Goal: Entertainment & Leisure: Browse casually

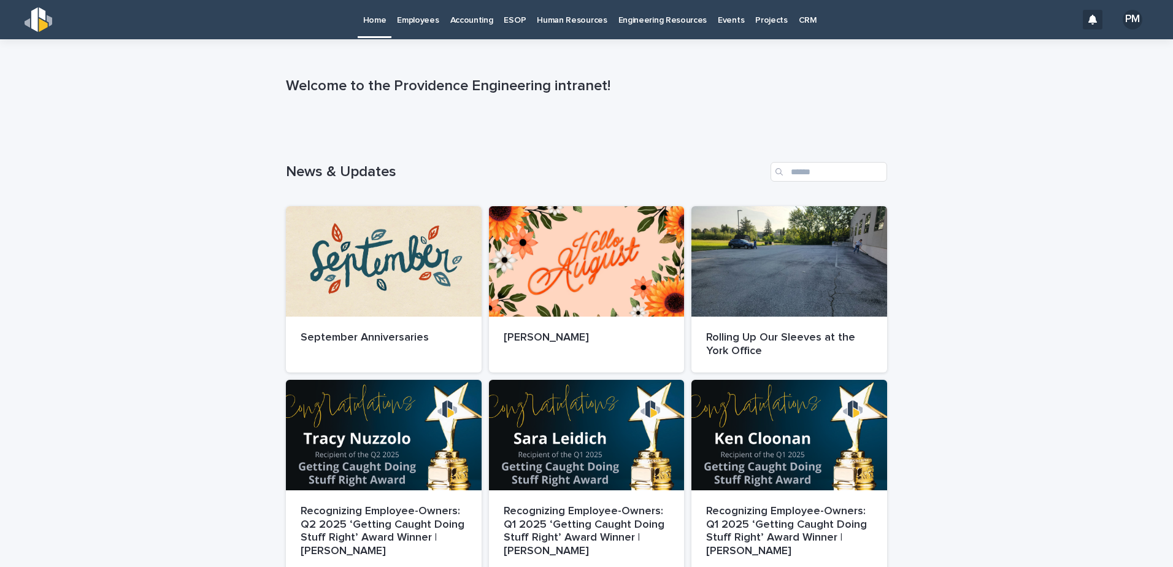
click at [405, 20] on p "Employees" at bounding box center [418, 13] width 42 height 26
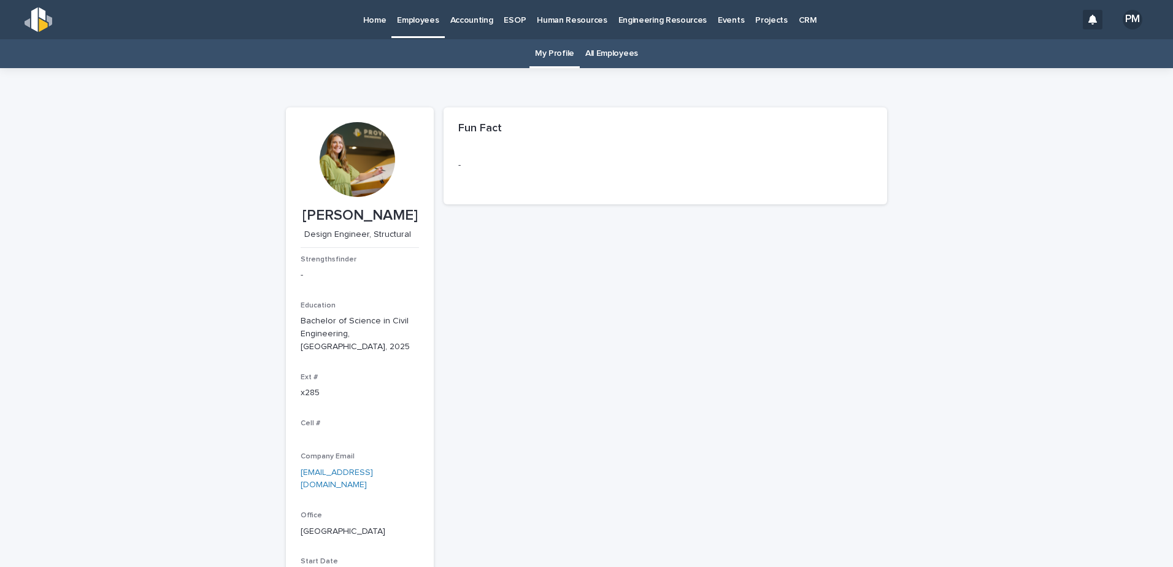
click at [601, 58] on link "All Employees" at bounding box center [611, 53] width 53 height 29
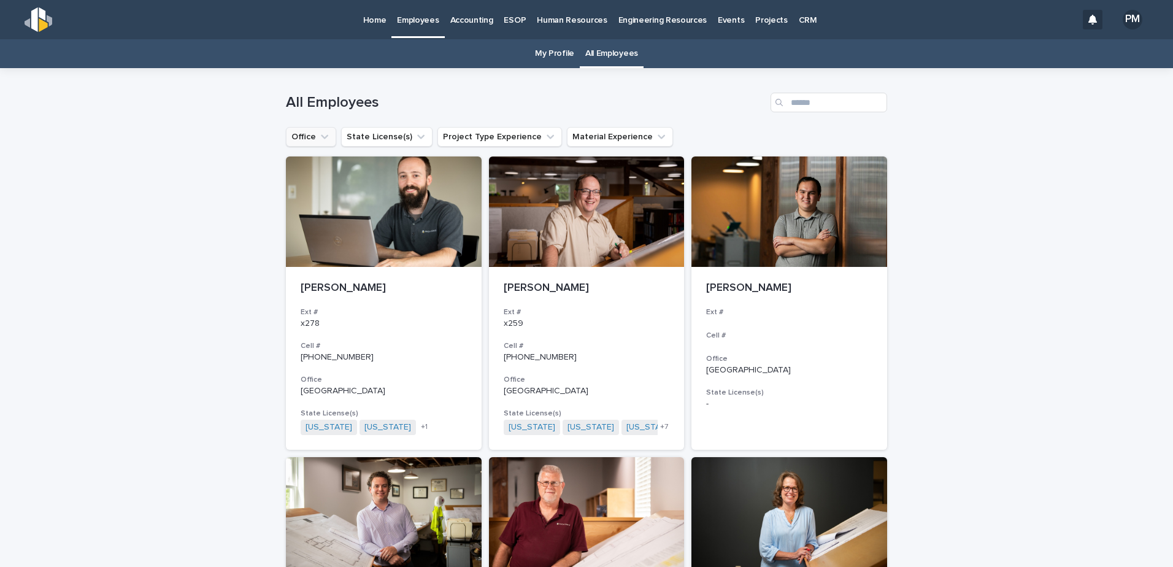
drag, startPoint x: 313, startPoint y: 133, endPoint x: 321, endPoint y: 144, distance: 12.8
click at [318, 133] on icon "Office" at bounding box center [324, 137] width 12 height 12
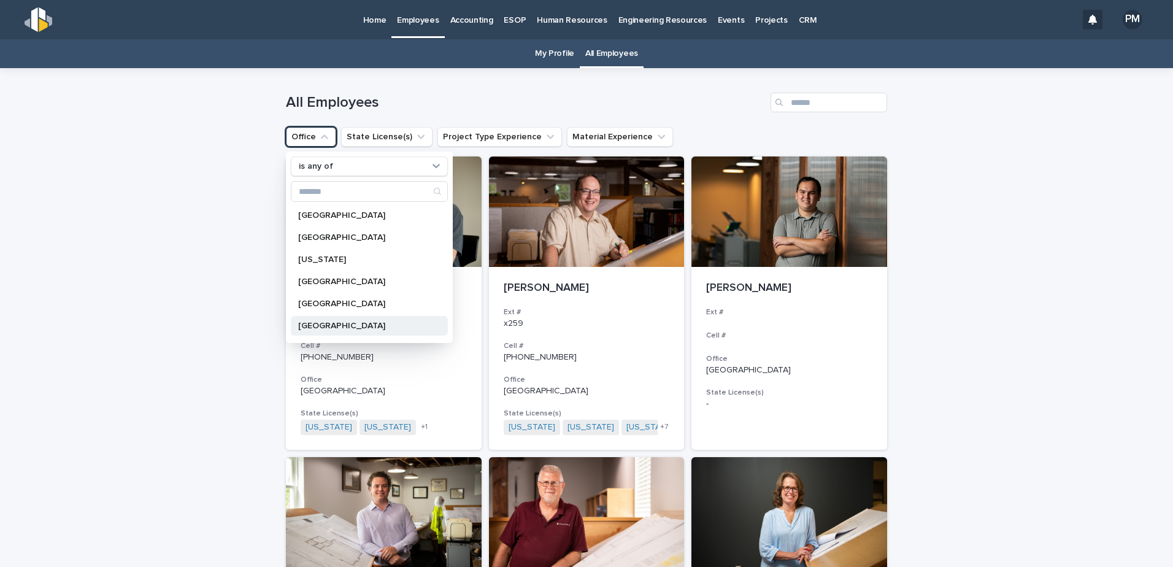
click at [316, 322] on p "[GEOGRAPHIC_DATA]" at bounding box center [363, 325] width 130 height 9
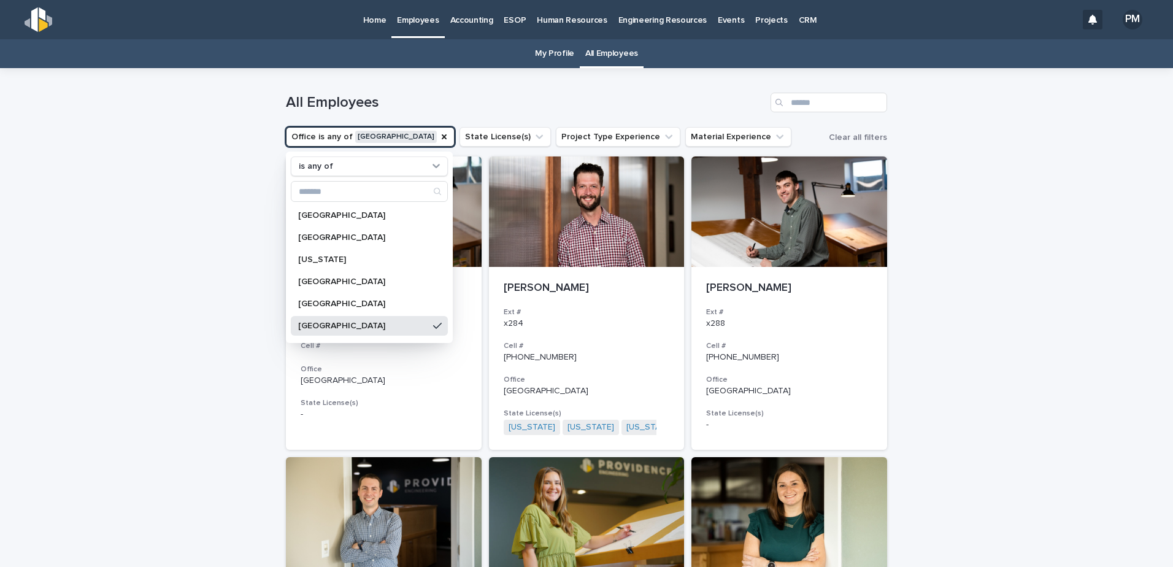
click at [237, 224] on div "Loading... Saving… Loading... Saving… All Employees Office is any of [GEOGRAPHI…" at bounding box center [586, 454] width 1173 height 773
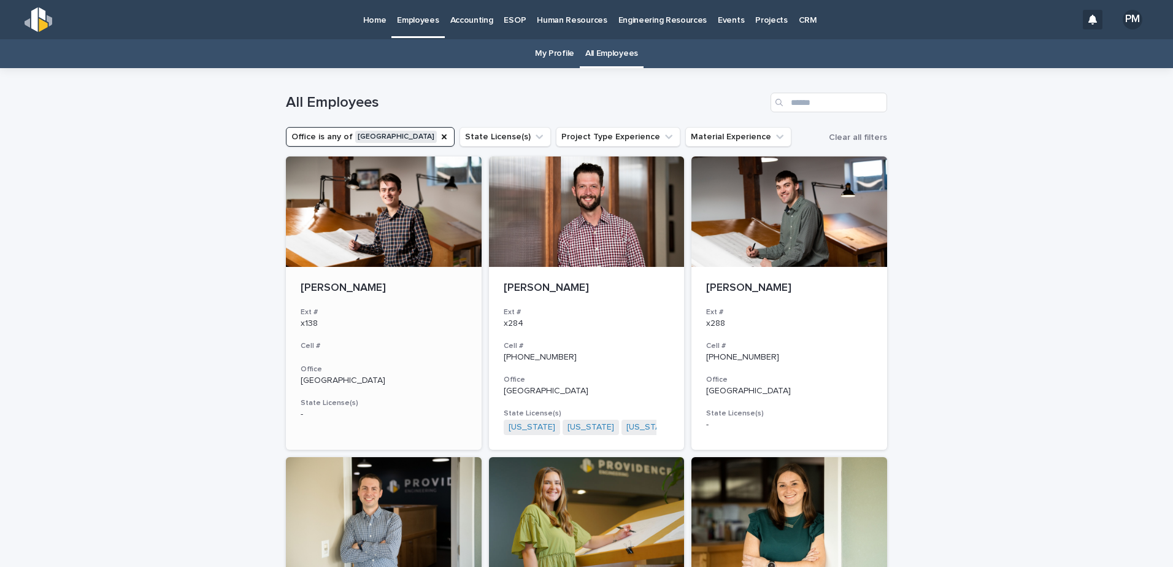
click at [404, 318] on p "x138" at bounding box center [384, 323] width 166 height 10
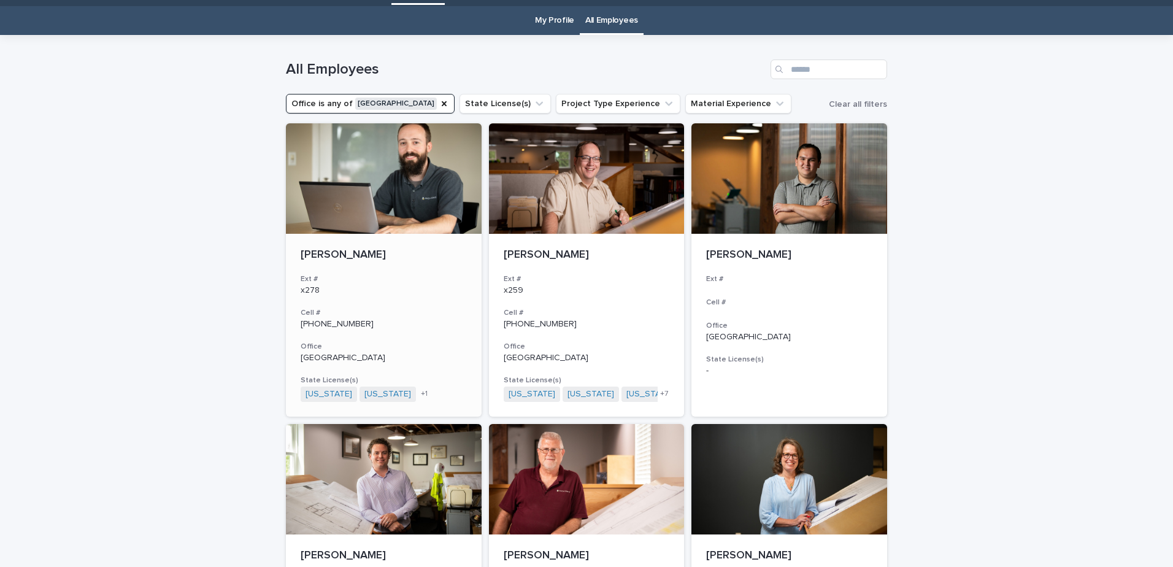
scroll to position [39, 0]
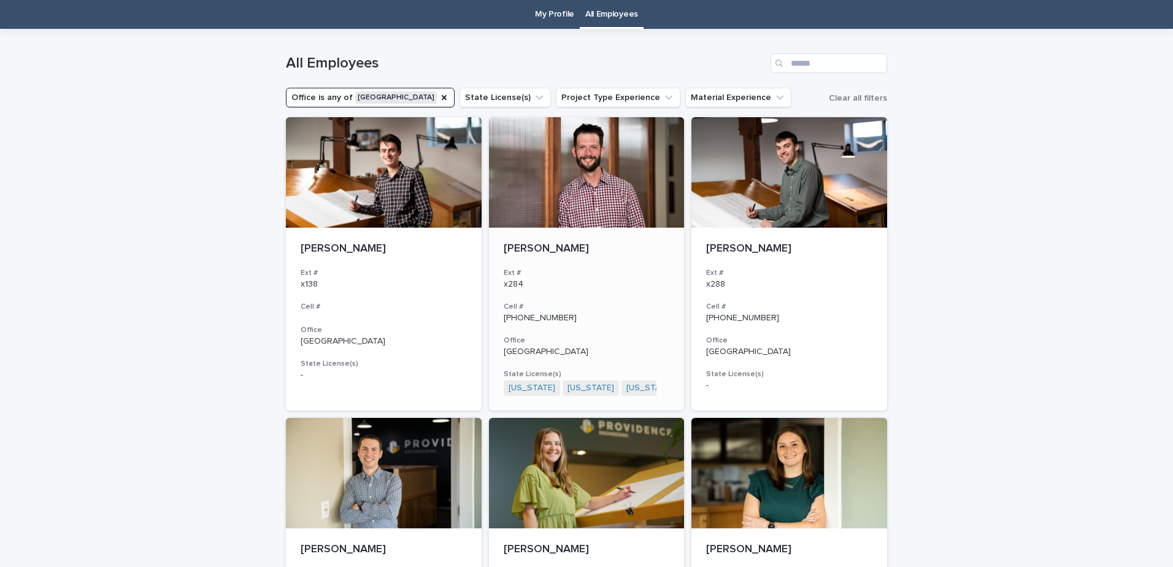
click at [577, 289] on p "x284" at bounding box center [587, 284] width 166 height 10
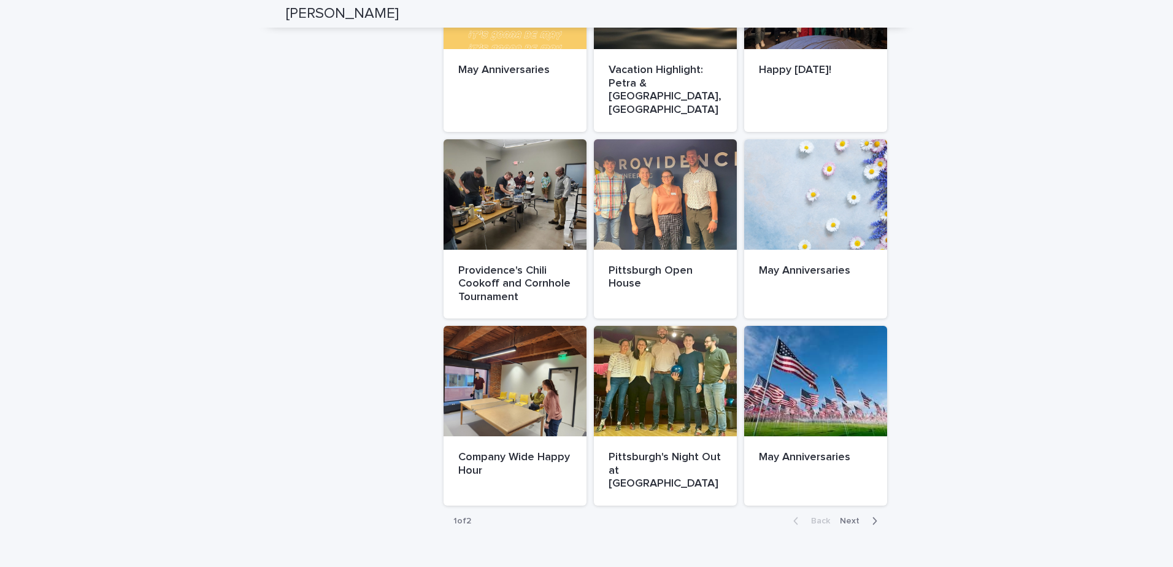
scroll to position [1057, 0]
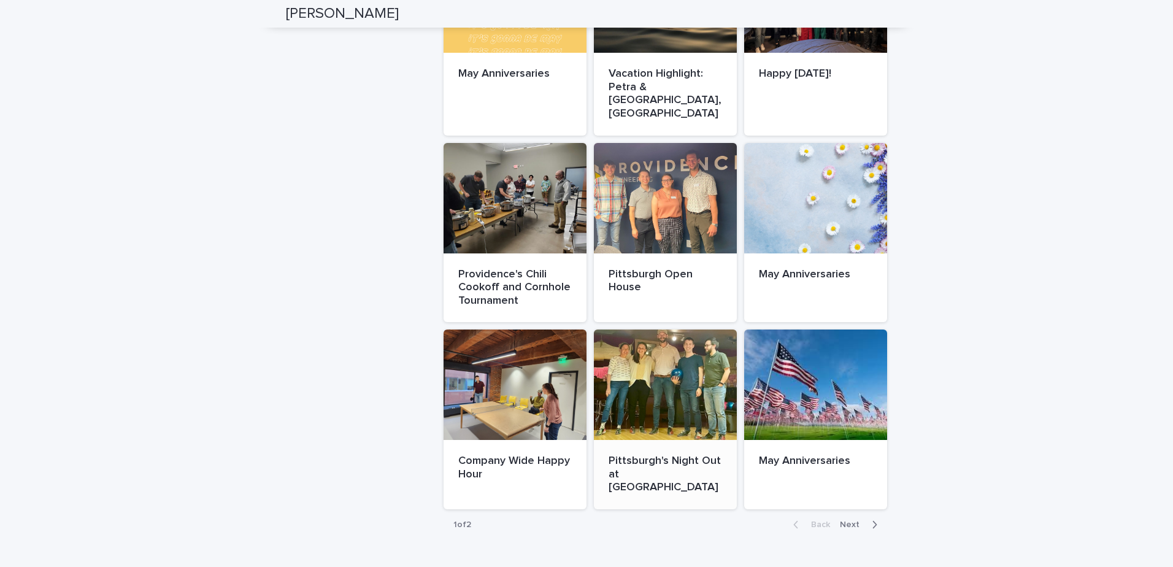
click at [659, 361] on div at bounding box center [665, 384] width 143 height 110
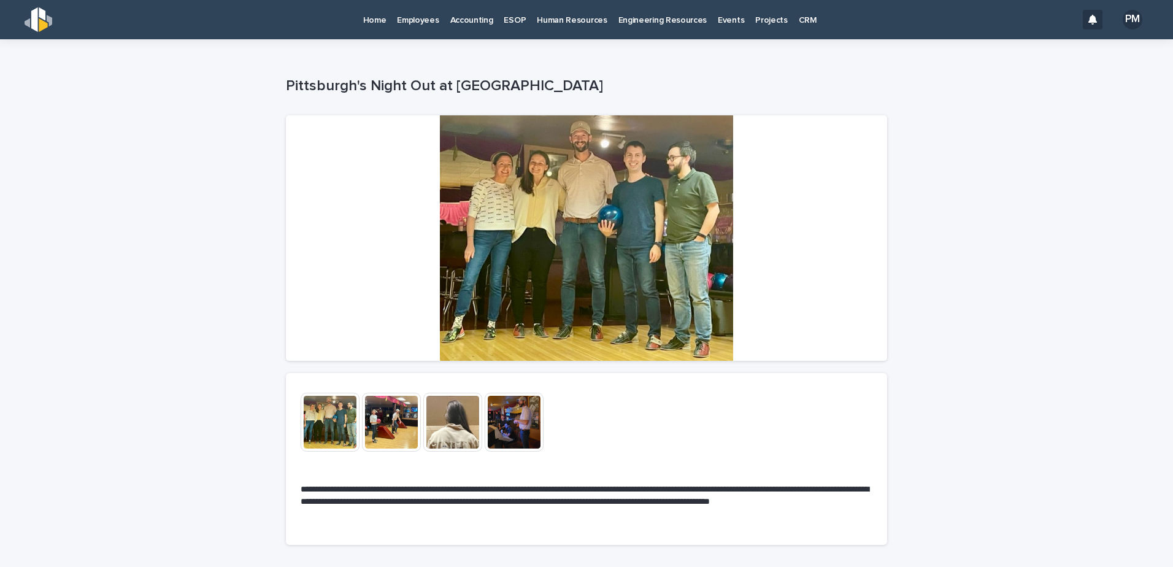
click at [558, 261] on div at bounding box center [586, 237] width 601 height 245
click at [534, 271] on div at bounding box center [586, 237] width 601 height 245
click at [379, 411] on img at bounding box center [391, 422] width 59 height 59
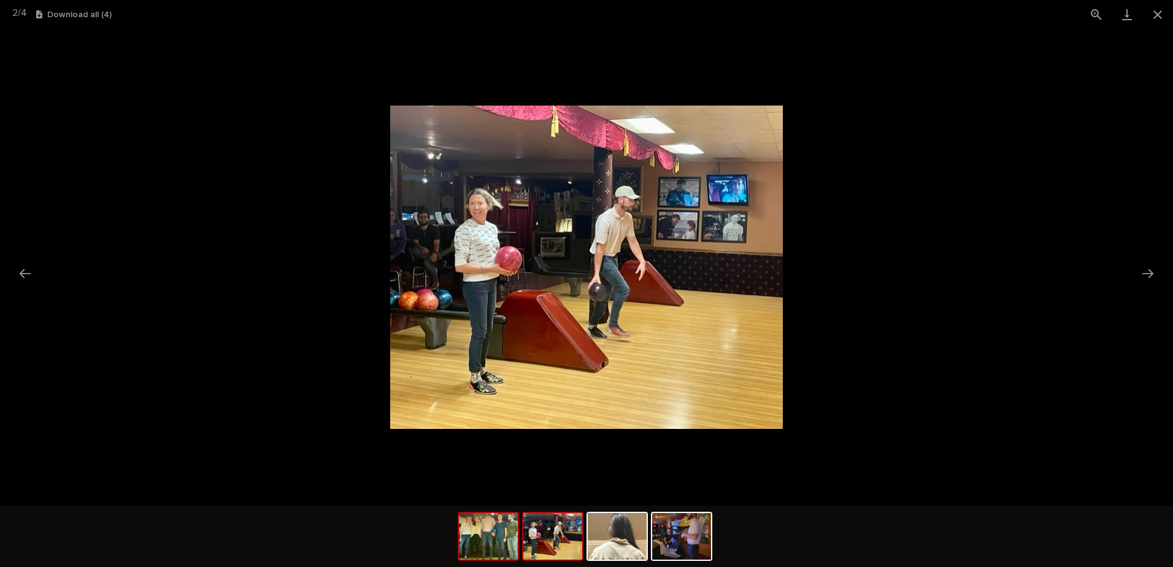
click at [506, 547] on img at bounding box center [488, 536] width 59 height 47
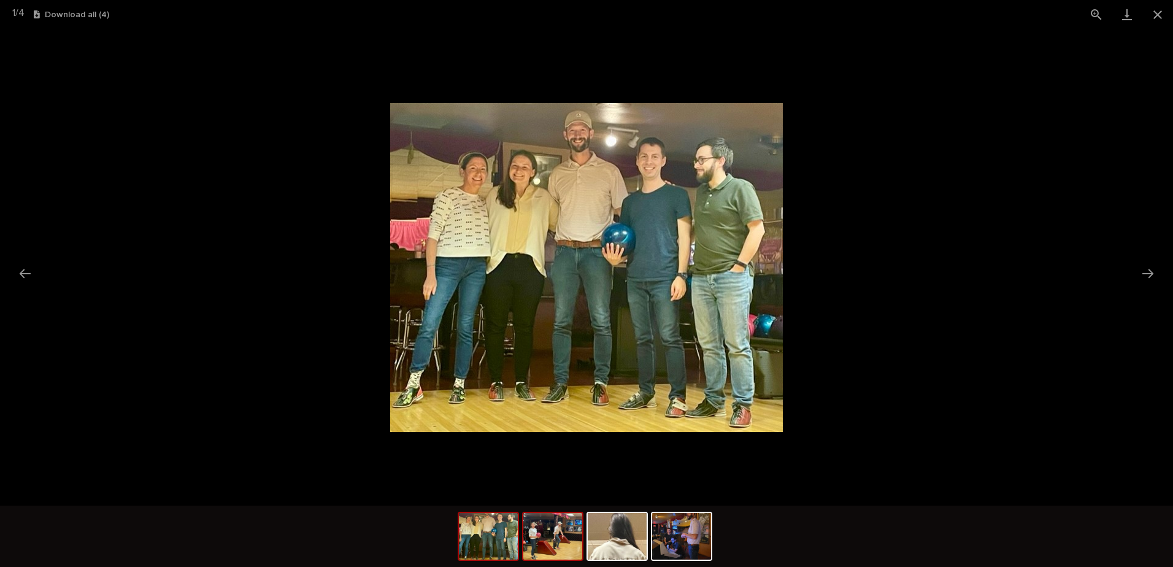
click at [567, 548] on img at bounding box center [552, 536] width 59 height 47
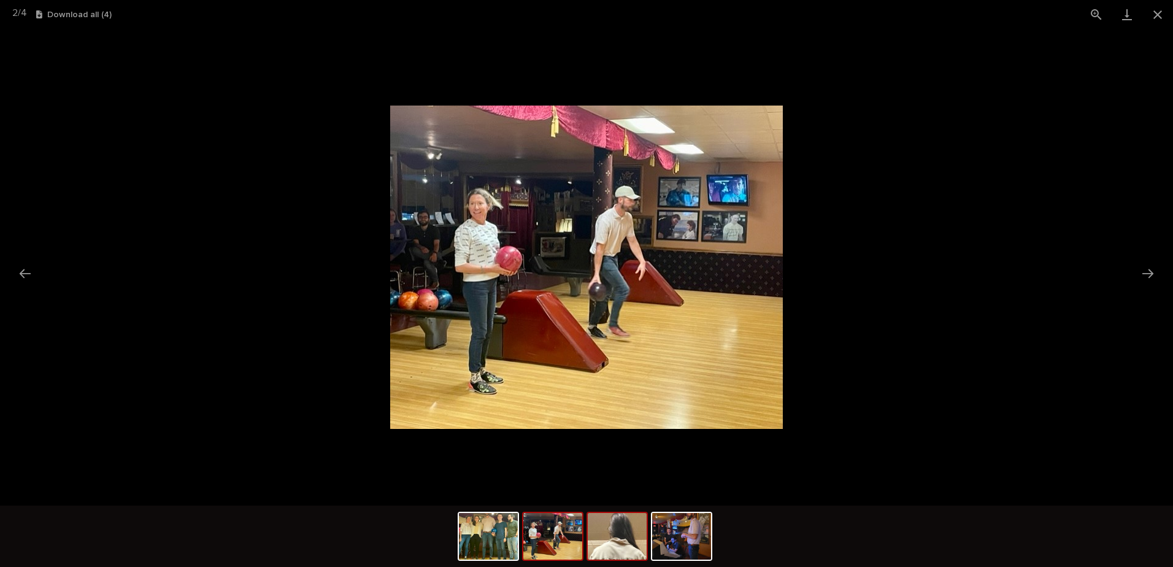
click at [629, 544] on img at bounding box center [617, 536] width 59 height 47
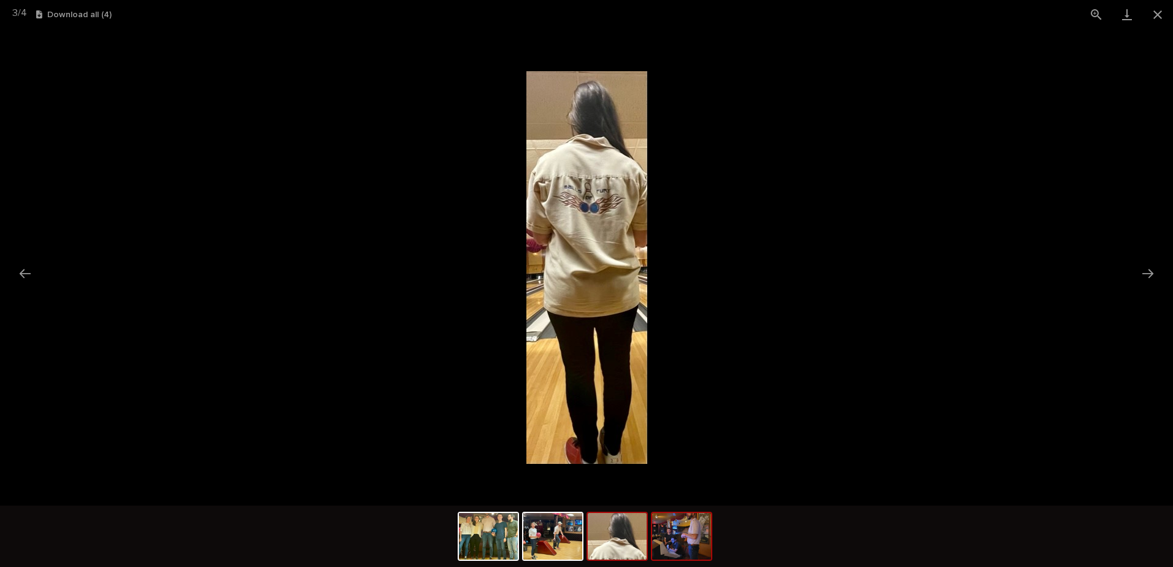
click at [669, 543] on img at bounding box center [681, 536] width 59 height 47
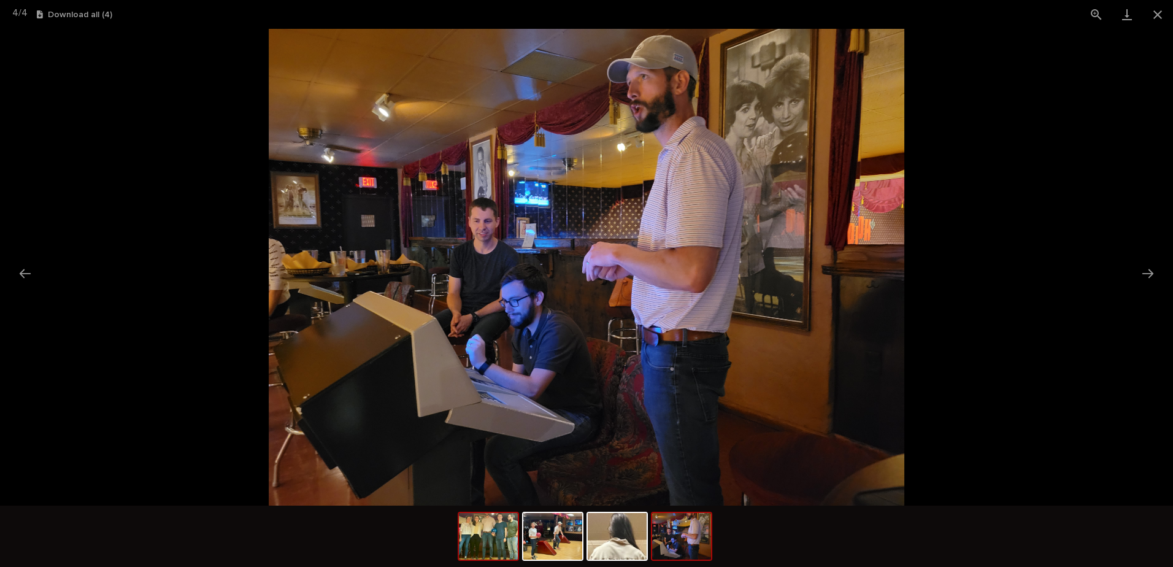
click at [492, 543] on img at bounding box center [488, 536] width 59 height 47
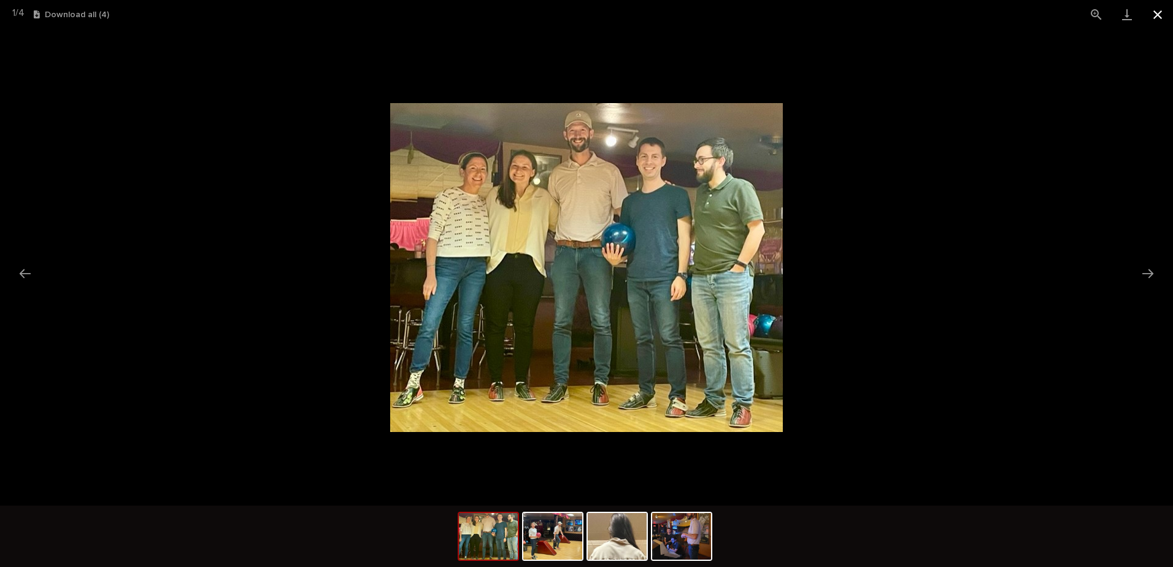
click at [1153, 12] on button "Close gallery" at bounding box center [1157, 14] width 31 height 29
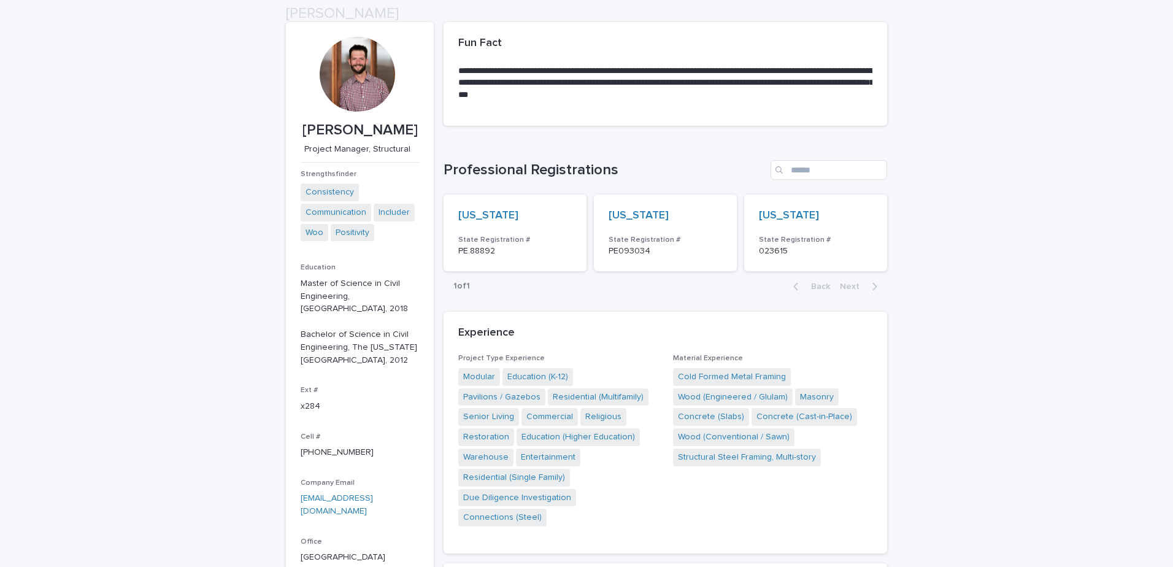
scroll to position [162, 0]
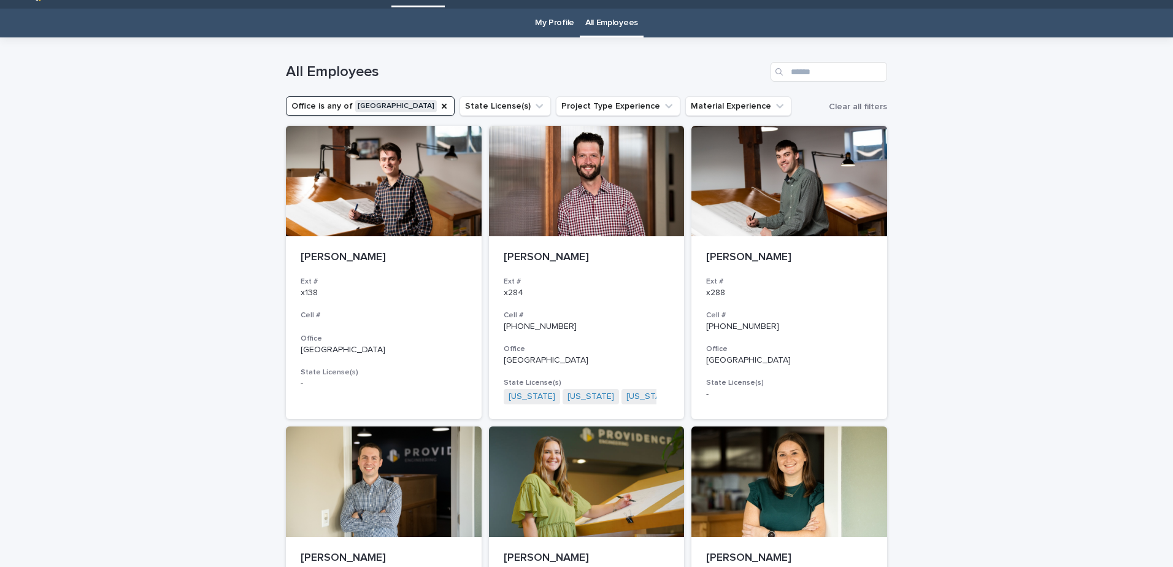
scroll to position [39, 0]
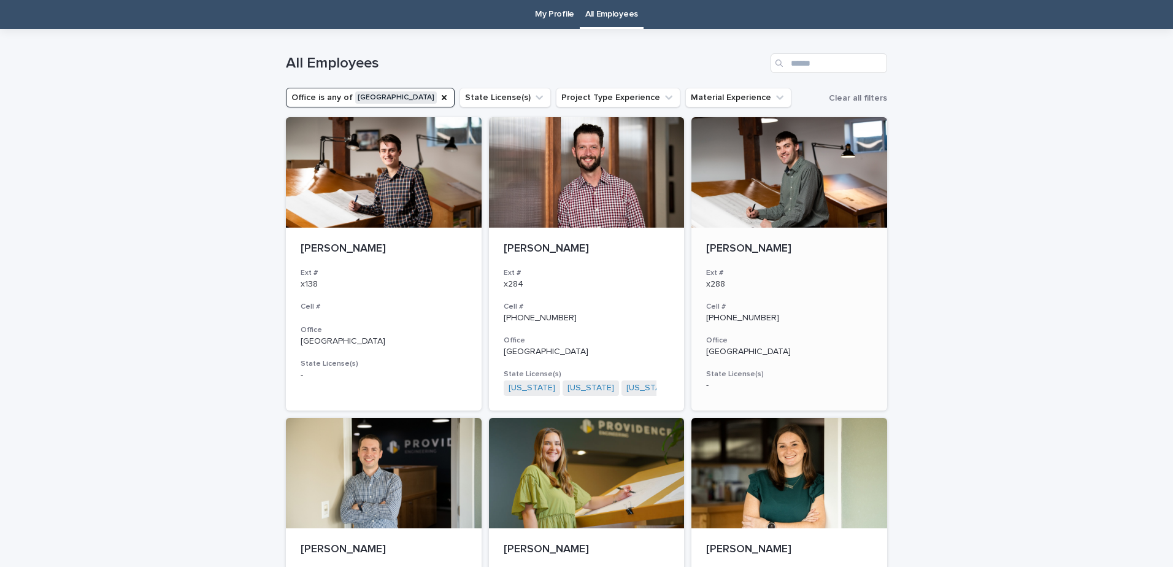
click at [819, 272] on h3 "Ext #" at bounding box center [789, 273] width 166 height 10
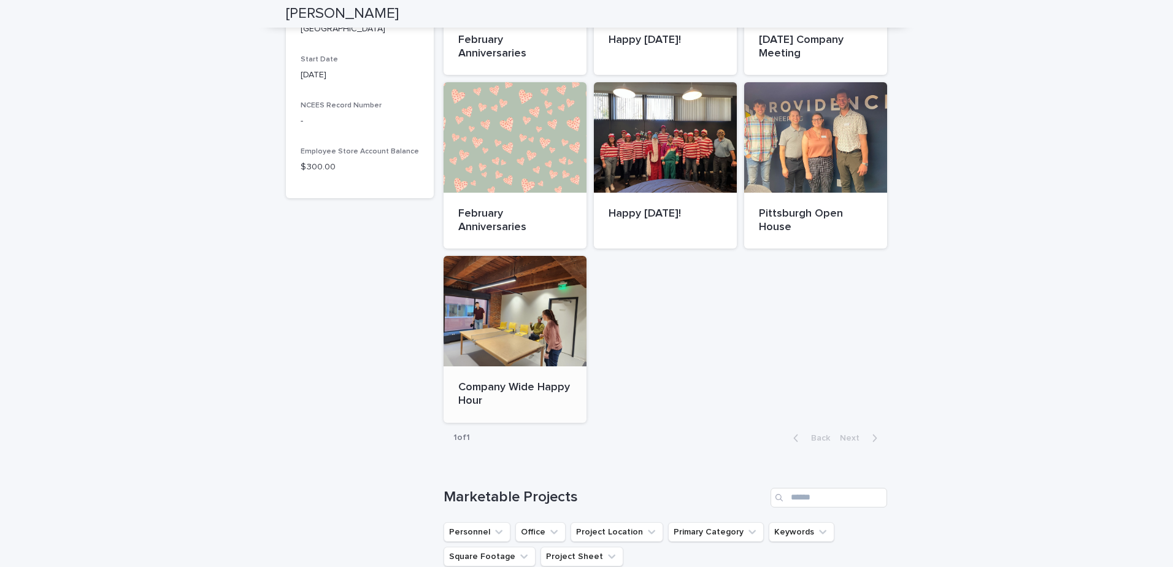
scroll to position [597, 0]
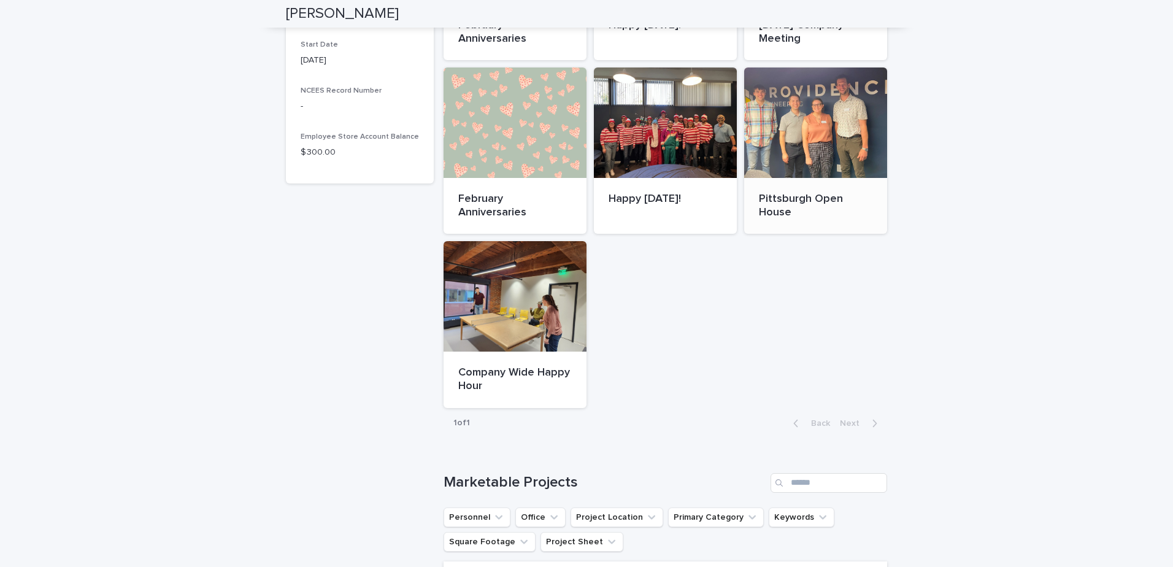
click at [778, 123] on div at bounding box center [815, 122] width 143 height 110
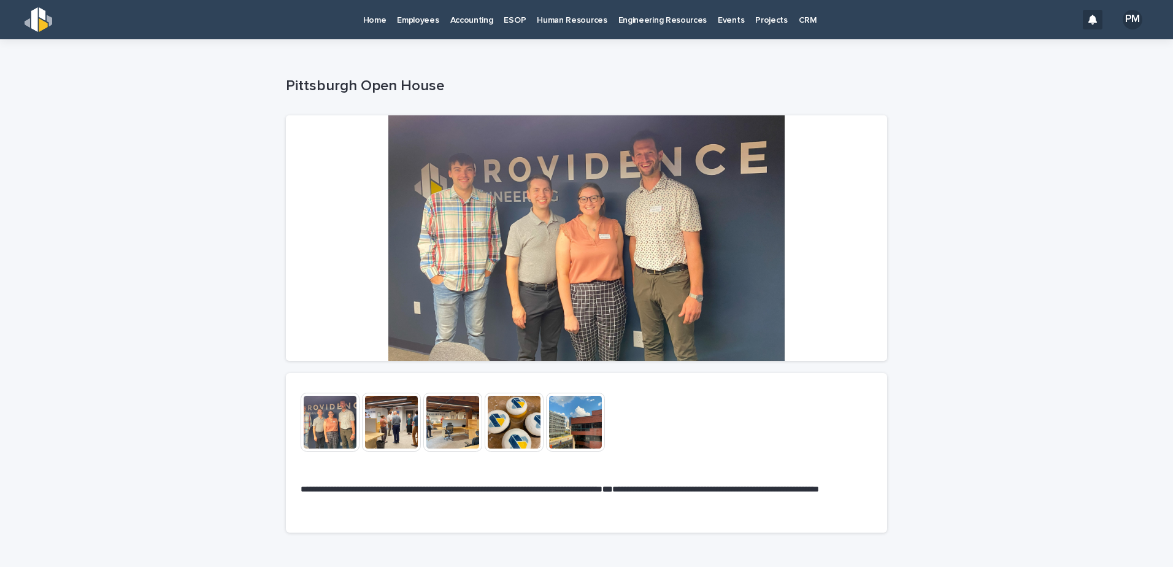
scroll to position [61, 0]
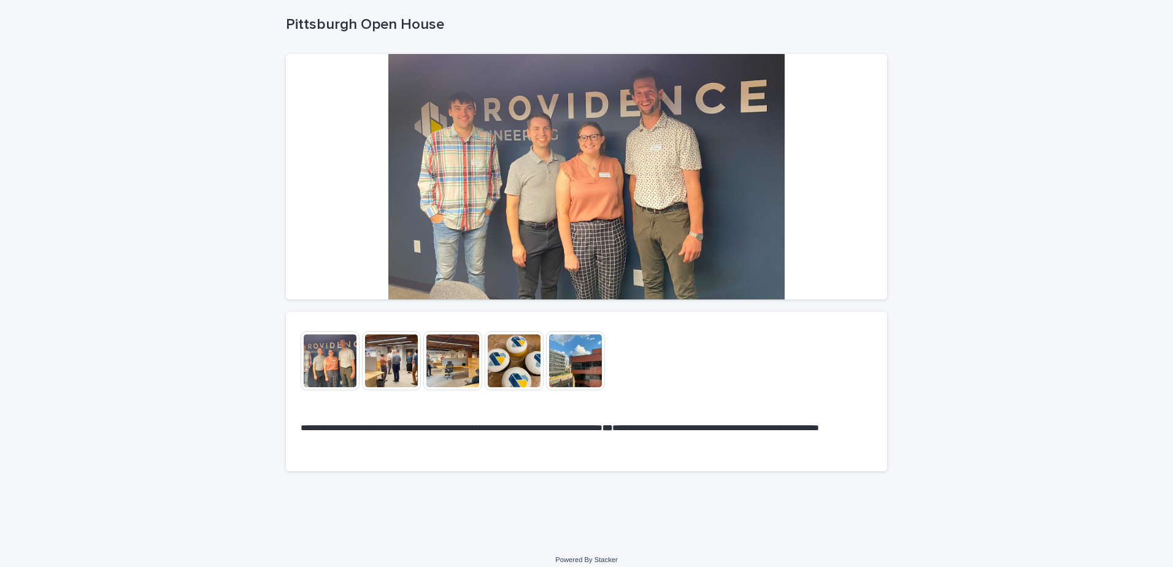
click at [340, 356] on img at bounding box center [330, 360] width 59 height 59
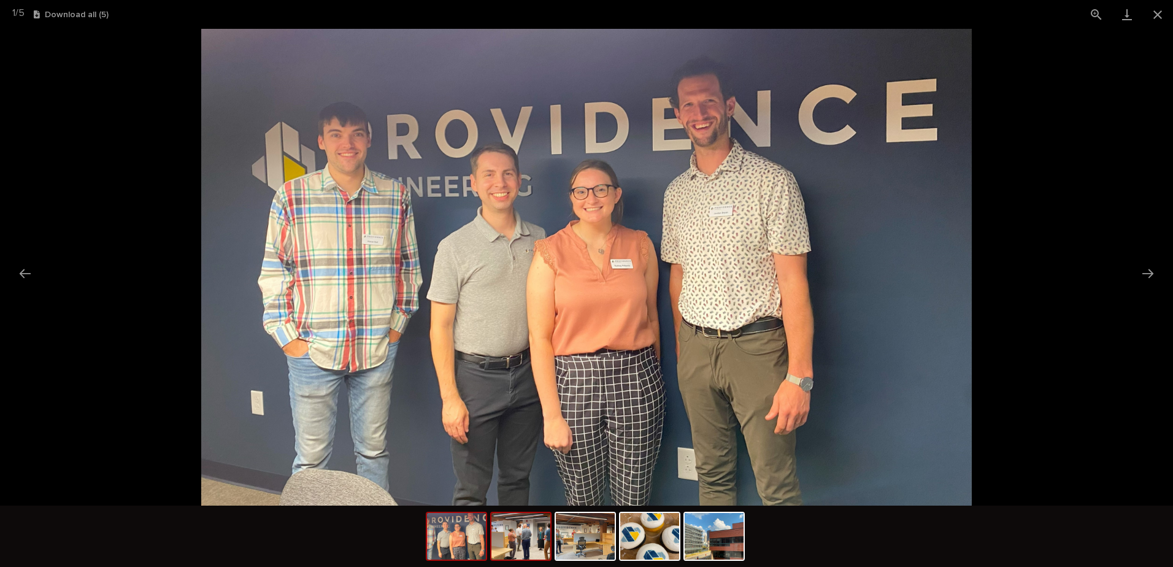
click at [537, 550] on img at bounding box center [520, 536] width 59 height 47
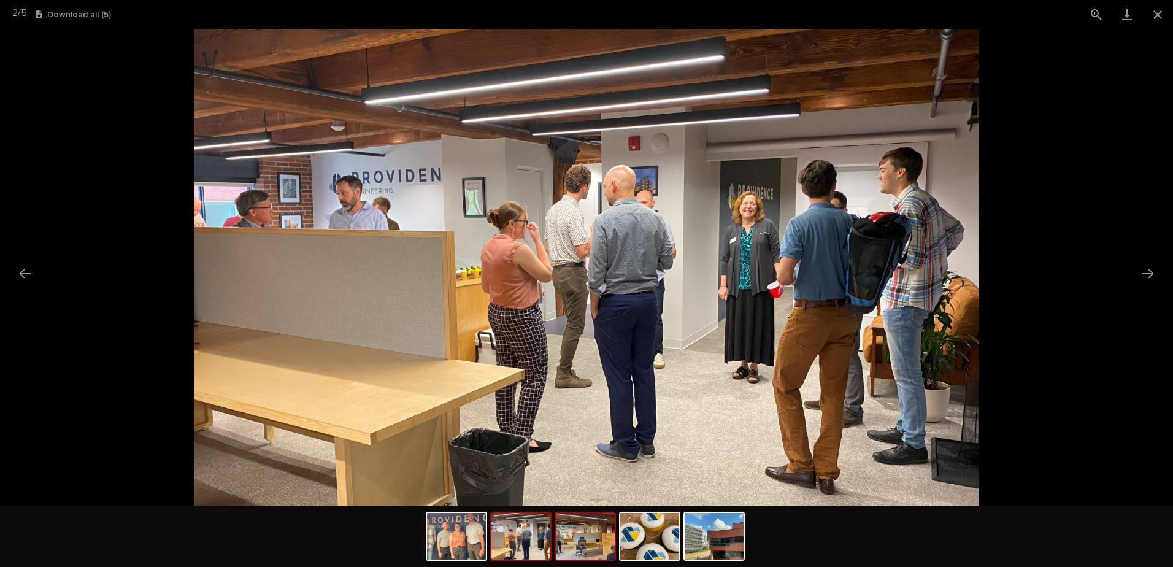
click at [583, 545] on img at bounding box center [585, 536] width 59 height 47
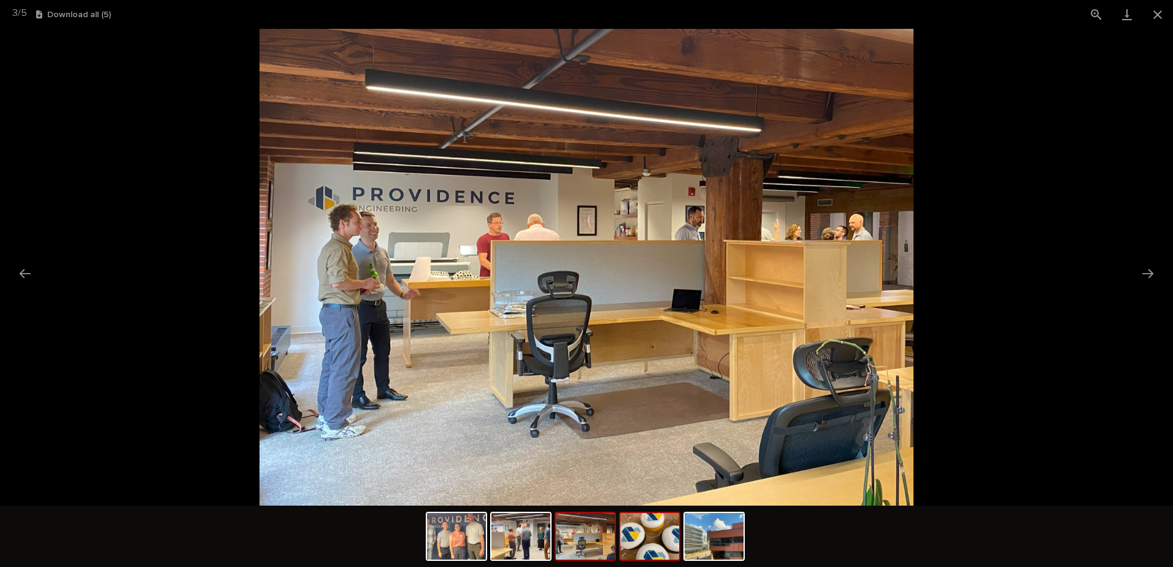
click at [654, 558] on img at bounding box center [649, 536] width 59 height 47
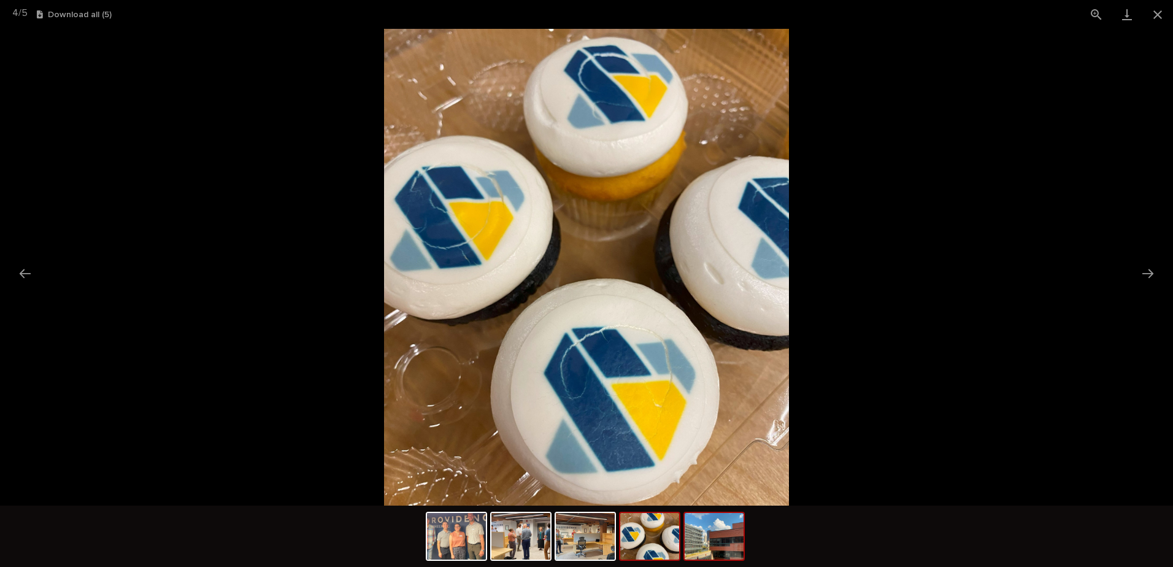
click at [718, 550] on img at bounding box center [713, 536] width 59 height 47
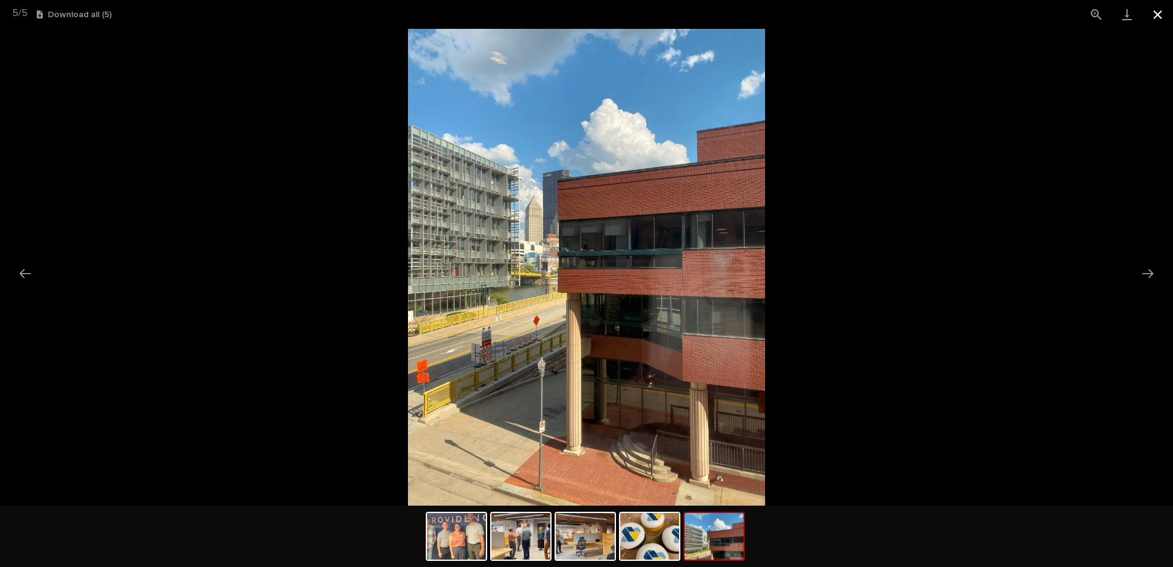
click at [1157, 11] on button "Close gallery" at bounding box center [1157, 14] width 31 height 29
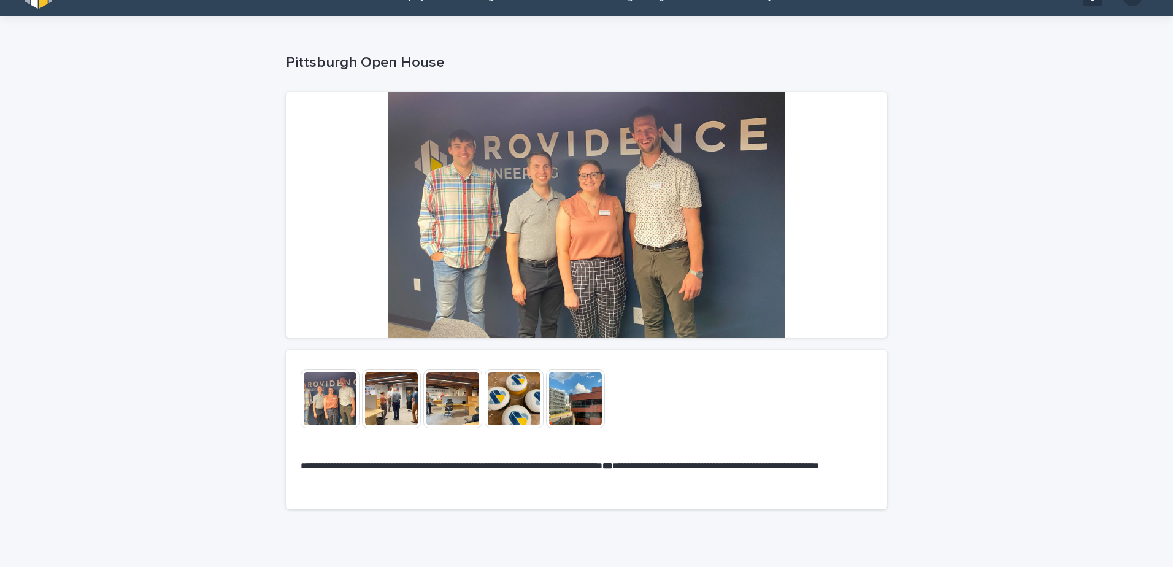
scroll to position [0, 0]
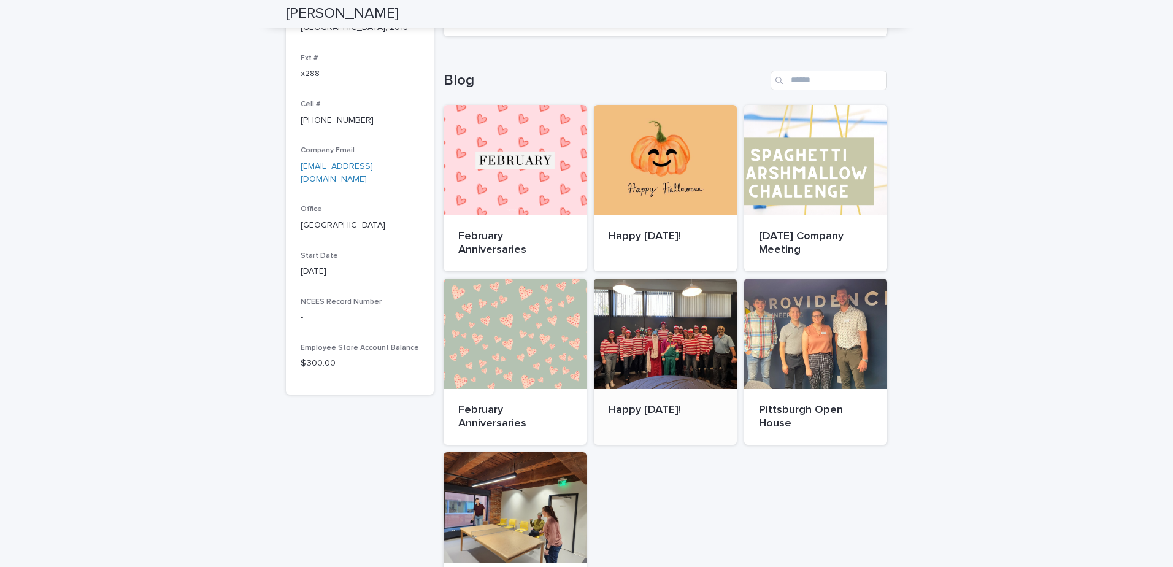
scroll to position [407, 0]
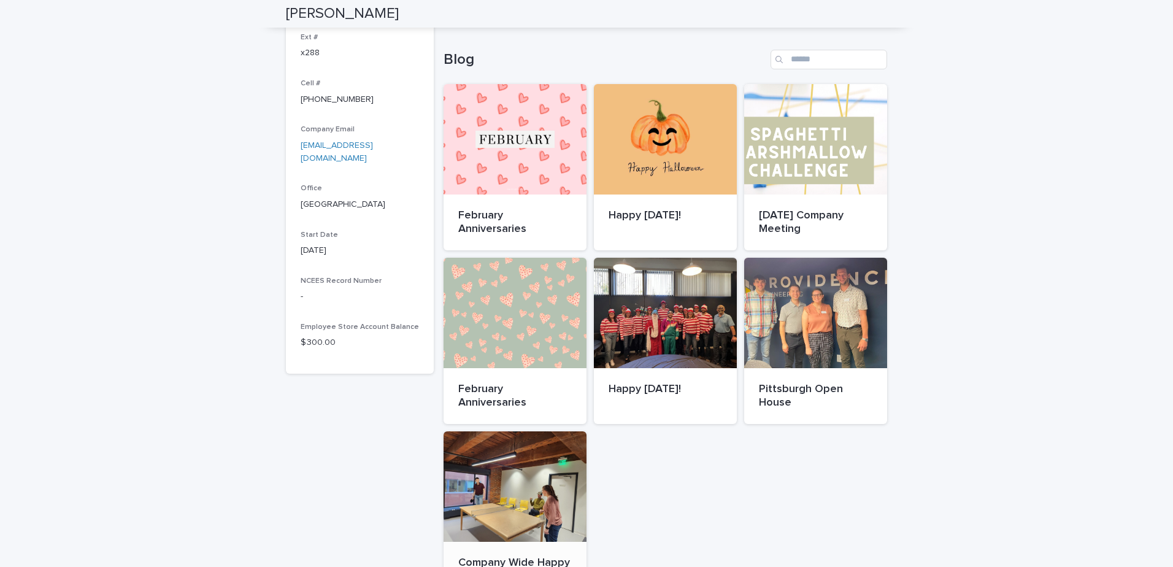
click at [518, 449] on div at bounding box center [514, 486] width 143 height 110
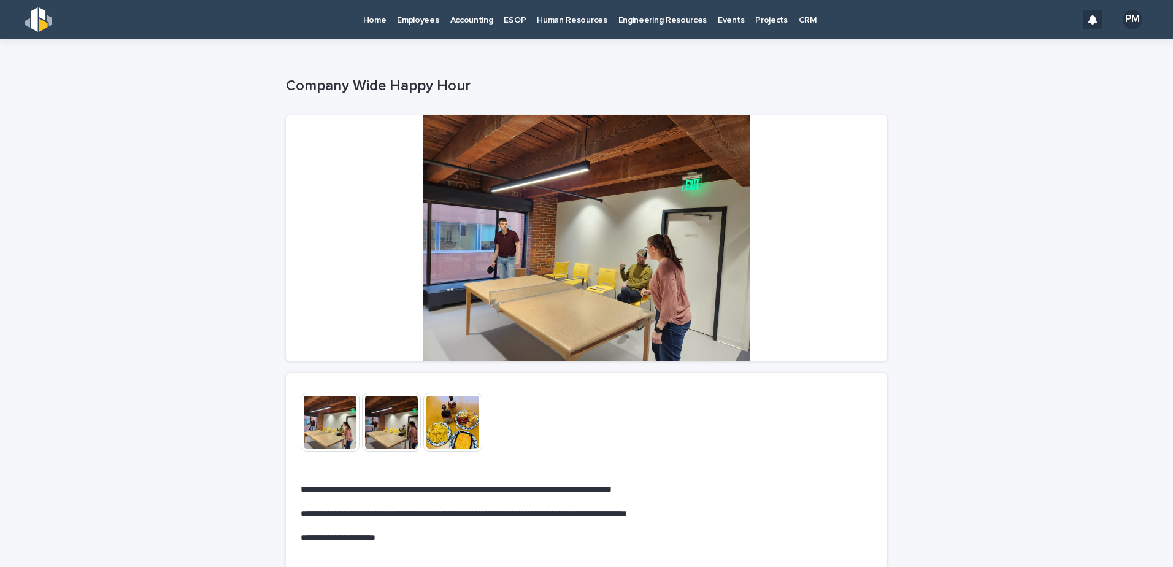
click at [339, 418] on img at bounding box center [330, 422] width 59 height 59
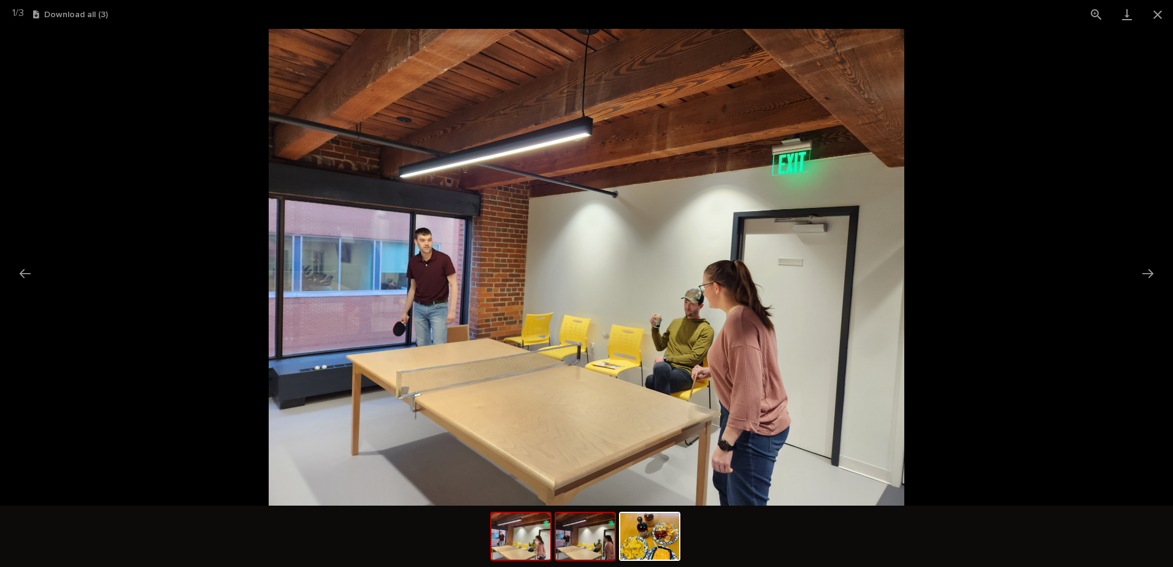
click at [588, 534] on img at bounding box center [585, 536] width 59 height 47
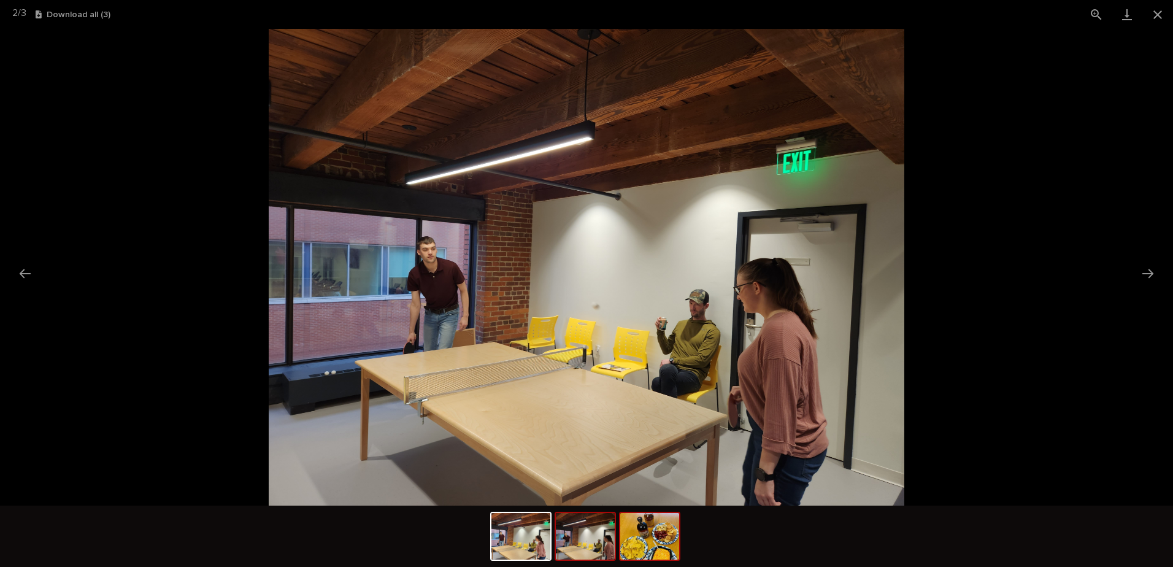
click at [640, 537] on img at bounding box center [649, 536] width 59 height 47
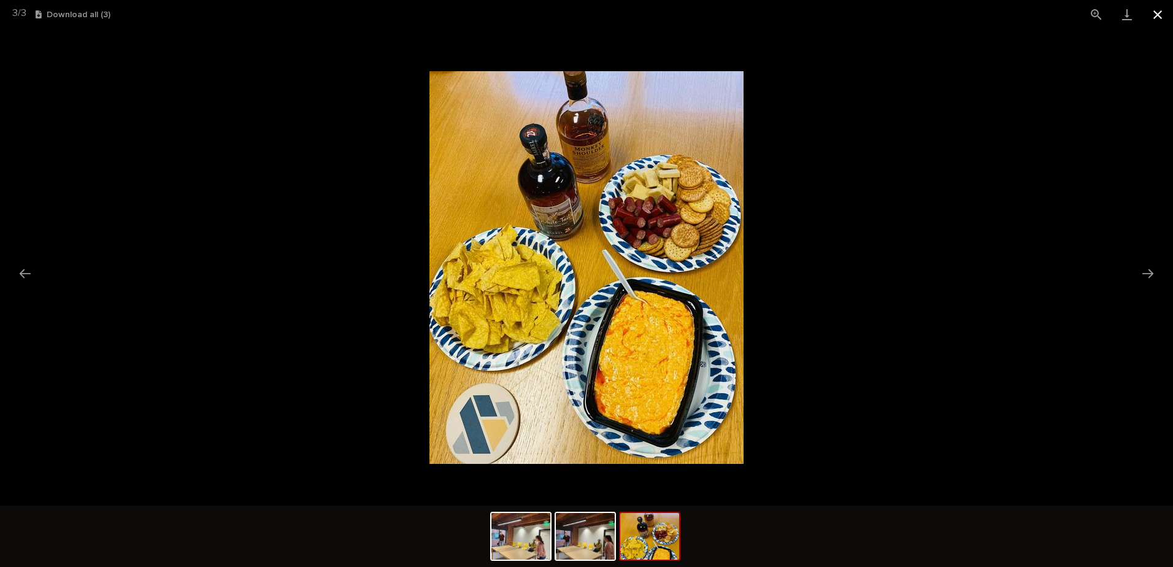
click at [1153, 13] on button "Close gallery" at bounding box center [1157, 14] width 31 height 29
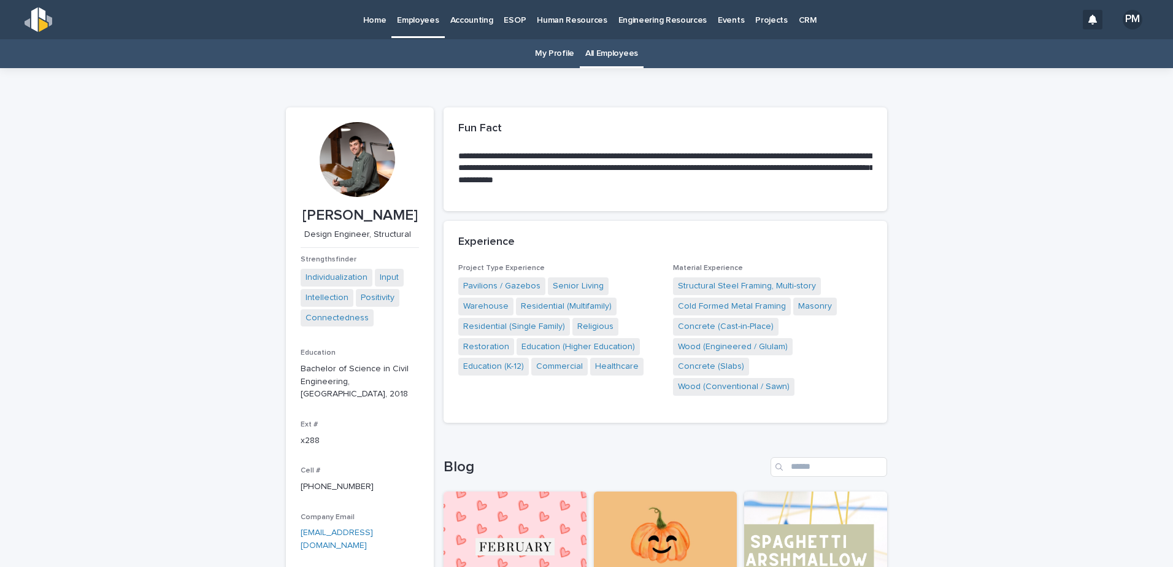
scroll to position [307, 0]
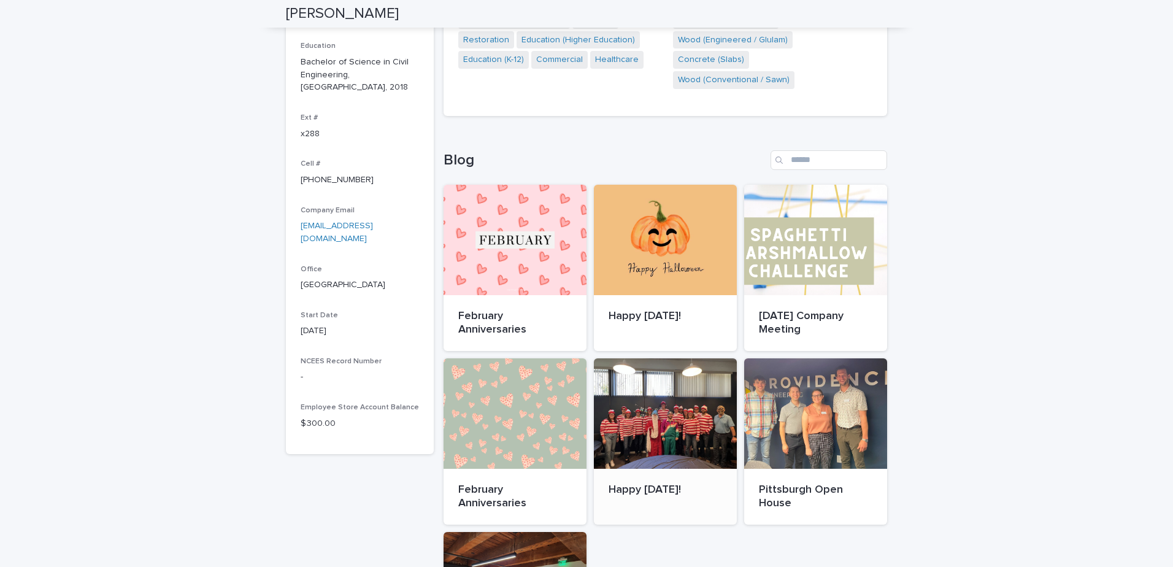
click at [670, 393] on div at bounding box center [665, 413] width 143 height 110
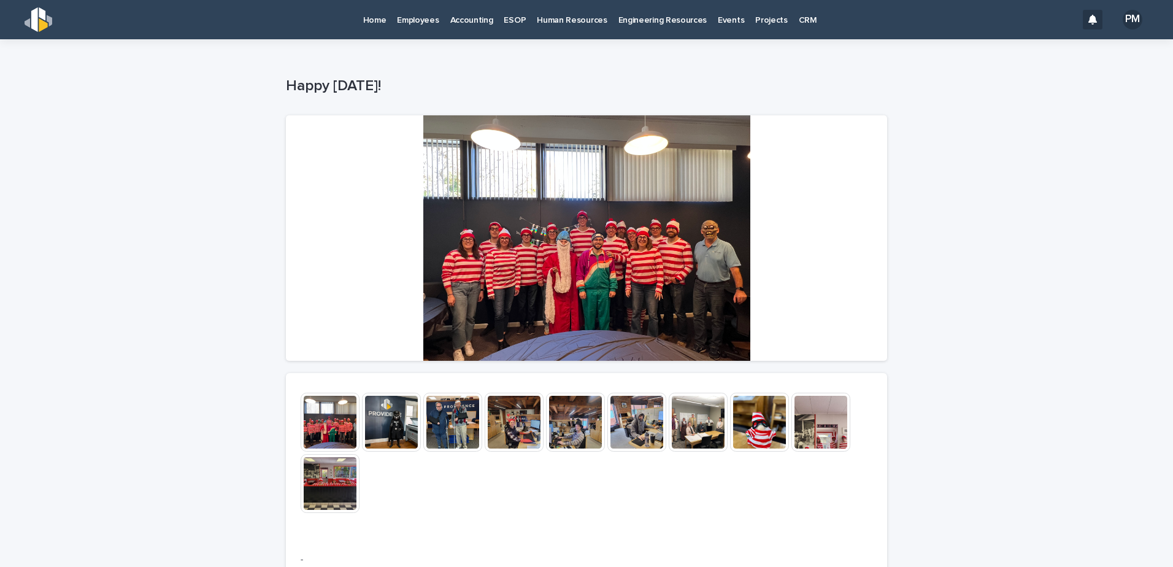
click at [332, 417] on img at bounding box center [330, 422] width 59 height 59
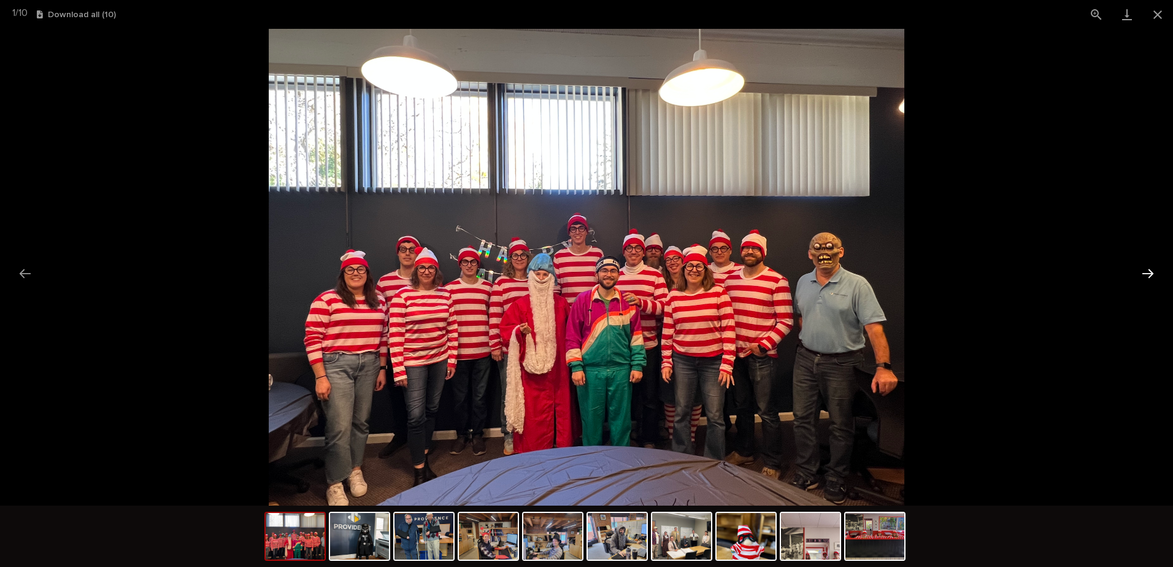
click at [1149, 274] on button "Next slide" at bounding box center [1148, 273] width 26 height 24
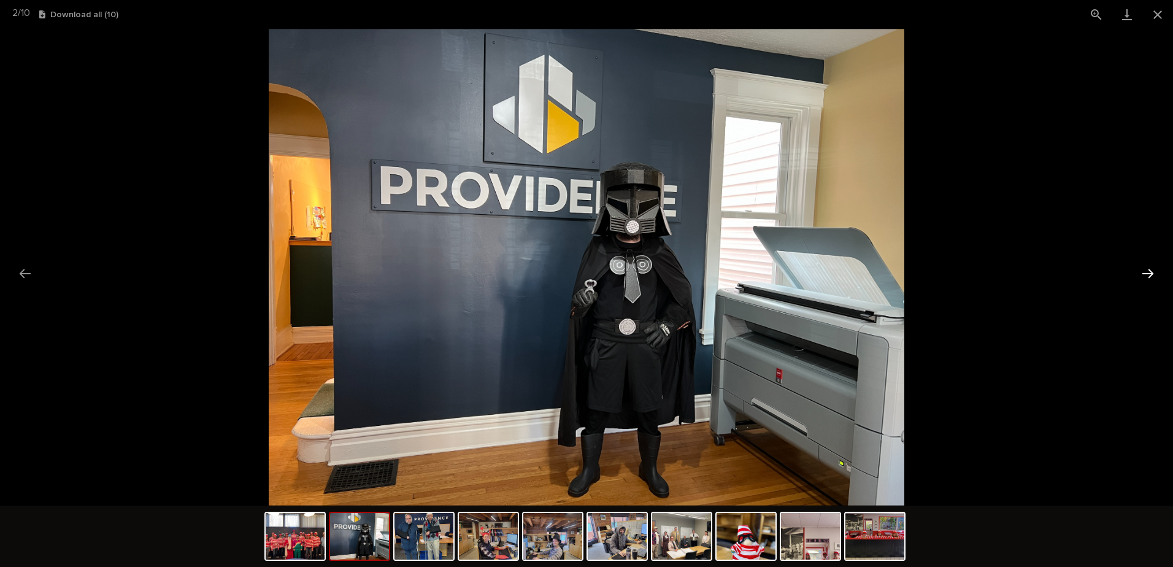
click at [1149, 274] on button "Next slide" at bounding box center [1148, 273] width 26 height 24
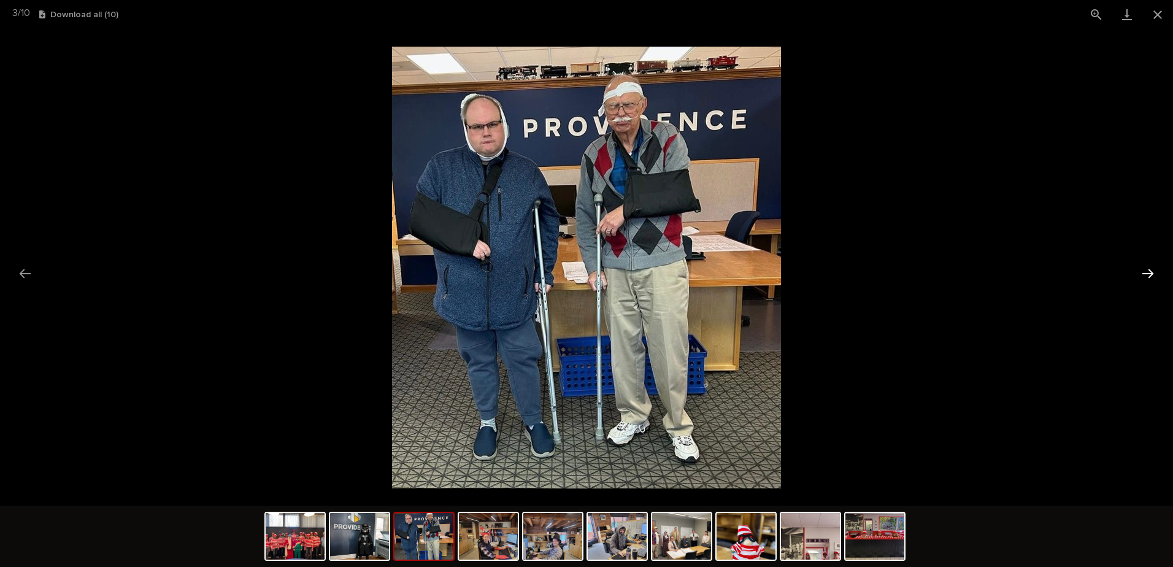
click at [1149, 274] on button "Next slide" at bounding box center [1148, 273] width 26 height 24
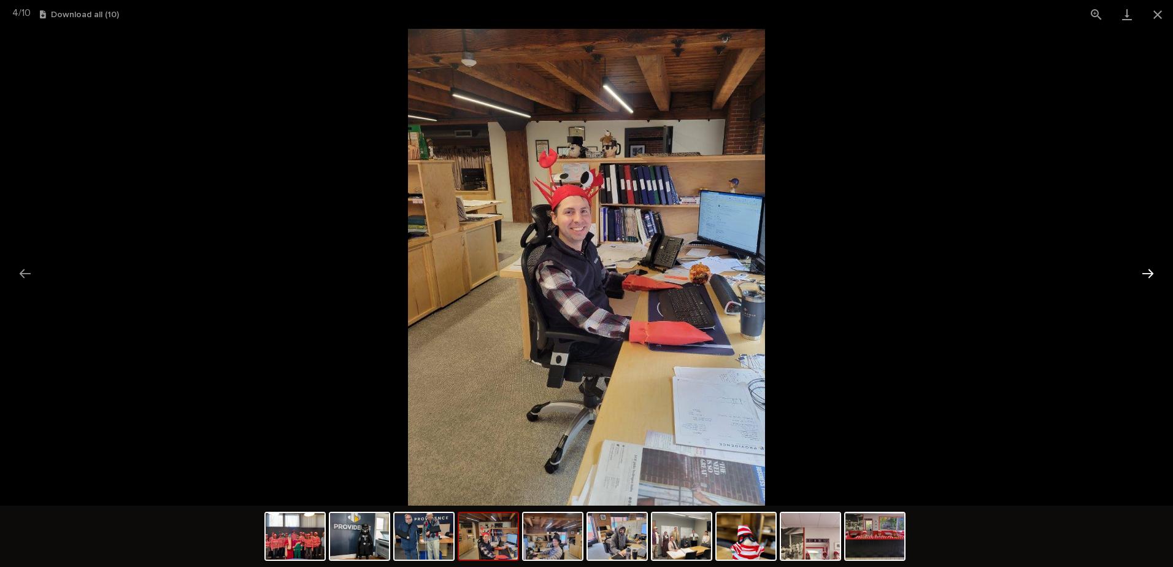
click at [1148, 274] on button "Next slide" at bounding box center [1148, 273] width 26 height 24
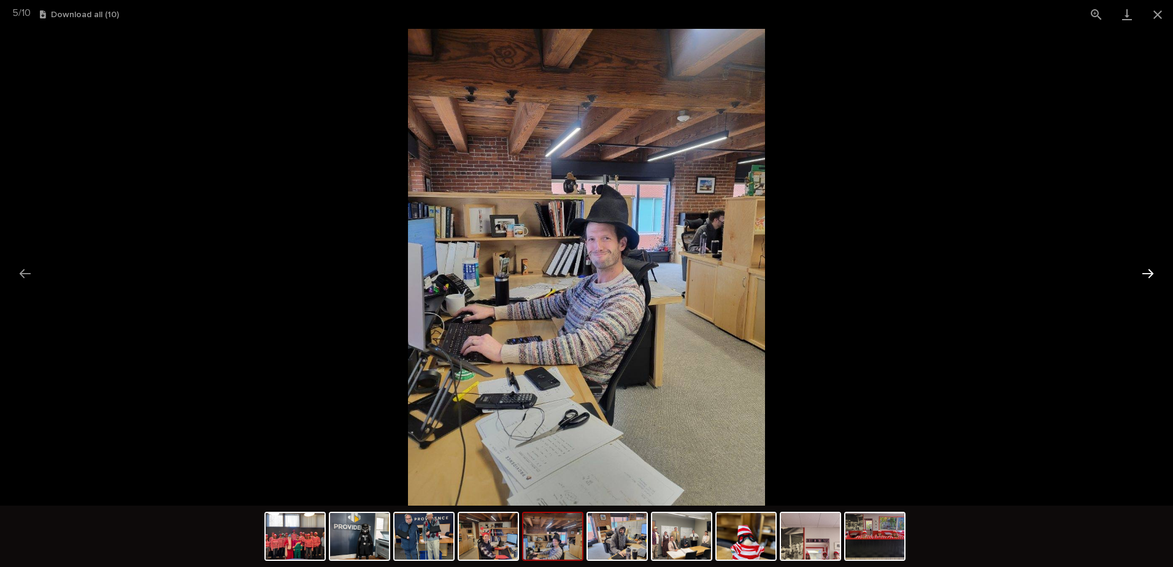
click at [1148, 275] on button "Next slide" at bounding box center [1148, 273] width 26 height 24
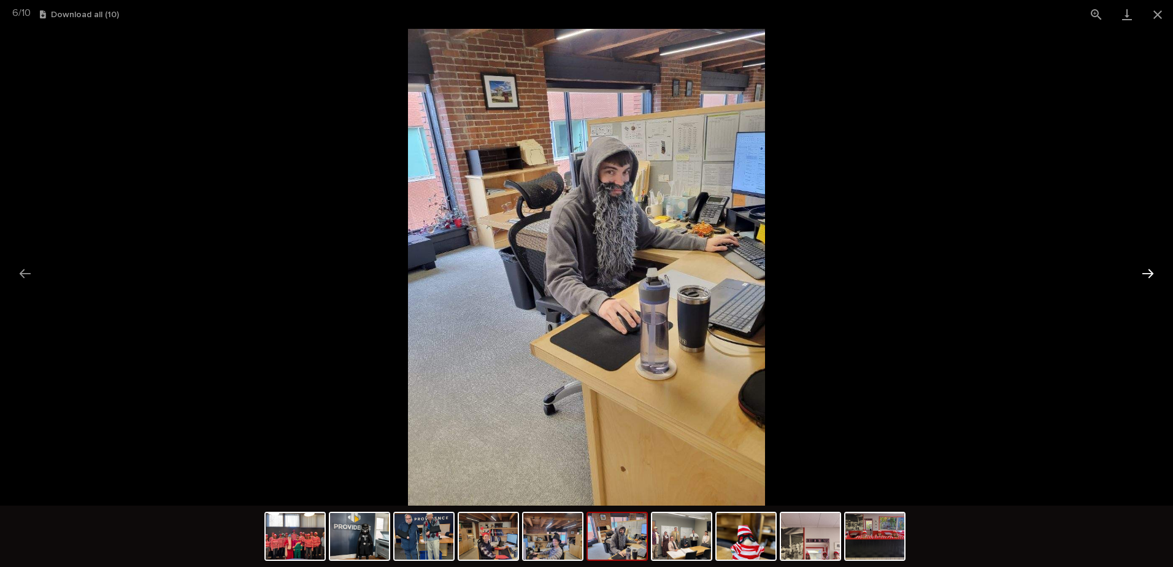
click at [1148, 275] on button "Next slide" at bounding box center [1148, 273] width 26 height 24
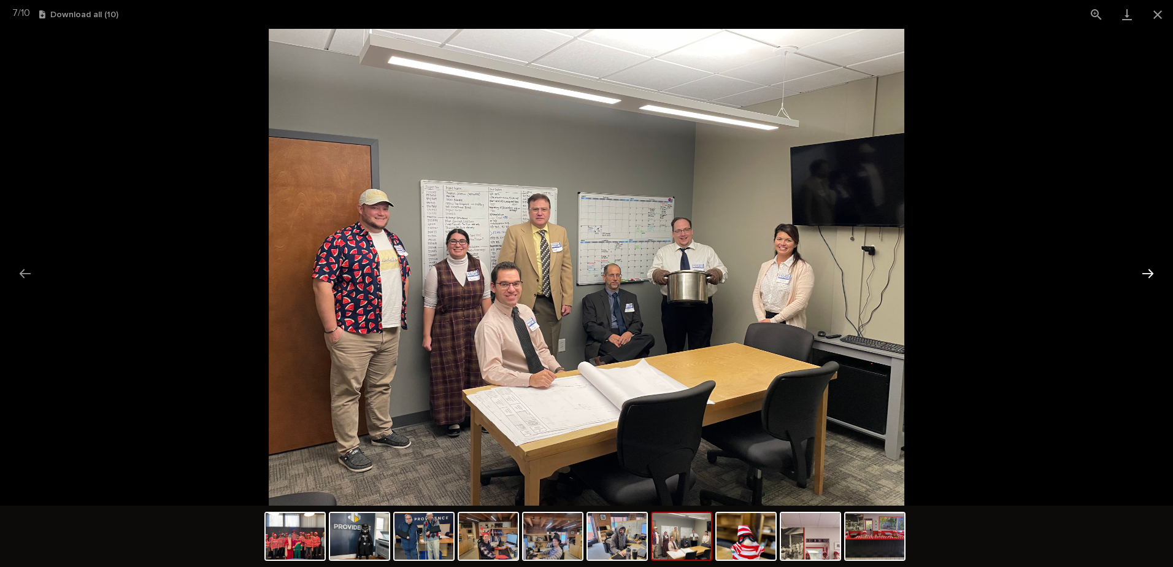
click at [1148, 276] on button "Next slide" at bounding box center [1148, 273] width 26 height 24
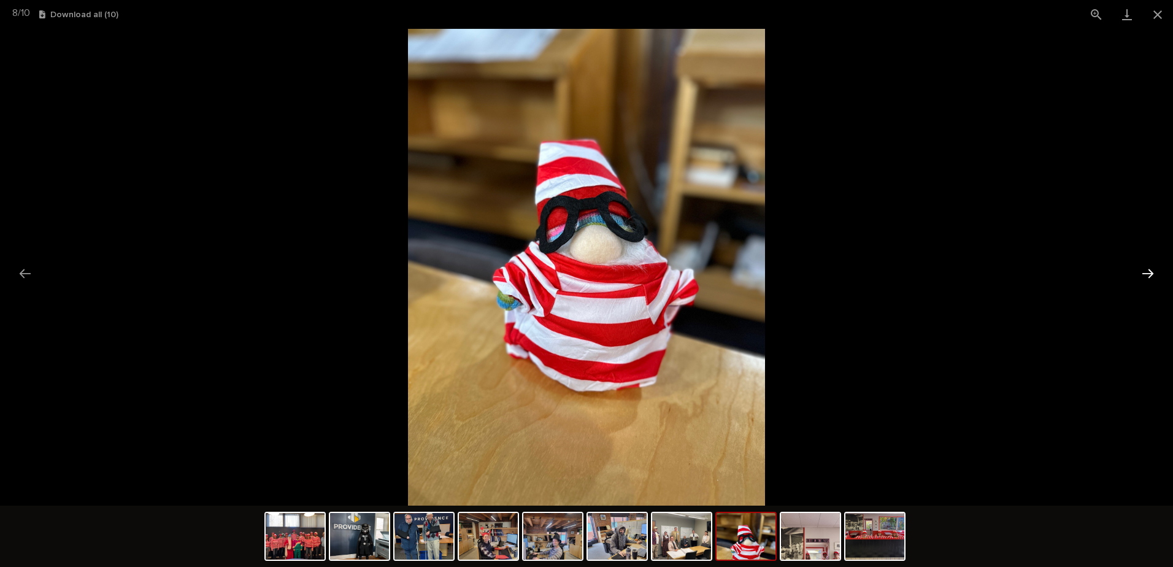
click at [1147, 277] on button "Next slide" at bounding box center [1148, 273] width 26 height 24
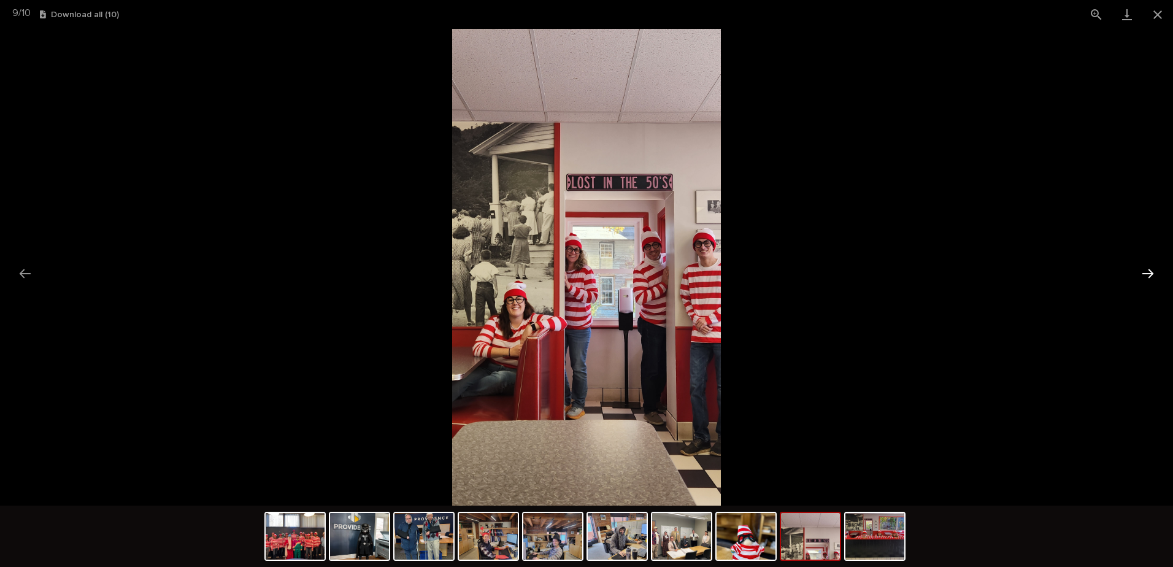
click at [1147, 277] on button "Next slide" at bounding box center [1148, 273] width 26 height 24
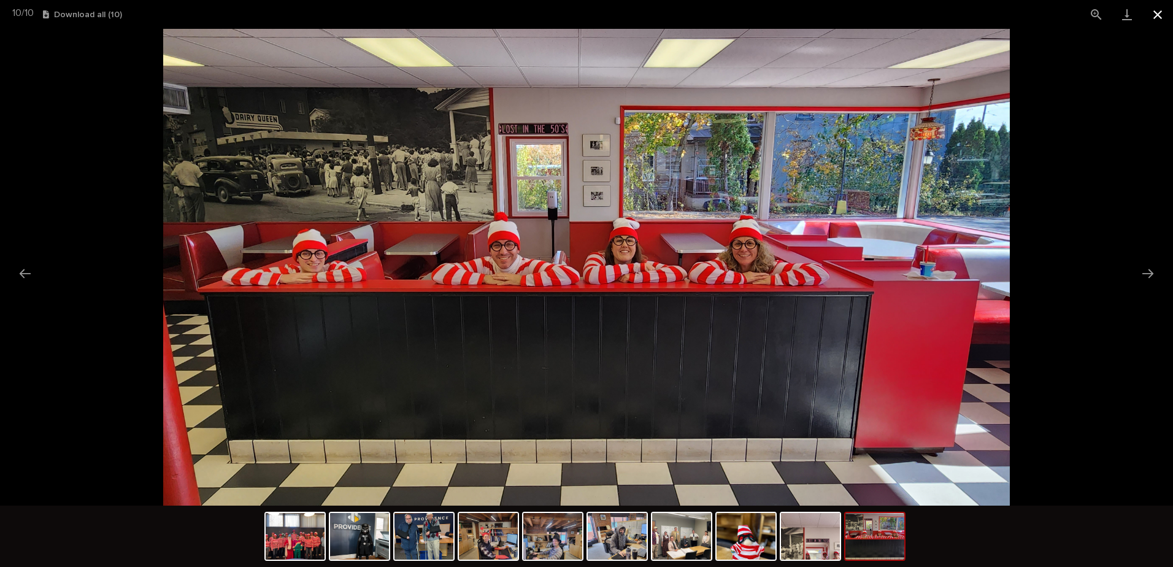
click at [1153, 18] on button "Close gallery" at bounding box center [1157, 14] width 31 height 29
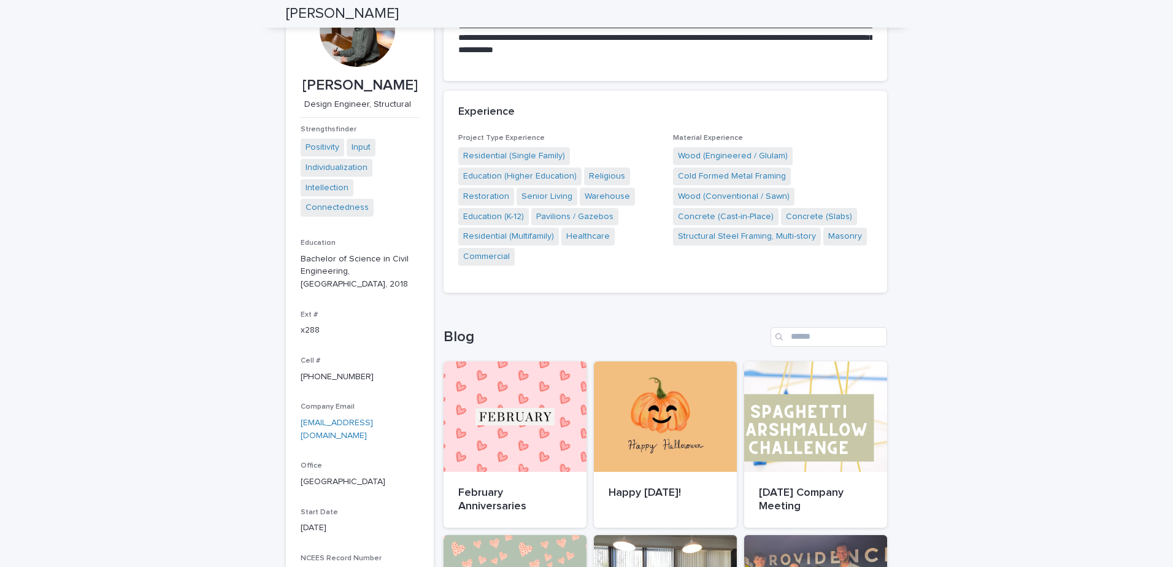
scroll to position [162, 0]
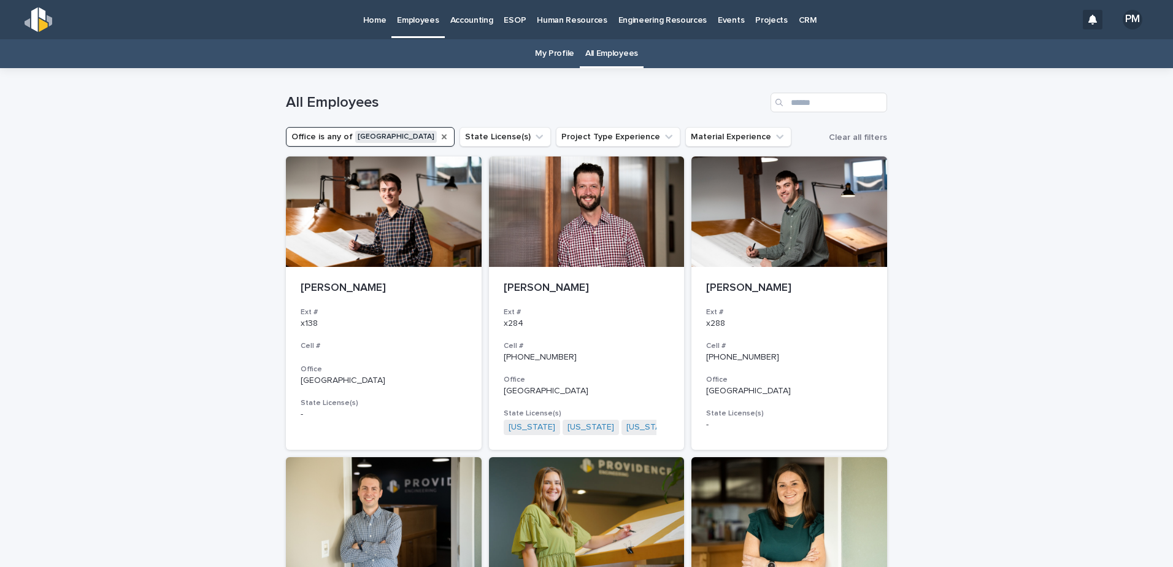
click at [442, 138] on icon "Office" at bounding box center [444, 136] width 5 height 5
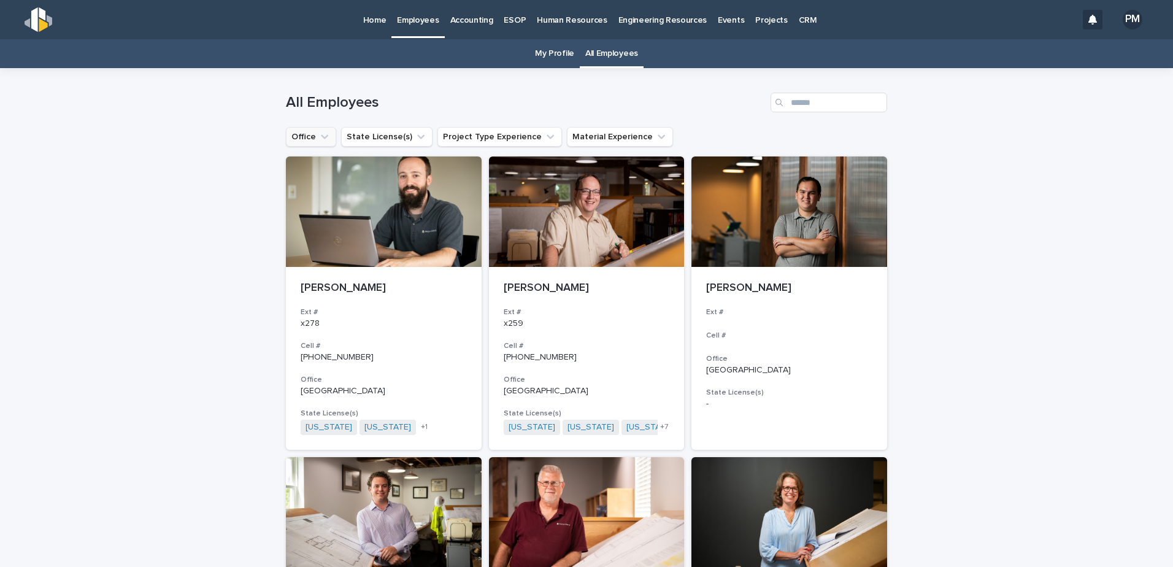
click at [385, 18] on p "Home" at bounding box center [374, 13] width 23 height 26
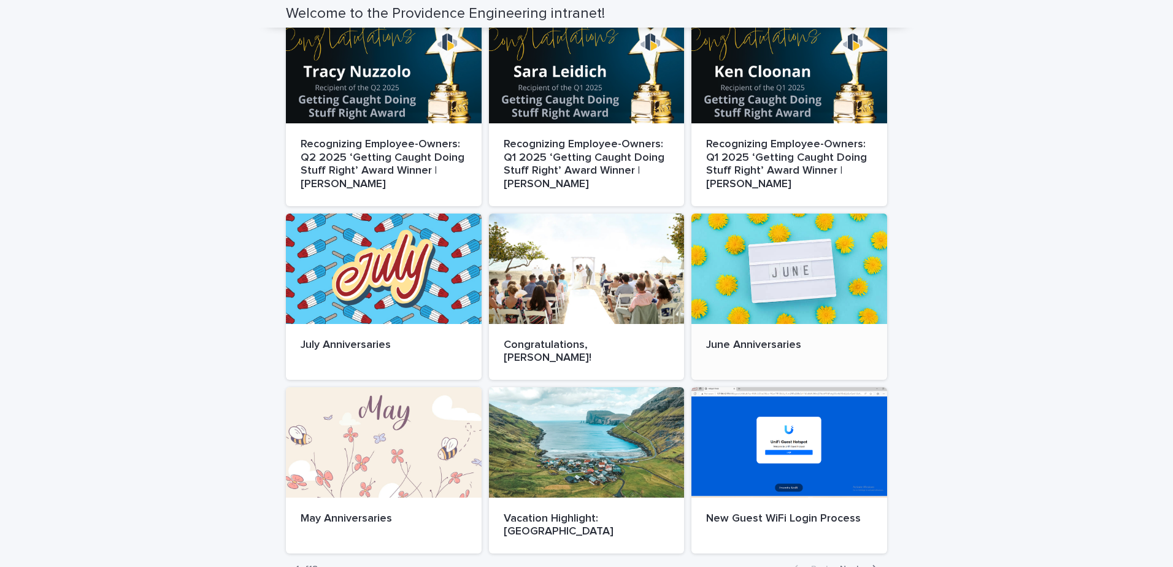
scroll to position [342, 0]
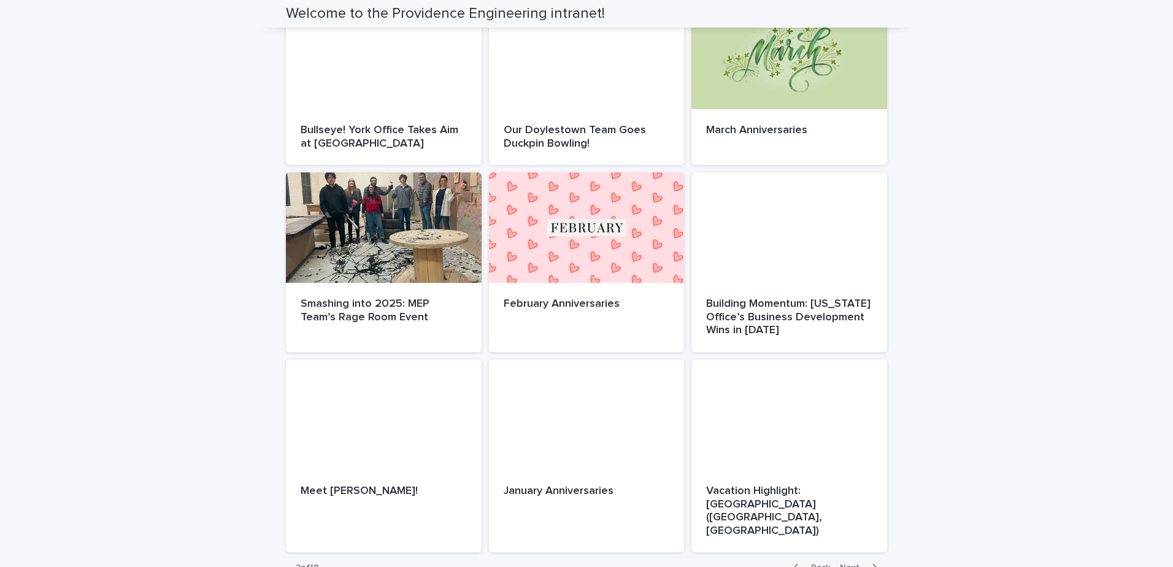
scroll to position [437, 0]
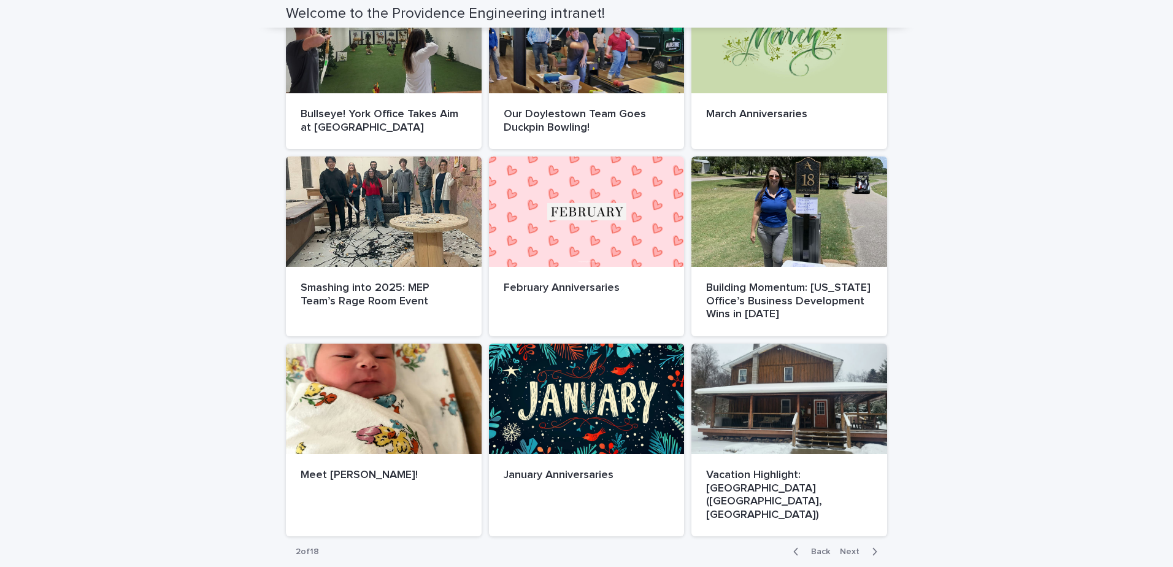
click at [856, 546] on button "Next" at bounding box center [861, 551] width 52 height 11
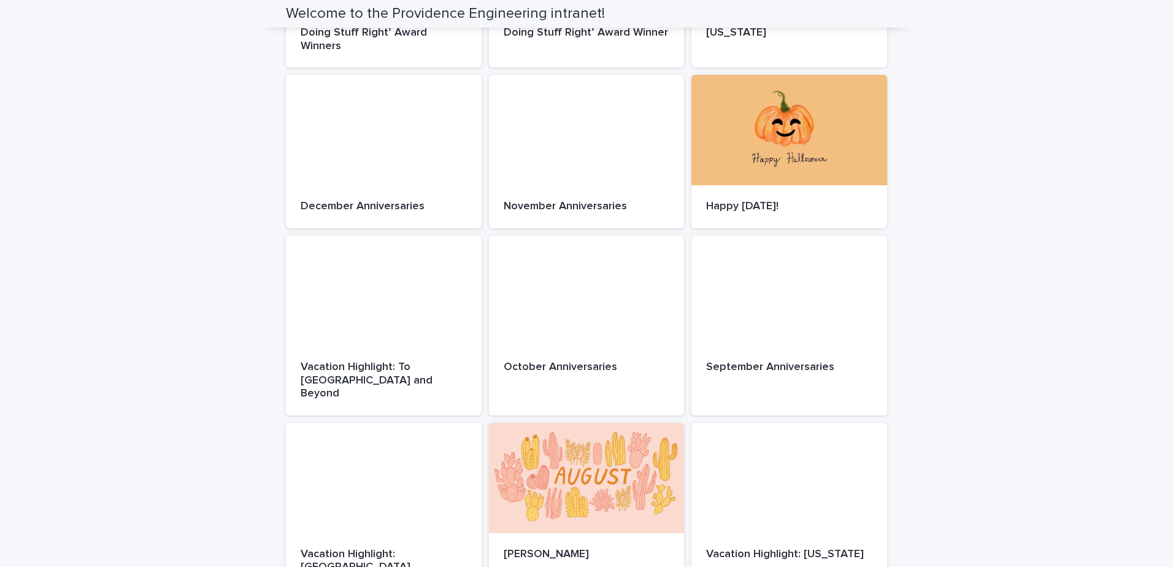
scroll to position [342, 0]
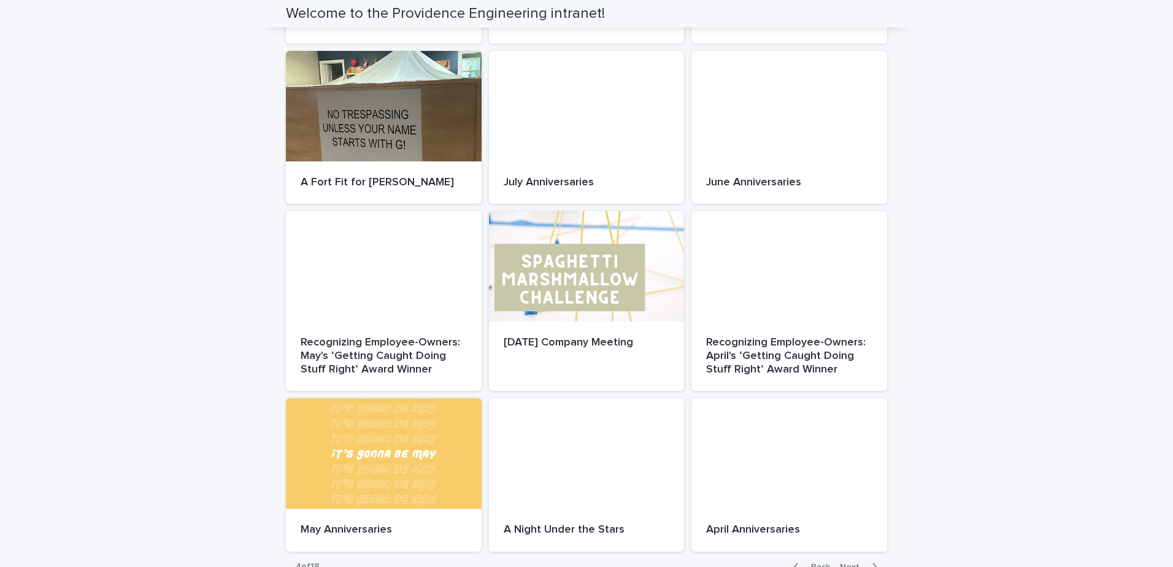
scroll to position [404, 0]
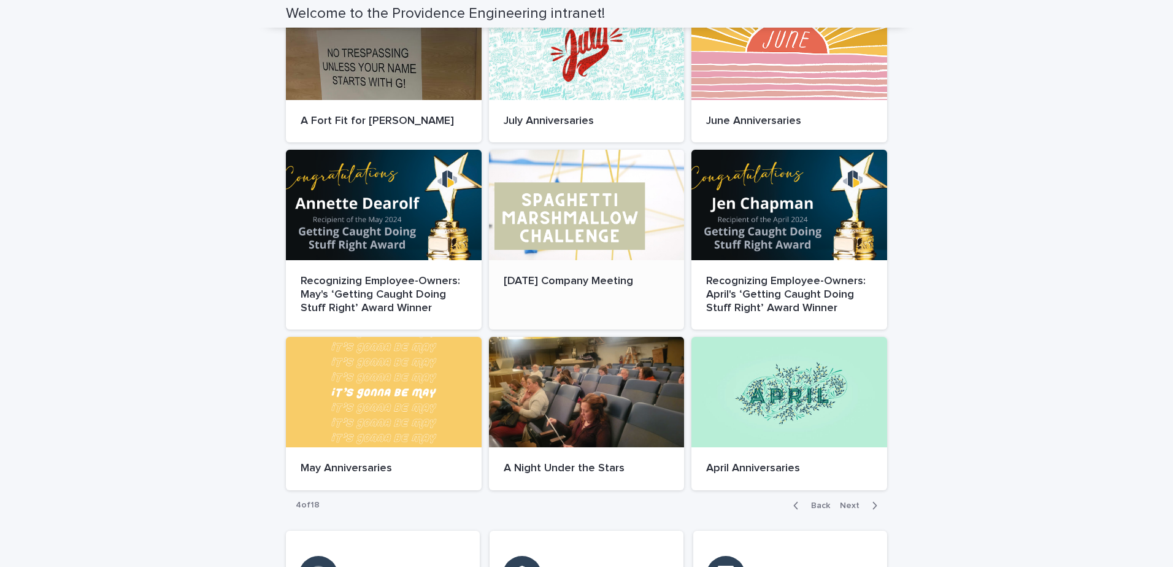
click at [624, 233] on div at bounding box center [587, 205] width 196 height 110
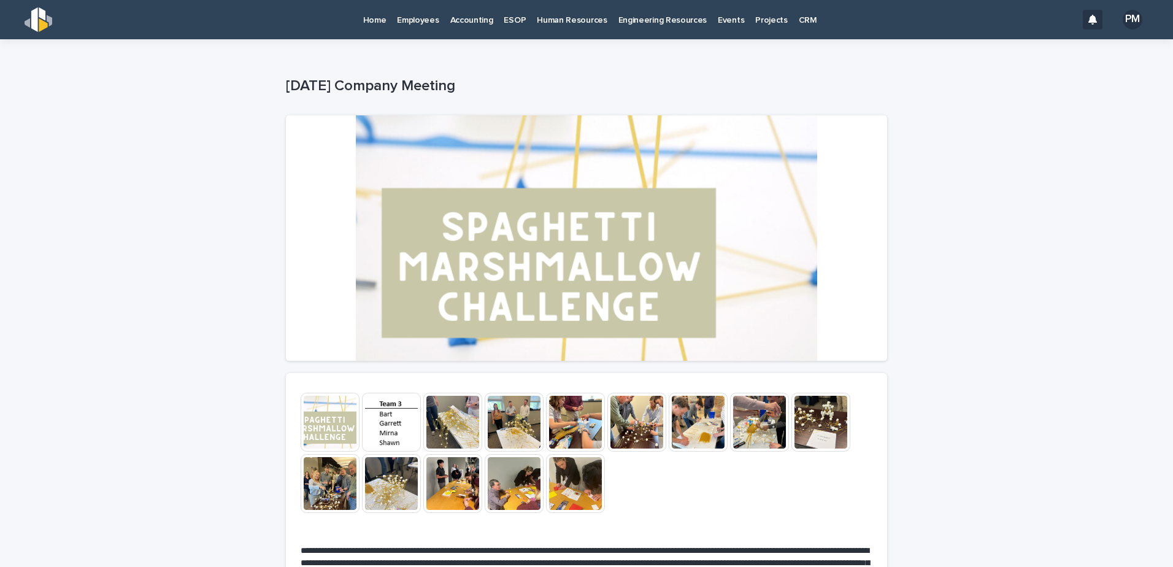
click at [334, 428] on img at bounding box center [330, 422] width 59 height 59
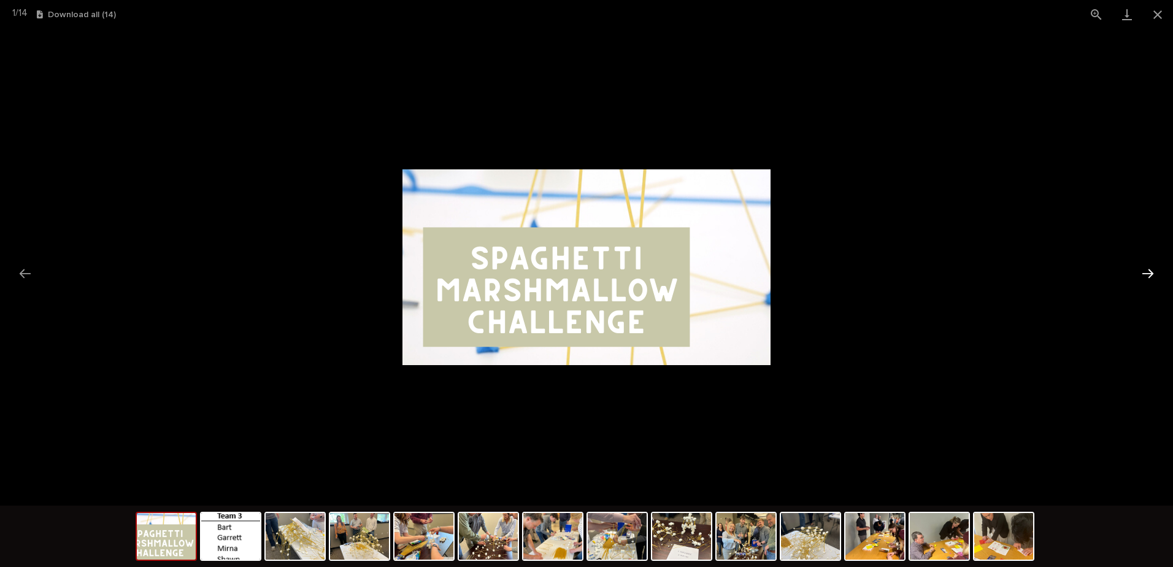
click at [1151, 275] on button "Next slide" at bounding box center [1148, 273] width 26 height 24
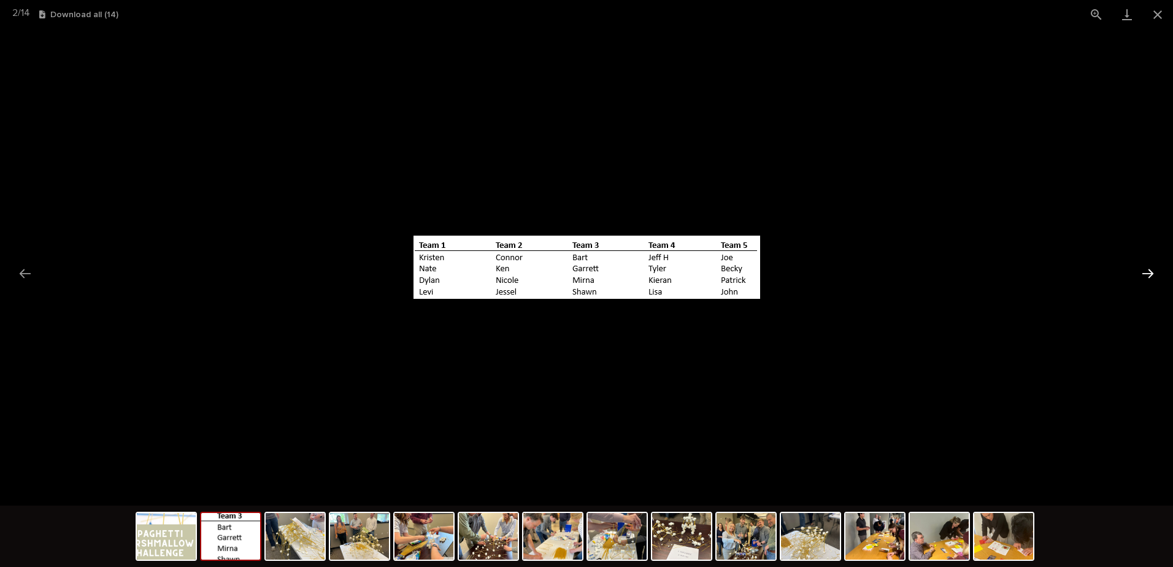
click at [1151, 274] on button "Next slide" at bounding box center [1148, 273] width 26 height 24
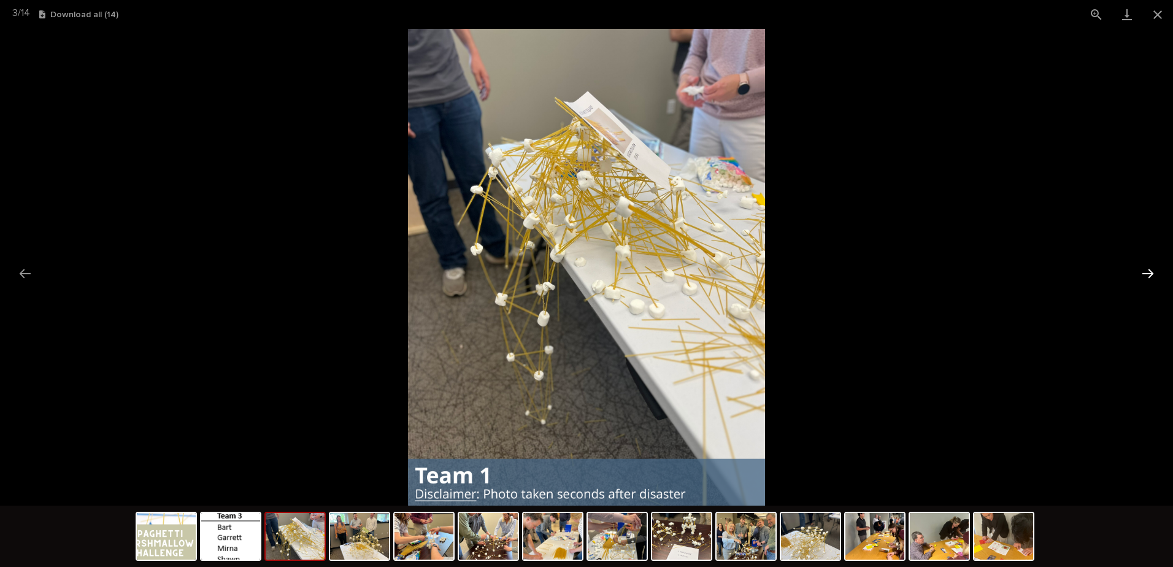
click at [1151, 274] on button "Next slide" at bounding box center [1148, 273] width 26 height 24
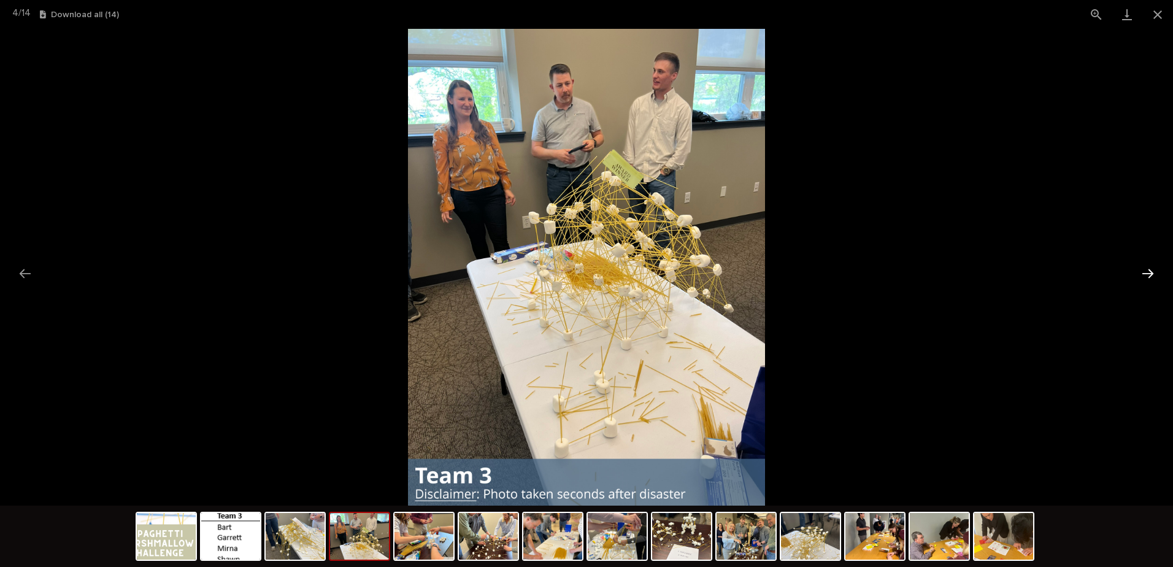
click at [1151, 274] on button "Next slide" at bounding box center [1148, 273] width 26 height 24
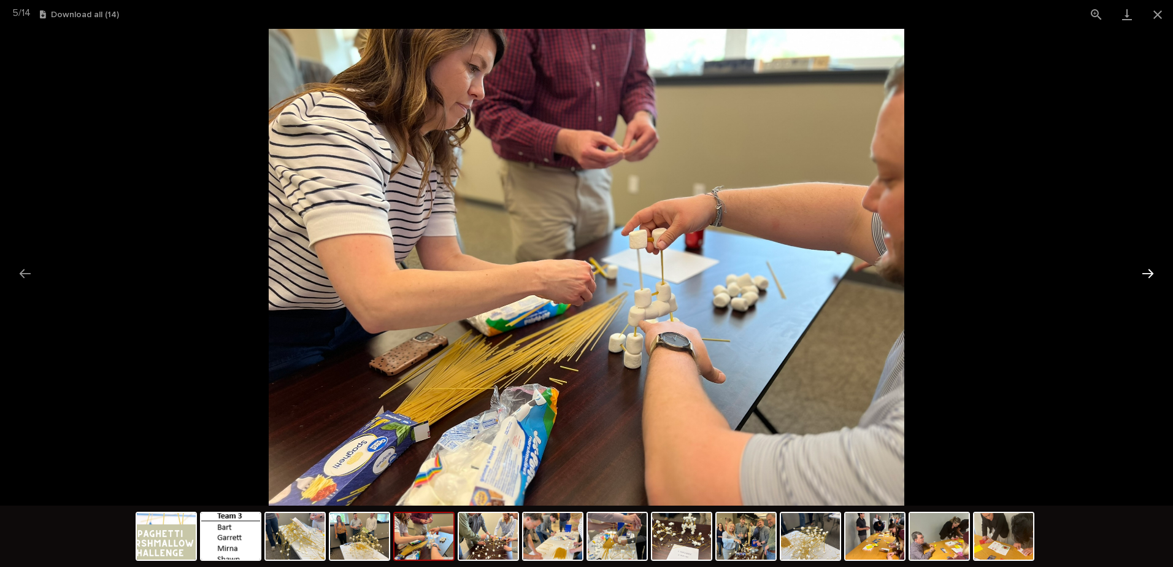
click at [1151, 274] on button "Next slide" at bounding box center [1148, 273] width 26 height 24
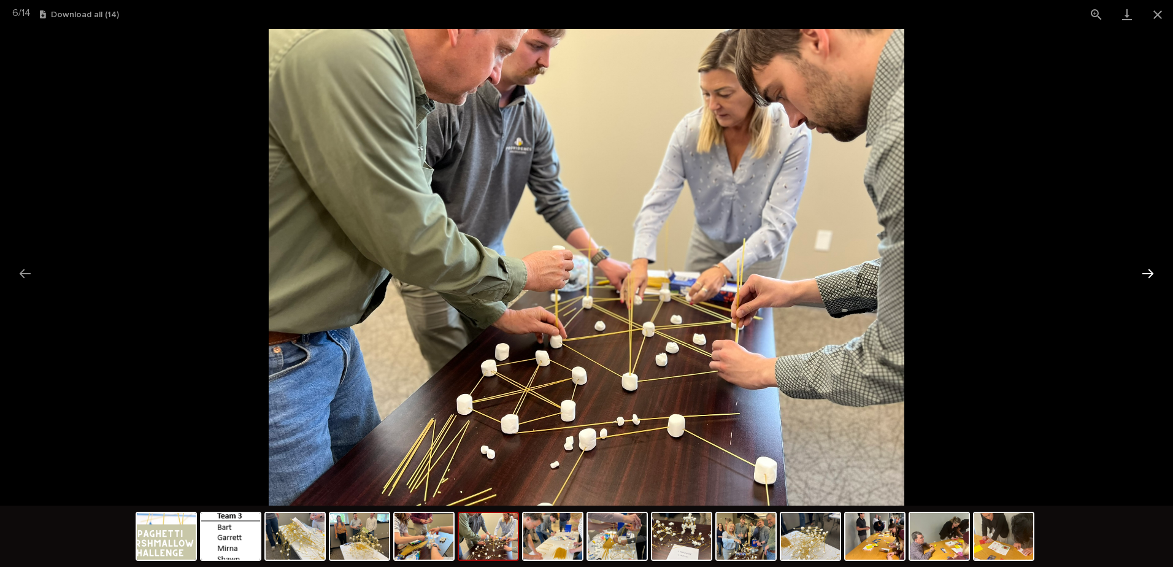
click at [1151, 274] on button "Next slide" at bounding box center [1148, 273] width 26 height 24
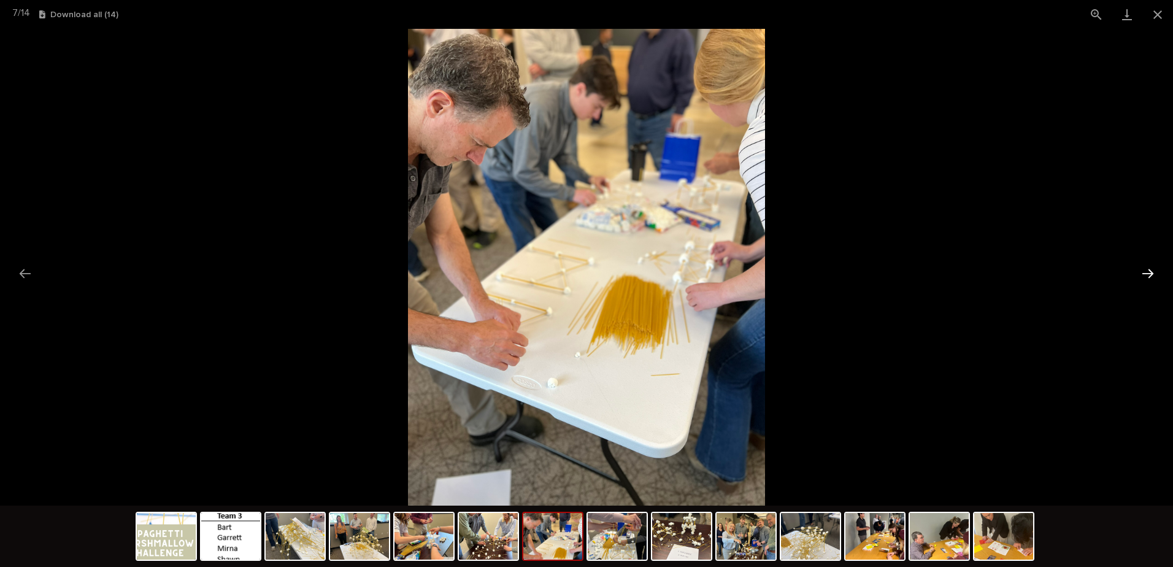
click at [1151, 274] on button "Next slide" at bounding box center [1148, 273] width 26 height 24
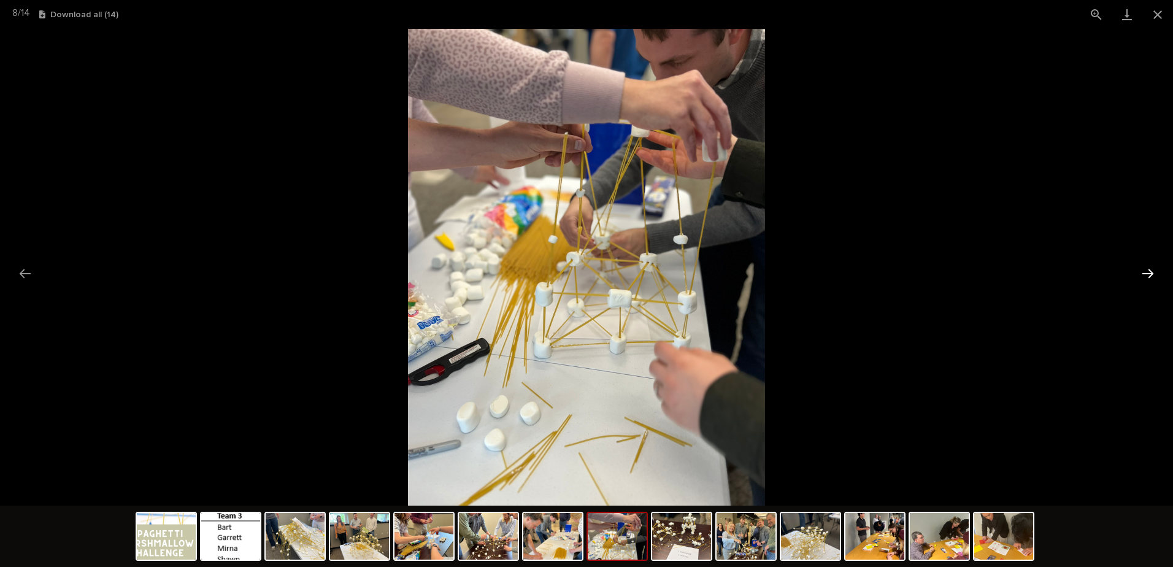
click at [1151, 274] on button "Next slide" at bounding box center [1148, 273] width 26 height 24
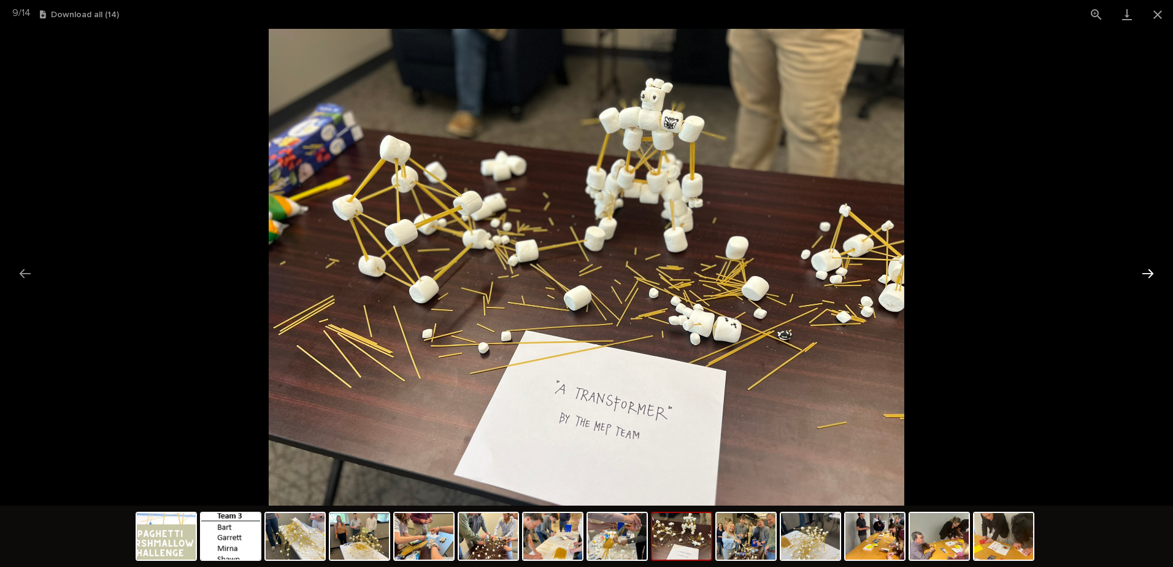
click at [1151, 274] on button "Next slide" at bounding box center [1148, 273] width 26 height 24
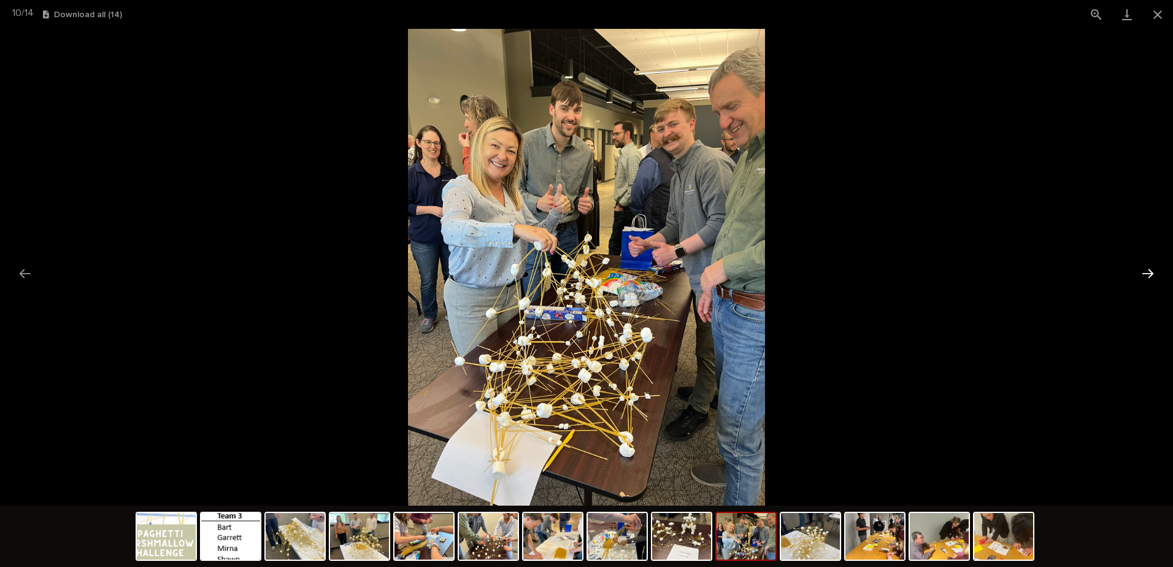
click at [1151, 274] on button "Next slide" at bounding box center [1148, 273] width 26 height 24
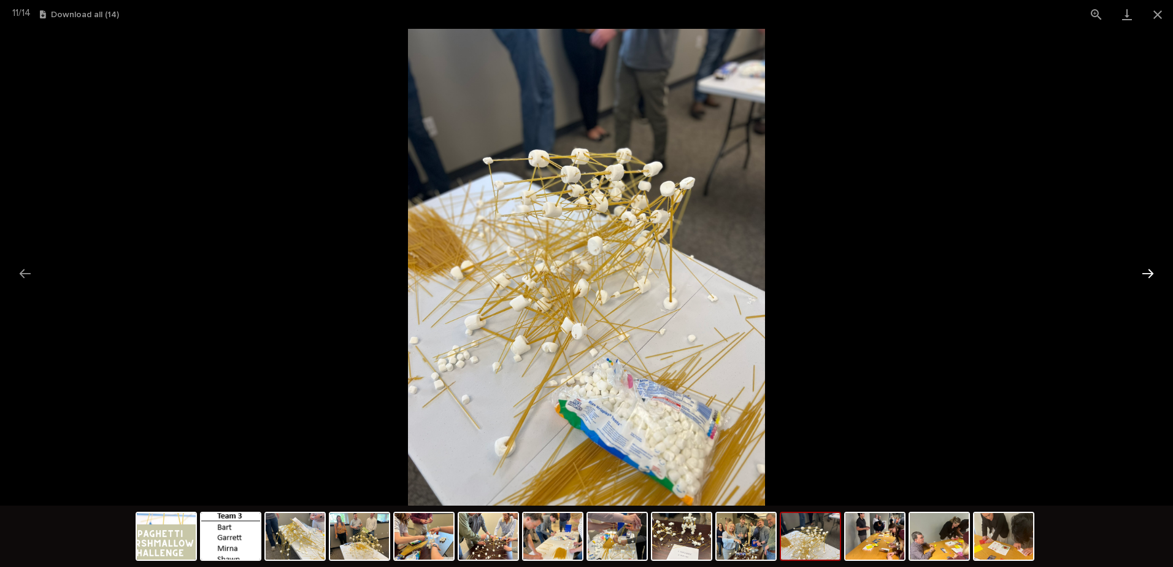
click at [1151, 274] on button "Next slide" at bounding box center [1148, 273] width 26 height 24
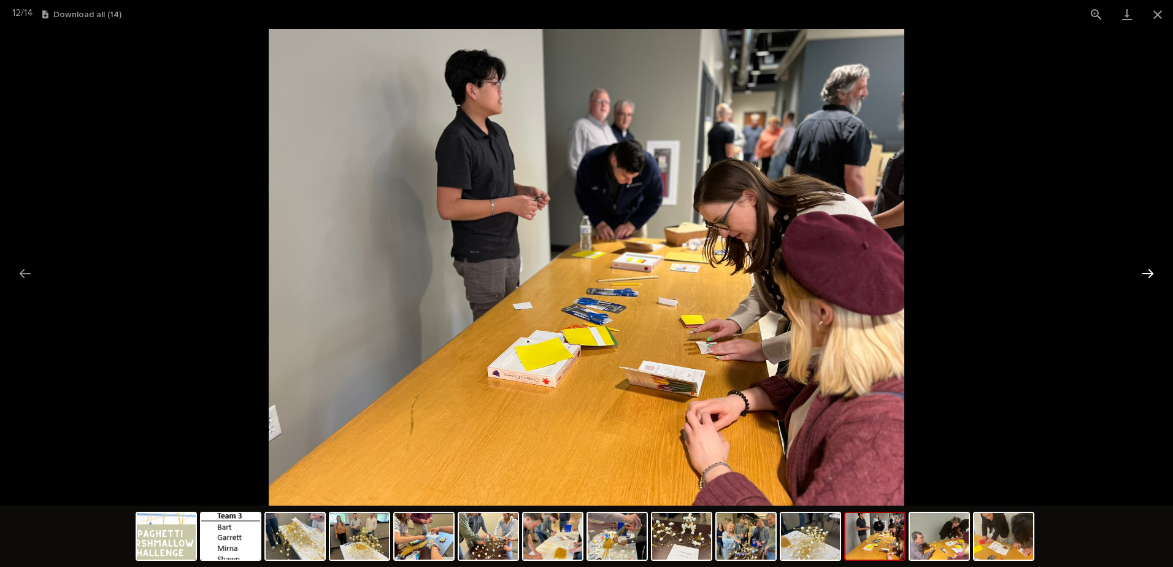
click at [1151, 272] on button "Next slide" at bounding box center [1148, 273] width 26 height 24
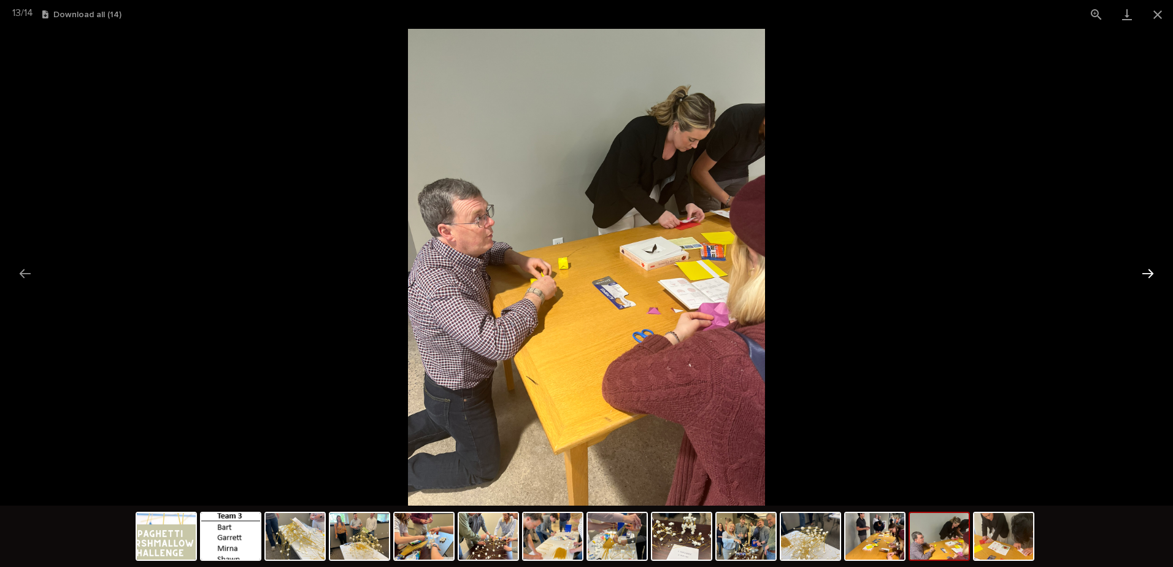
click at [1151, 272] on button "Next slide" at bounding box center [1148, 273] width 26 height 24
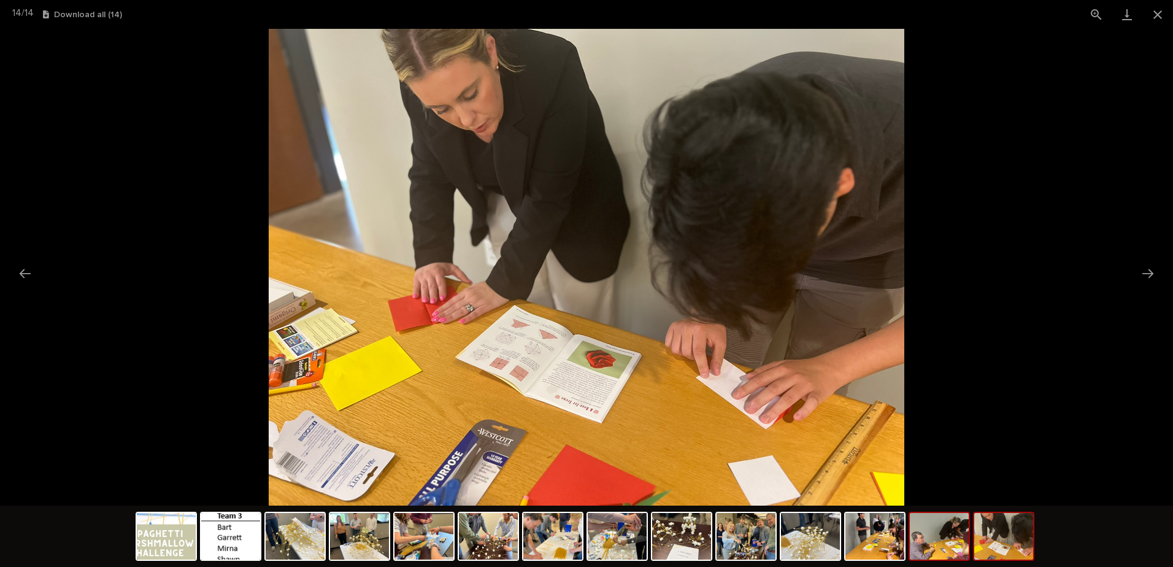
click at [922, 523] on img at bounding box center [939, 536] width 59 height 47
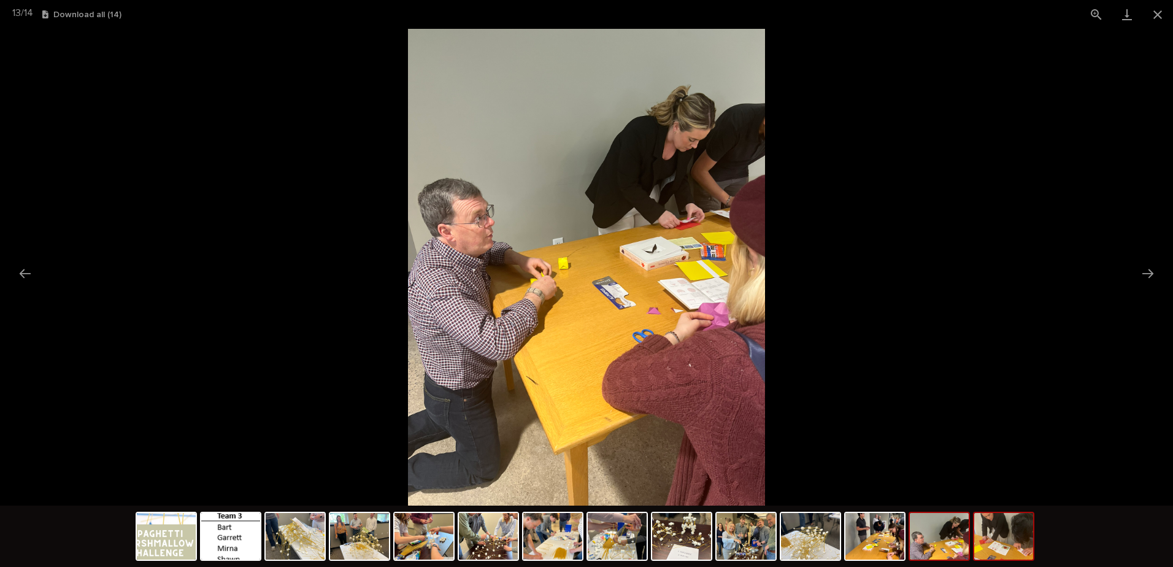
click at [992, 523] on img at bounding box center [1003, 536] width 59 height 47
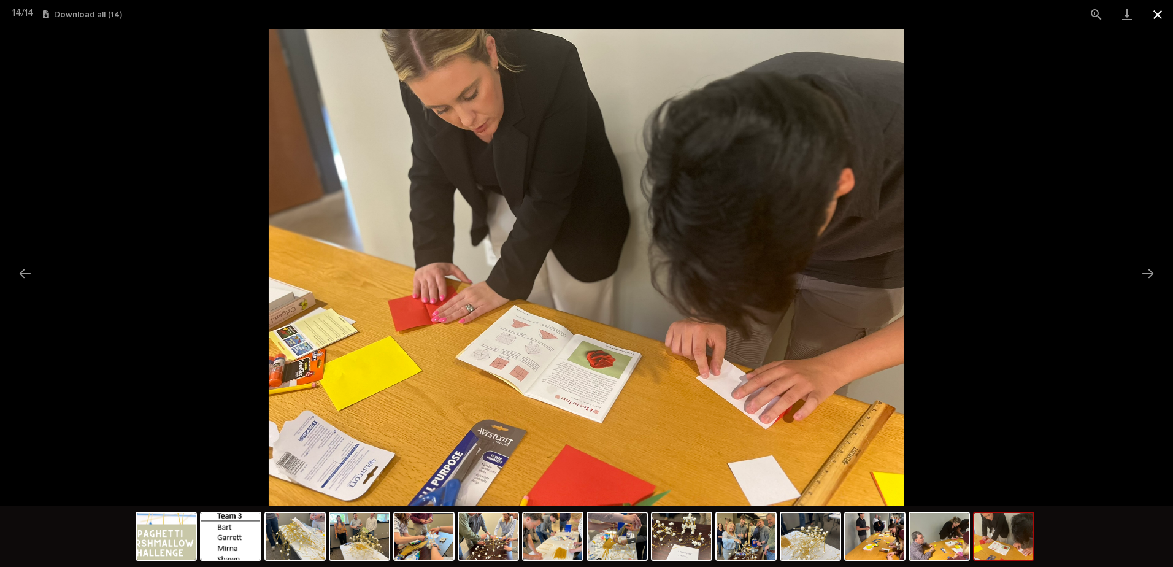
click at [1159, 9] on button "Close gallery" at bounding box center [1157, 14] width 31 height 29
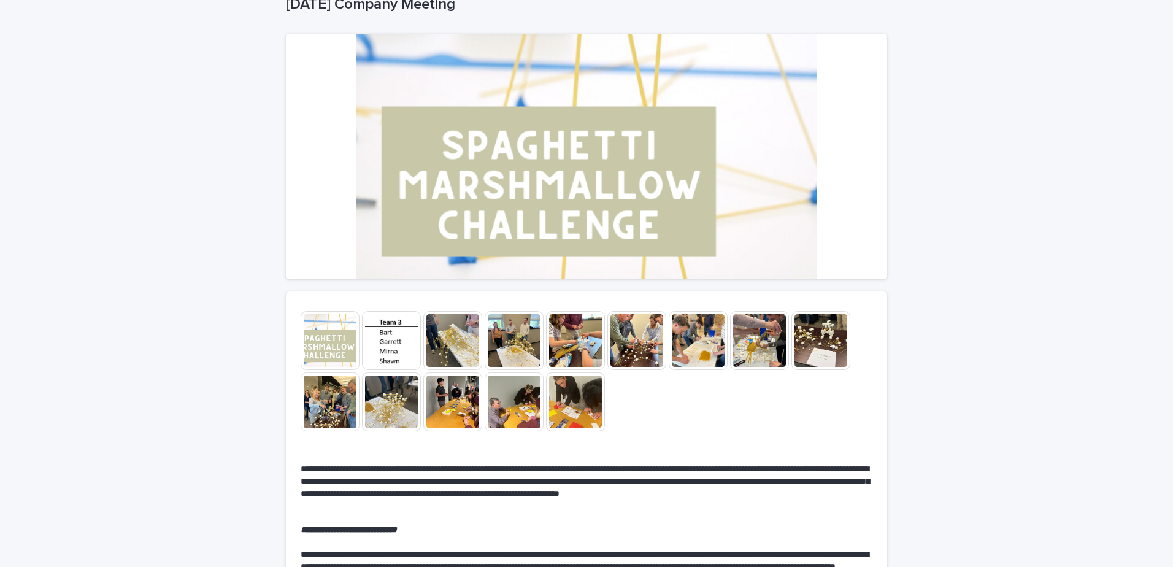
scroll to position [123, 0]
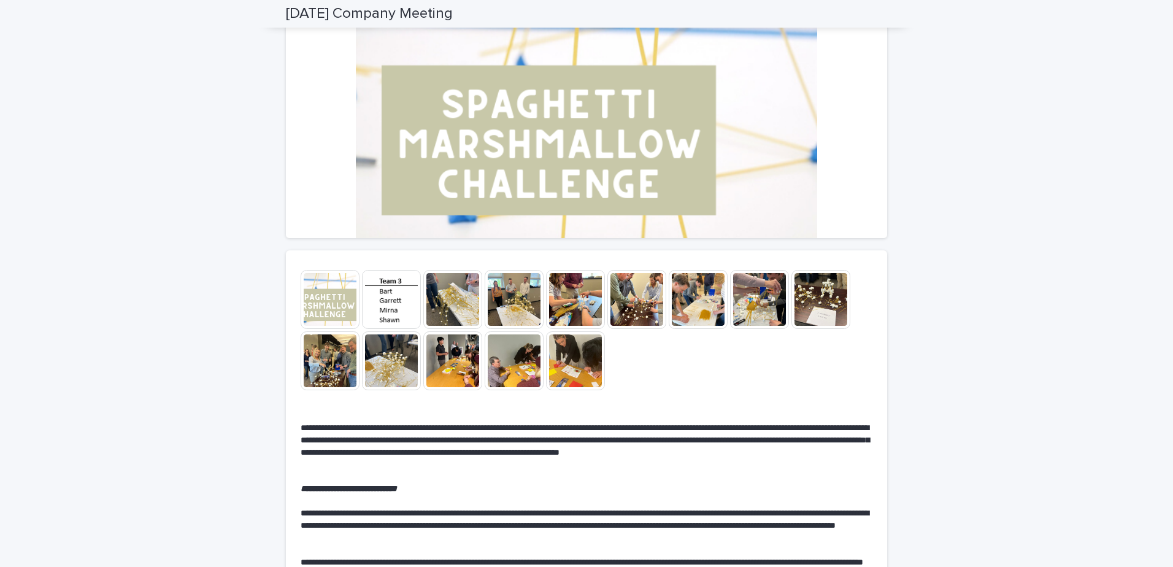
click at [569, 345] on img at bounding box center [575, 360] width 59 height 59
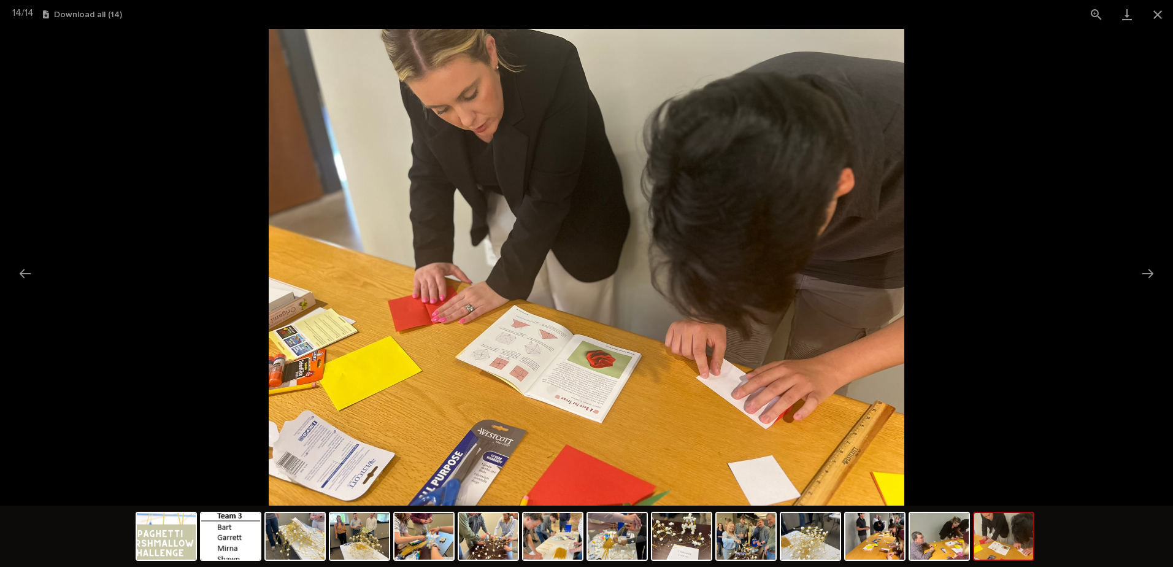
scroll to position [0, 0]
click at [558, 356] on img at bounding box center [586, 267] width 635 height 477
click at [1159, 13] on button "Close gallery" at bounding box center [1157, 14] width 31 height 29
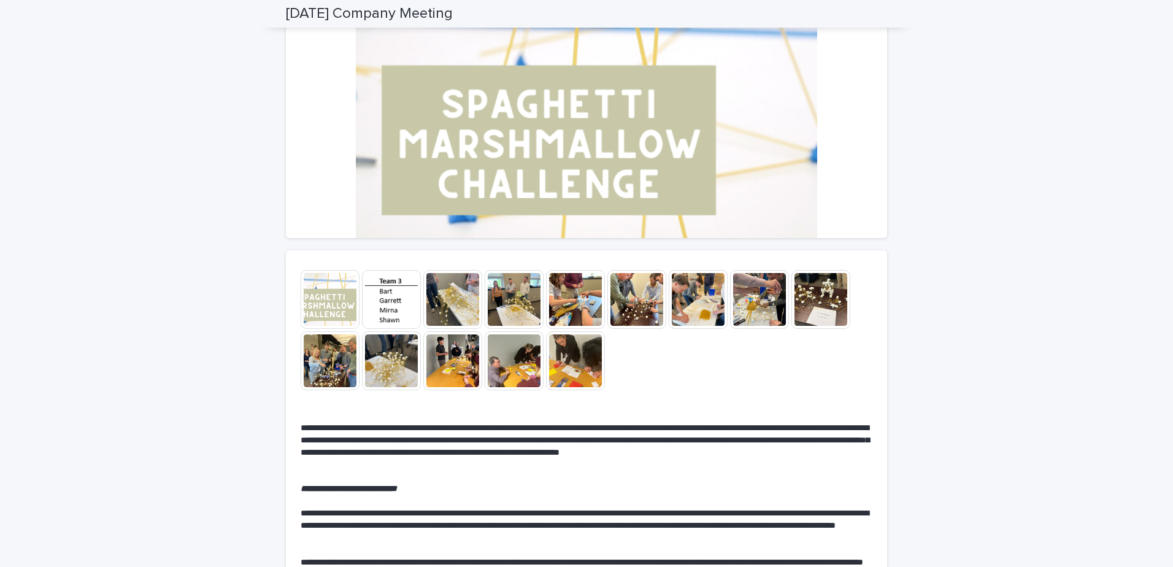
click at [521, 367] on img at bounding box center [514, 360] width 59 height 59
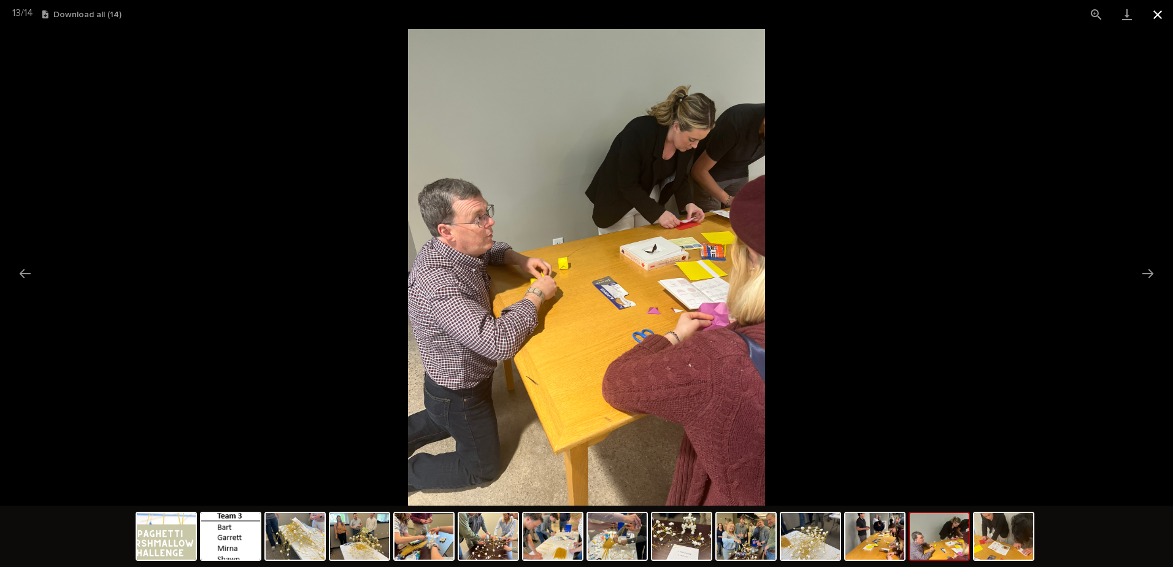
click at [1148, 15] on button "Close gallery" at bounding box center [1157, 14] width 31 height 29
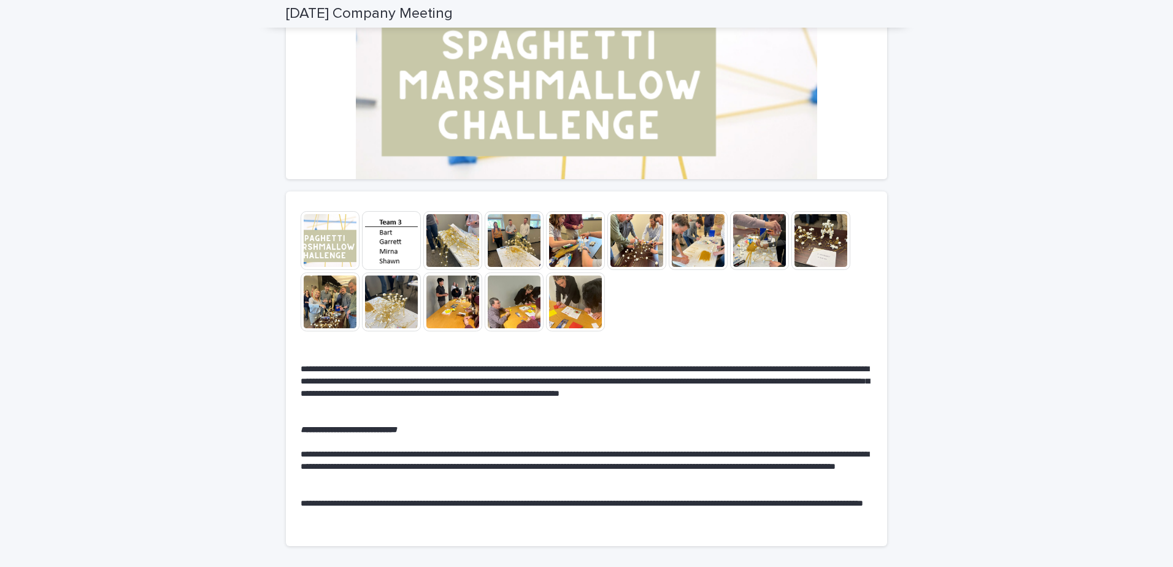
scroll to position [267, 0]
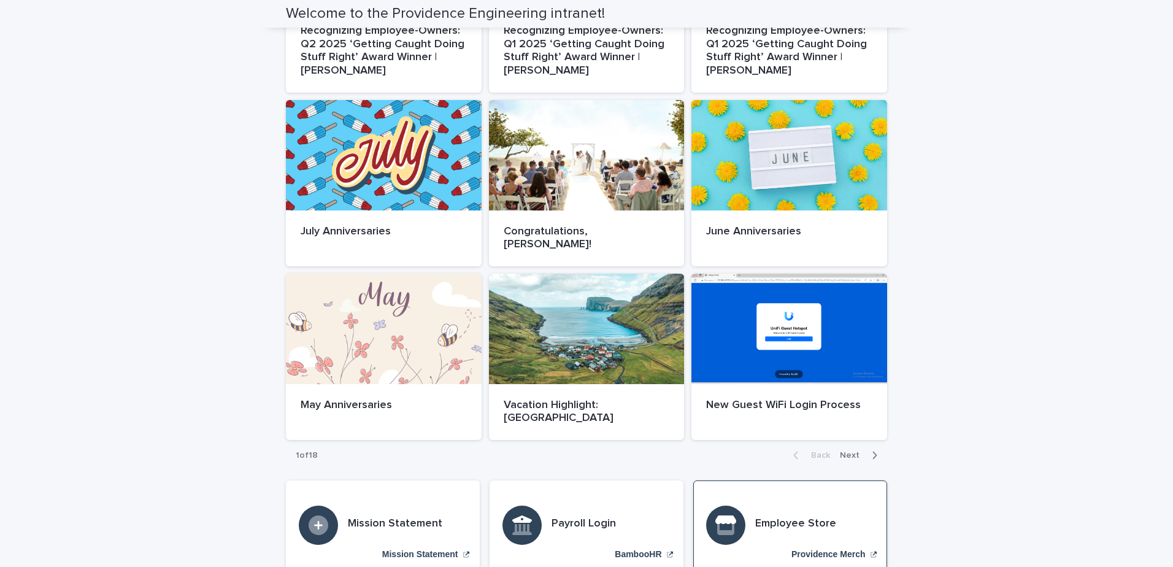
scroll to position [552, 0]
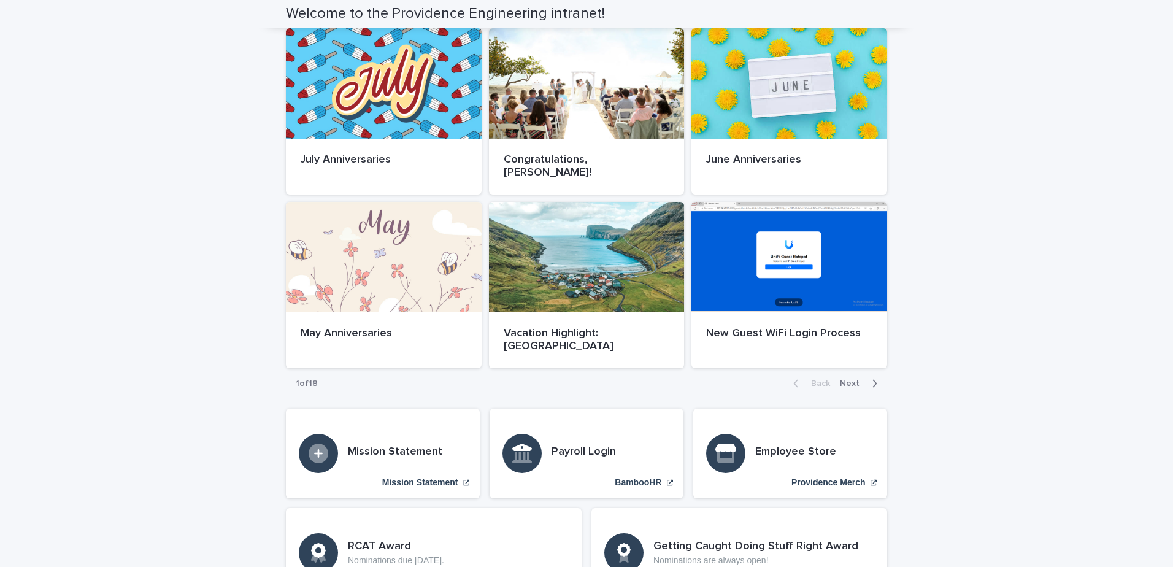
click at [861, 368] on div "Back Next" at bounding box center [835, 383] width 104 height 31
click at [842, 379] on span "Next" at bounding box center [853, 383] width 27 height 9
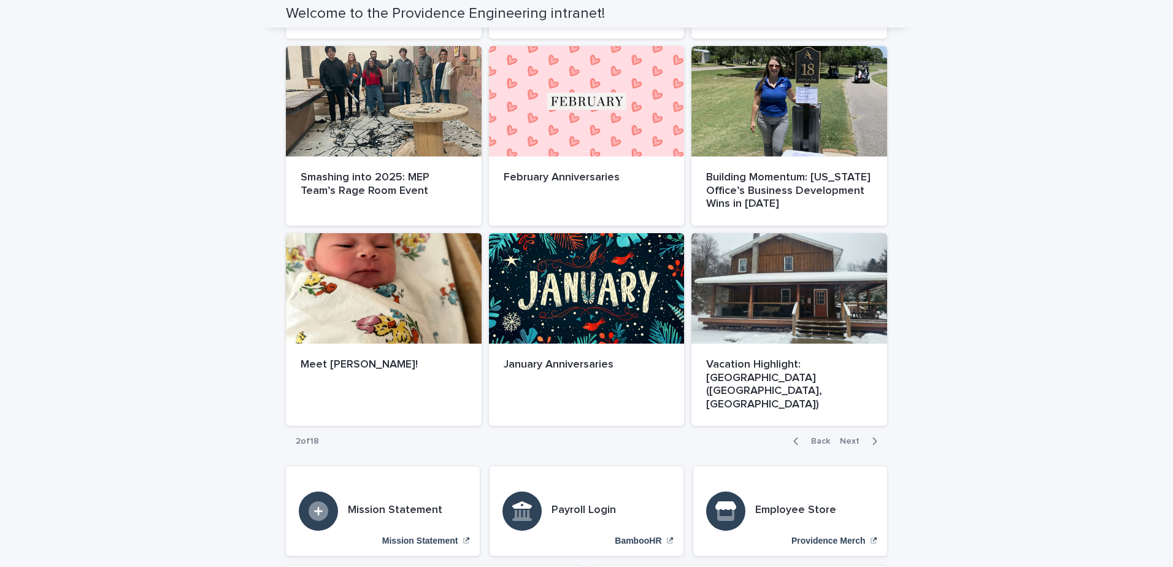
scroll to position [524, 0]
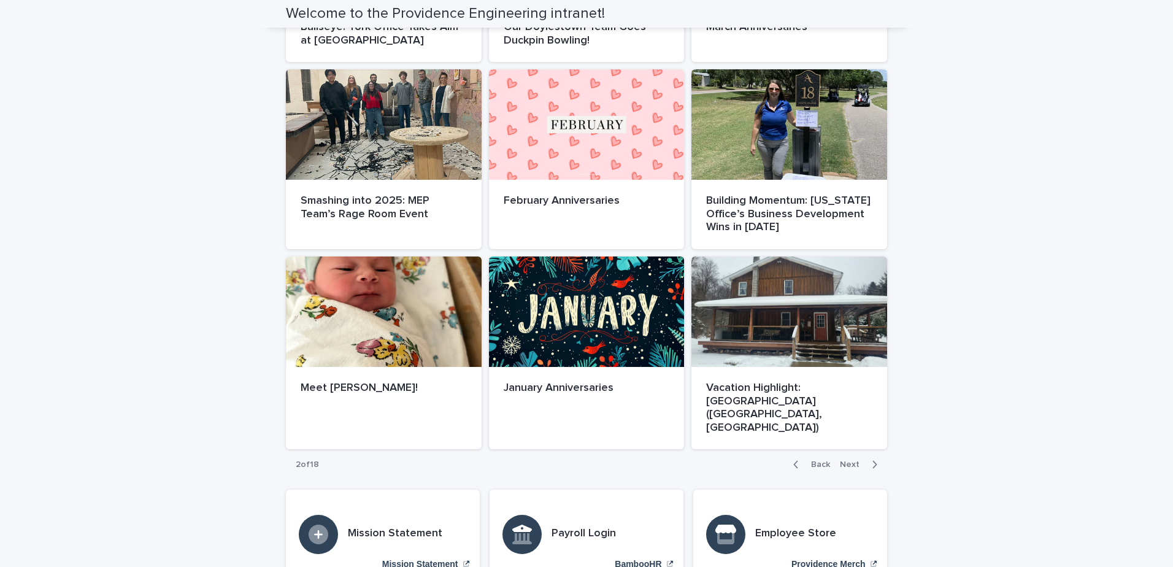
click at [849, 460] on span "Next" at bounding box center [853, 464] width 27 height 9
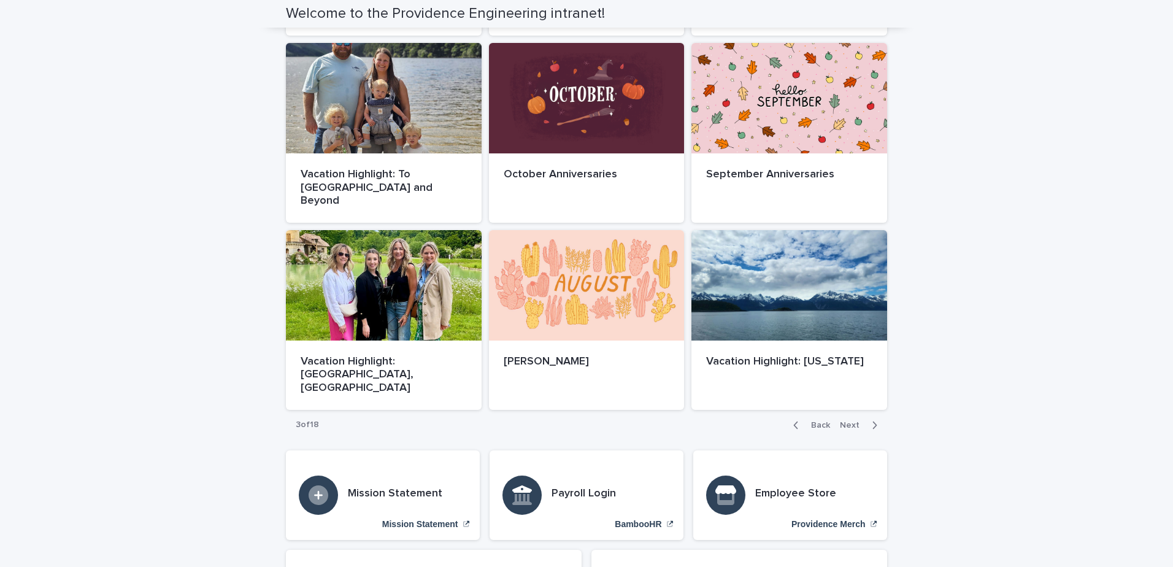
scroll to position [491, 0]
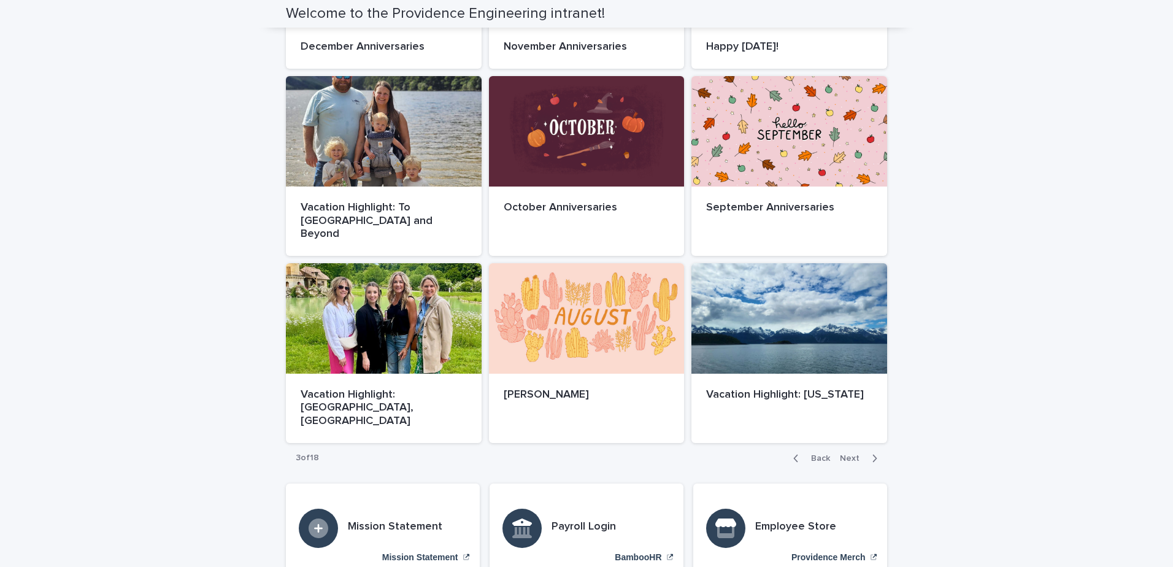
click at [845, 454] on span "Next" at bounding box center [853, 458] width 27 height 9
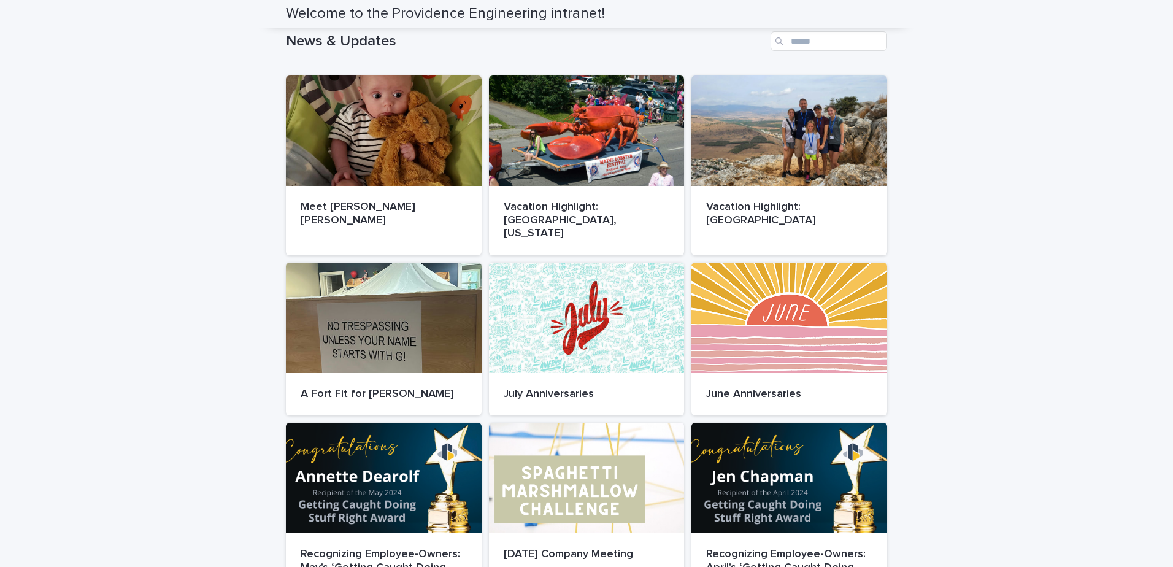
scroll to position [123, 0]
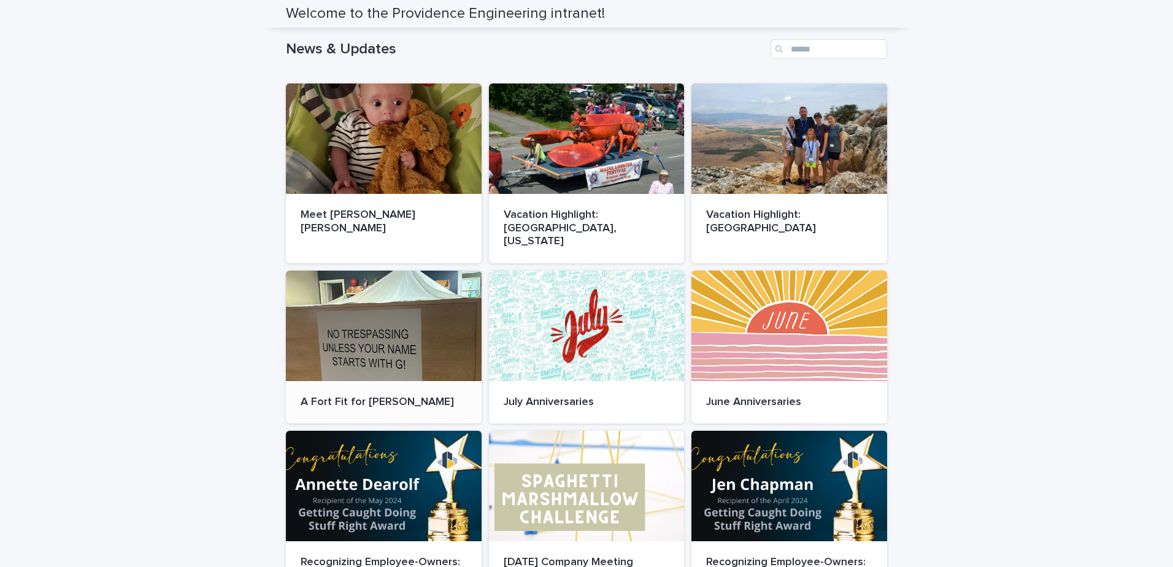
click at [416, 340] on div at bounding box center [384, 325] width 196 height 110
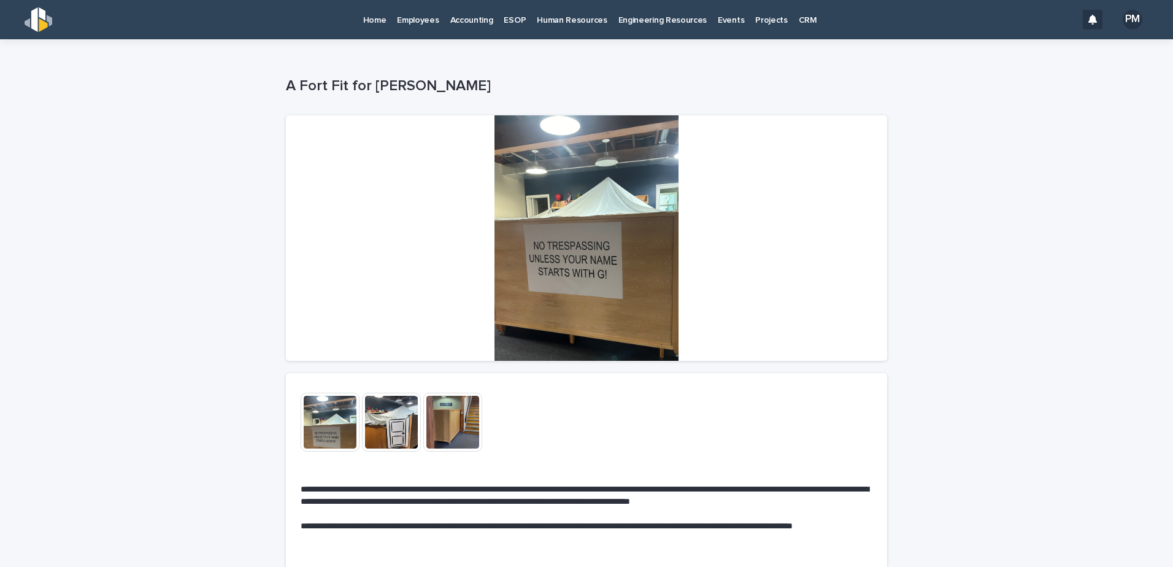
click at [389, 431] on img at bounding box center [391, 422] width 59 height 59
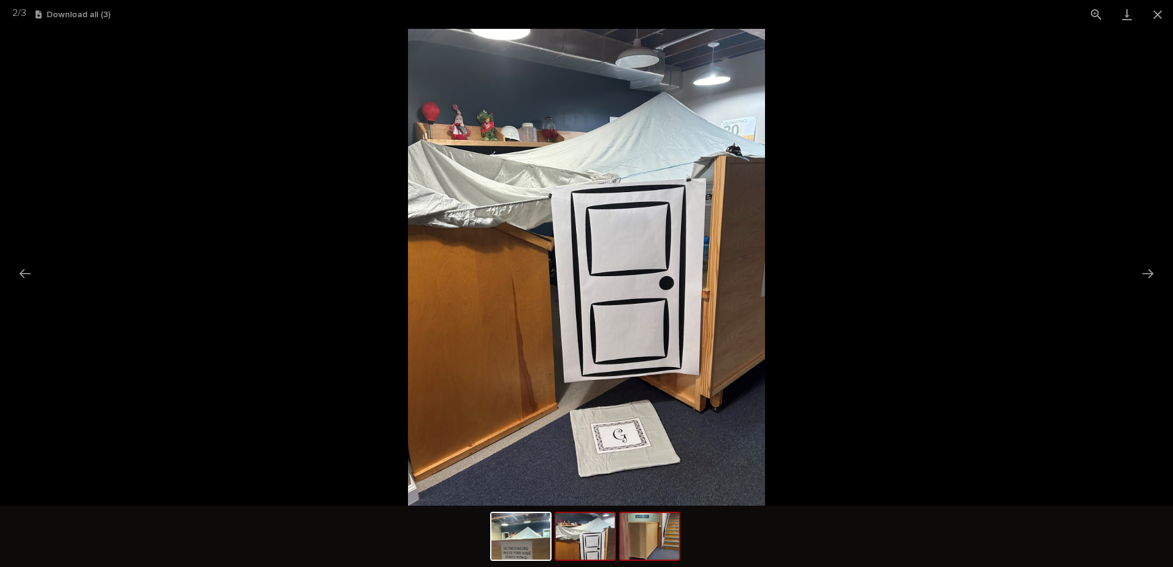
click at [648, 537] on img at bounding box center [649, 536] width 59 height 47
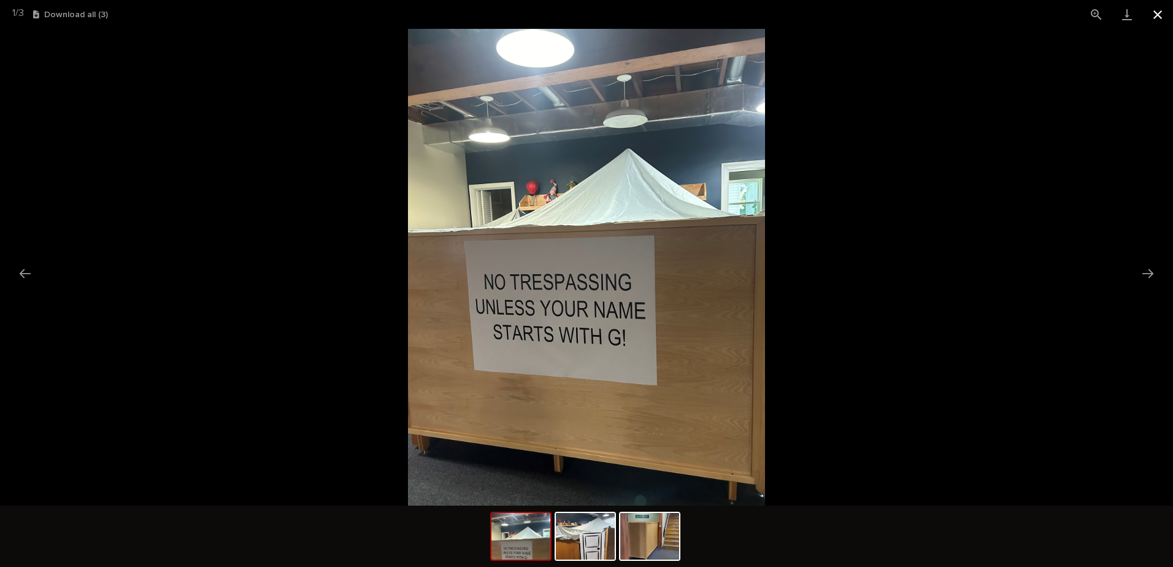
click at [1160, 12] on button "Close gallery" at bounding box center [1157, 14] width 31 height 29
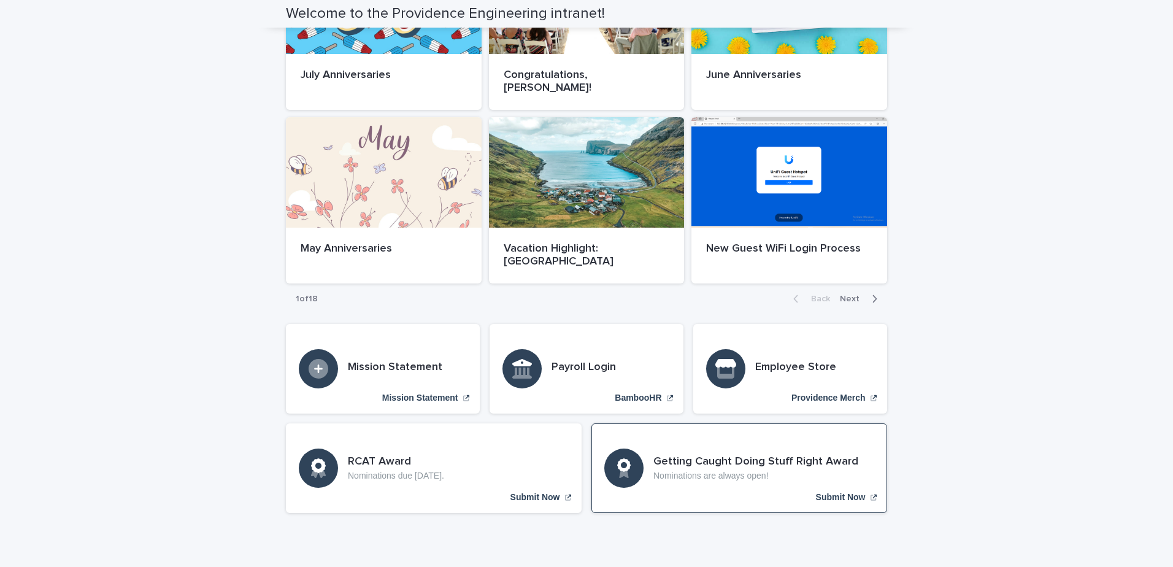
scroll to position [649, 0]
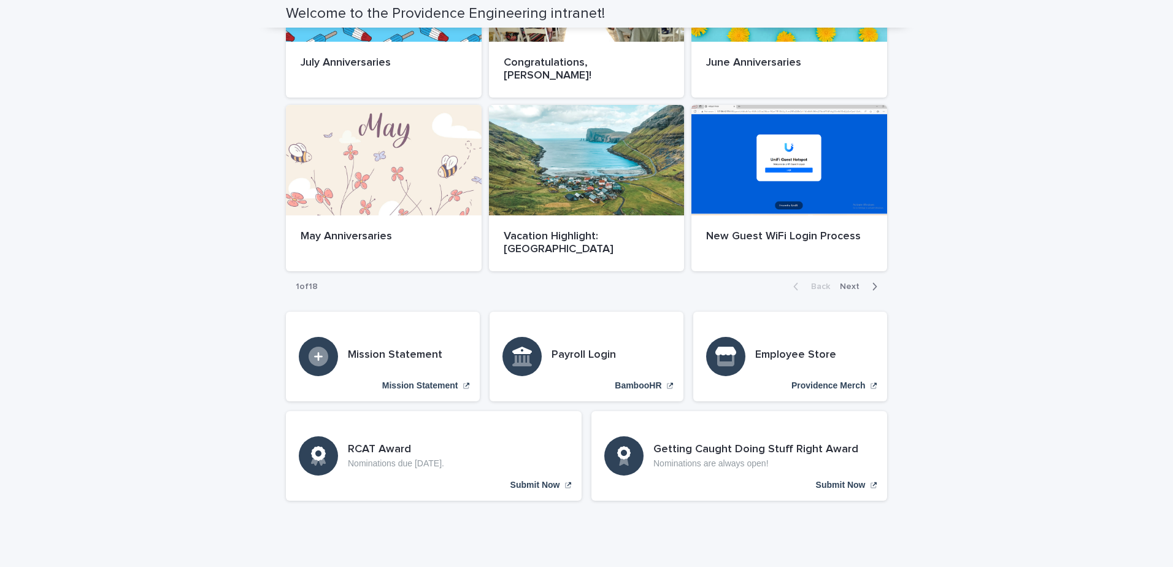
click at [856, 281] on button "Next" at bounding box center [861, 286] width 52 height 11
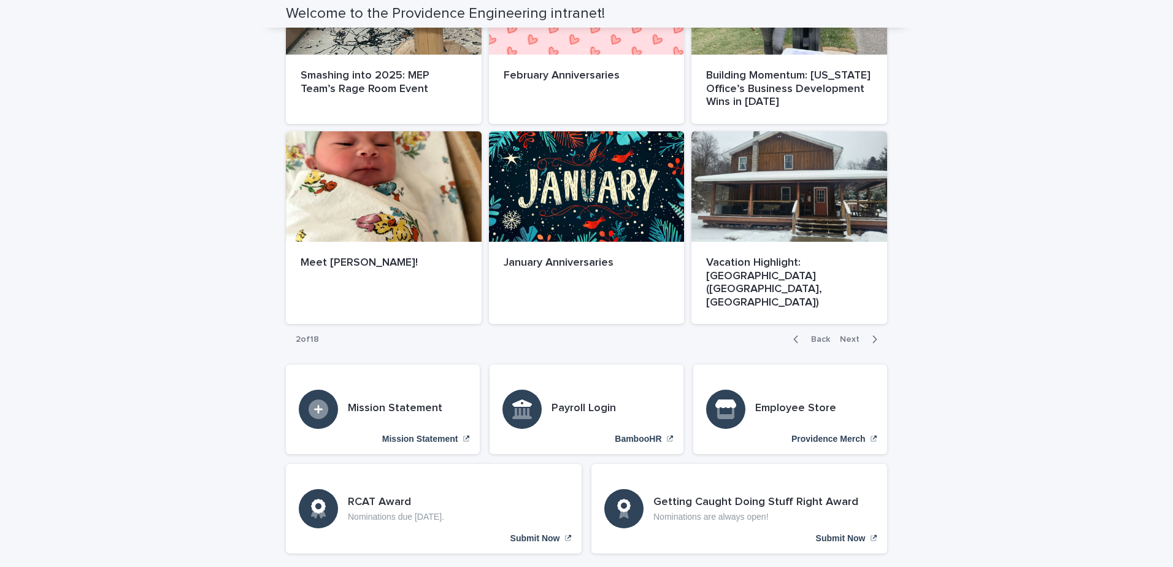
click at [852, 335] on span "Next" at bounding box center [853, 339] width 27 height 9
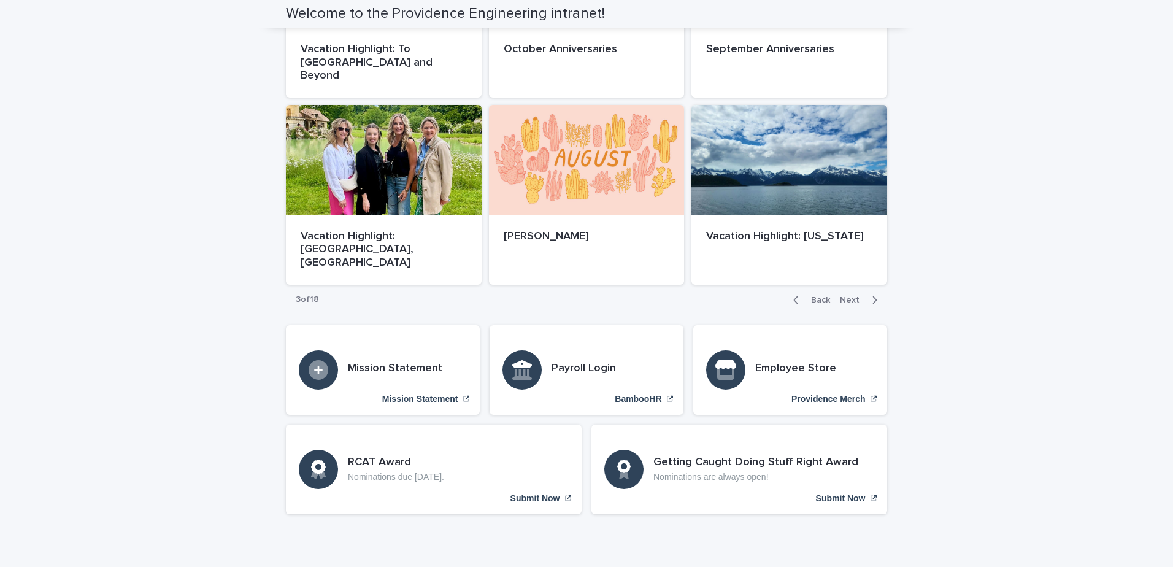
click at [847, 296] on span "Next" at bounding box center [853, 300] width 27 height 9
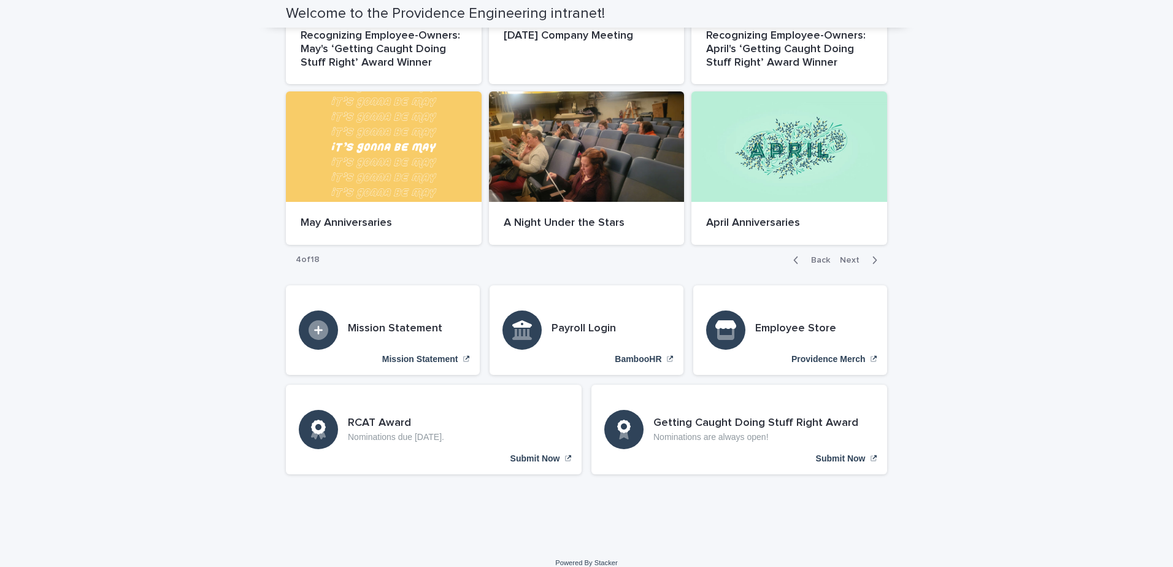
click at [851, 256] on span "Next" at bounding box center [853, 260] width 27 height 9
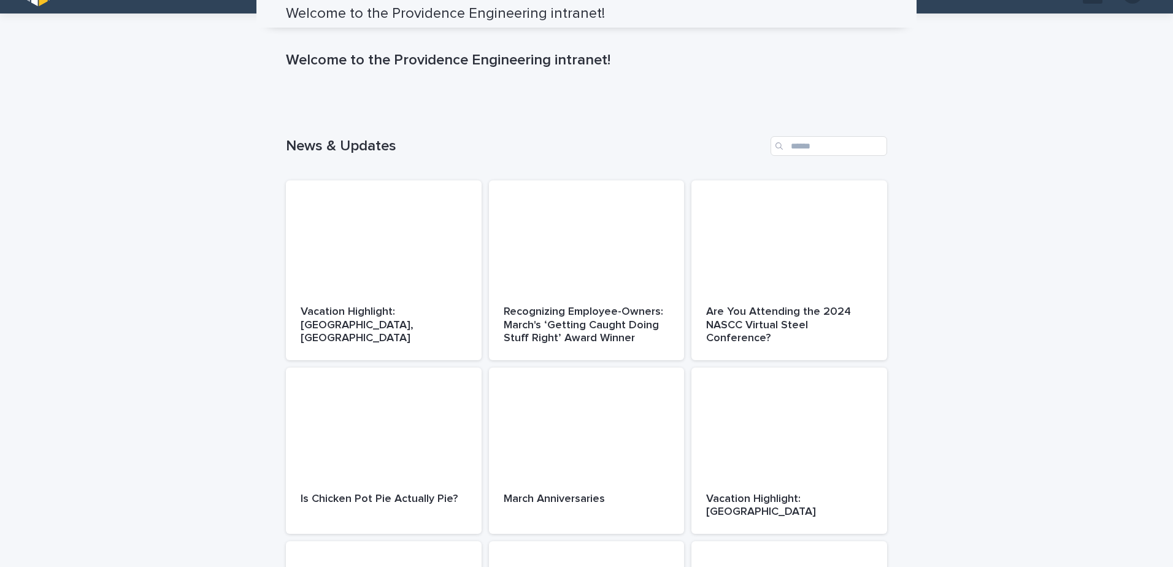
scroll to position [0, 0]
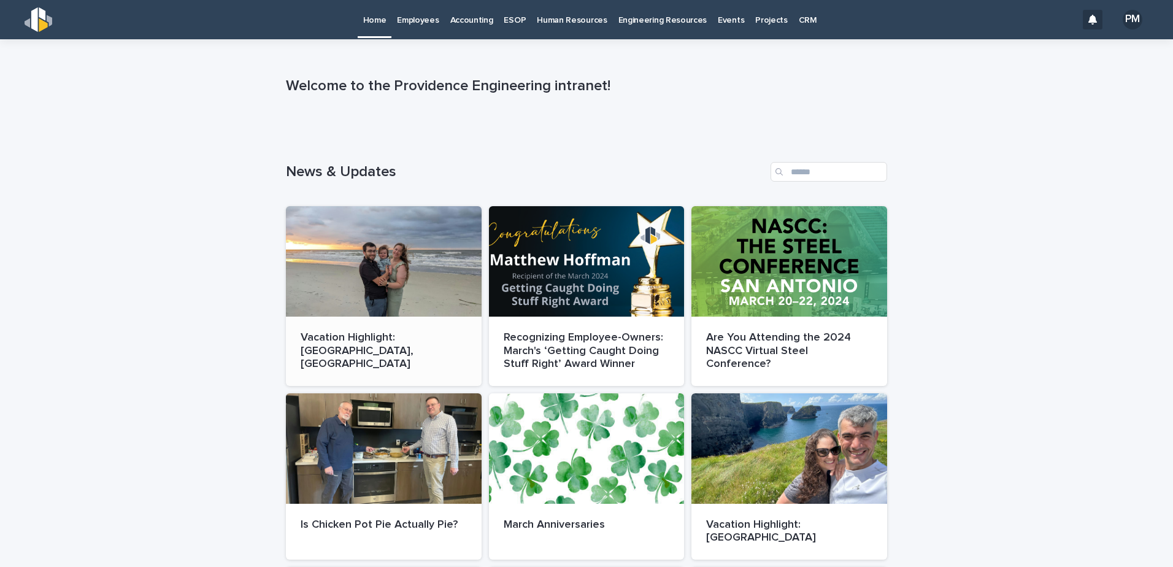
click at [368, 299] on div at bounding box center [384, 261] width 196 height 110
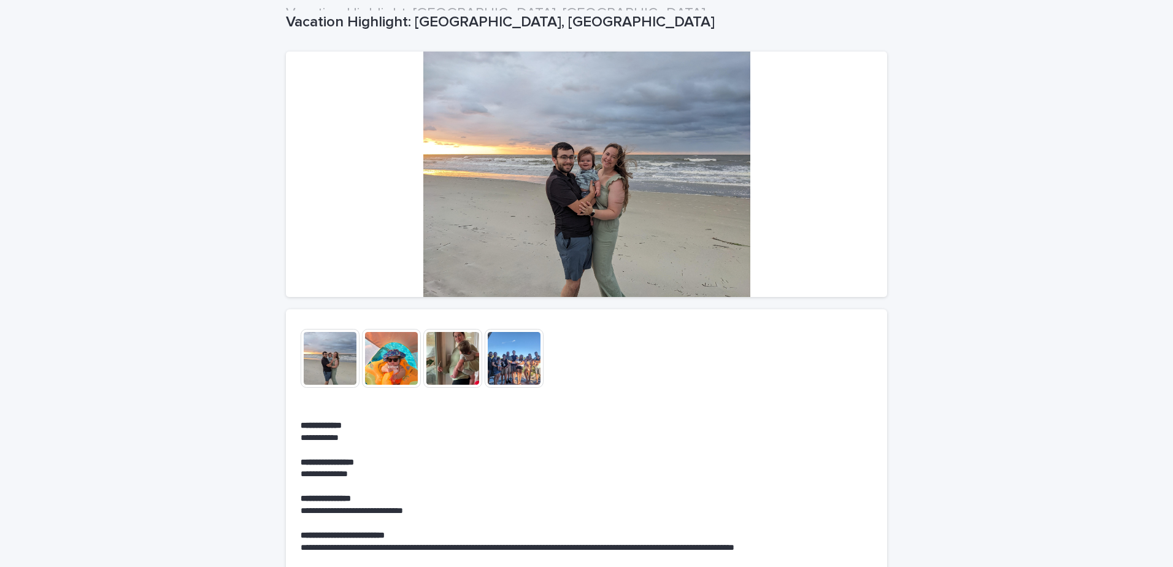
scroll to position [61, 0]
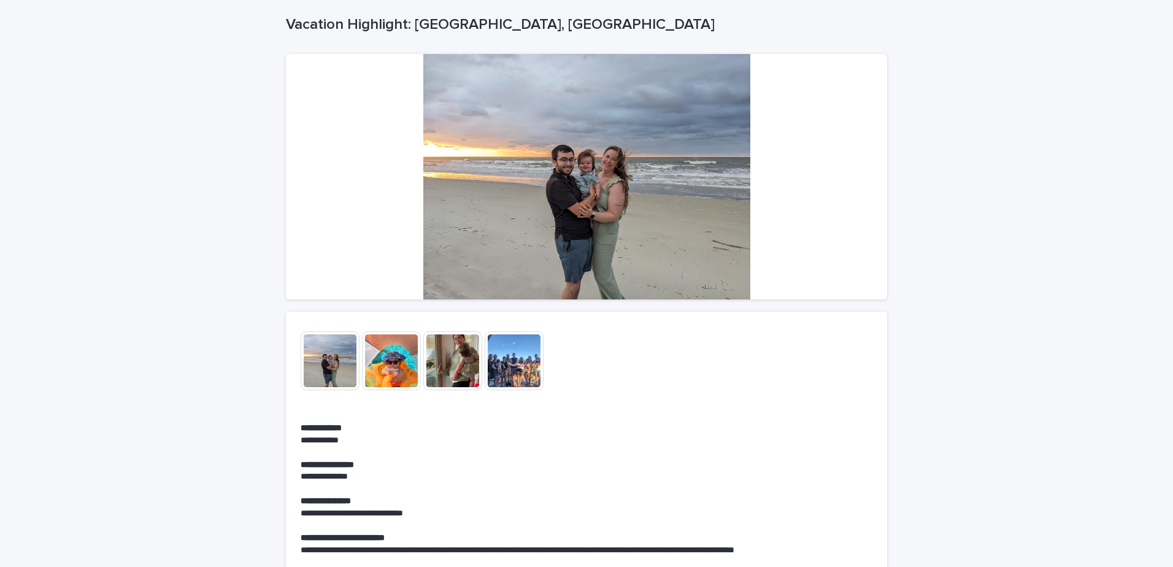
click at [327, 363] on img at bounding box center [330, 360] width 59 height 59
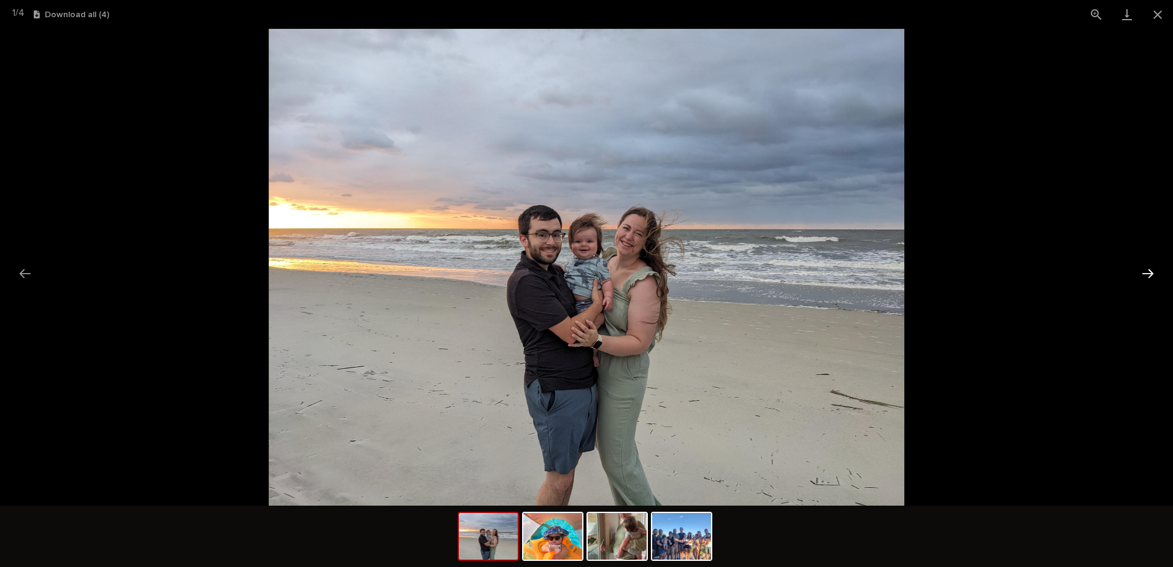
click at [1152, 280] on button "Next slide" at bounding box center [1148, 273] width 26 height 24
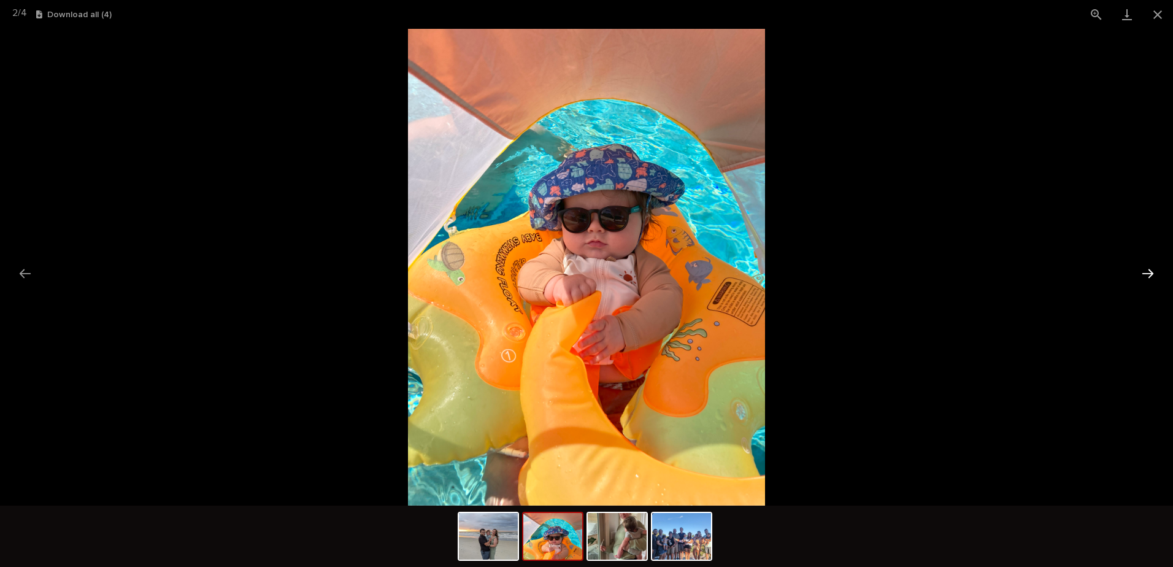
click at [1148, 278] on button "Next slide" at bounding box center [1148, 273] width 26 height 24
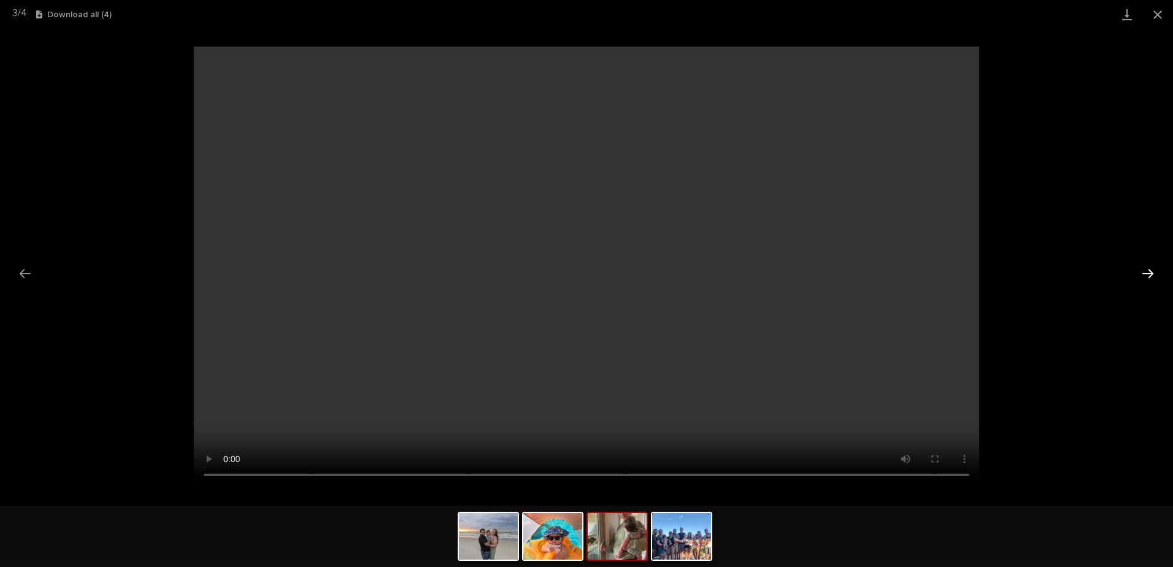
click at [1140, 270] on button "Next slide" at bounding box center [1148, 273] width 26 height 24
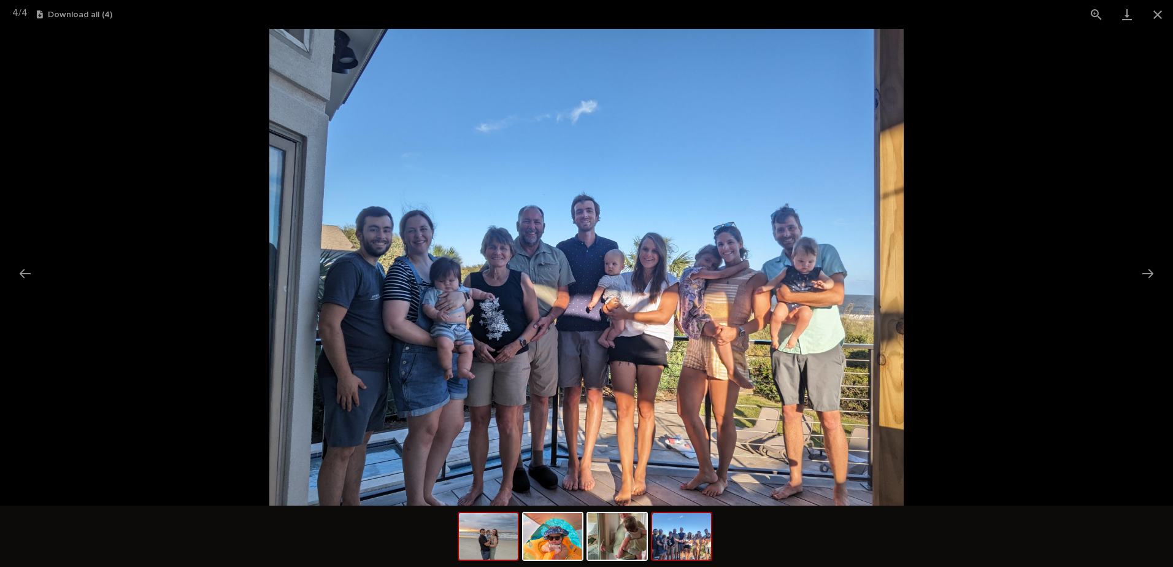
click at [481, 553] on img at bounding box center [488, 536] width 59 height 47
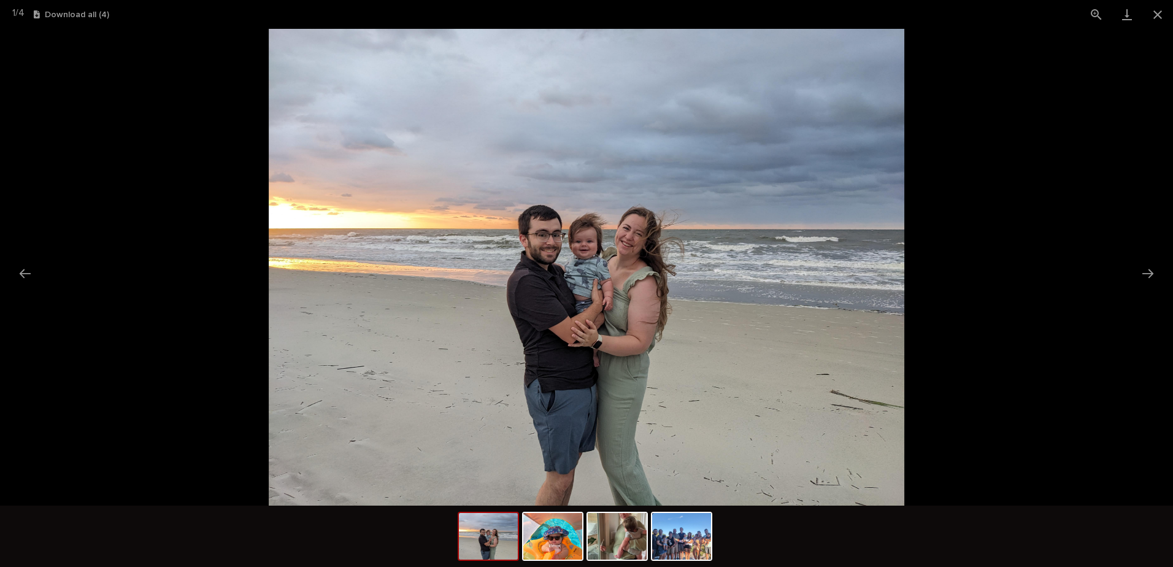
scroll to position [0, 0]
drag, startPoint x: 605, startPoint y: 259, endPoint x: 629, endPoint y: 242, distance: 29.4
click at [604, 259] on img at bounding box center [586, 267] width 635 height 477
click at [1098, 13] on button "View actual size" at bounding box center [1096, 14] width 31 height 29
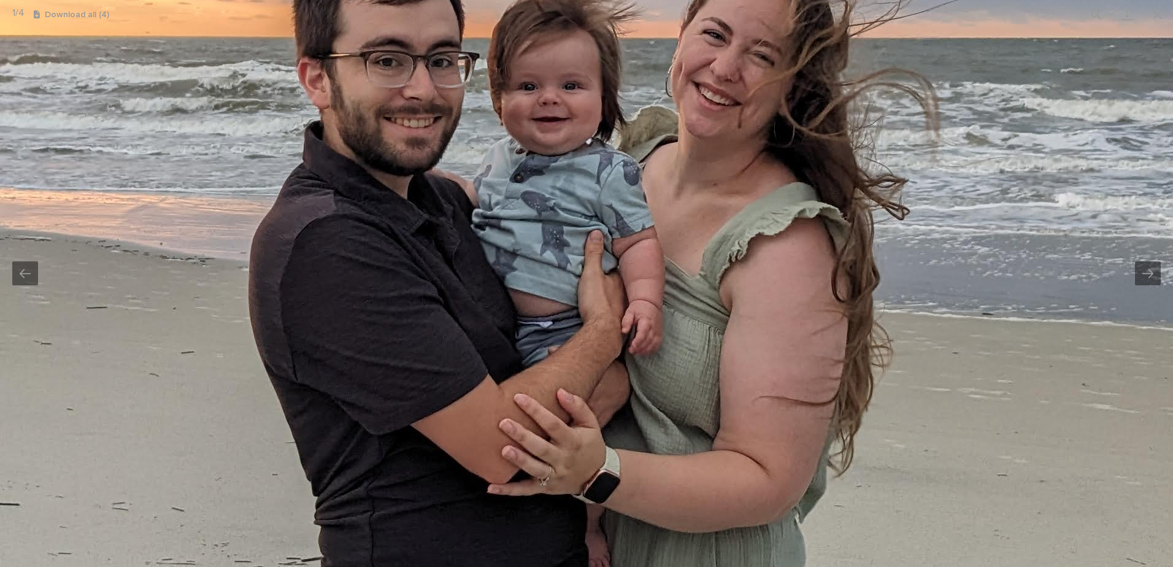
drag, startPoint x: 685, startPoint y: 364, endPoint x: 654, endPoint y: 286, distance: 83.9
click at [659, 282] on img at bounding box center [559, 185] width 2473 height 1855
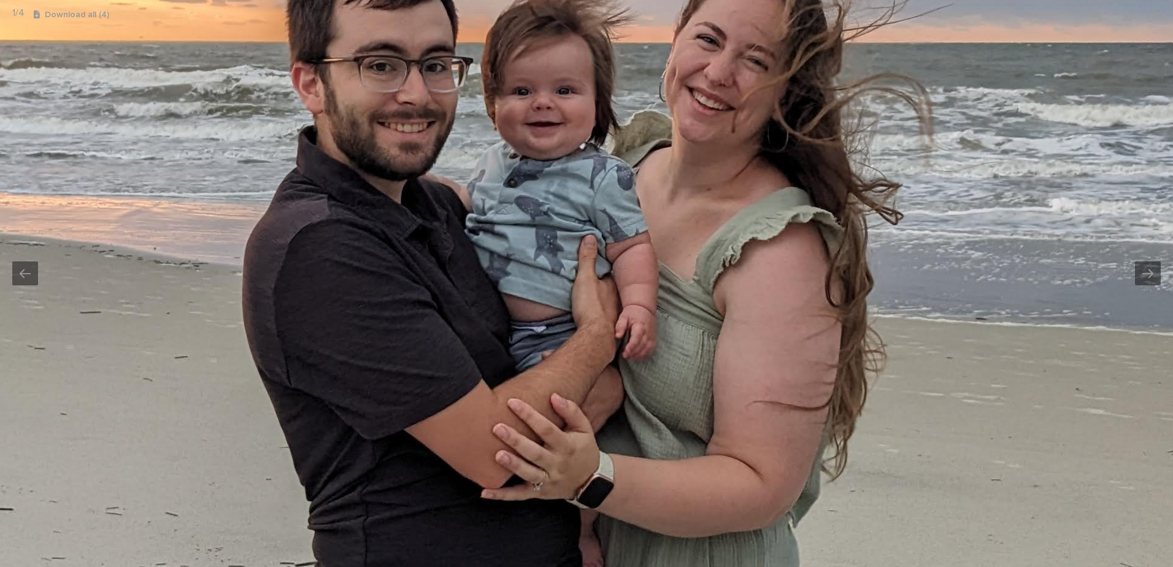
drag, startPoint x: 1116, startPoint y: 117, endPoint x: 1110, endPoint y: 185, distance: 67.7
click at [1111, 185] on img at bounding box center [553, 190] width 2473 height 1855
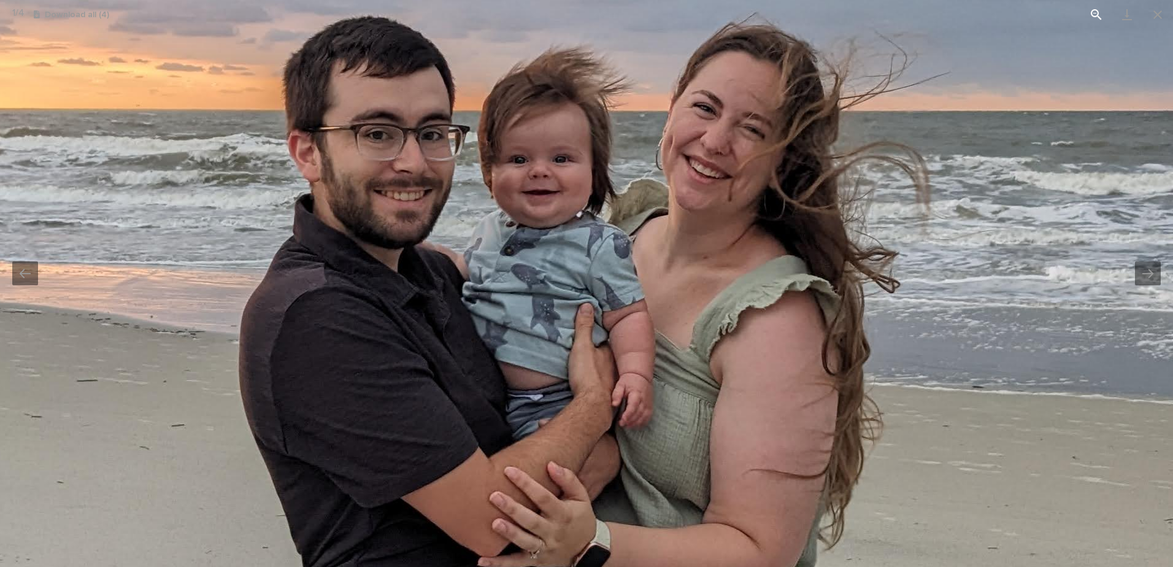
click at [1104, 15] on button "View actual size" at bounding box center [1096, 14] width 31 height 29
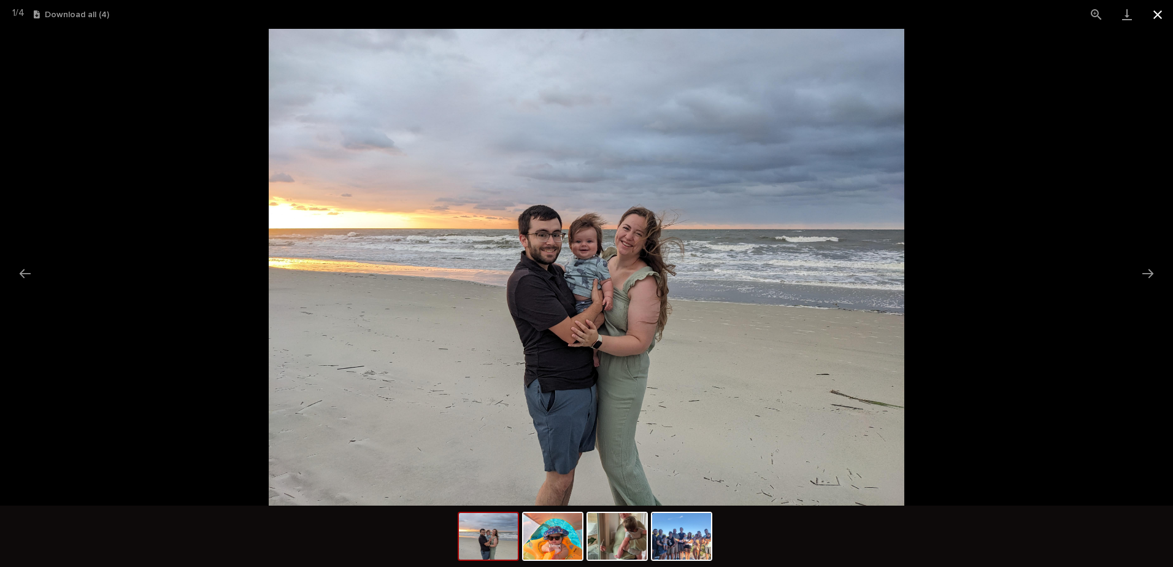
click at [1159, 17] on button "Close gallery" at bounding box center [1157, 14] width 31 height 29
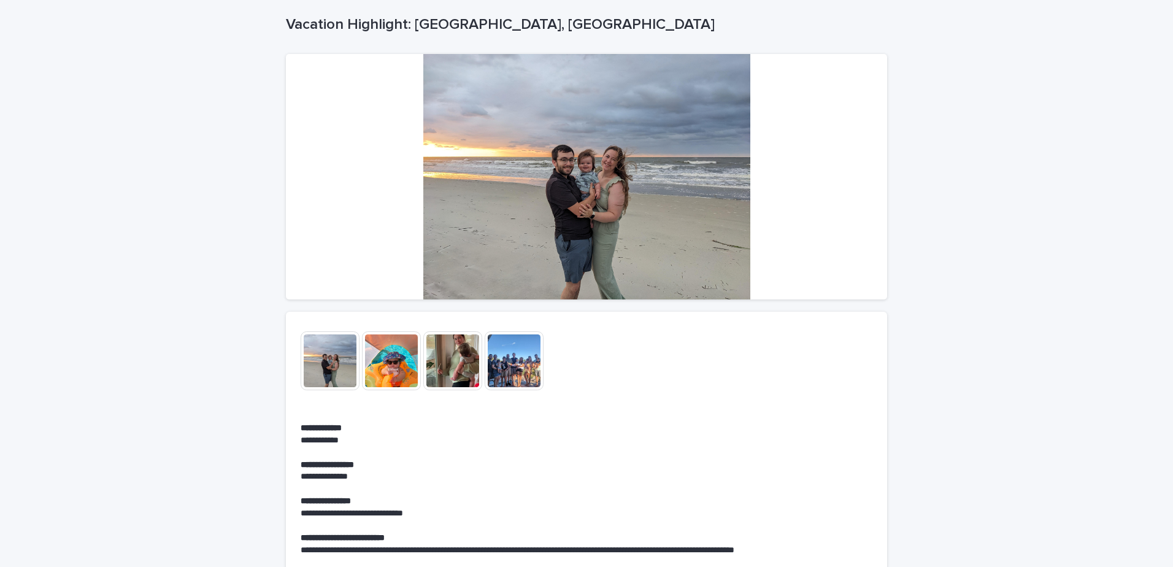
click at [389, 371] on img at bounding box center [391, 360] width 59 height 59
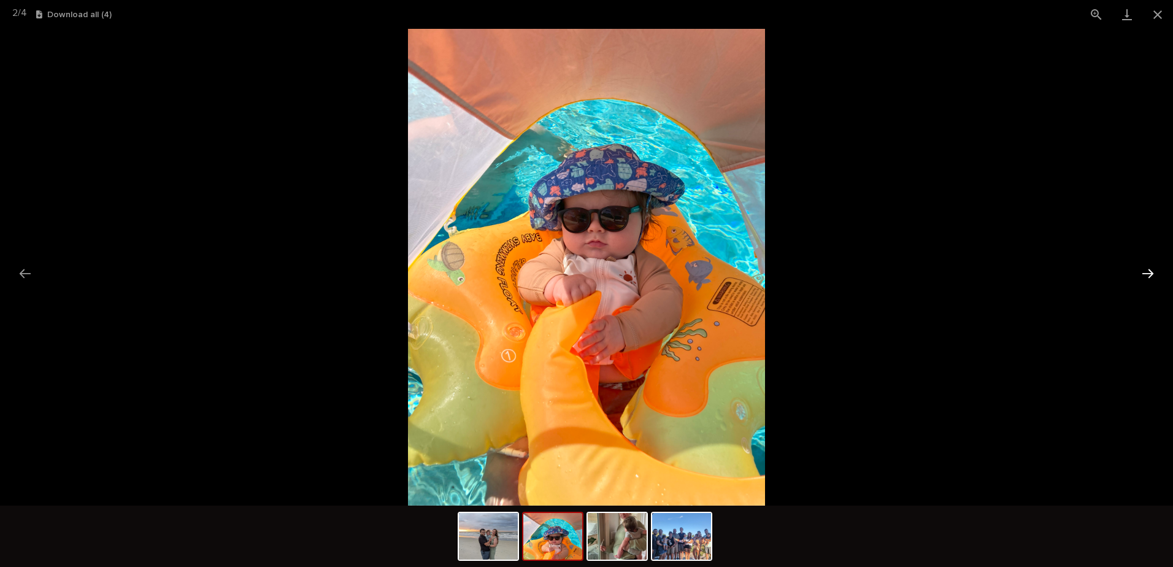
click at [1158, 270] on button "Next slide" at bounding box center [1148, 273] width 26 height 24
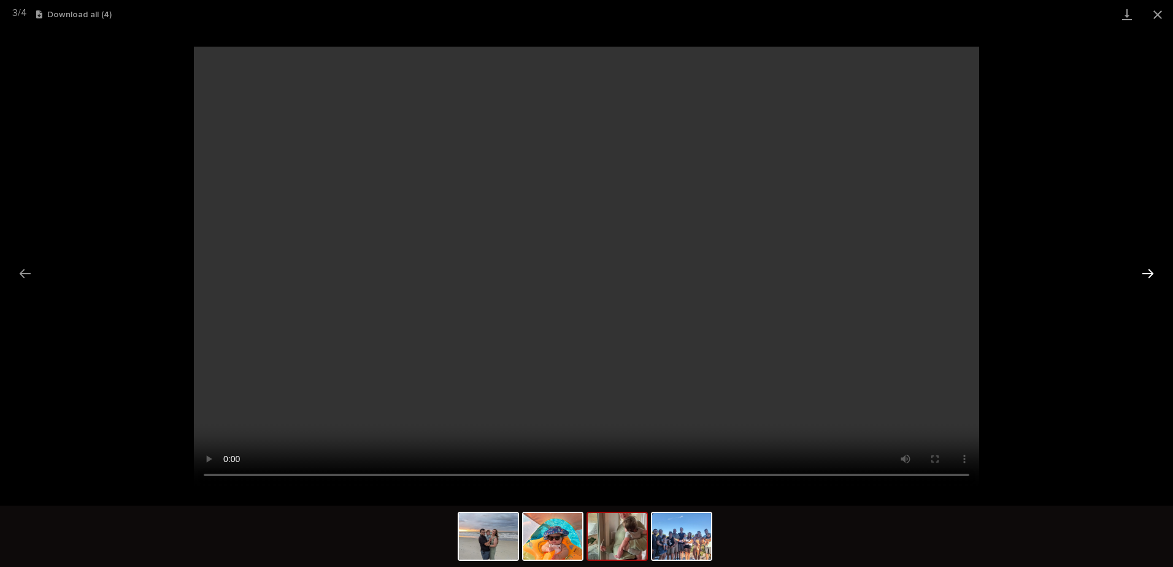
click at [1155, 270] on button "Next slide" at bounding box center [1148, 273] width 26 height 24
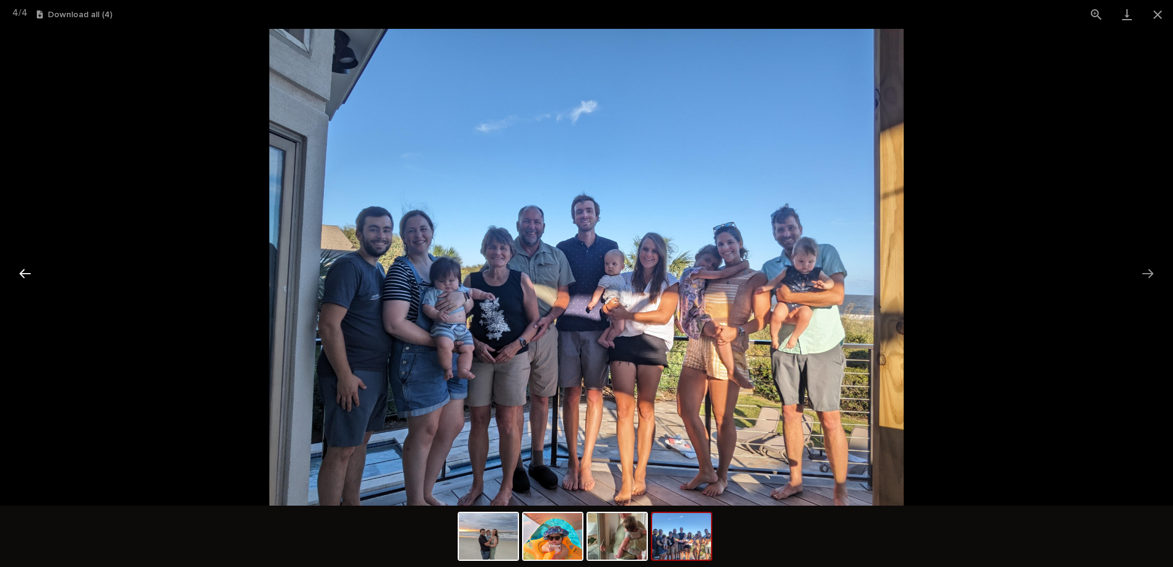
click at [29, 272] on button "Previous slide" at bounding box center [25, 273] width 26 height 24
click at [1165, 13] on button "Close gallery" at bounding box center [1157, 14] width 31 height 29
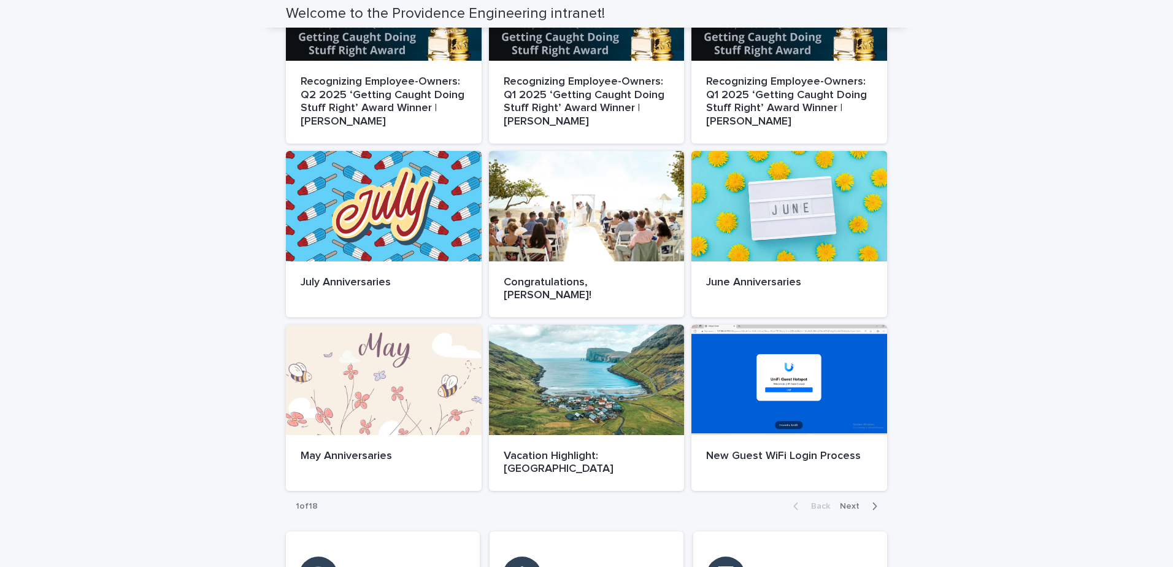
scroll to position [649, 0]
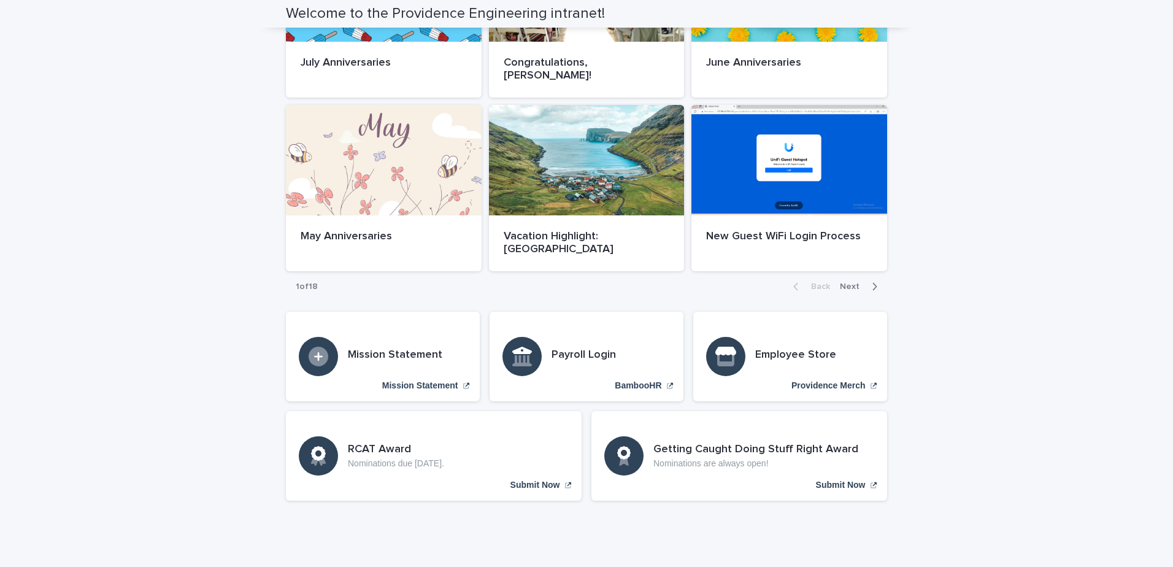
click at [854, 282] on span "Next" at bounding box center [853, 286] width 27 height 9
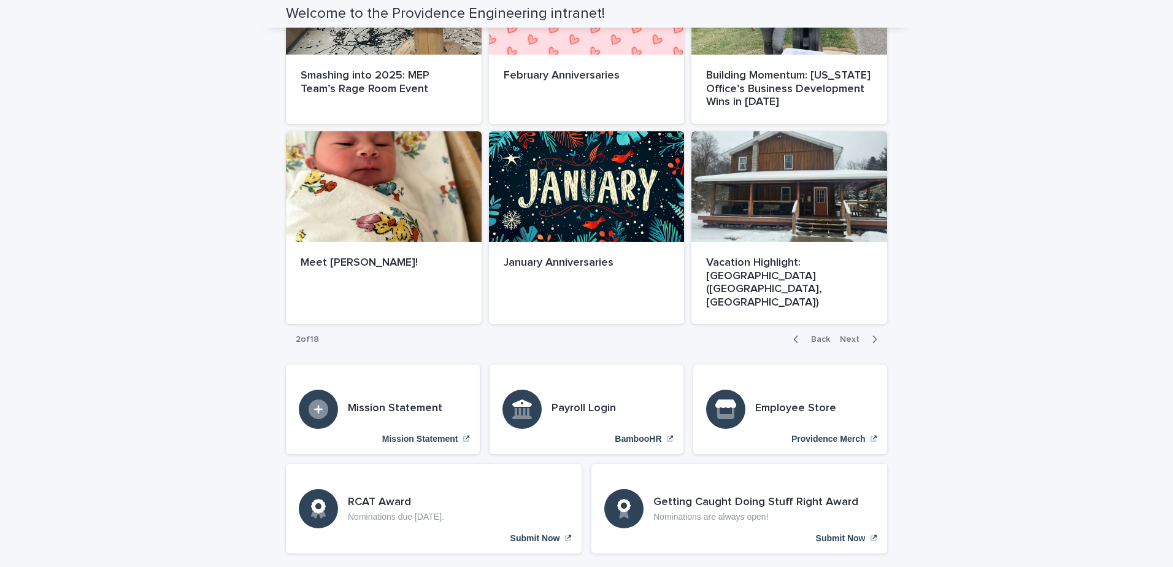
click at [852, 324] on div "Back Next" at bounding box center [835, 339] width 104 height 31
click at [848, 334] on button "Next" at bounding box center [861, 339] width 52 height 11
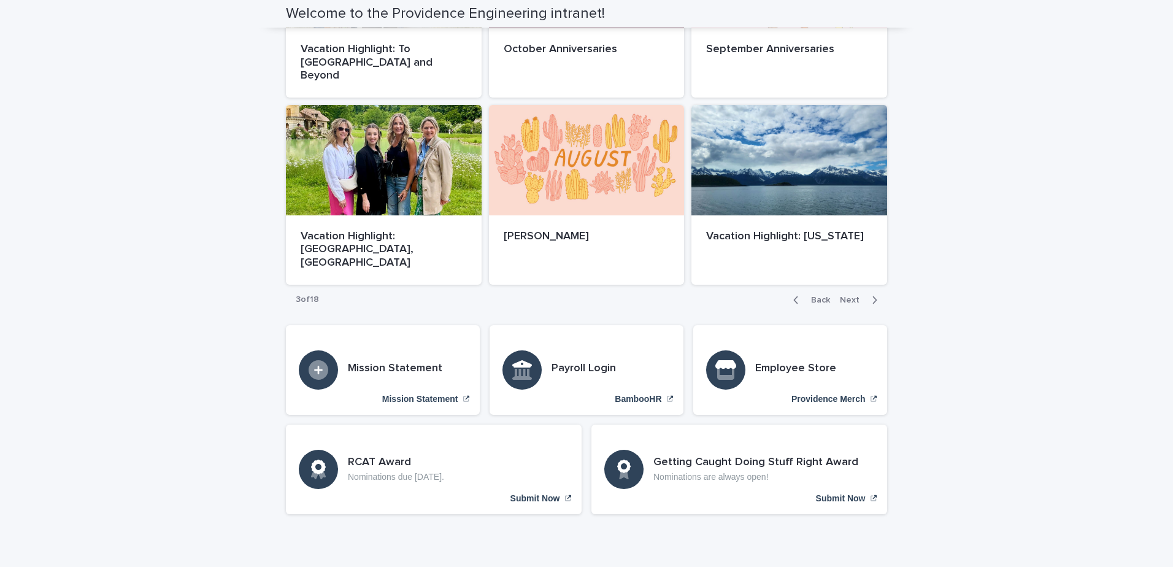
click at [845, 296] on span "Next" at bounding box center [853, 300] width 27 height 9
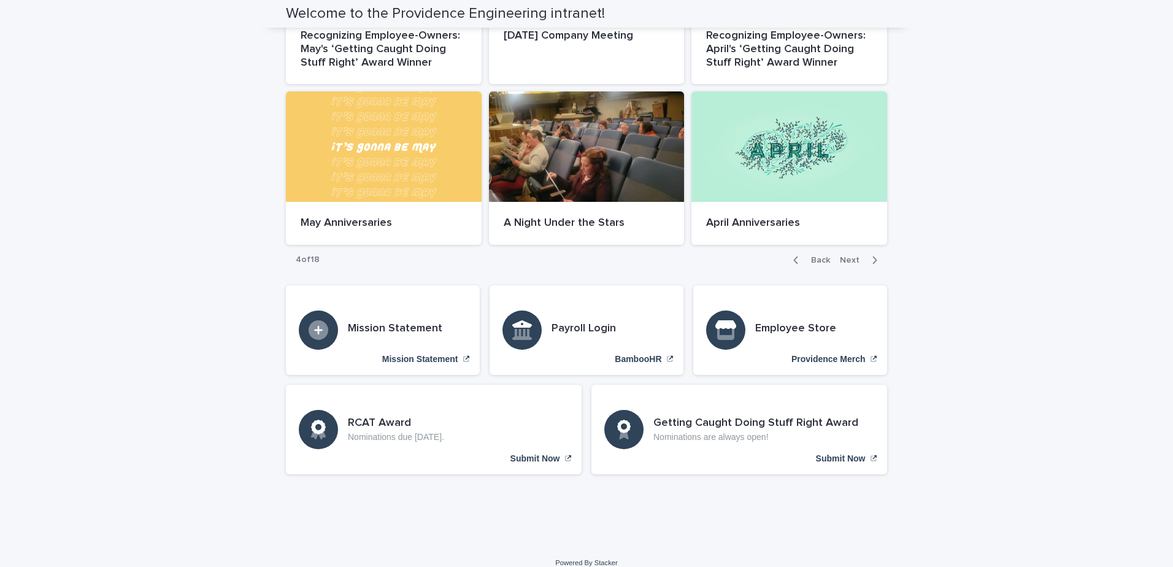
click at [848, 256] on span "Next" at bounding box center [853, 260] width 27 height 9
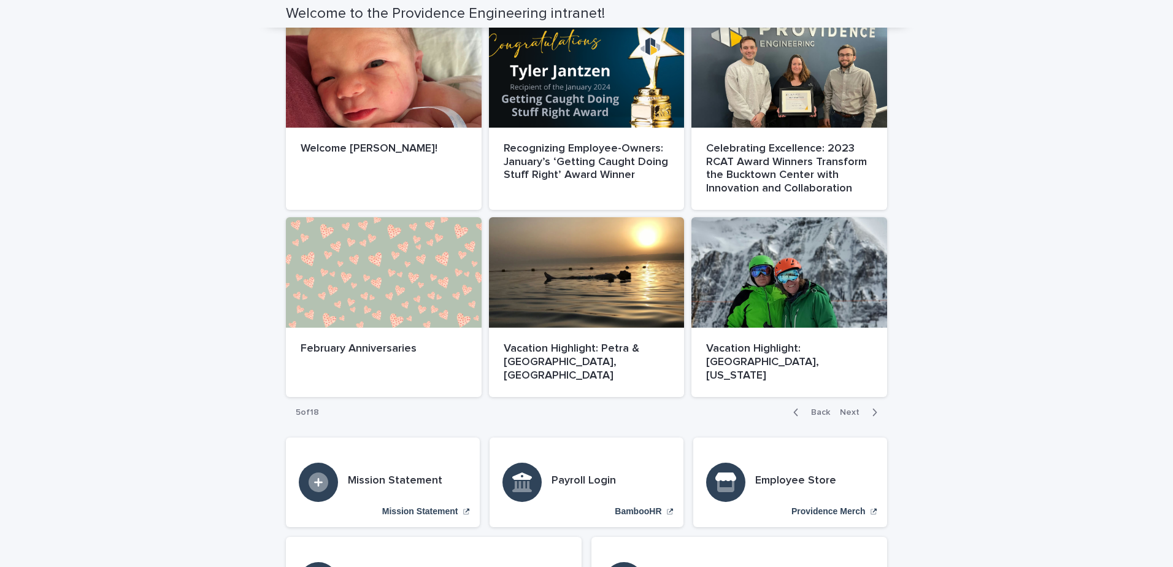
scroll to position [588, 0]
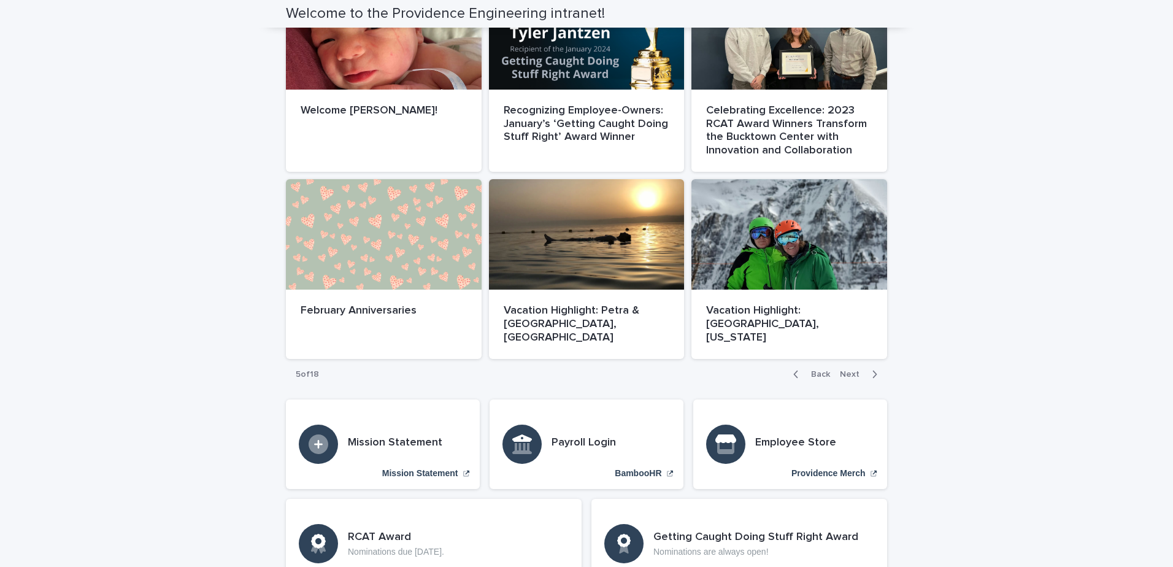
click at [848, 370] on span "Next" at bounding box center [853, 374] width 27 height 9
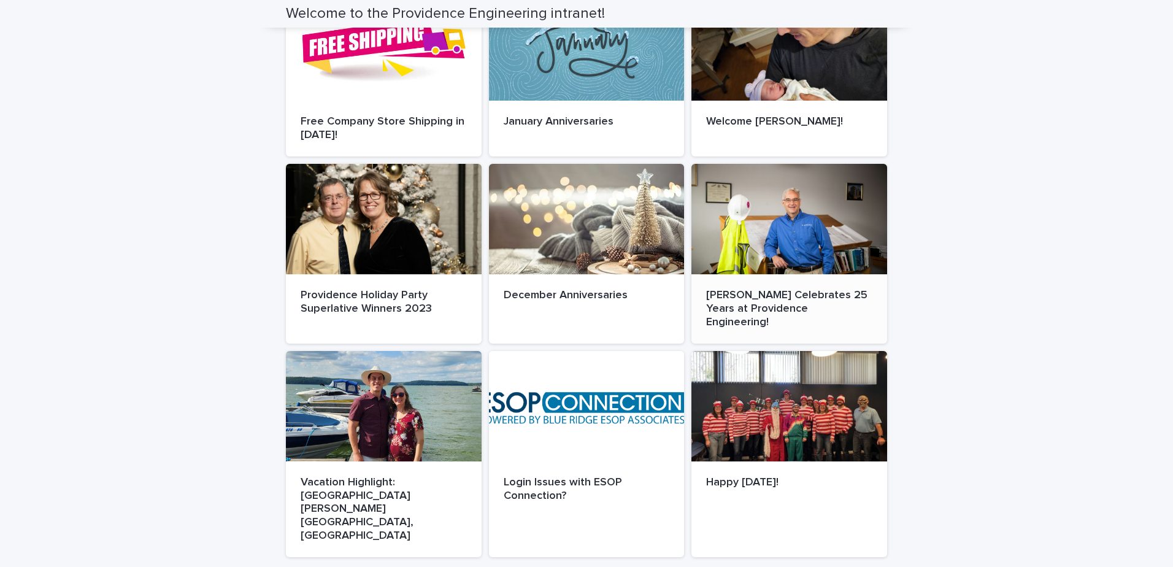
scroll to position [390, 0]
click at [343, 232] on div at bounding box center [384, 218] width 196 height 110
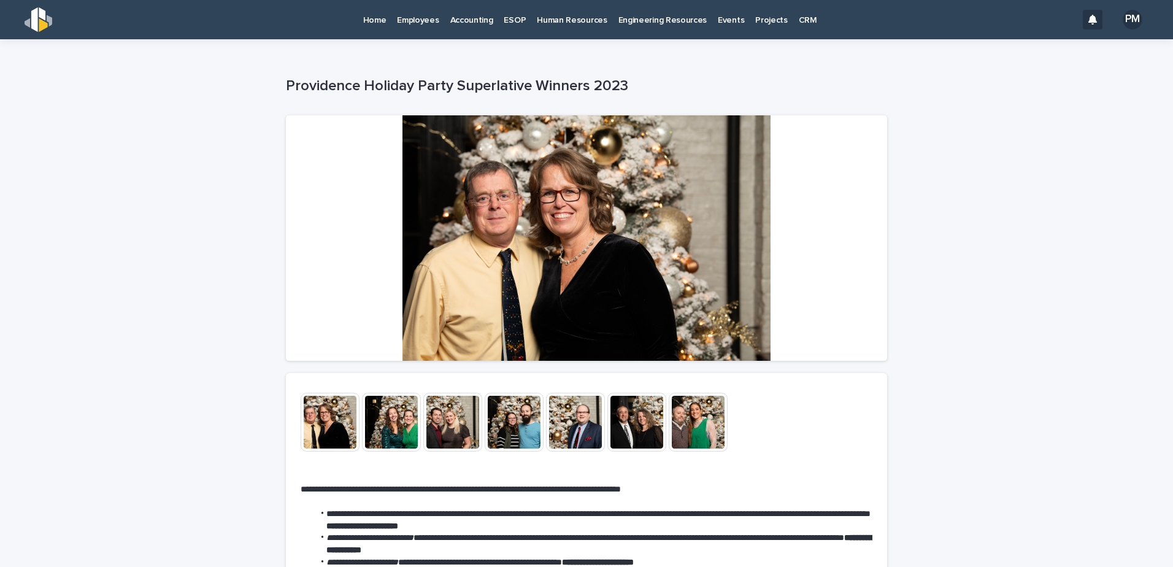
click at [316, 420] on img at bounding box center [330, 422] width 59 height 59
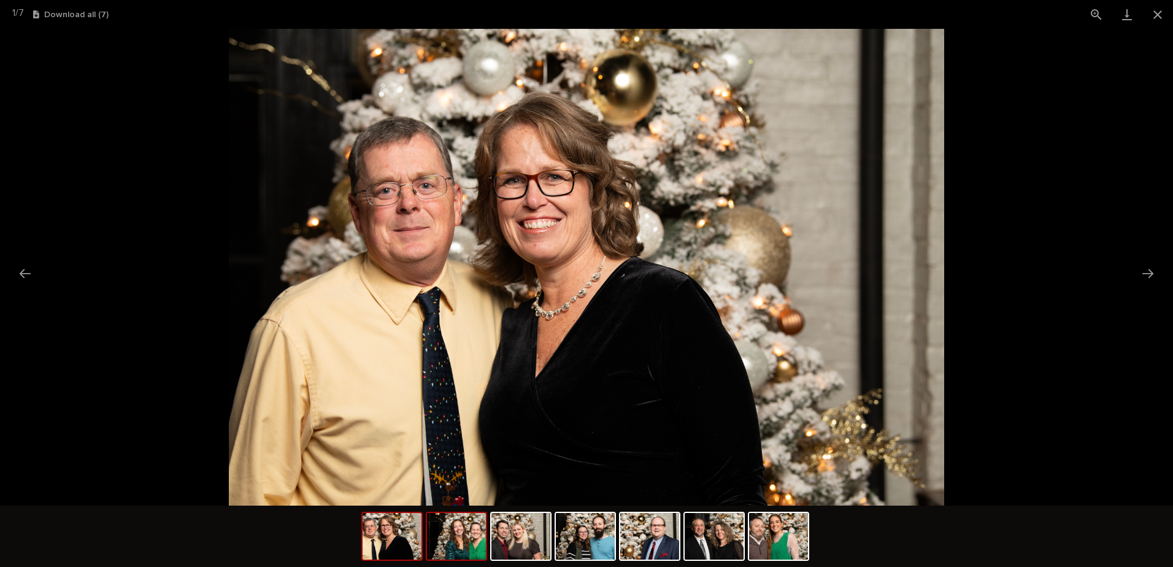
click at [468, 526] on img at bounding box center [456, 536] width 59 height 47
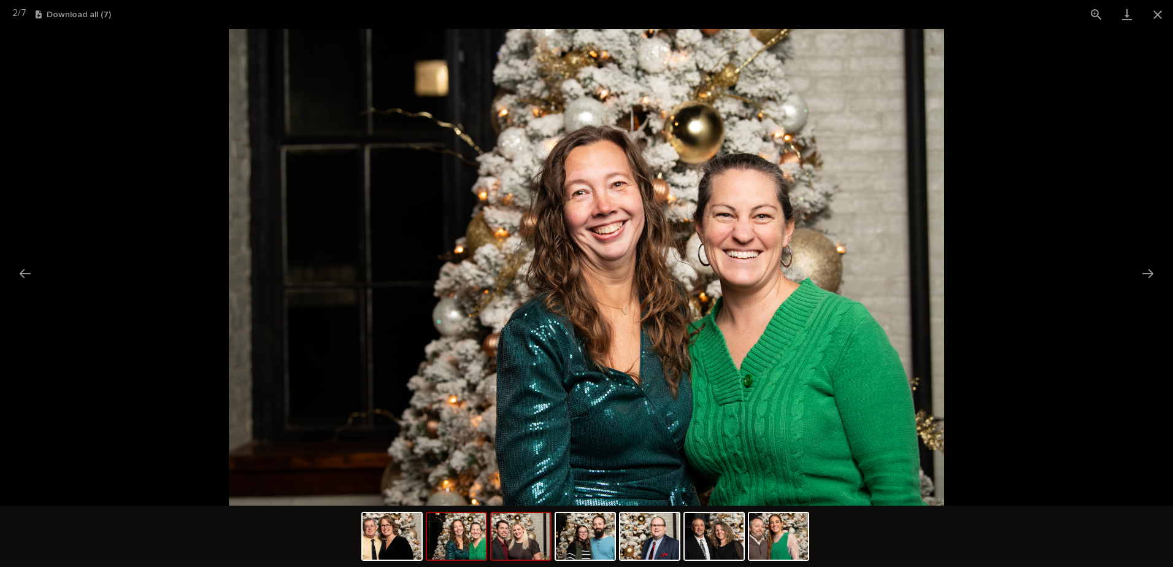
click at [521, 535] on img at bounding box center [520, 536] width 59 height 47
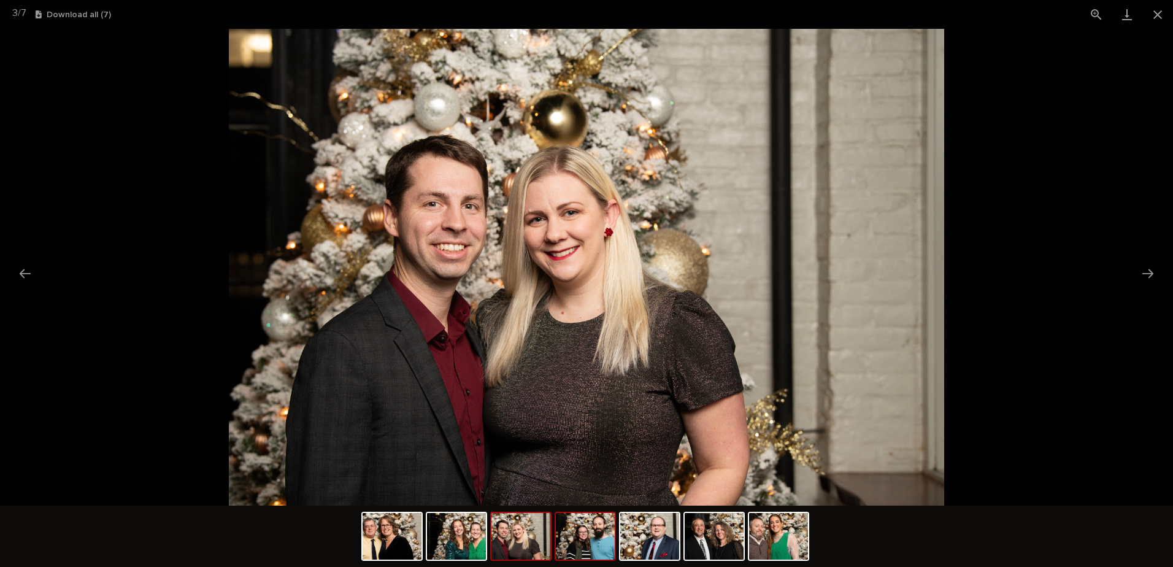
click at [587, 543] on img at bounding box center [585, 536] width 59 height 47
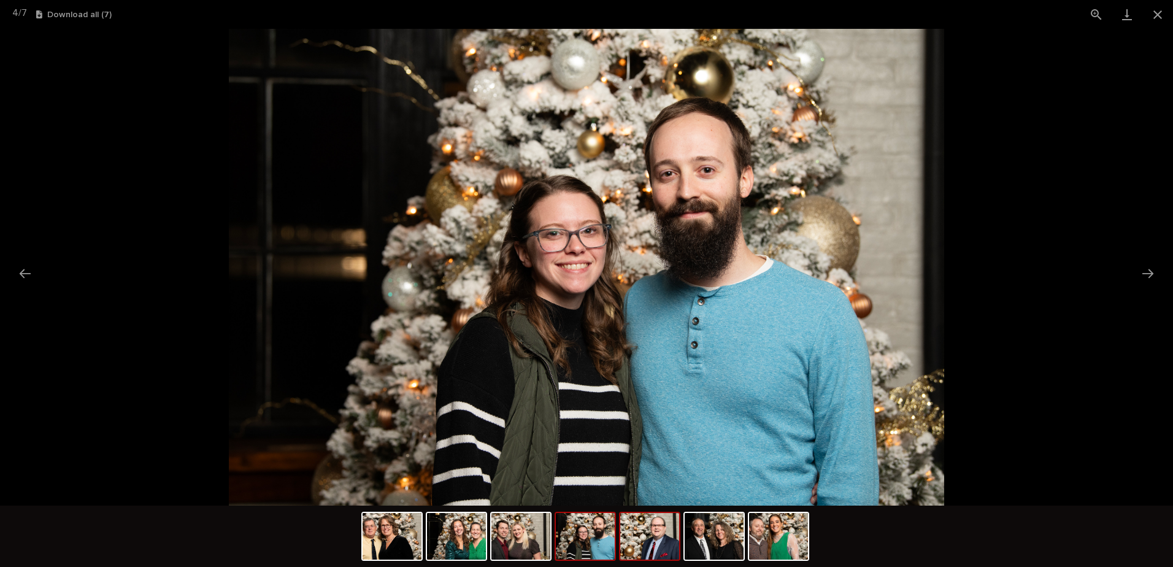
click at [645, 546] on img at bounding box center [649, 536] width 59 height 47
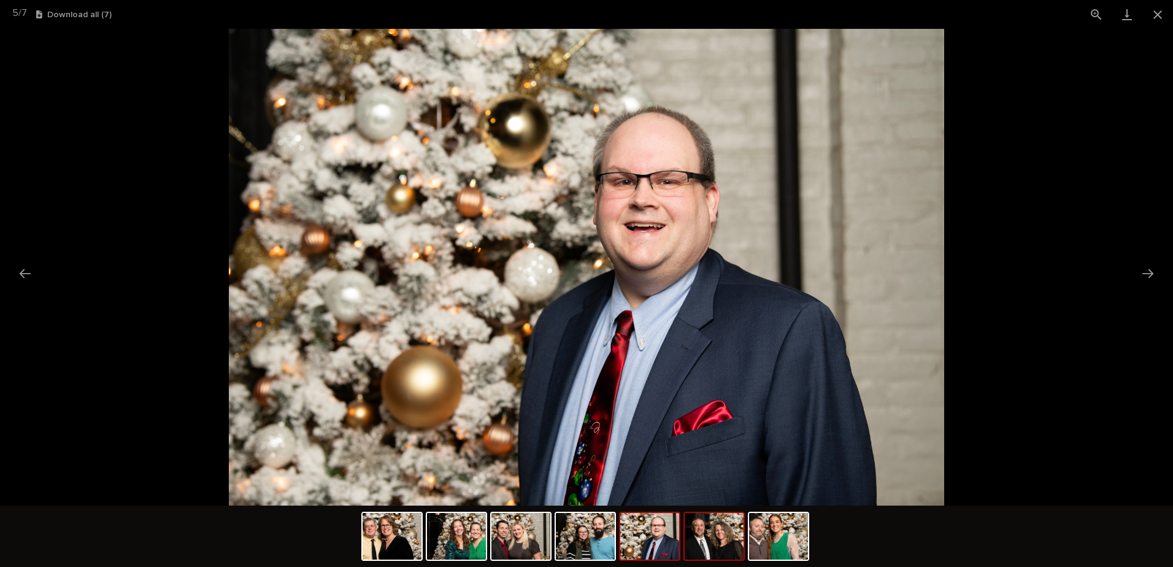
click at [701, 550] on img at bounding box center [713, 536] width 59 height 47
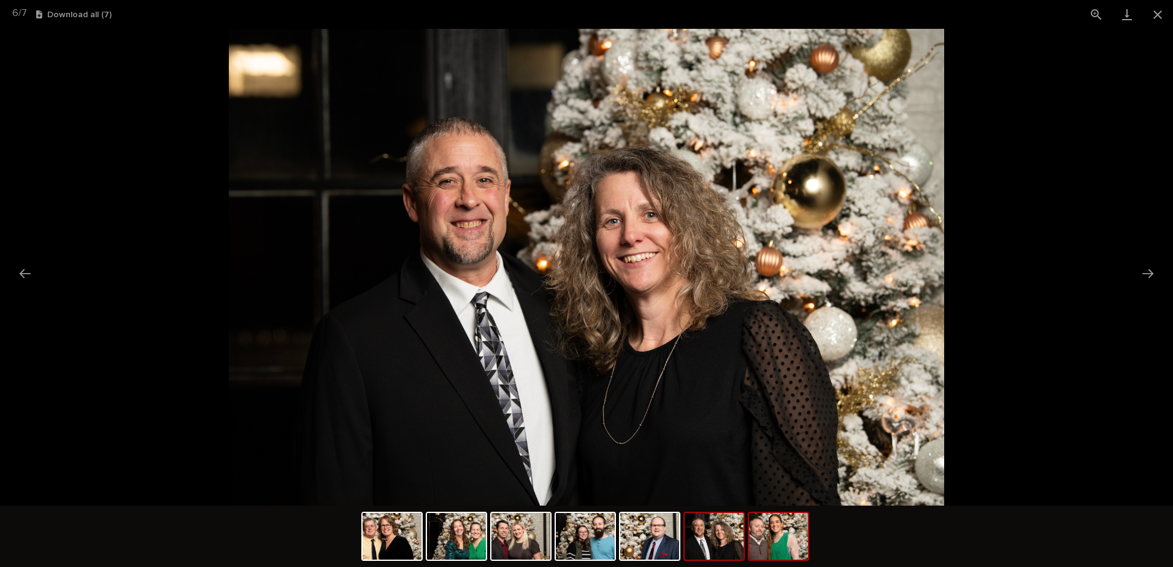
click at [775, 543] on img at bounding box center [778, 536] width 59 height 47
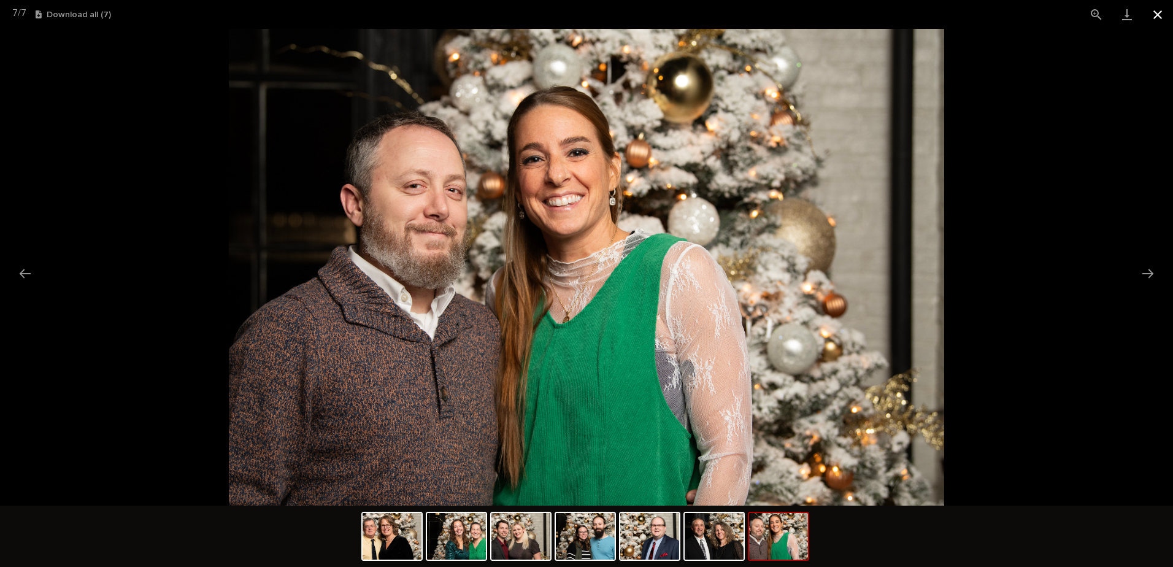
click at [1153, 18] on button "Close gallery" at bounding box center [1157, 14] width 31 height 29
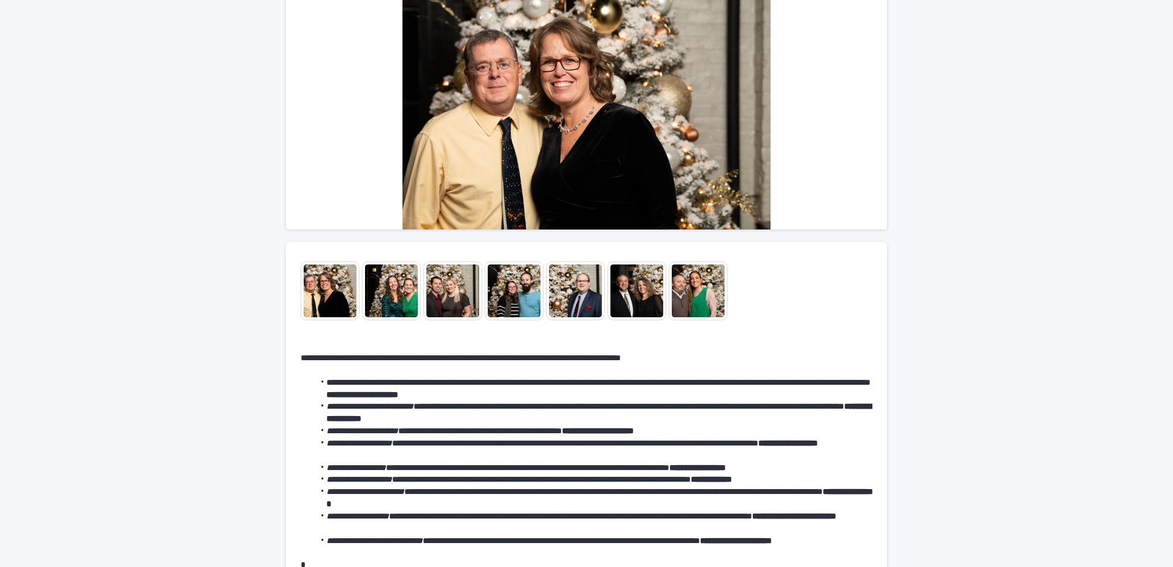
scroll to position [278, 0]
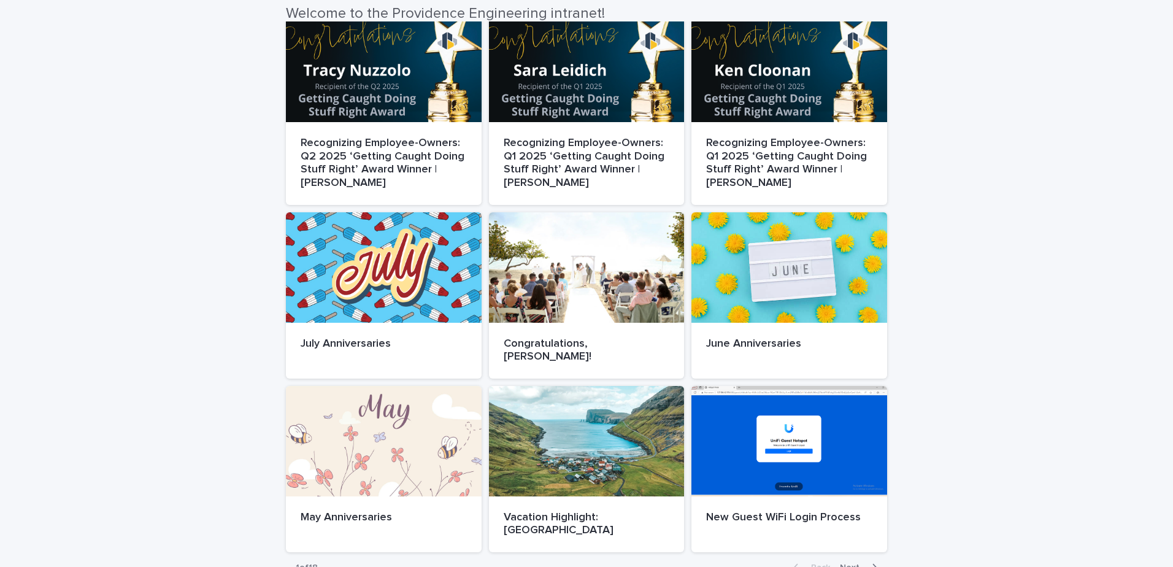
scroll to position [649, 0]
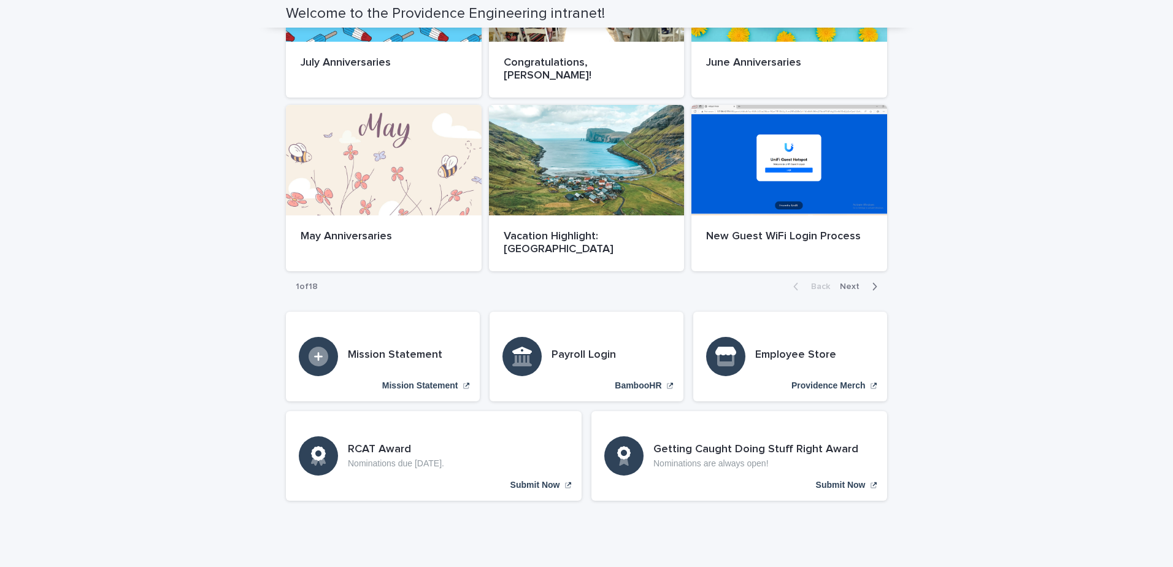
click at [859, 282] on span "Next" at bounding box center [853, 286] width 27 height 9
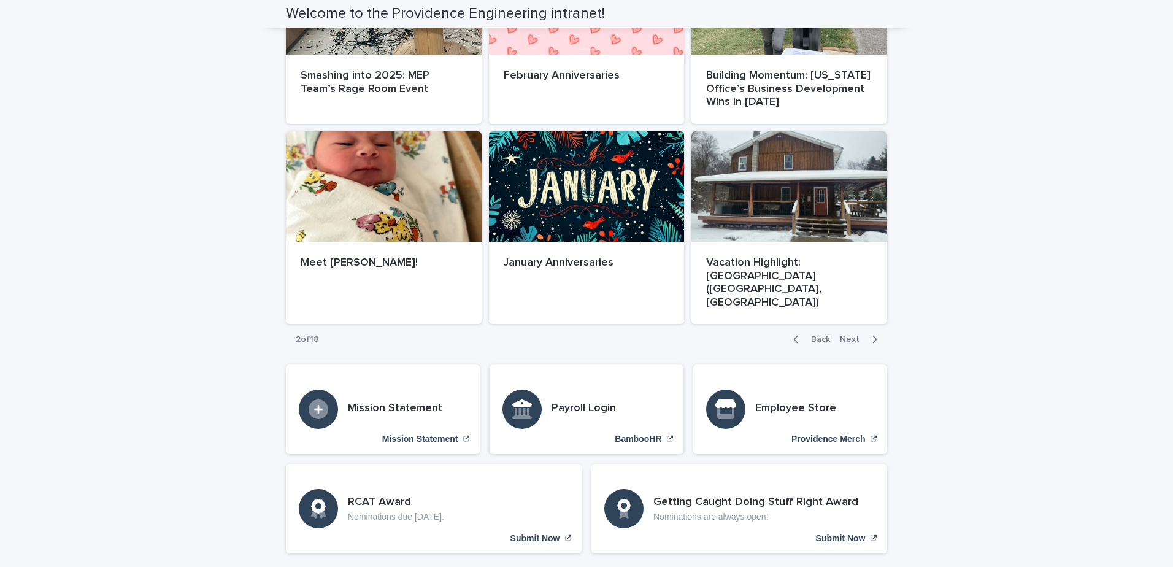
click at [853, 324] on div "Back Next" at bounding box center [835, 339] width 104 height 31
click at [849, 335] on span "Next" at bounding box center [853, 339] width 27 height 9
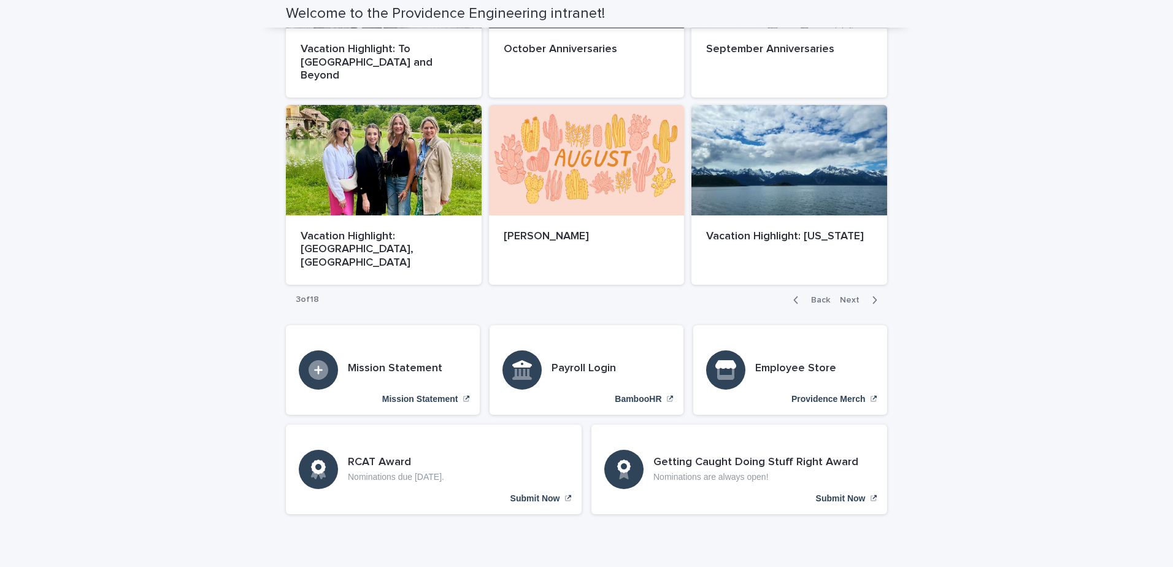
click at [854, 296] on span "Next" at bounding box center [853, 300] width 27 height 9
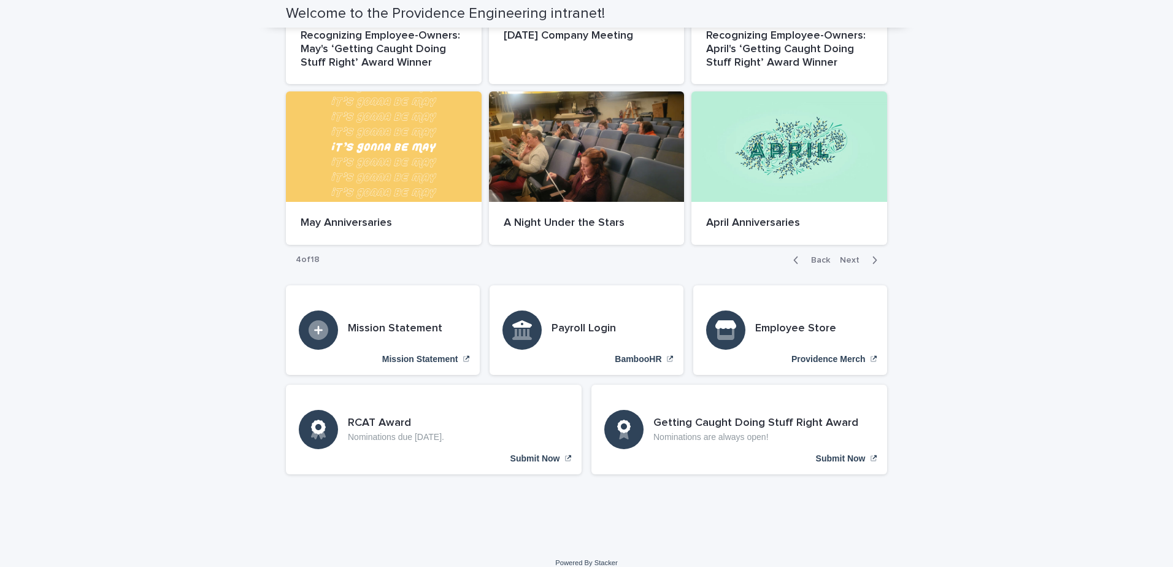
click at [854, 256] on span "Next" at bounding box center [853, 260] width 27 height 9
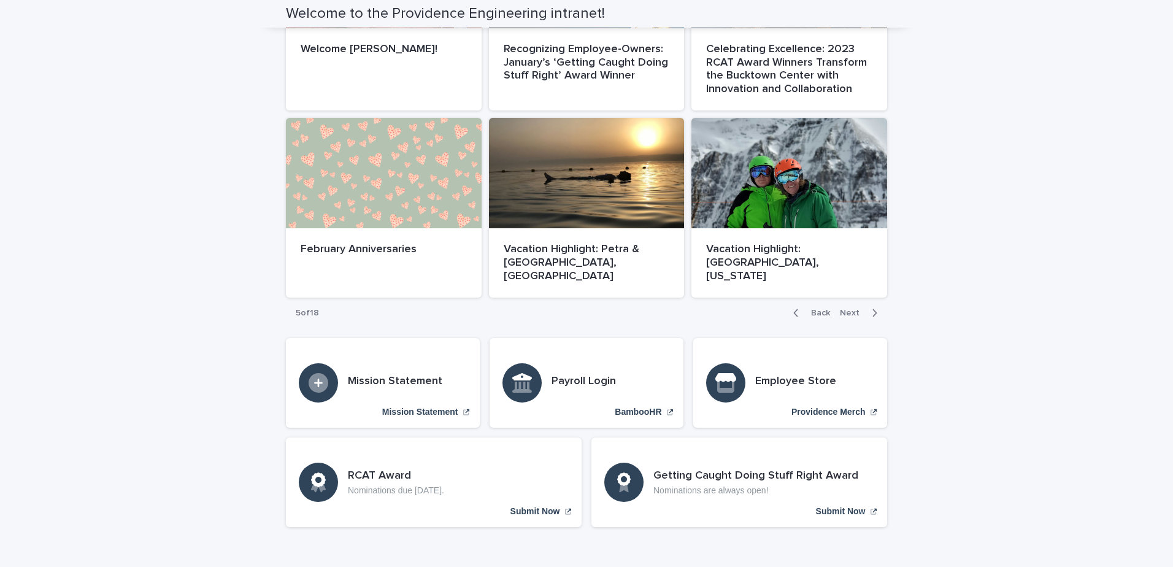
click at [847, 309] on span "Next" at bounding box center [853, 313] width 27 height 9
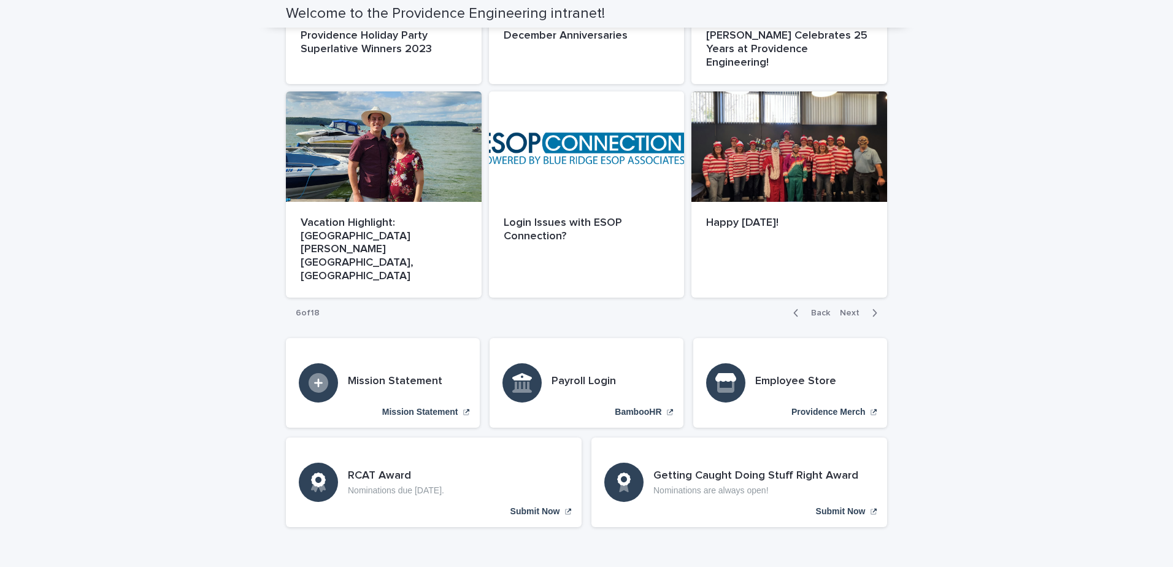
click at [846, 309] on span "Next" at bounding box center [853, 313] width 27 height 9
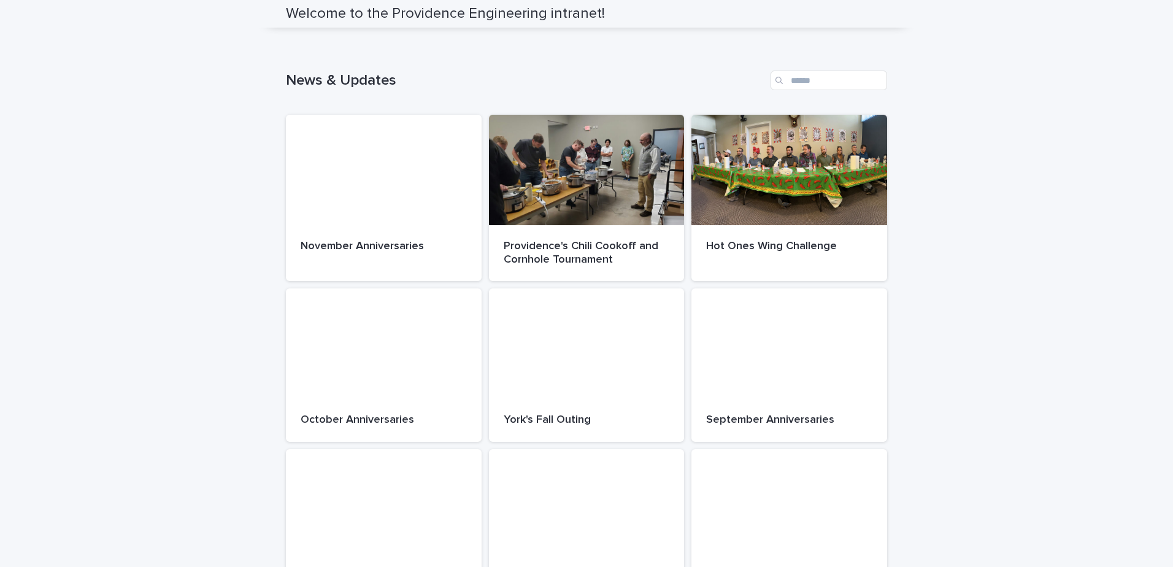
scroll to position [71, 0]
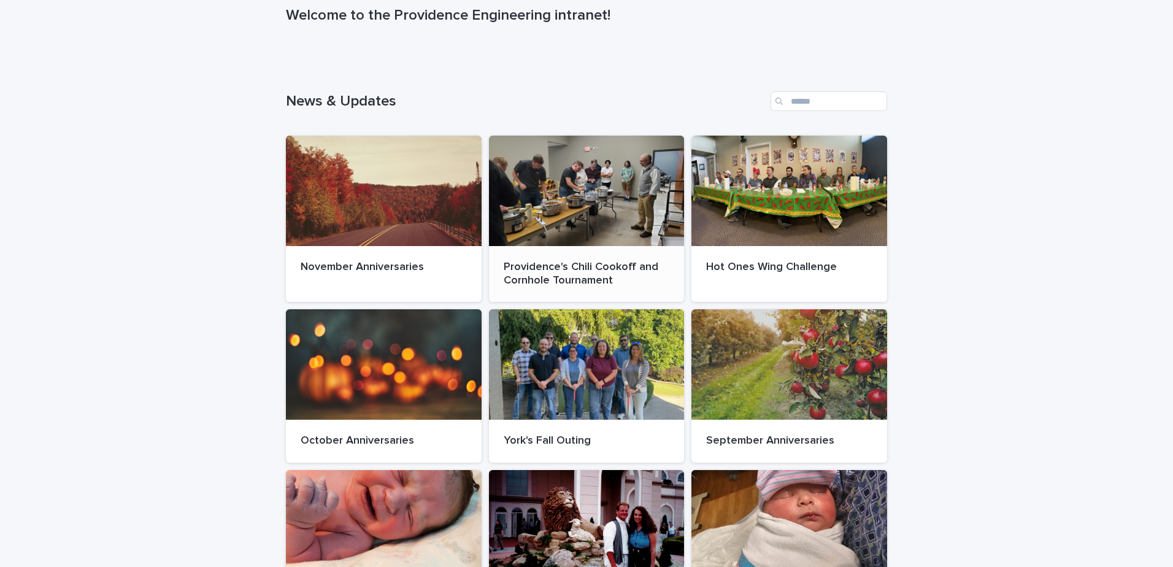
click at [595, 211] on div at bounding box center [587, 191] width 196 height 110
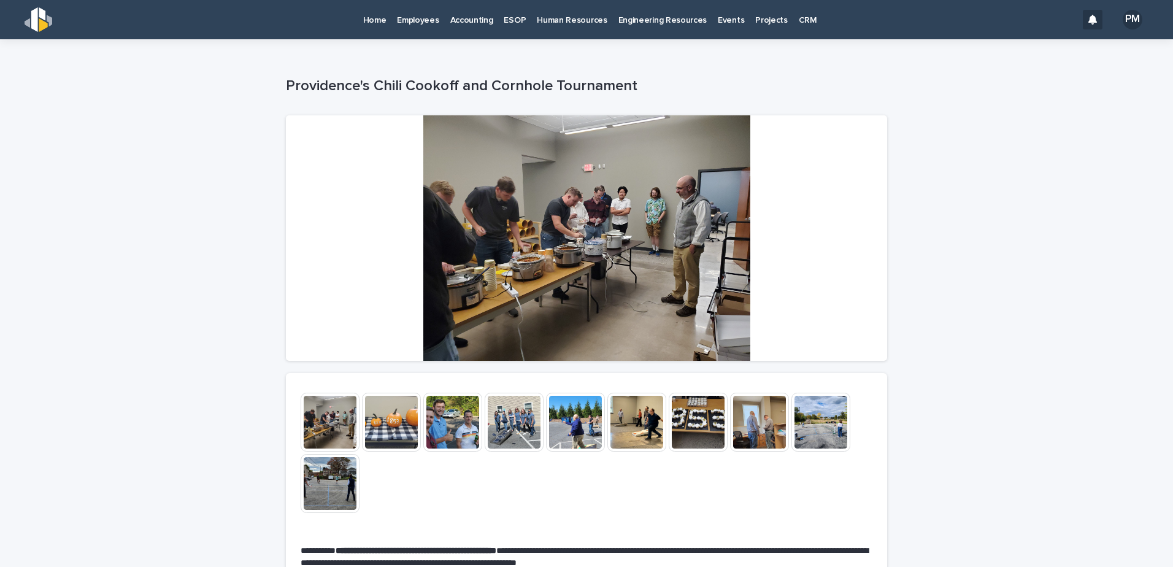
click at [342, 419] on img at bounding box center [330, 422] width 59 height 59
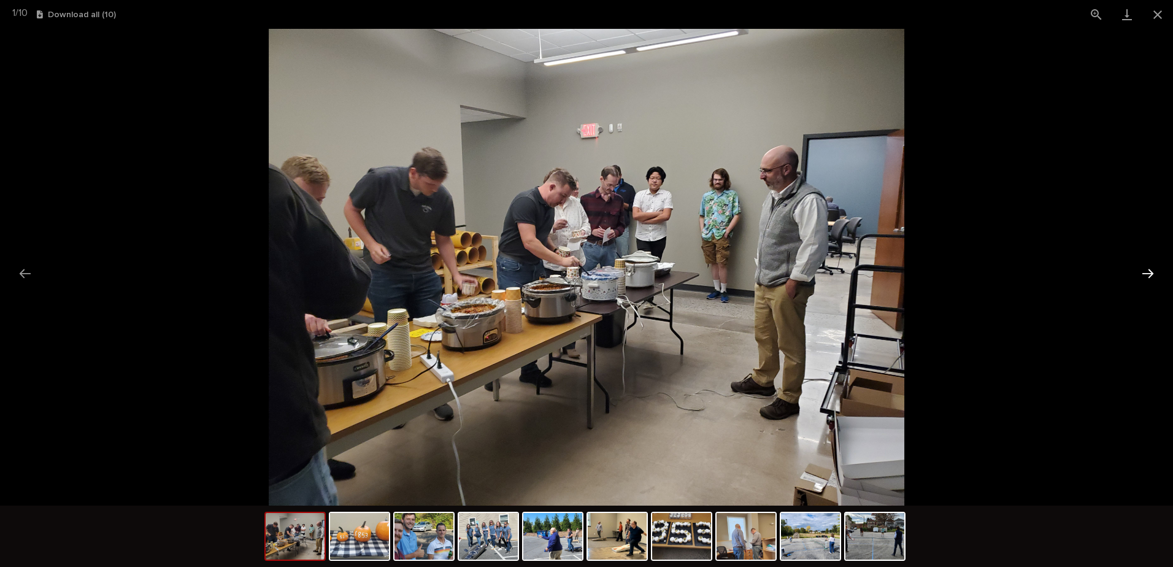
click at [1149, 269] on button "Next slide" at bounding box center [1148, 273] width 26 height 24
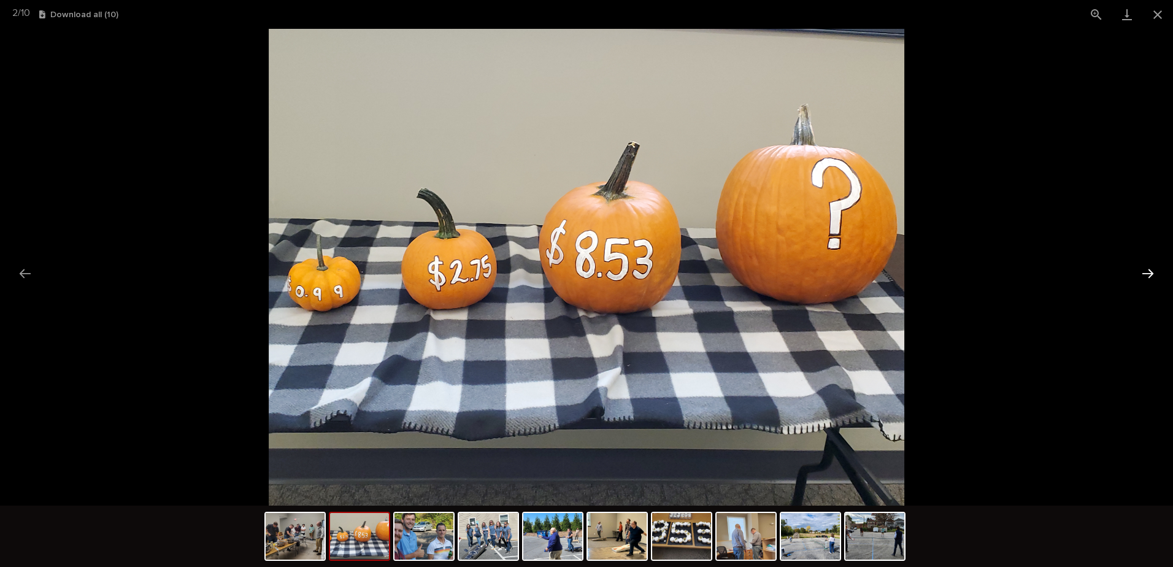
click at [1149, 269] on button "Next slide" at bounding box center [1148, 273] width 26 height 24
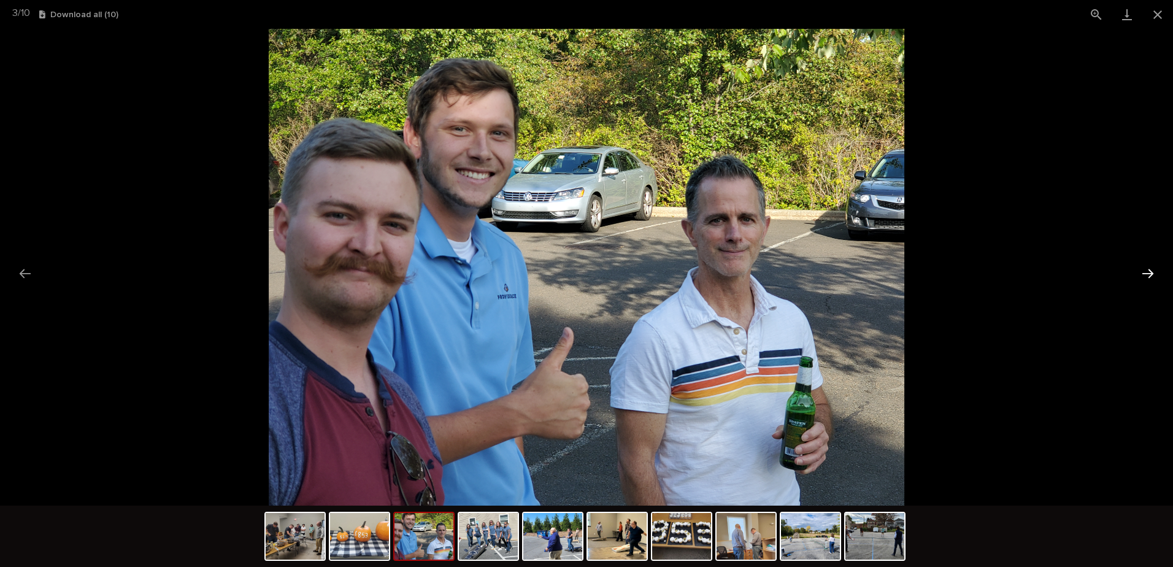
click at [1149, 269] on button "Next slide" at bounding box center [1148, 273] width 26 height 24
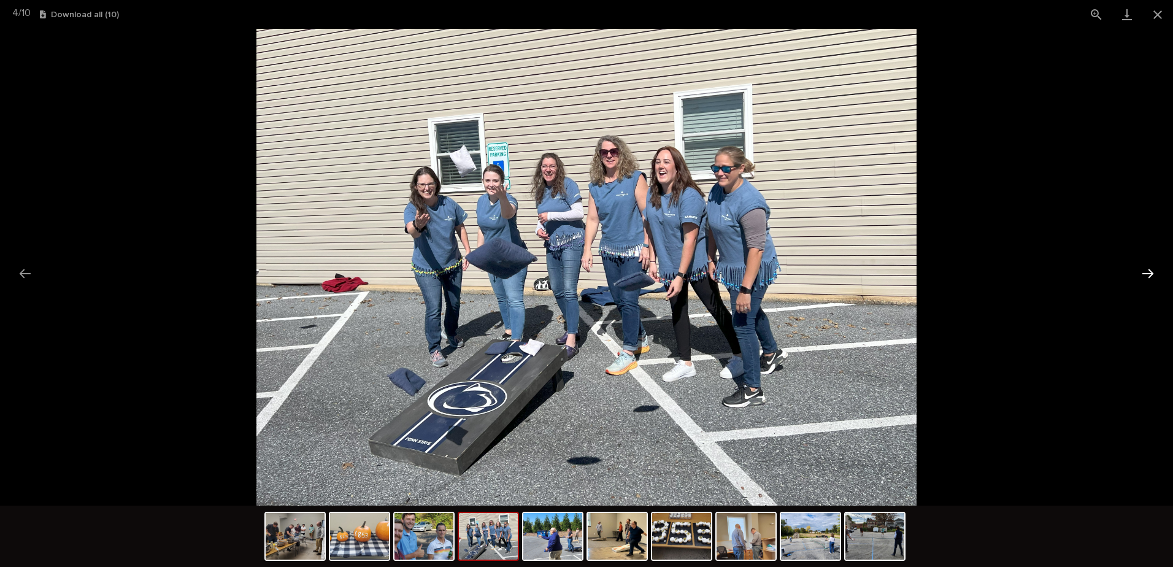
click at [1146, 272] on button "Next slide" at bounding box center [1148, 273] width 26 height 24
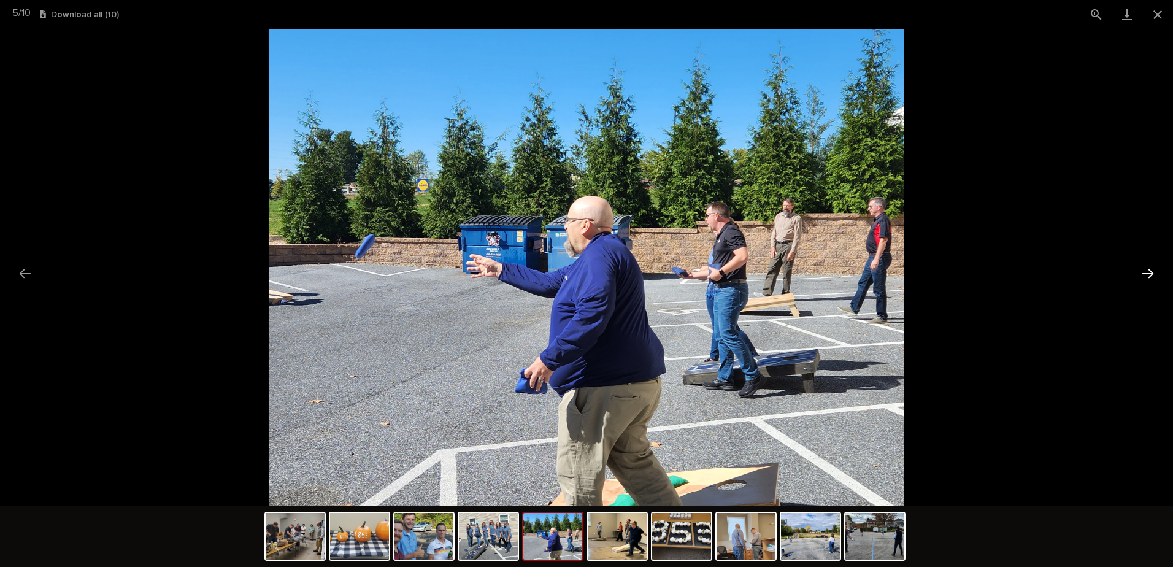
click at [1146, 272] on button "Next slide" at bounding box center [1148, 273] width 26 height 24
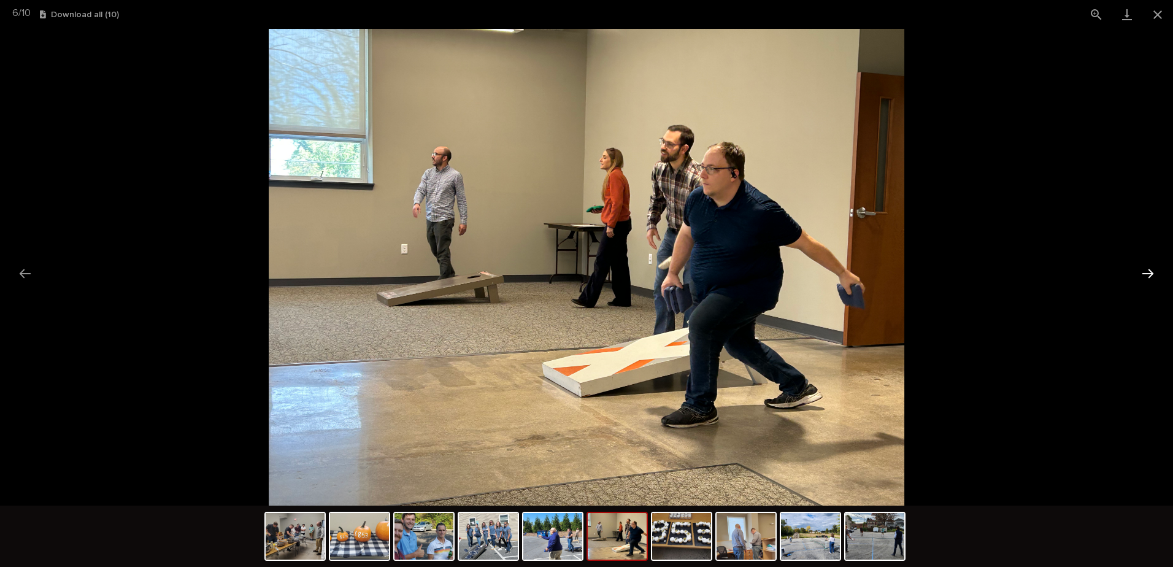
click at [1146, 272] on button "Next slide" at bounding box center [1148, 273] width 26 height 24
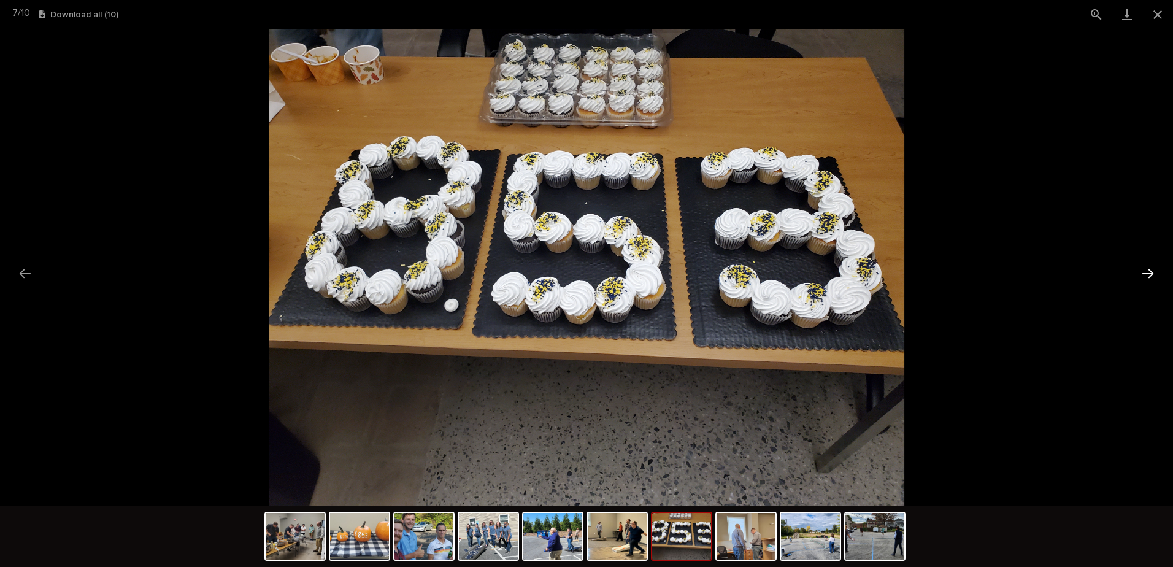
click at [1146, 272] on button "Next slide" at bounding box center [1148, 273] width 26 height 24
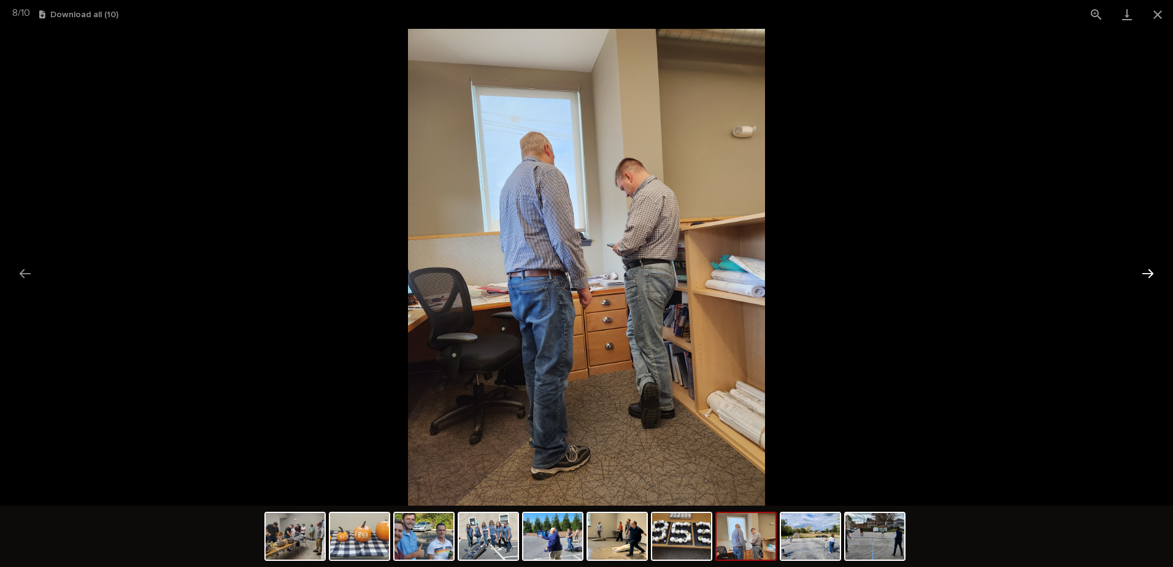
click at [1146, 272] on button "Next slide" at bounding box center [1148, 273] width 26 height 24
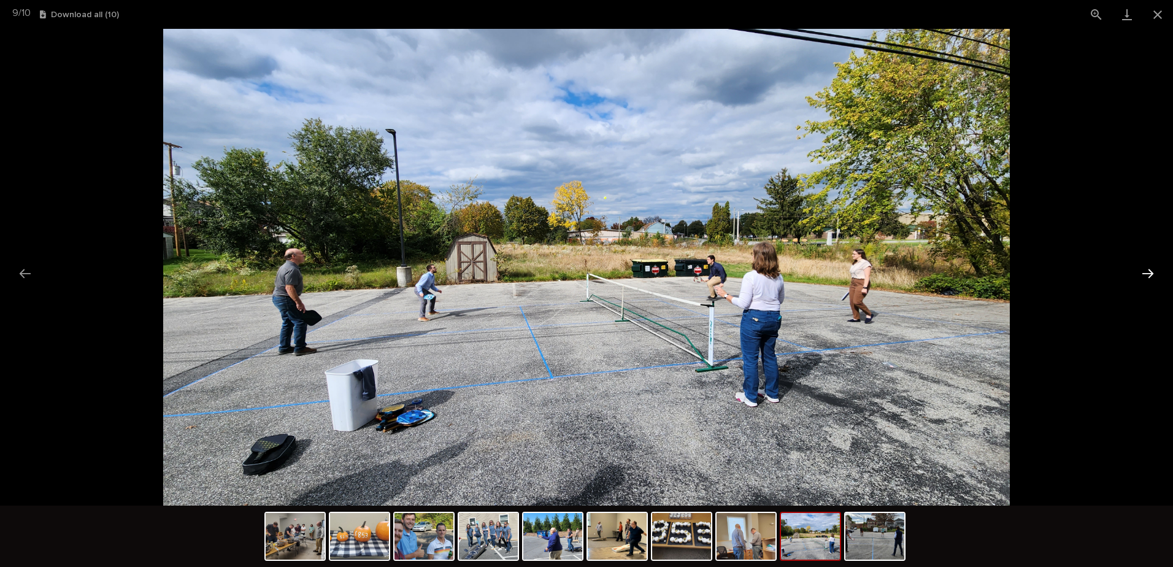
click at [1141, 275] on button "Next slide" at bounding box center [1148, 273] width 26 height 24
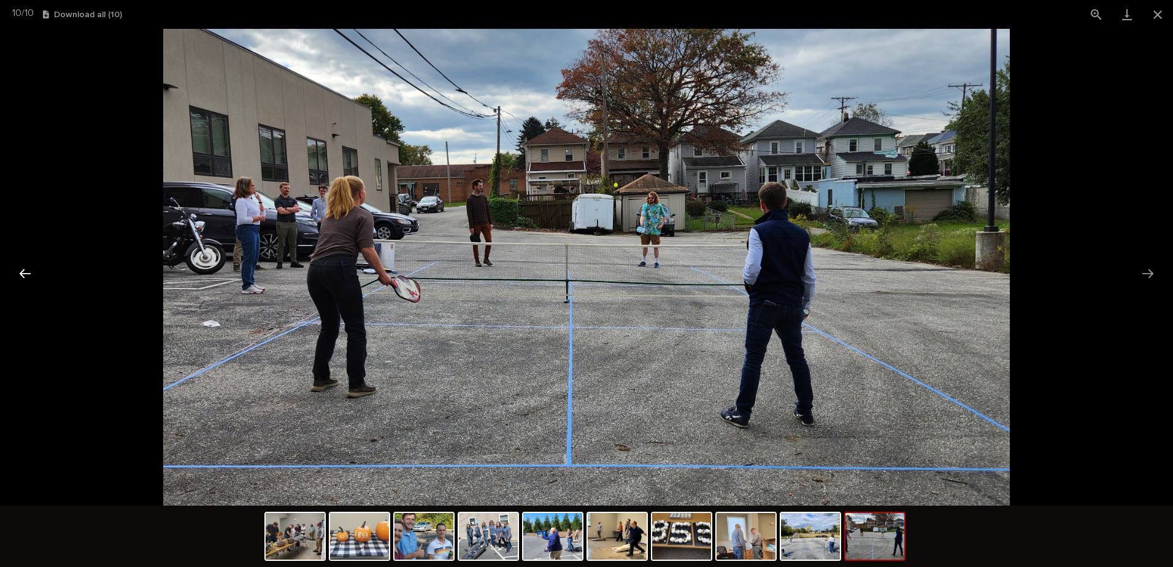
click at [23, 271] on button "Previous slide" at bounding box center [25, 273] width 26 height 24
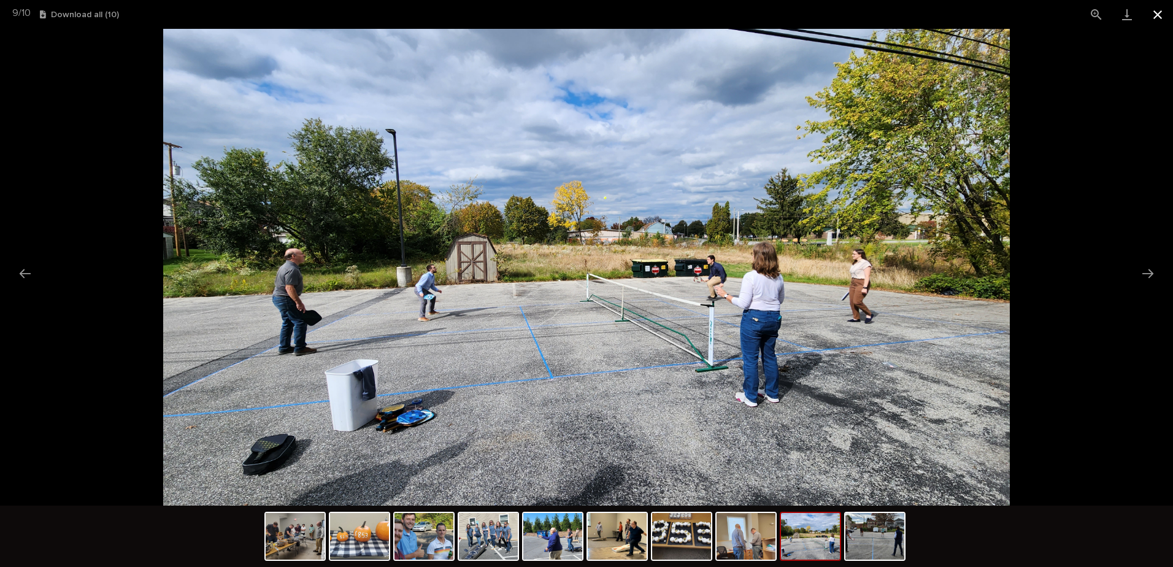
click at [1154, 13] on button "Close gallery" at bounding box center [1157, 14] width 31 height 29
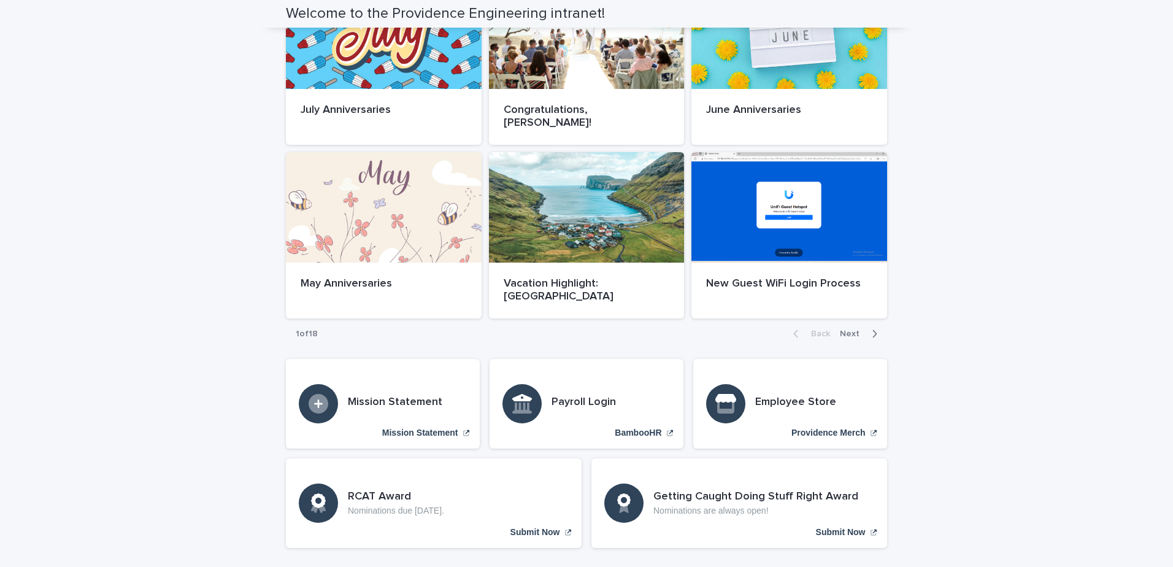
scroll to position [649, 0]
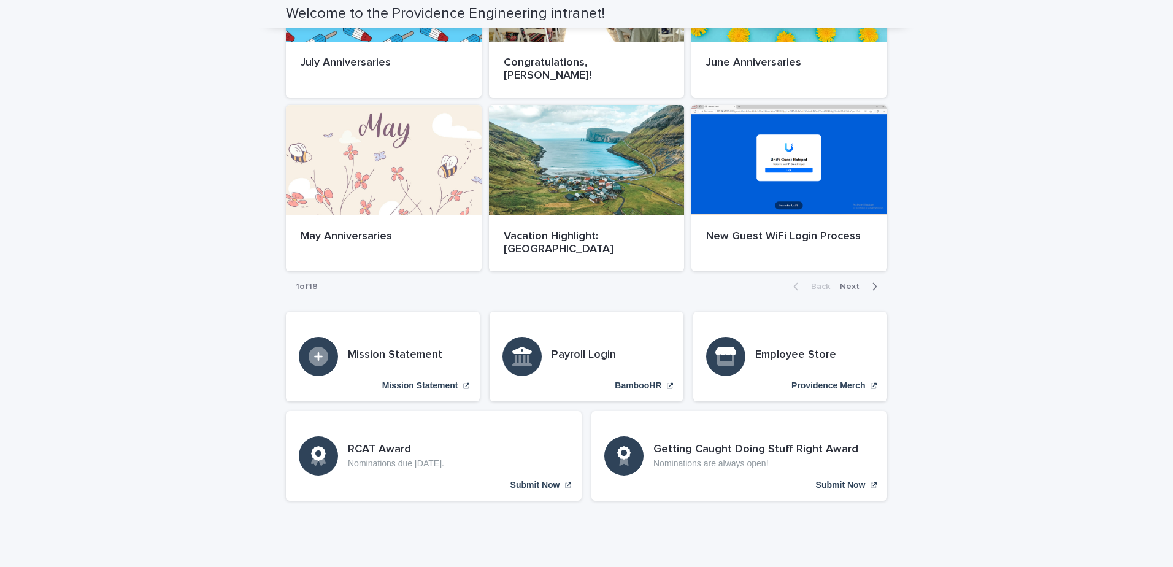
click at [855, 282] on span "Next" at bounding box center [853, 286] width 27 height 9
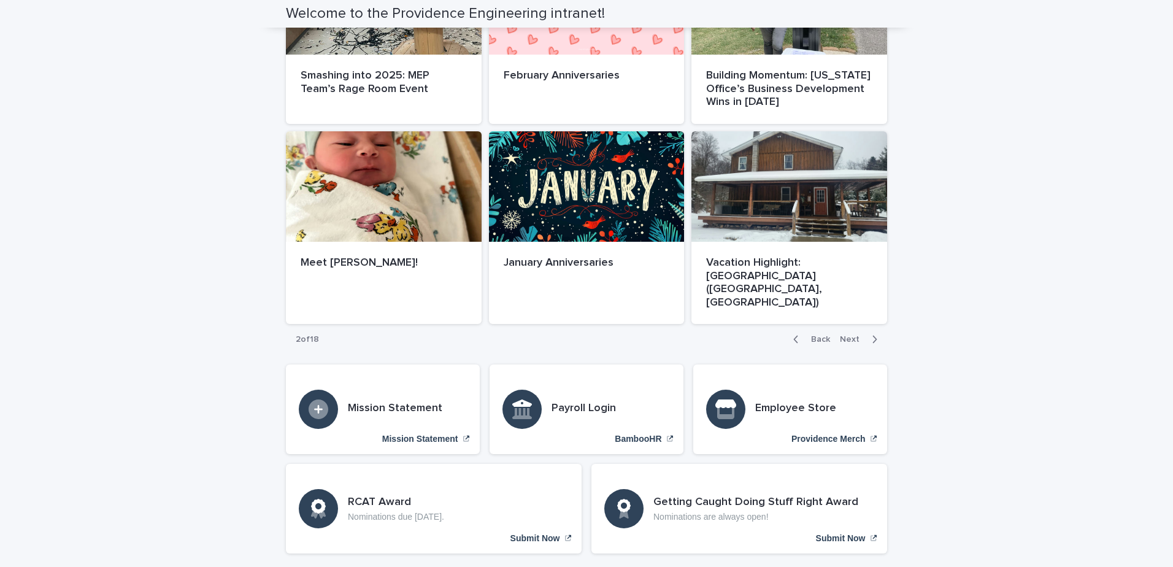
click at [848, 335] on span "Next" at bounding box center [853, 339] width 27 height 9
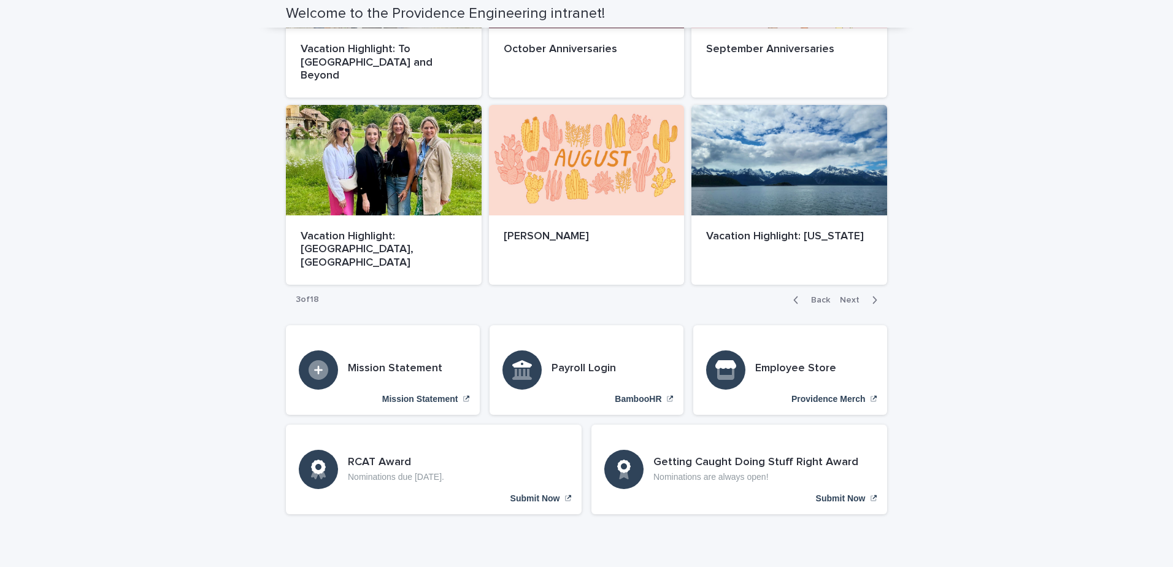
click at [847, 296] on span "Next" at bounding box center [853, 300] width 27 height 9
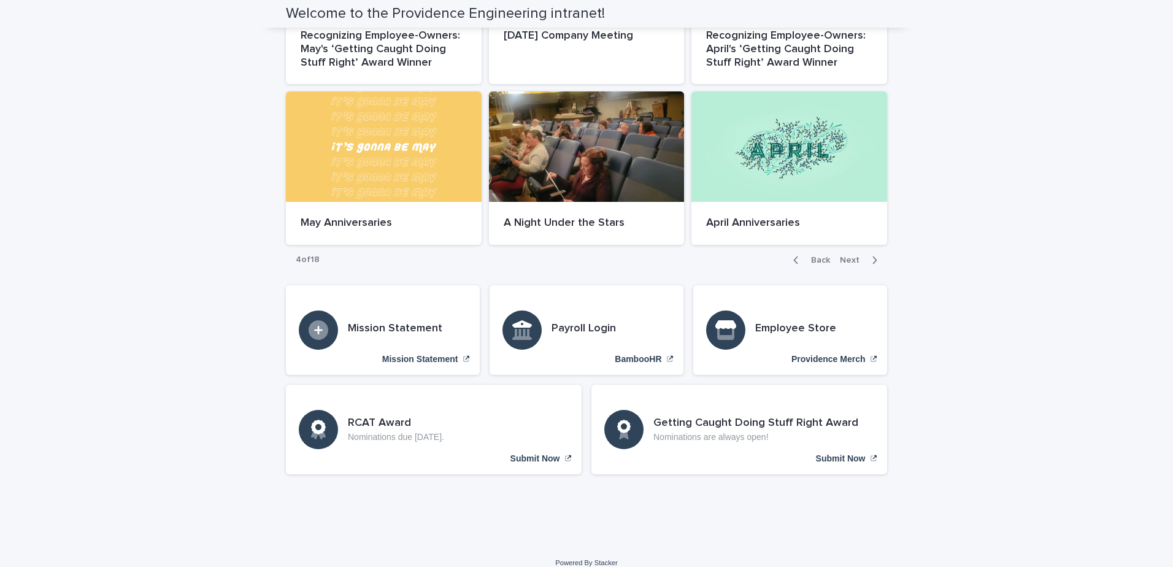
click at [848, 256] on span "Next" at bounding box center [853, 260] width 27 height 9
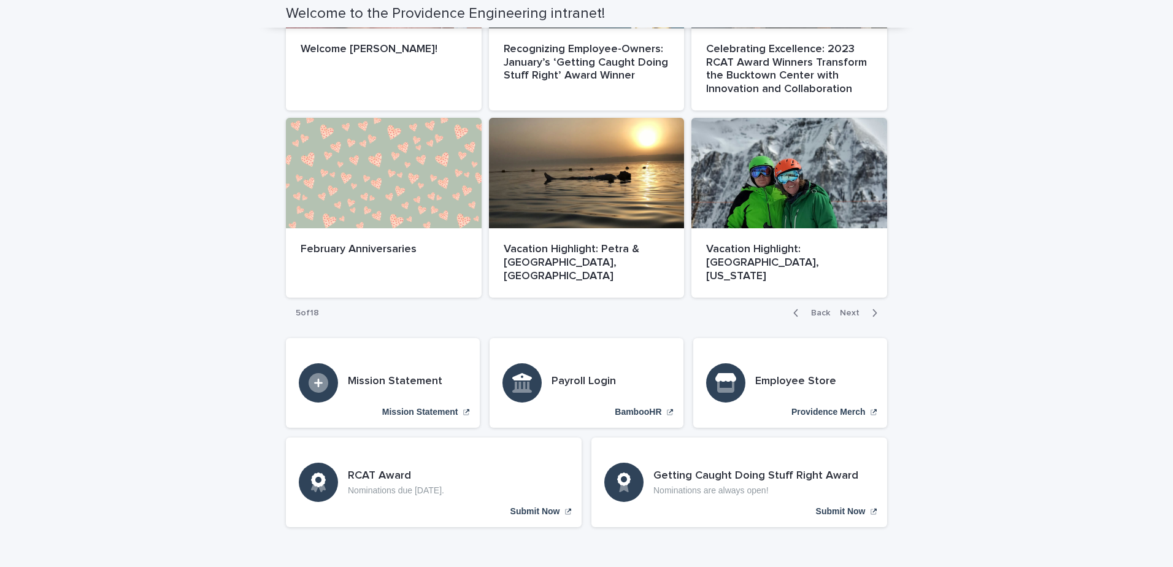
click at [853, 309] on span "Next" at bounding box center [853, 313] width 27 height 9
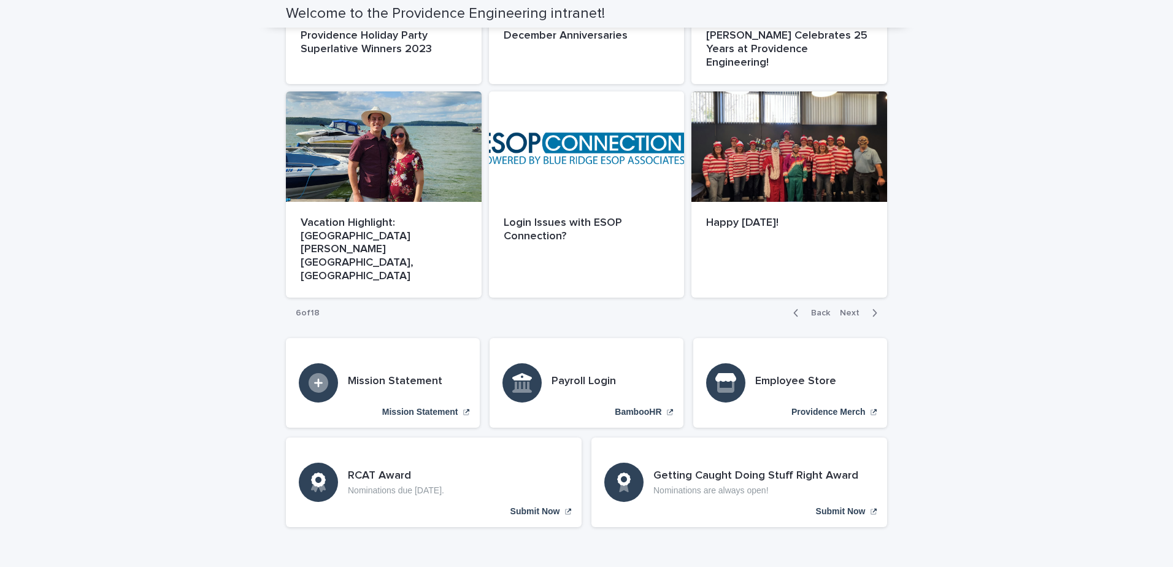
click at [846, 309] on span "Next" at bounding box center [853, 313] width 27 height 9
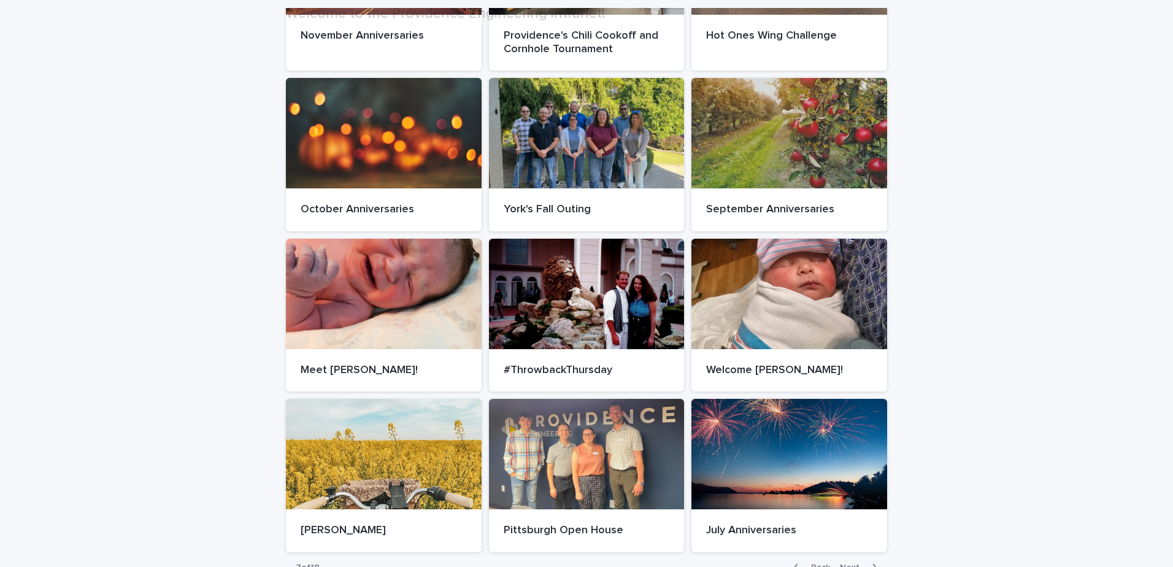
scroll to position [500, 0]
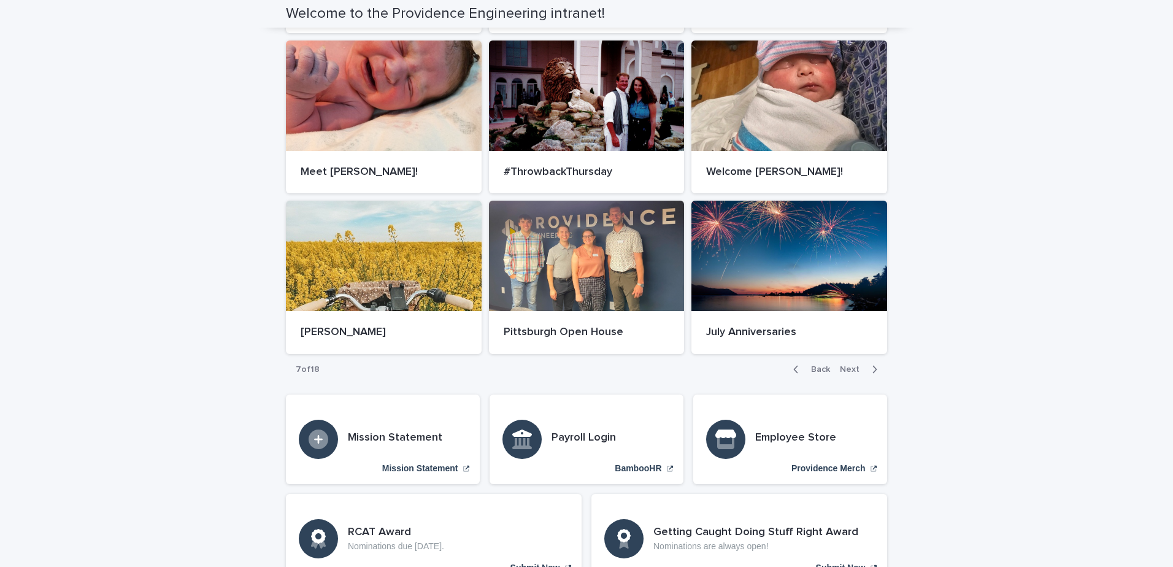
click at [840, 366] on span "Next" at bounding box center [853, 369] width 27 height 9
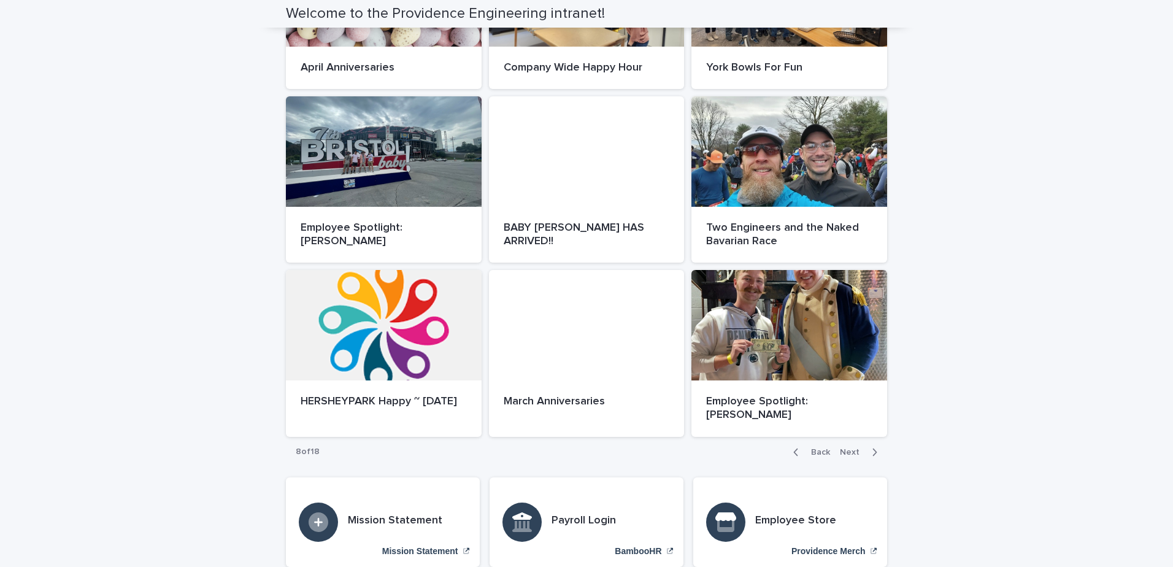
scroll to position [445, 0]
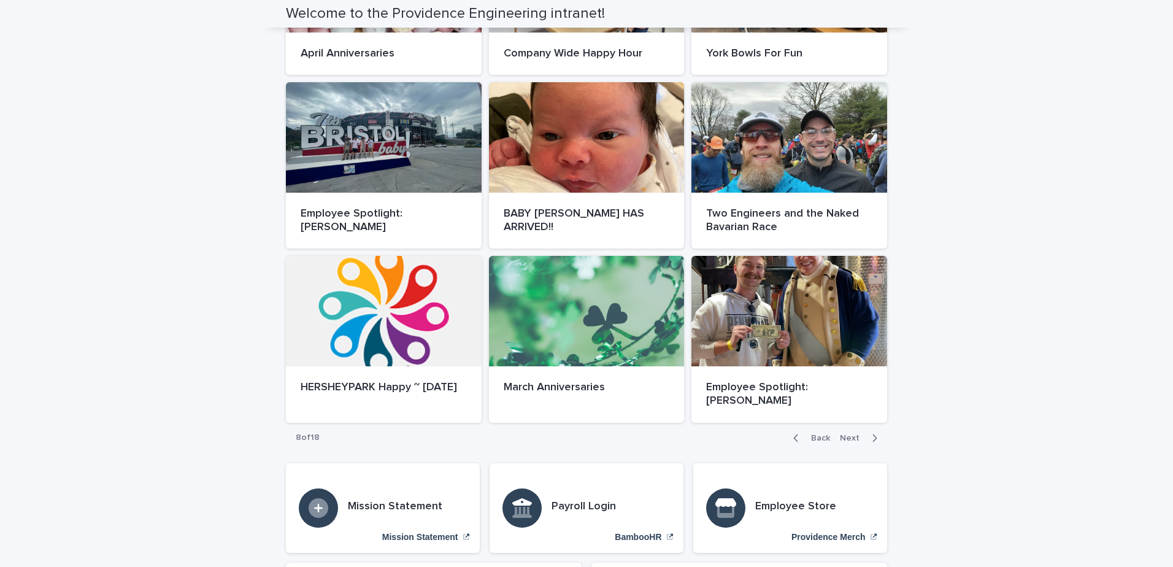
click at [847, 435] on span "Next" at bounding box center [853, 438] width 27 height 9
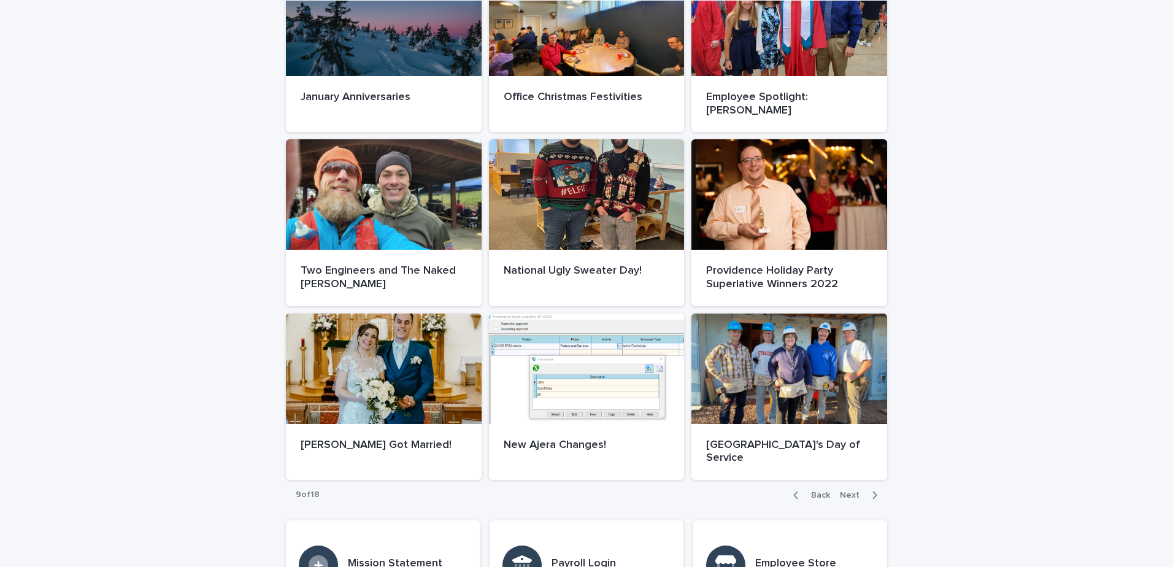
scroll to position [506, 0]
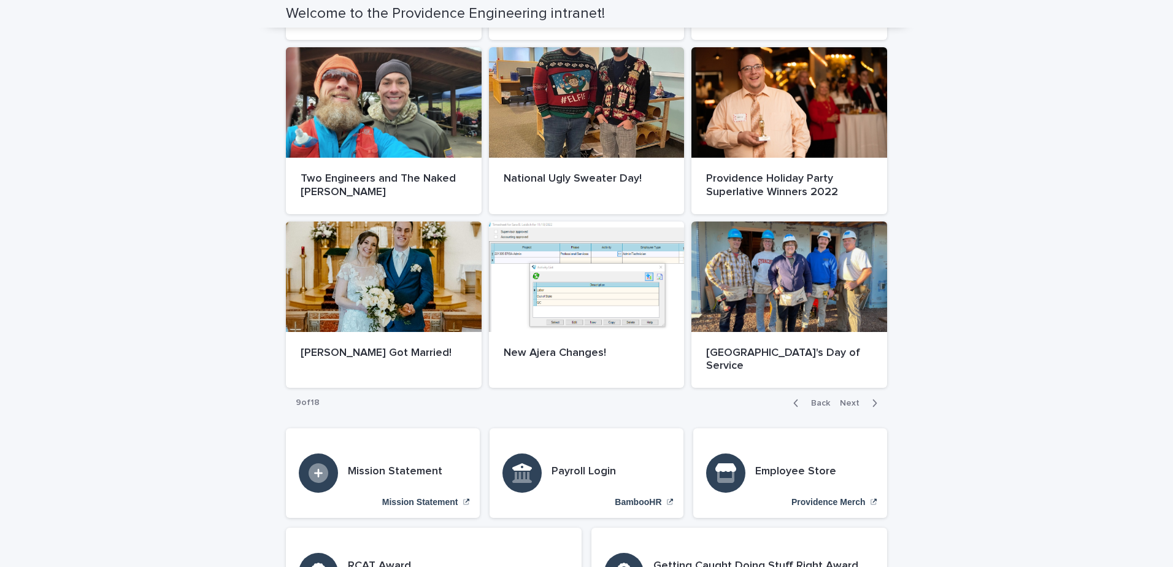
click at [849, 399] on span "Next" at bounding box center [853, 403] width 27 height 9
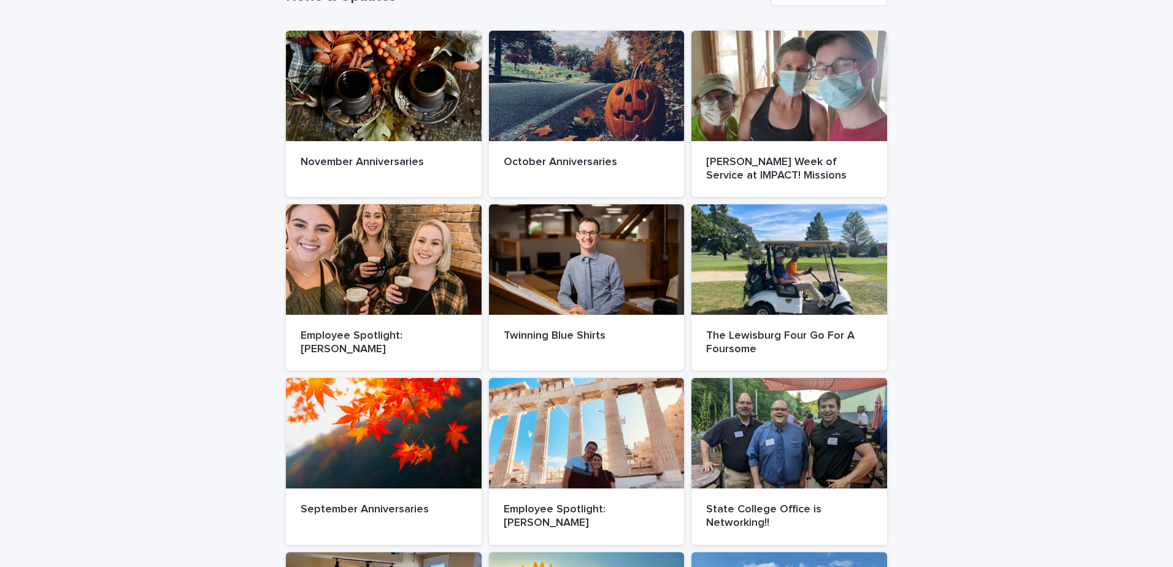
scroll to position [574, 0]
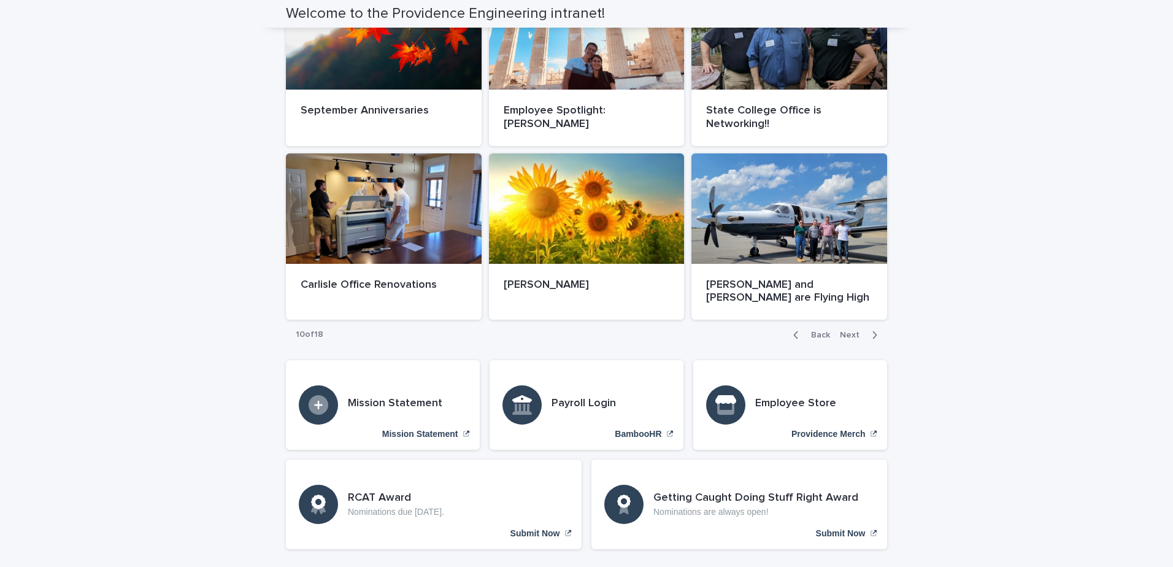
click at [849, 331] on span "Next" at bounding box center [853, 335] width 27 height 9
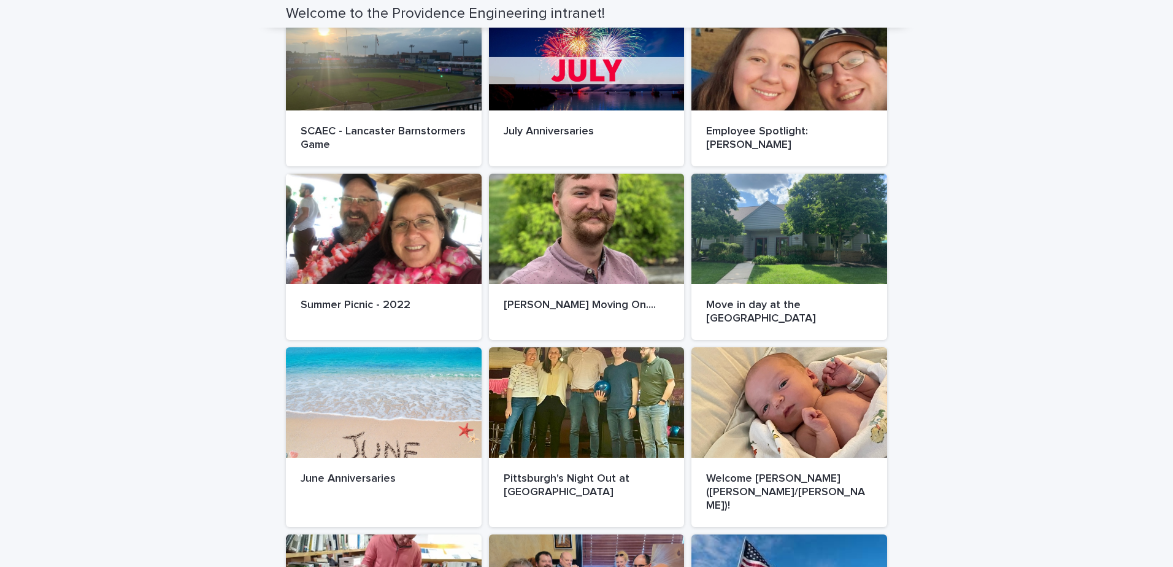
scroll to position [145, 0]
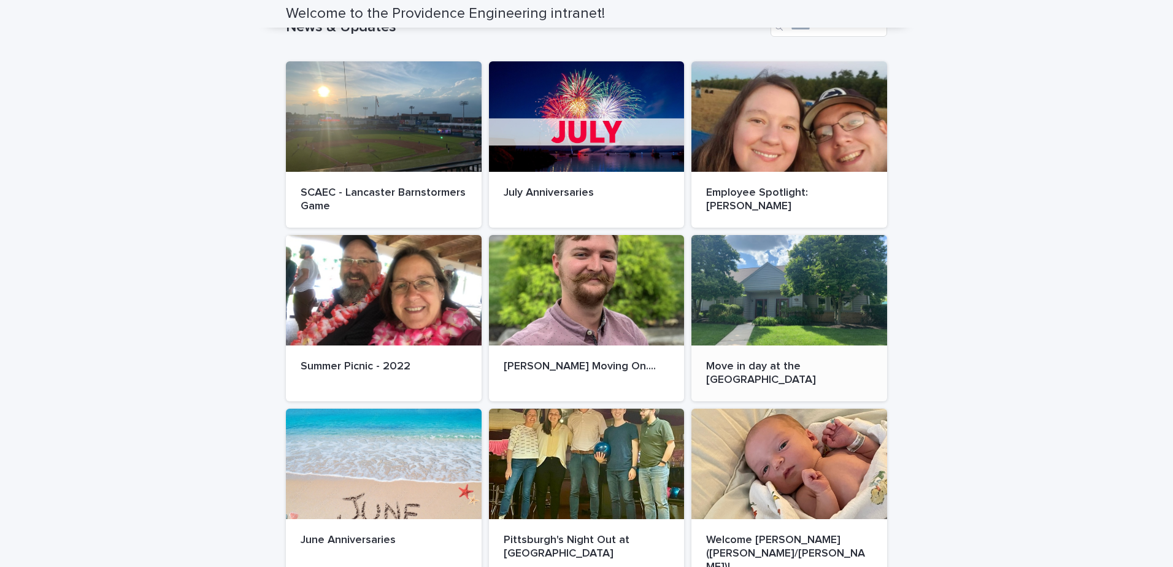
click at [794, 320] on div at bounding box center [789, 290] width 196 height 110
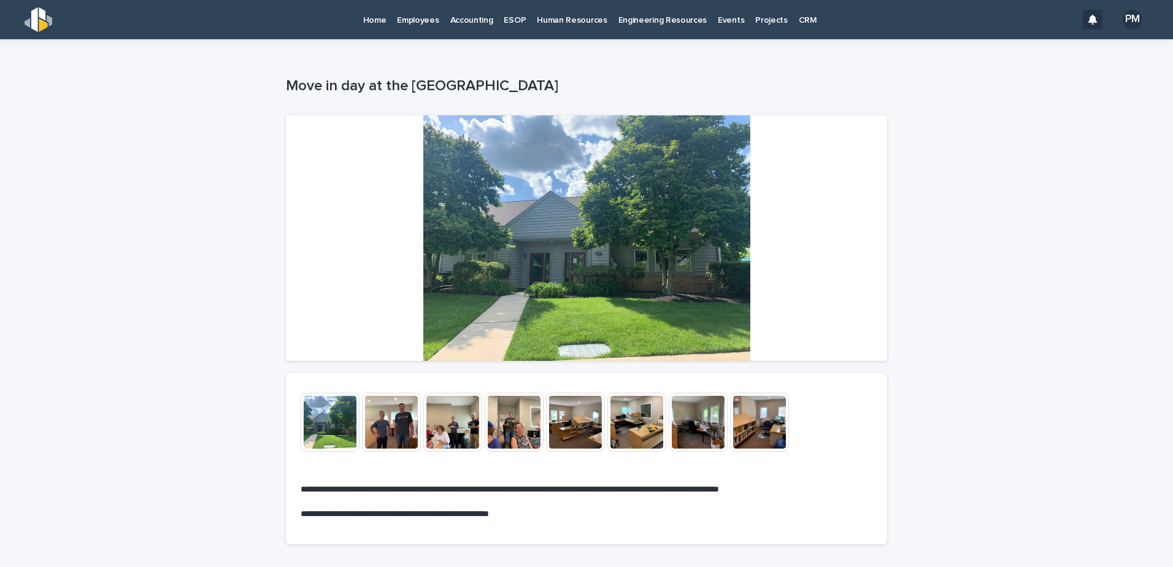
click at [326, 421] on img at bounding box center [330, 422] width 59 height 59
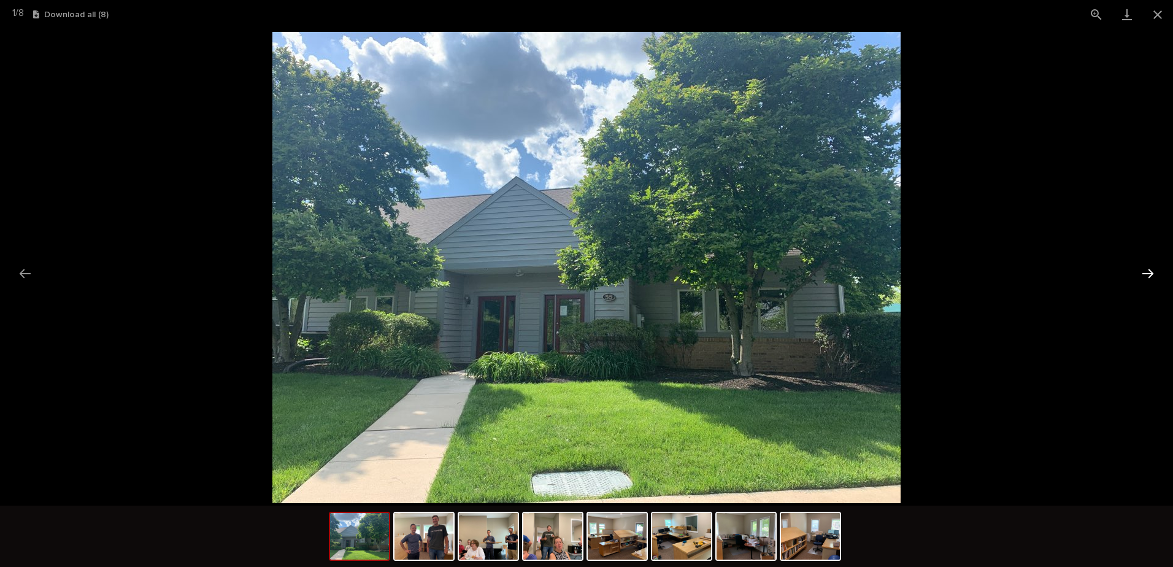
click at [1145, 276] on button "Next slide" at bounding box center [1148, 273] width 26 height 24
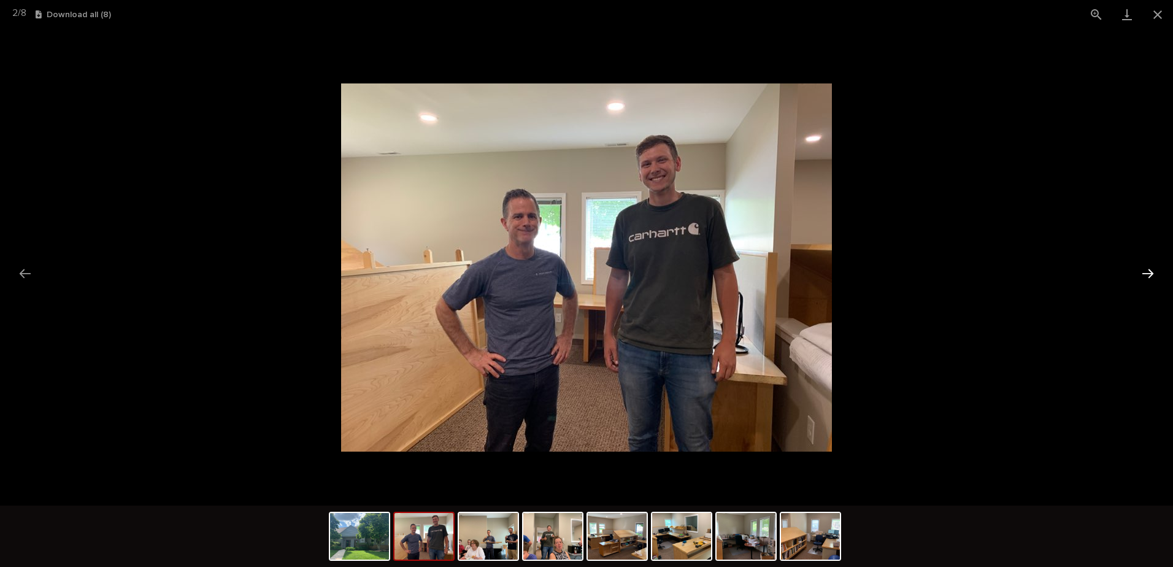
click at [1145, 272] on button "Next slide" at bounding box center [1148, 273] width 26 height 24
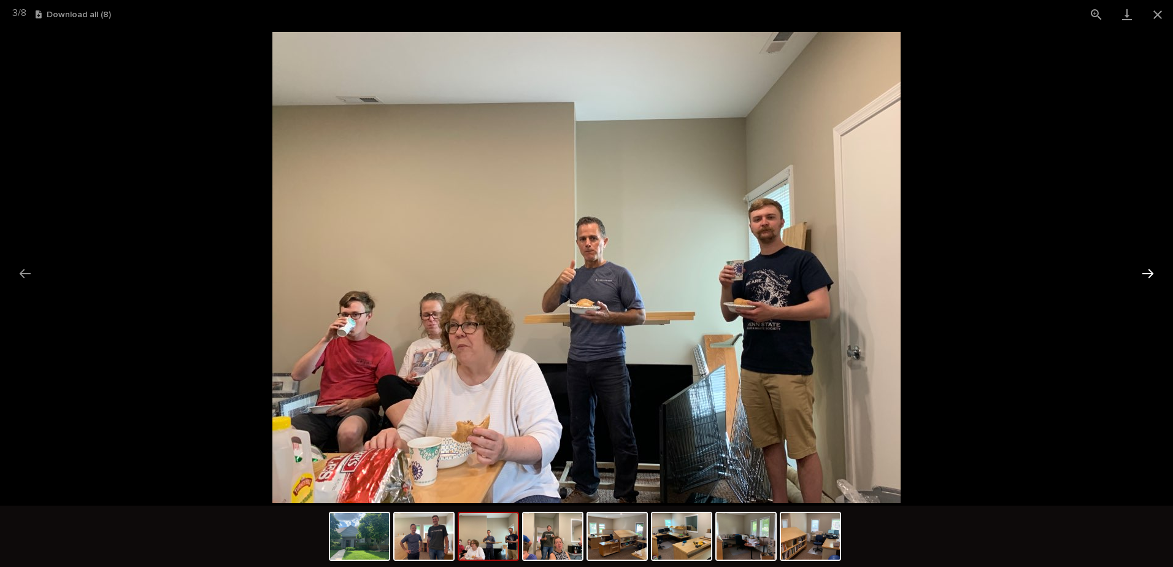
click at [1145, 272] on button "Next slide" at bounding box center [1148, 273] width 26 height 24
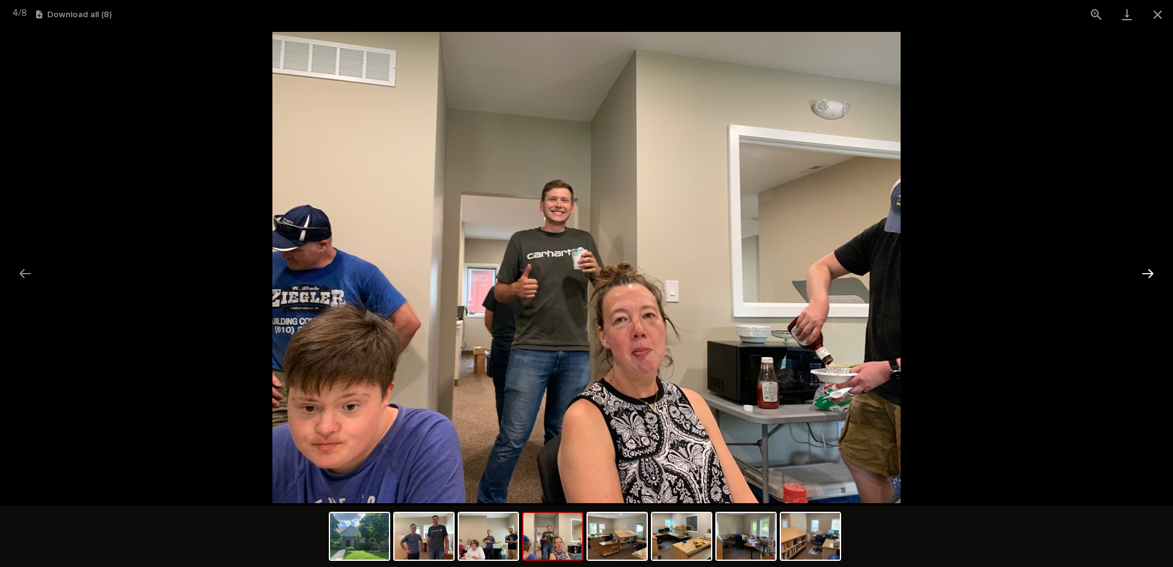
click at [1145, 272] on button "Next slide" at bounding box center [1148, 273] width 26 height 24
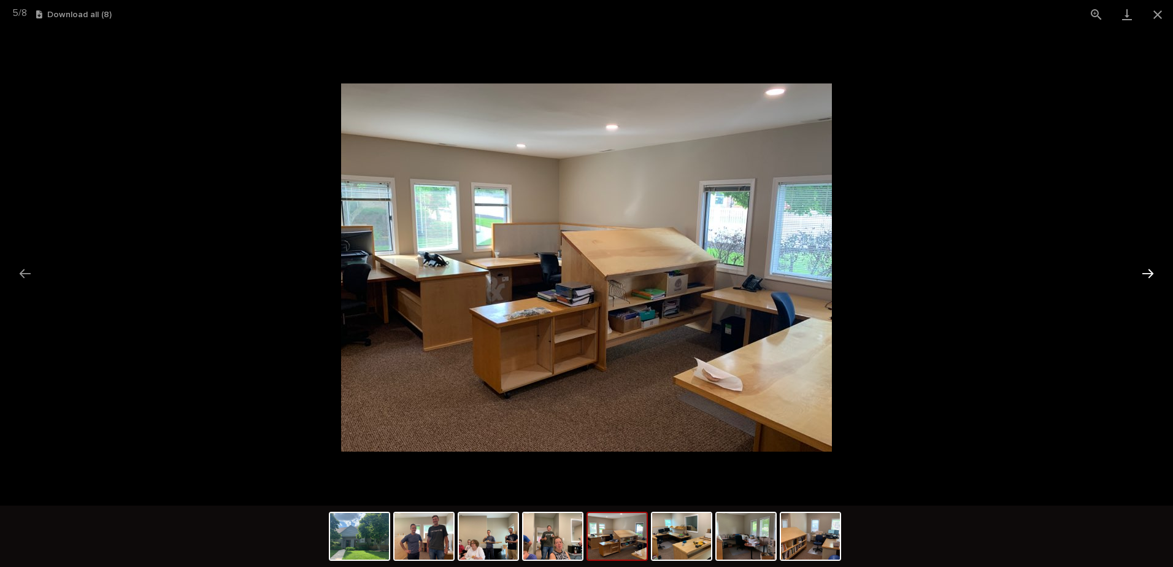
click at [1145, 272] on button "Next slide" at bounding box center [1148, 273] width 26 height 24
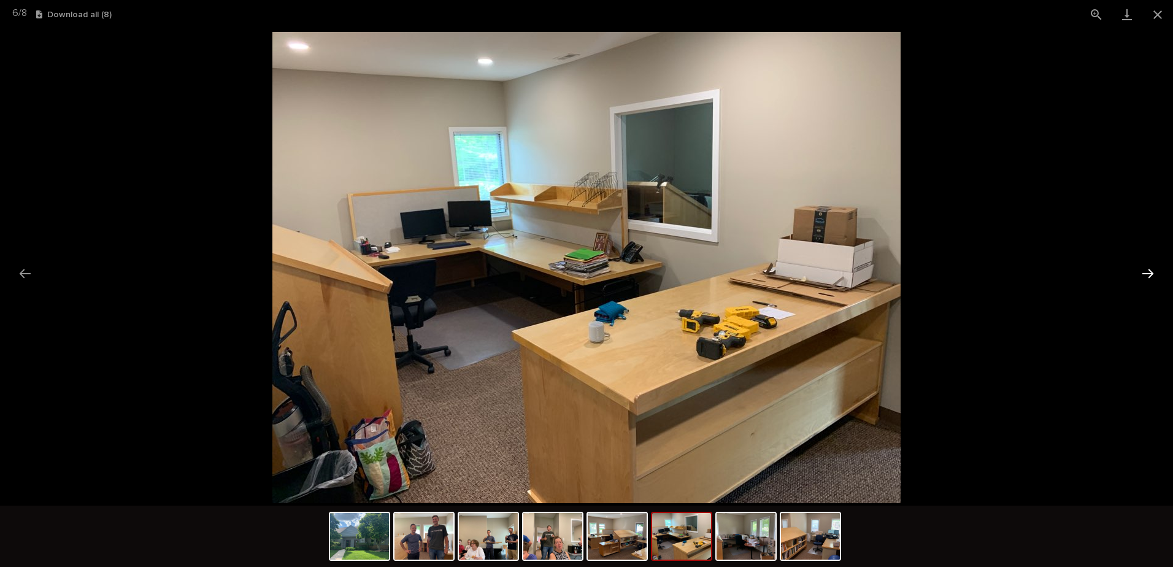
click at [1145, 272] on button "Next slide" at bounding box center [1148, 273] width 26 height 24
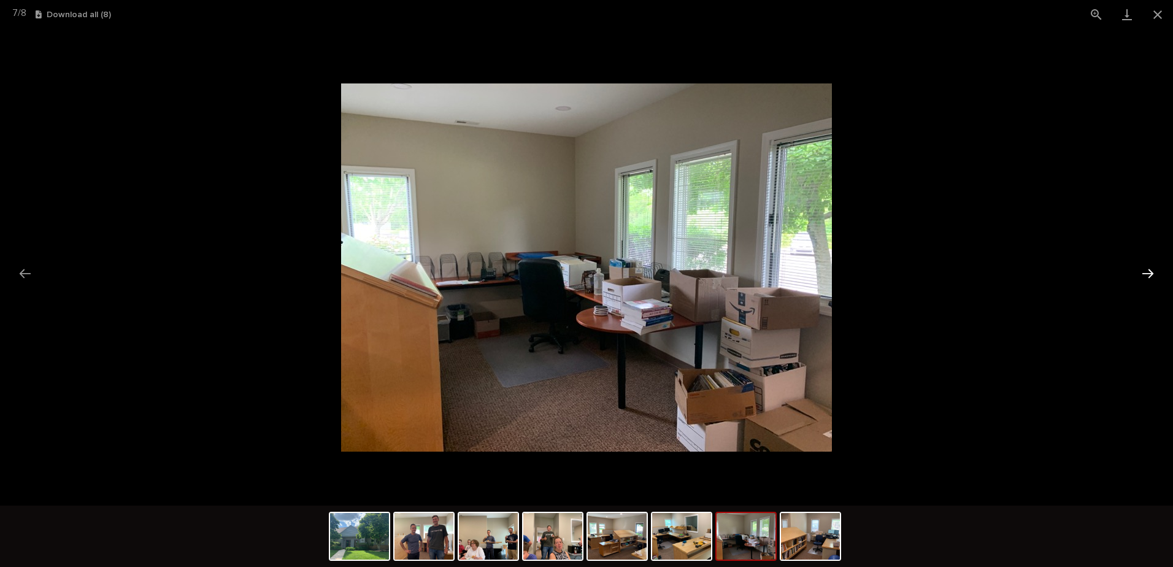
click at [1145, 272] on button "Next slide" at bounding box center [1148, 273] width 26 height 24
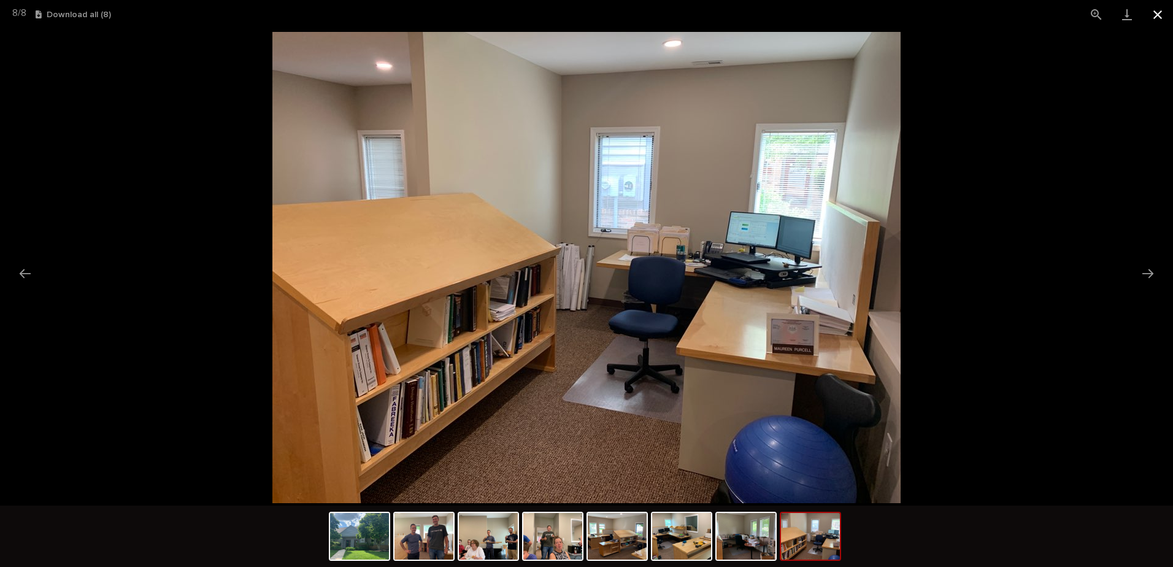
click at [1159, 18] on button "Close gallery" at bounding box center [1157, 14] width 31 height 29
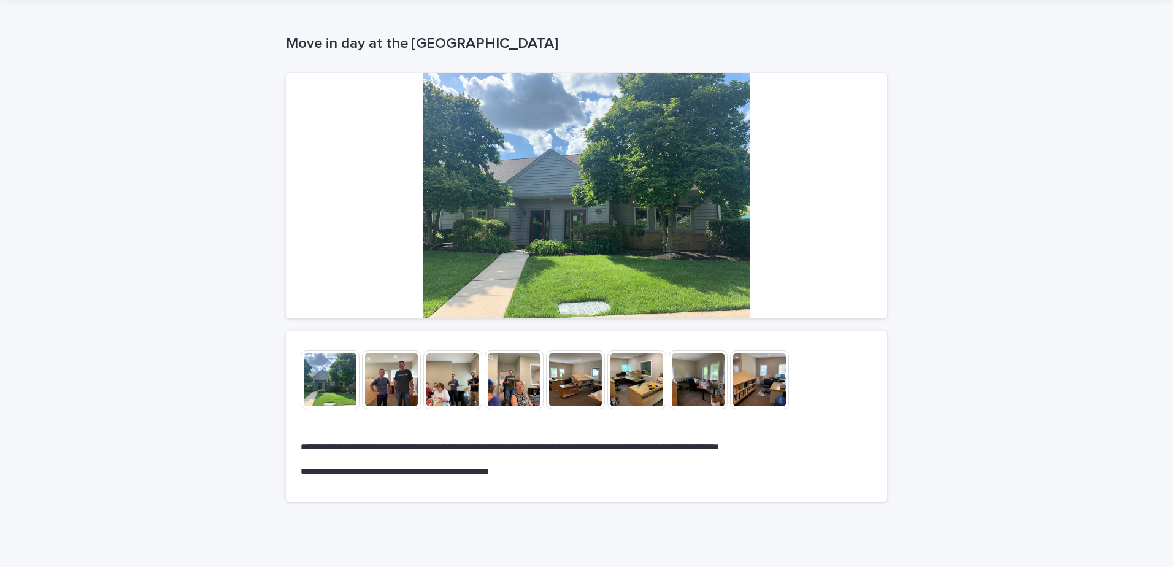
scroll to position [83, 0]
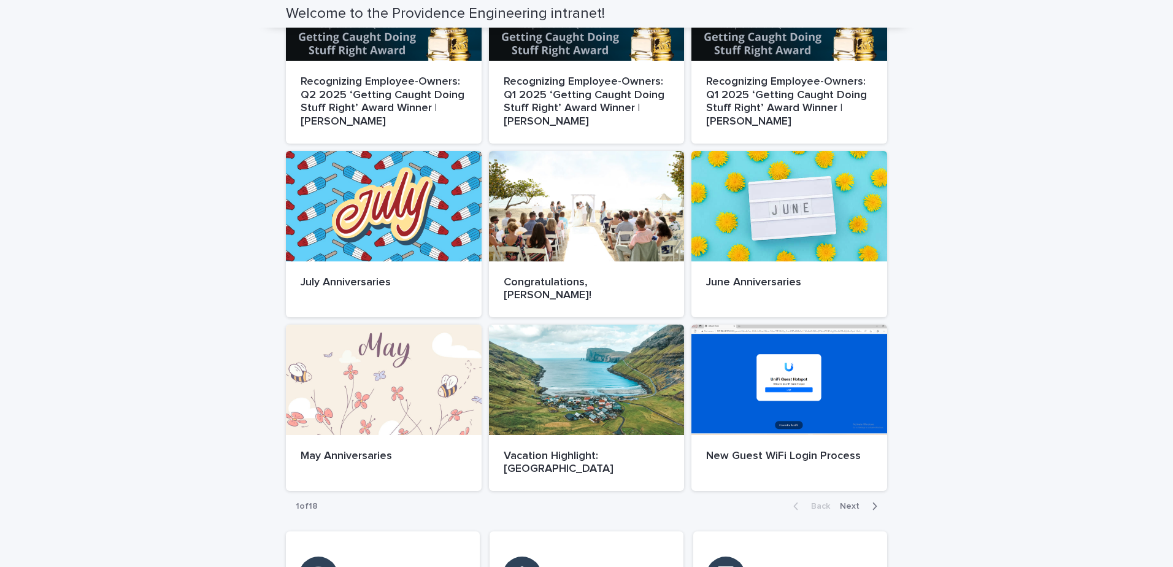
scroll to position [649, 0]
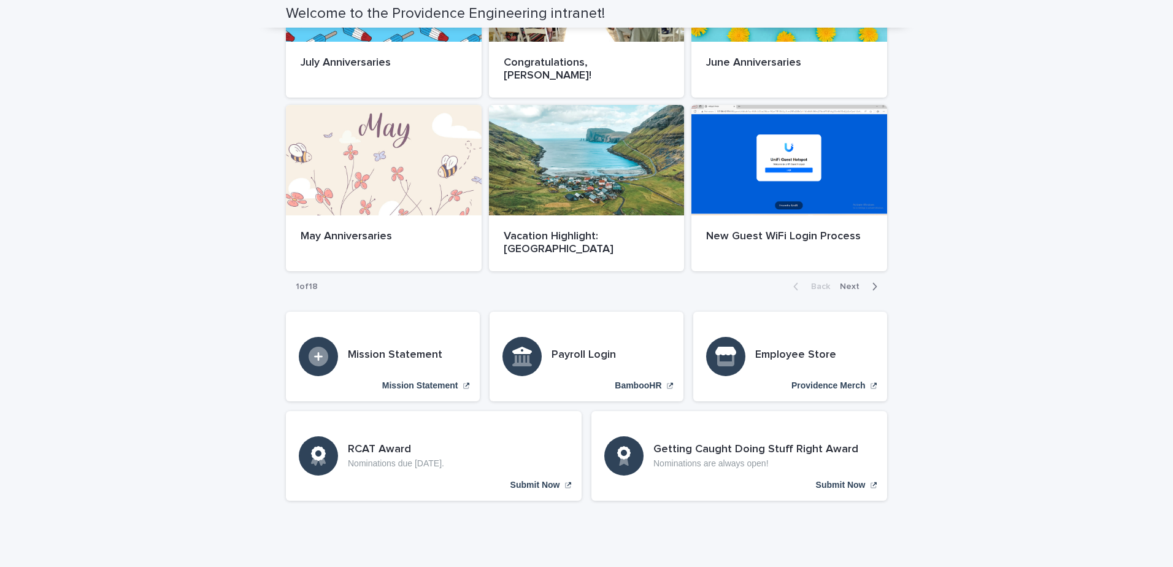
click at [855, 271] on div "Back Next" at bounding box center [835, 286] width 104 height 31
click at [848, 282] on span "Next" at bounding box center [853, 286] width 27 height 9
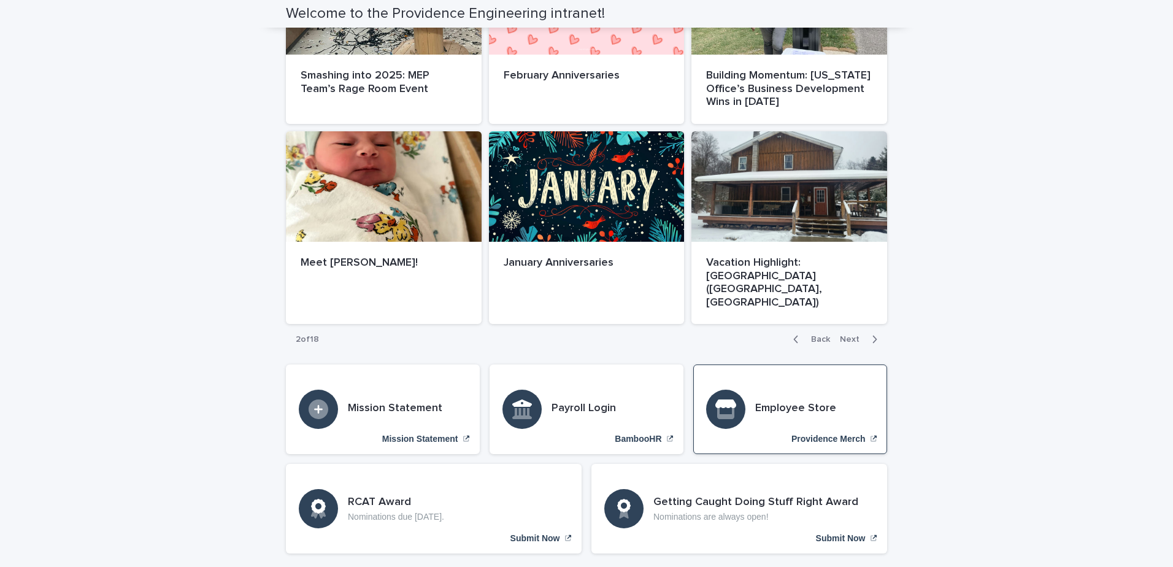
click at [844, 334] on button "Next" at bounding box center [861, 339] width 52 height 11
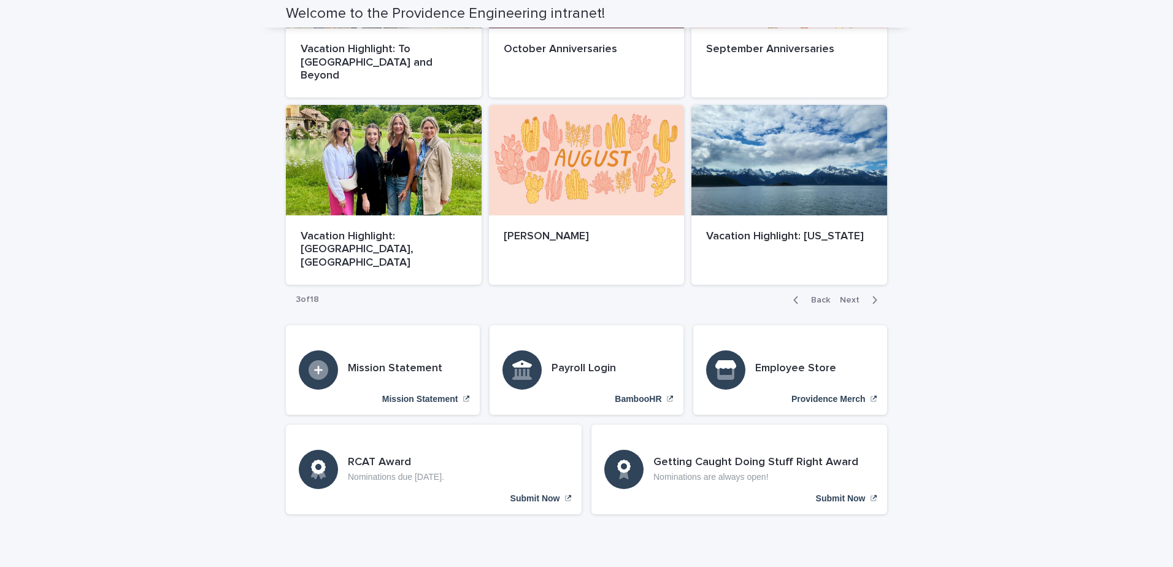
click at [846, 296] on span "Next" at bounding box center [853, 300] width 27 height 9
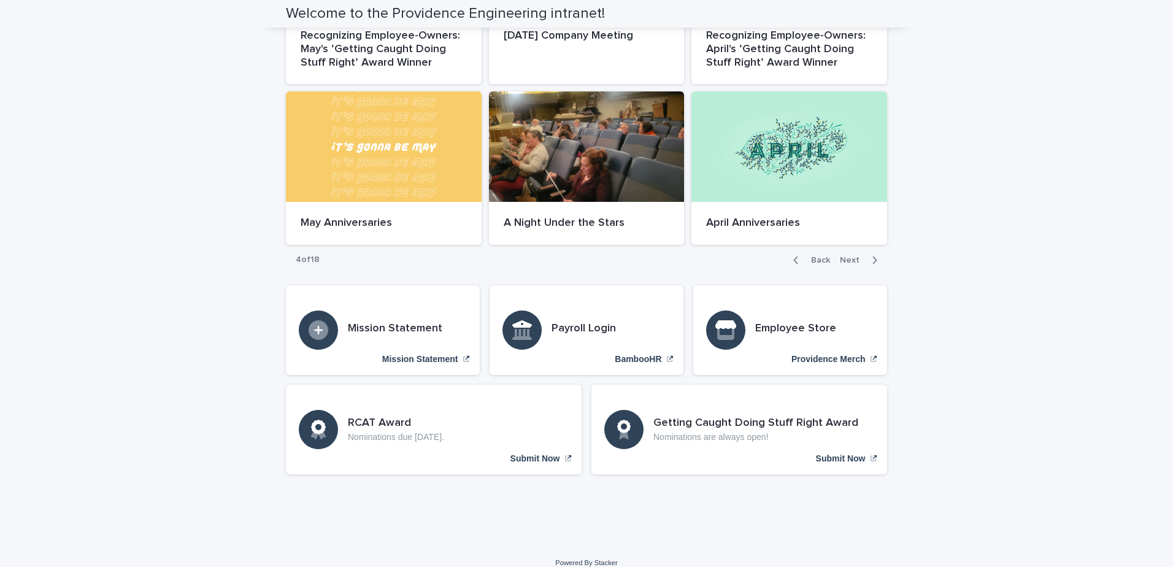
click at [847, 256] on span "Next" at bounding box center [853, 260] width 27 height 9
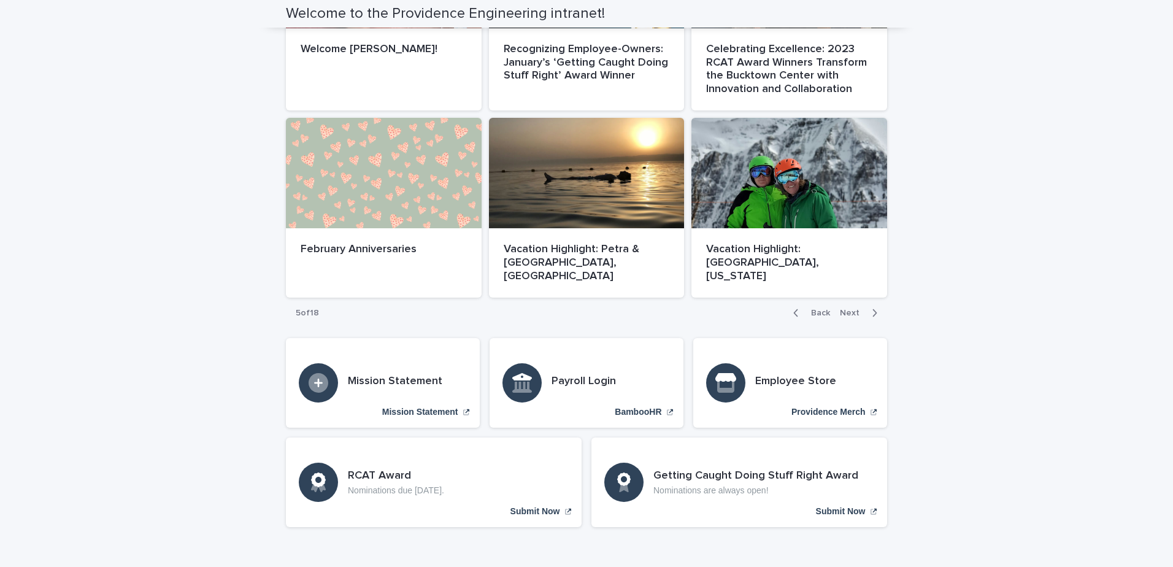
click at [847, 309] on span "Next" at bounding box center [853, 313] width 27 height 9
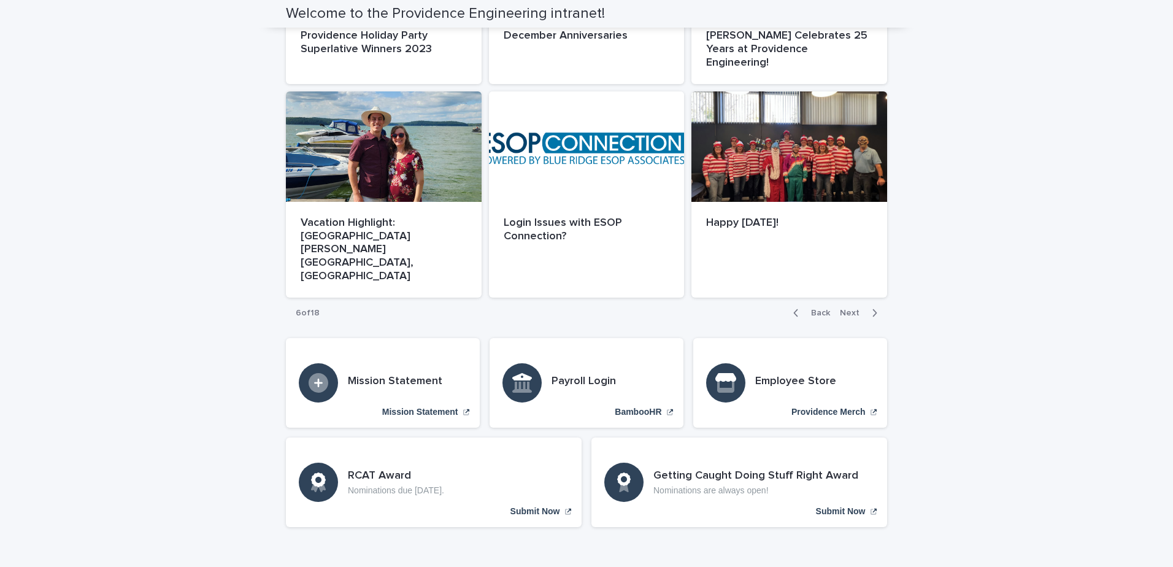
click at [843, 307] on button "Next" at bounding box center [861, 312] width 52 height 11
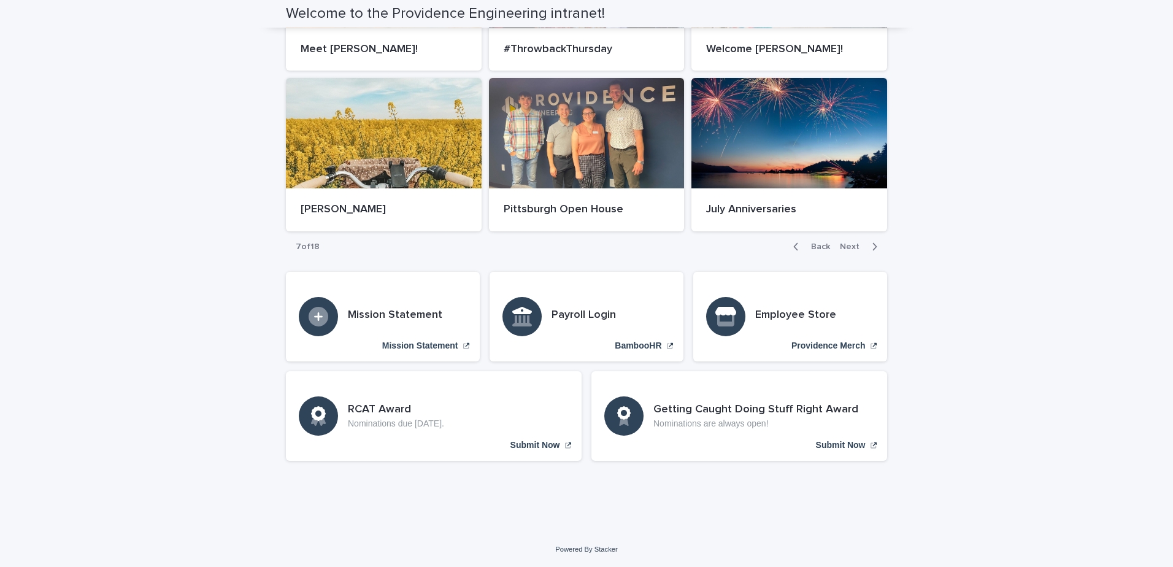
scroll to position [623, 0]
click at [848, 251] on button "Next" at bounding box center [861, 246] width 52 height 11
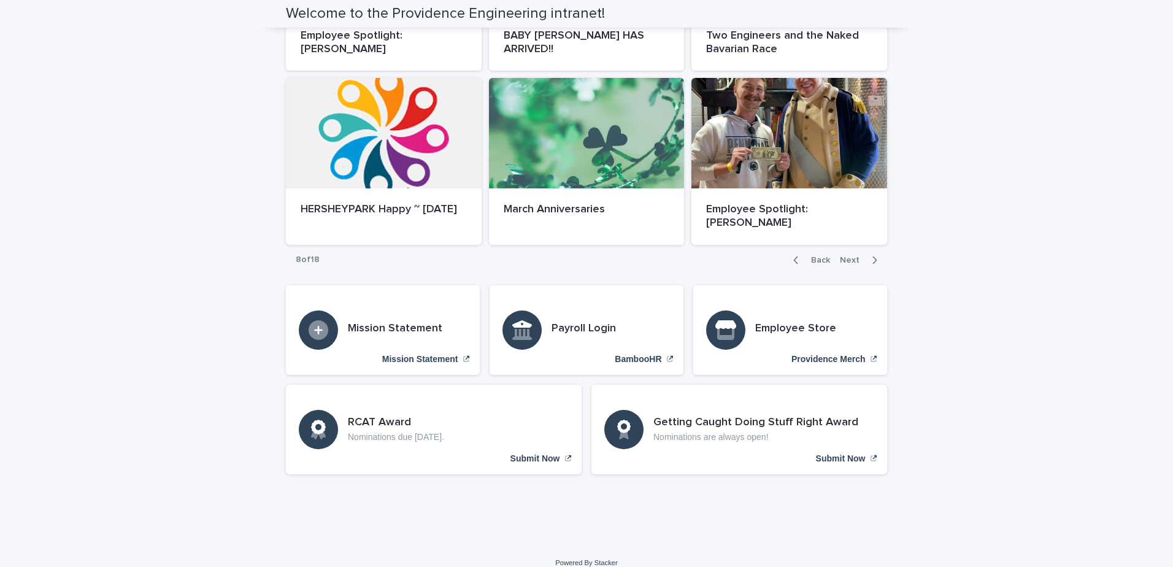
click at [848, 259] on span "Next" at bounding box center [853, 260] width 27 height 9
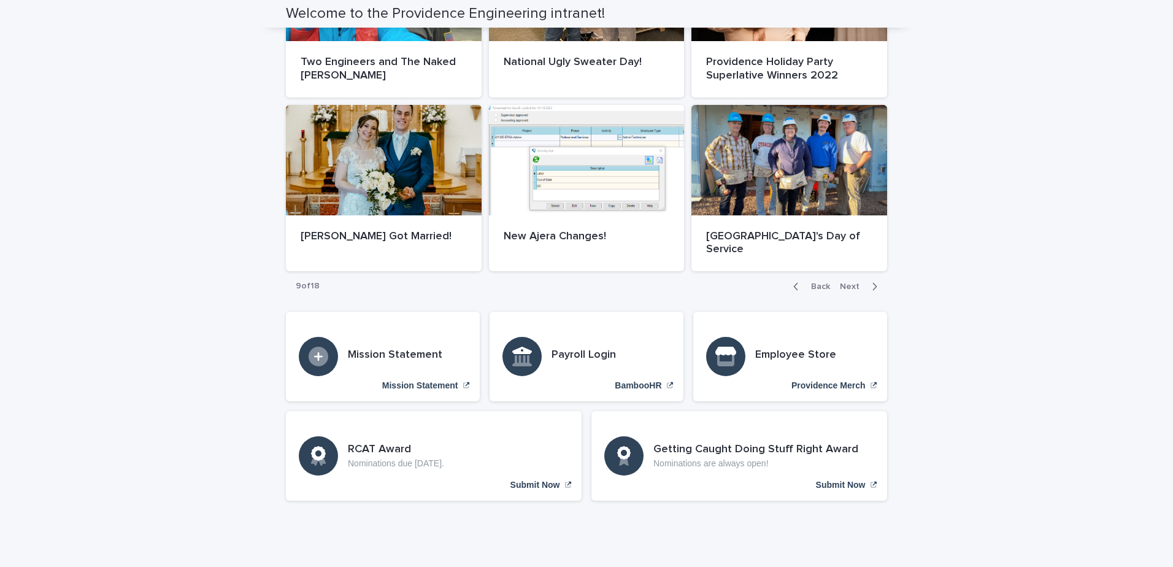
click at [848, 282] on span "Next" at bounding box center [853, 286] width 27 height 9
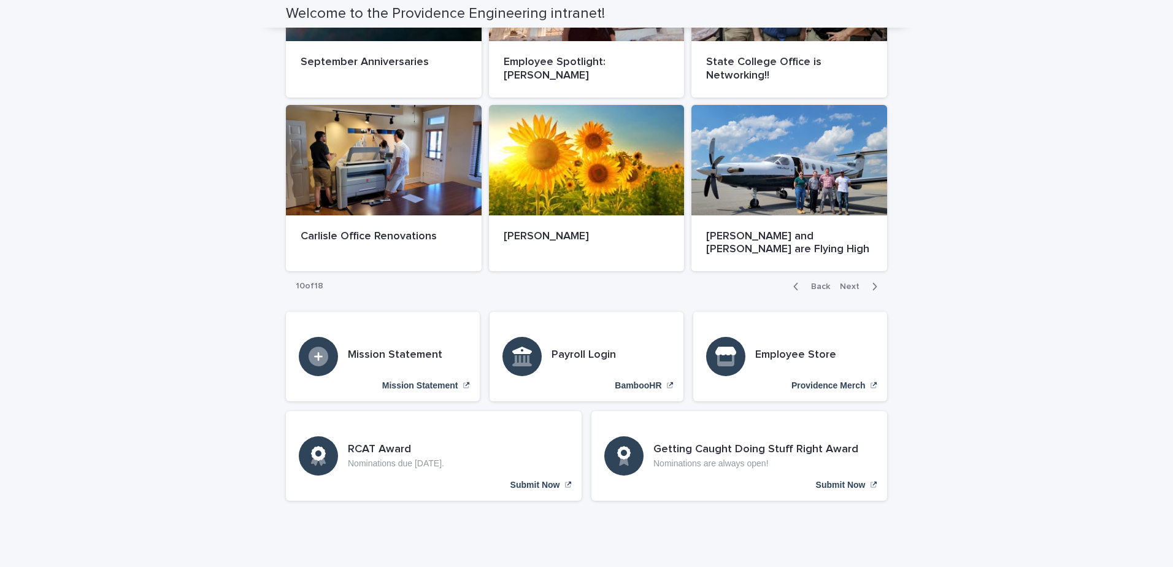
click at [849, 282] on span "Next" at bounding box center [853, 286] width 27 height 9
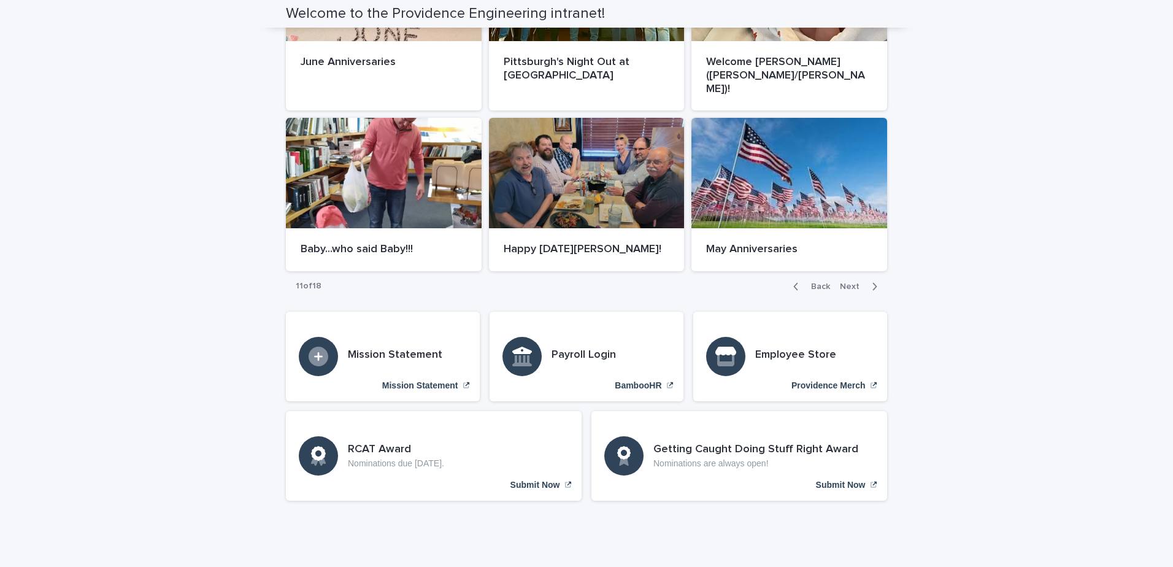
click at [849, 282] on span "Next" at bounding box center [853, 286] width 27 height 9
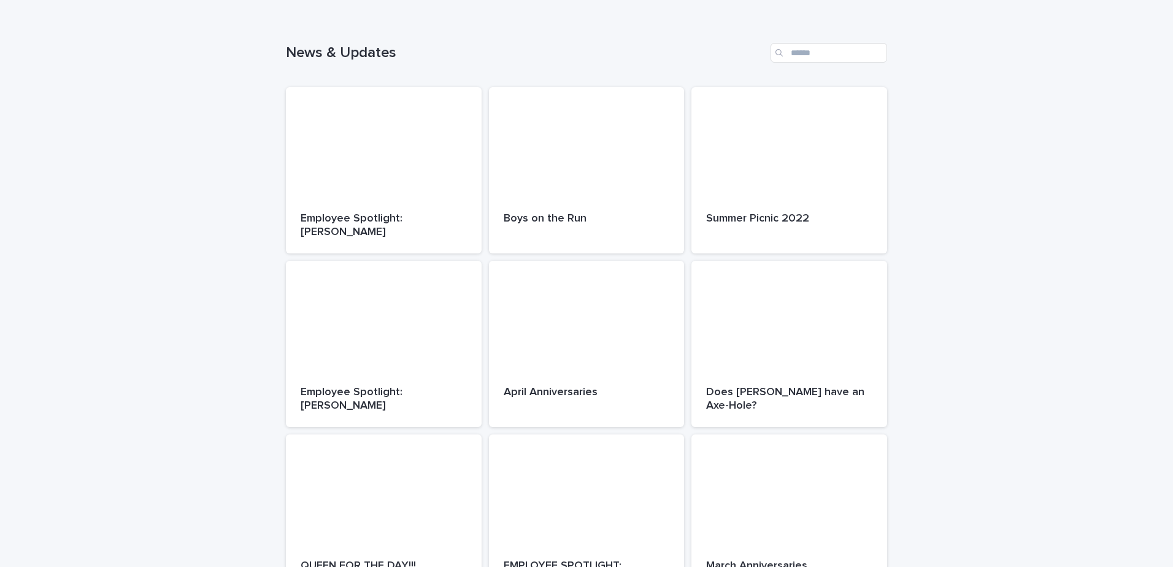
scroll to position [500, 0]
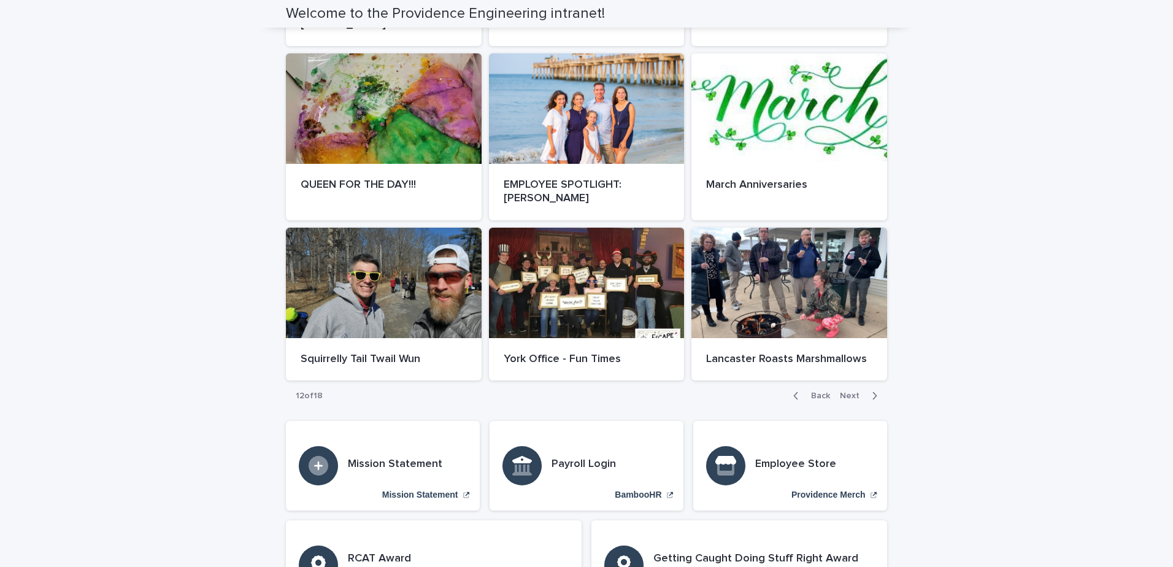
click at [846, 391] on span "Next" at bounding box center [853, 395] width 27 height 9
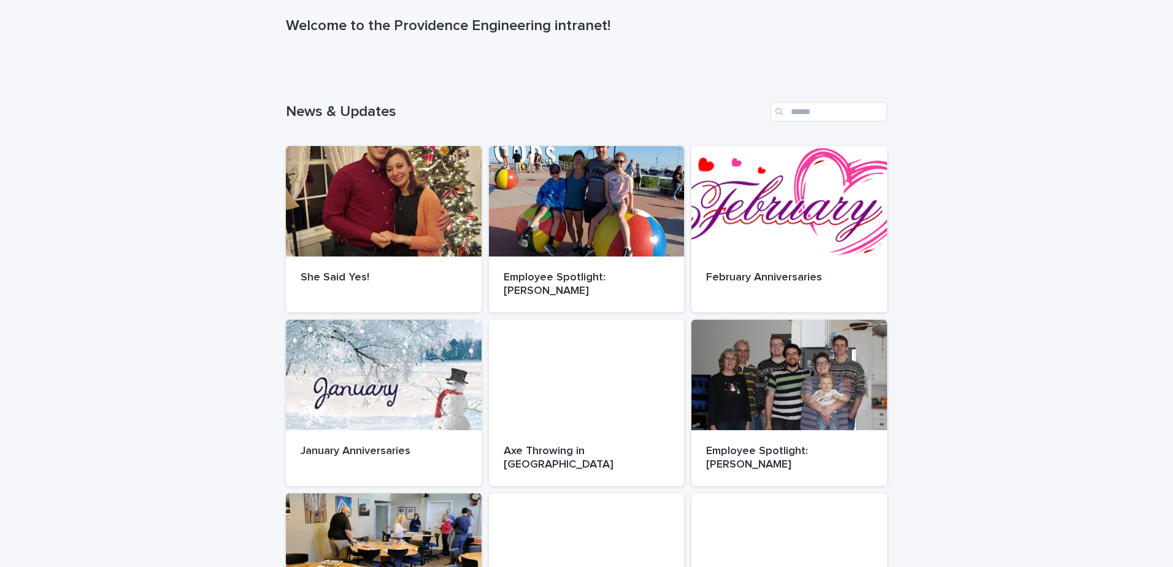
scroll to position [84, 0]
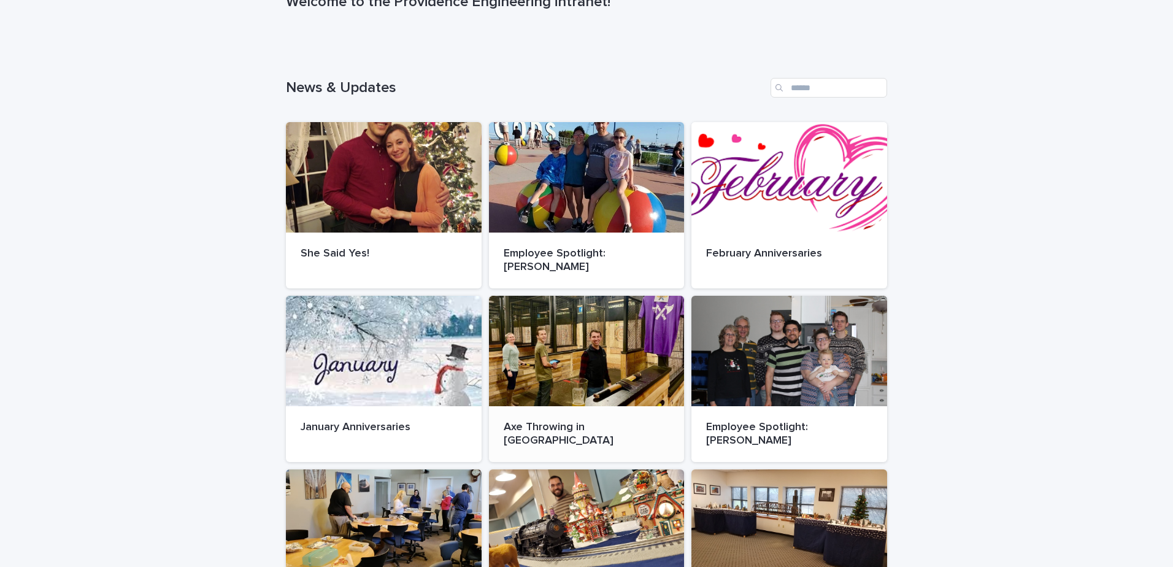
click at [586, 374] on div at bounding box center [587, 351] width 196 height 110
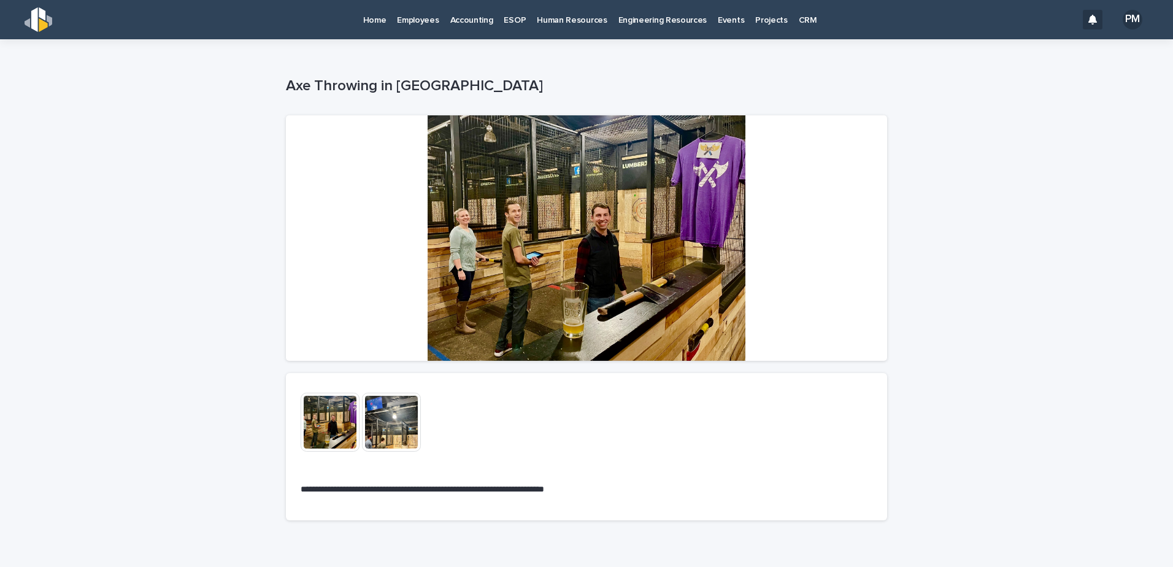
click at [318, 417] on img at bounding box center [330, 422] width 59 height 59
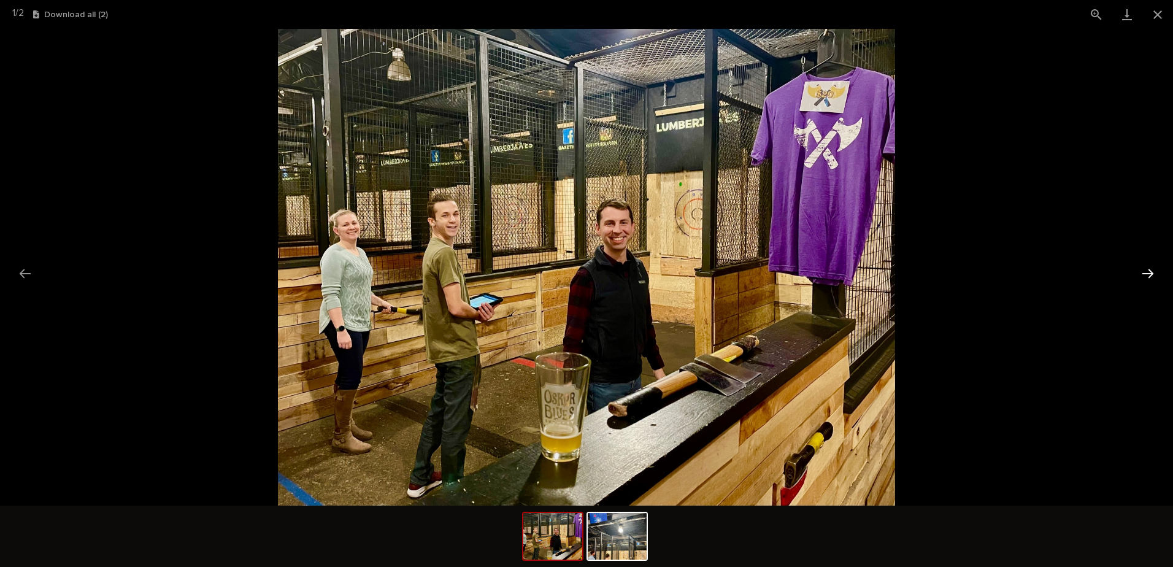
click at [1151, 275] on button "Next slide" at bounding box center [1148, 273] width 26 height 24
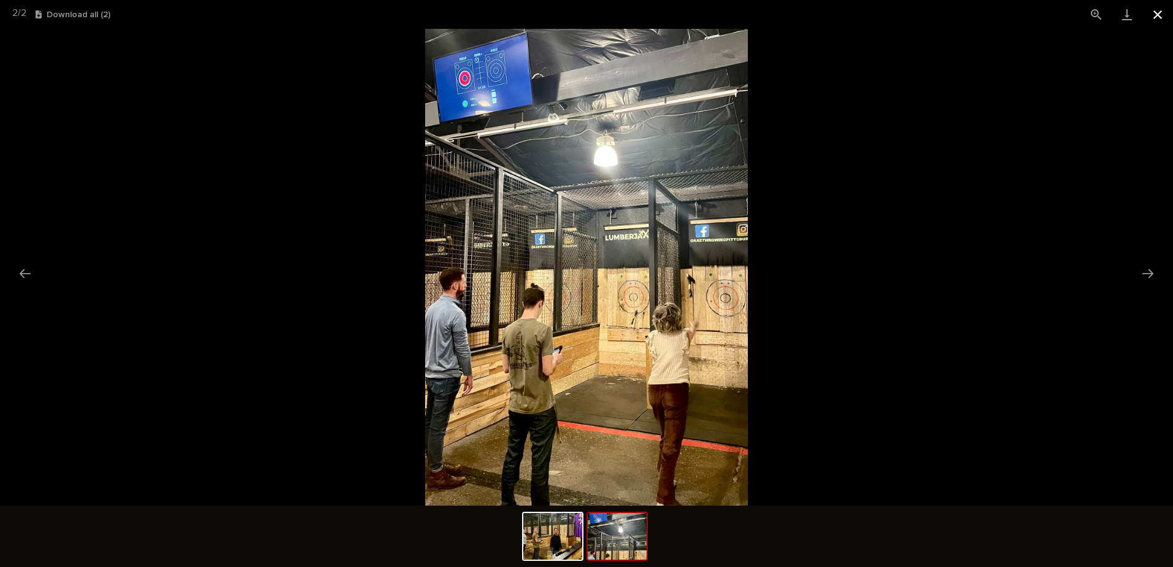
click at [1157, 17] on button "Close gallery" at bounding box center [1157, 14] width 31 height 29
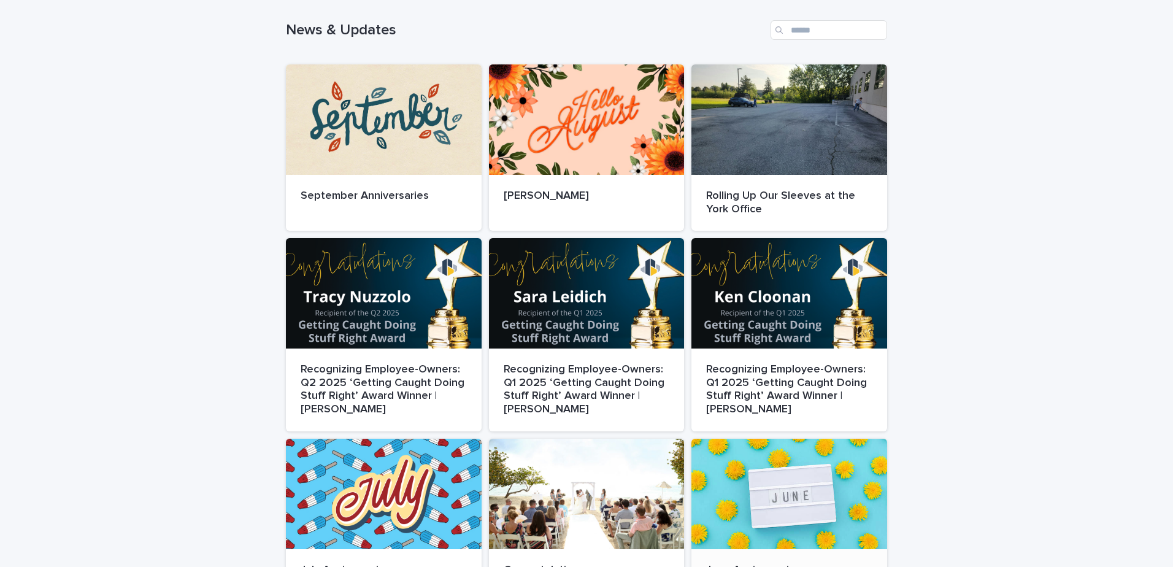
scroll to position [307, 0]
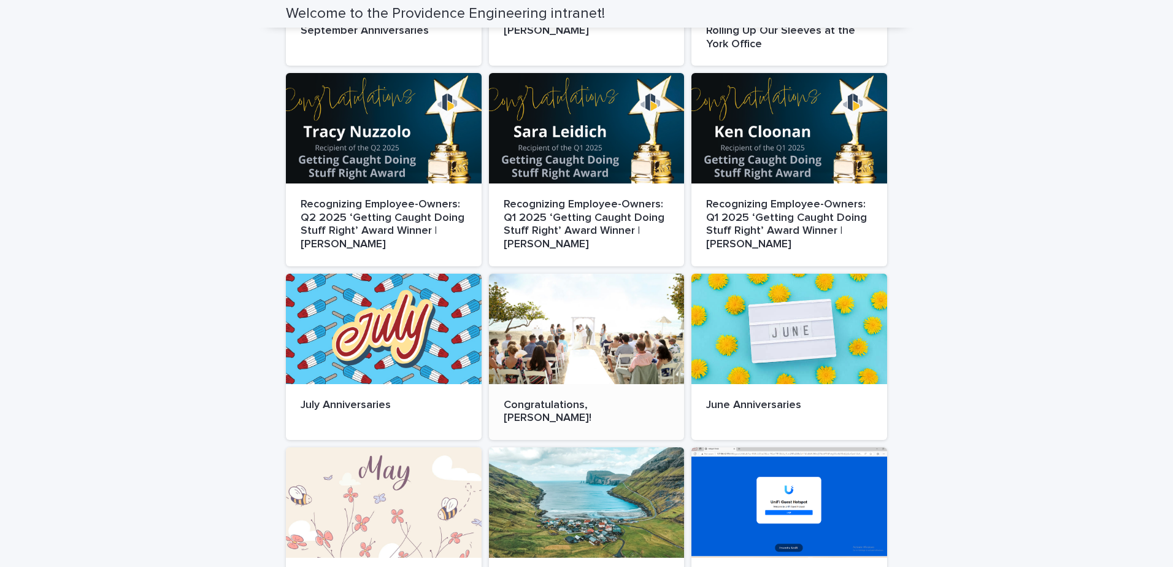
click at [616, 321] on div at bounding box center [587, 329] width 196 height 110
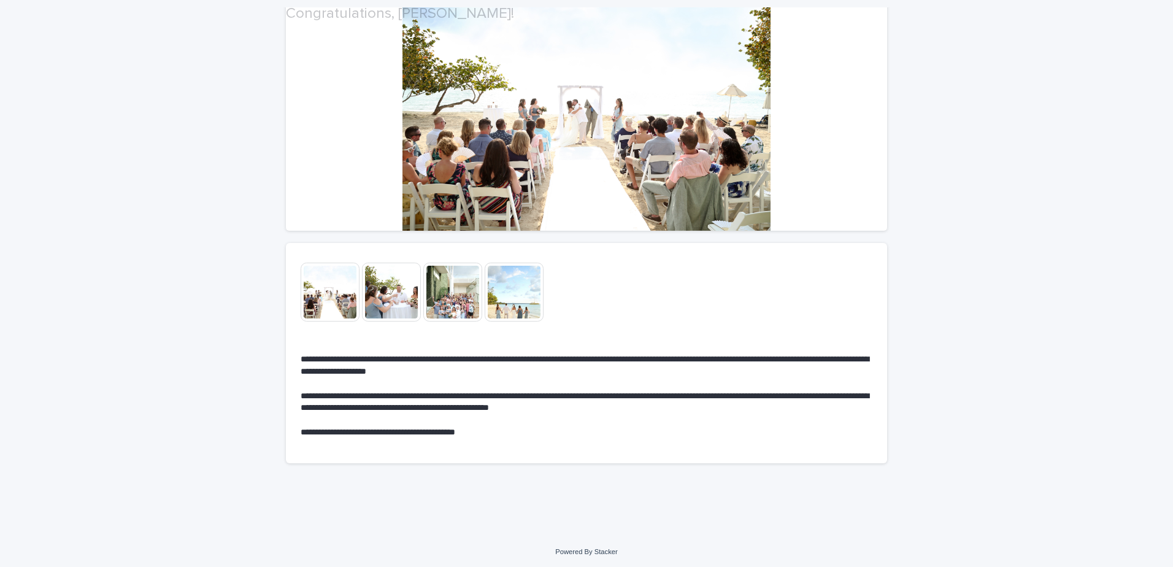
scroll to position [132, 0]
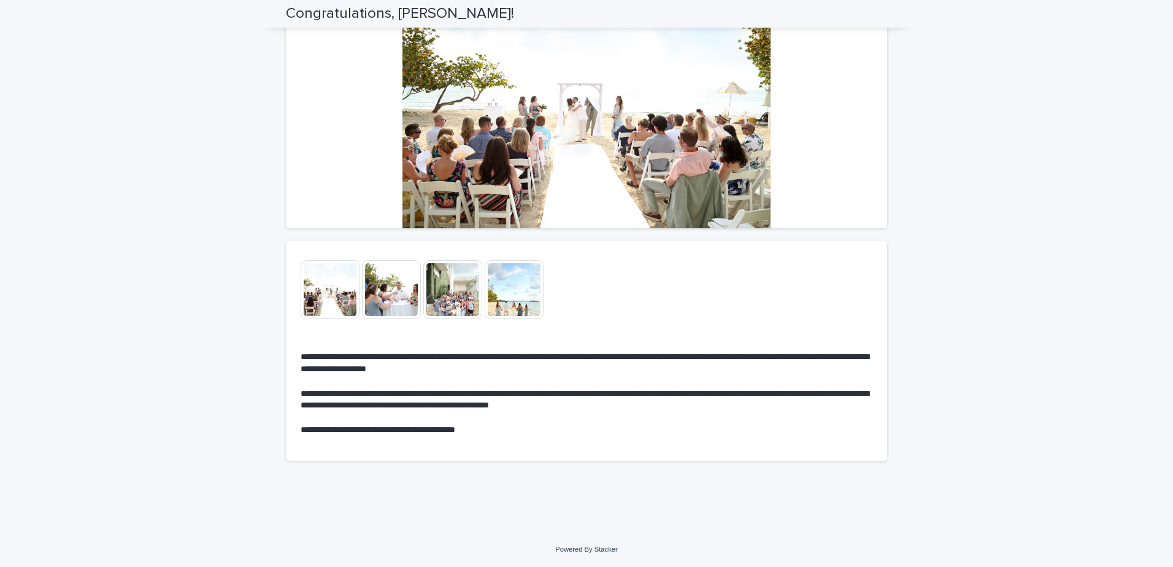
click at [337, 290] on img at bounding box center [330, 289] width 59 height 59
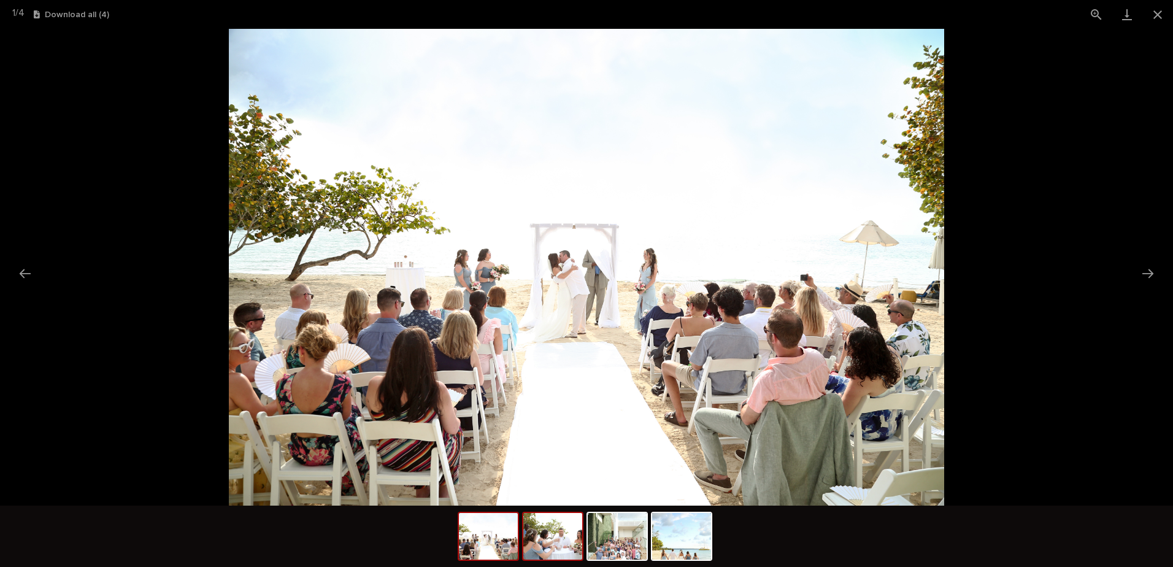
click at [551, 531] on img at bounding box center [552, 536] width 59 height 47
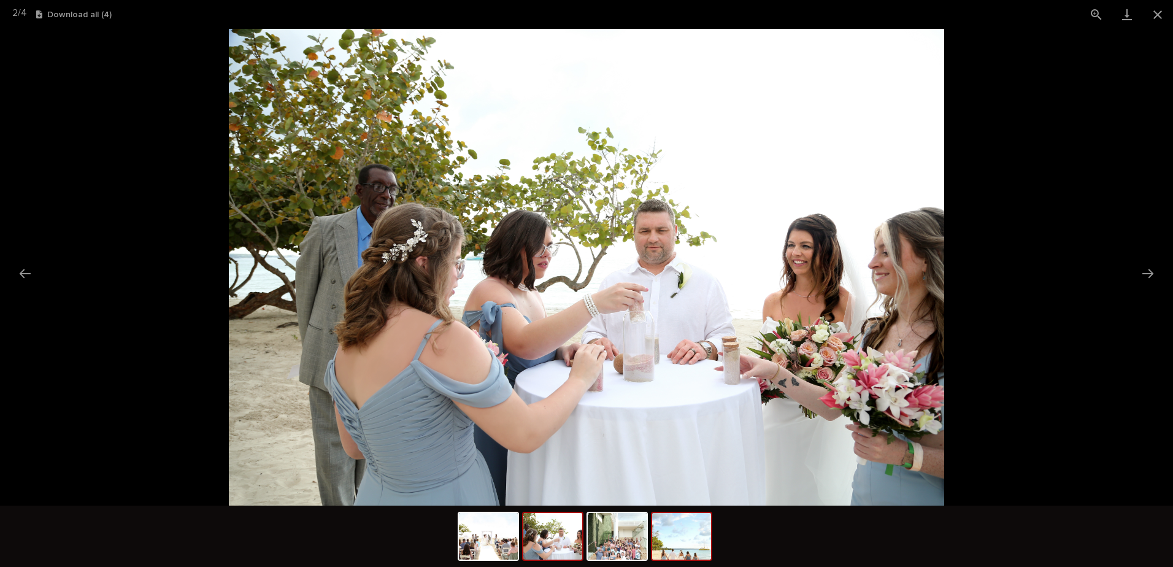
click at [663, 535] on img at bounding box center [681, 536] width 59 height 47
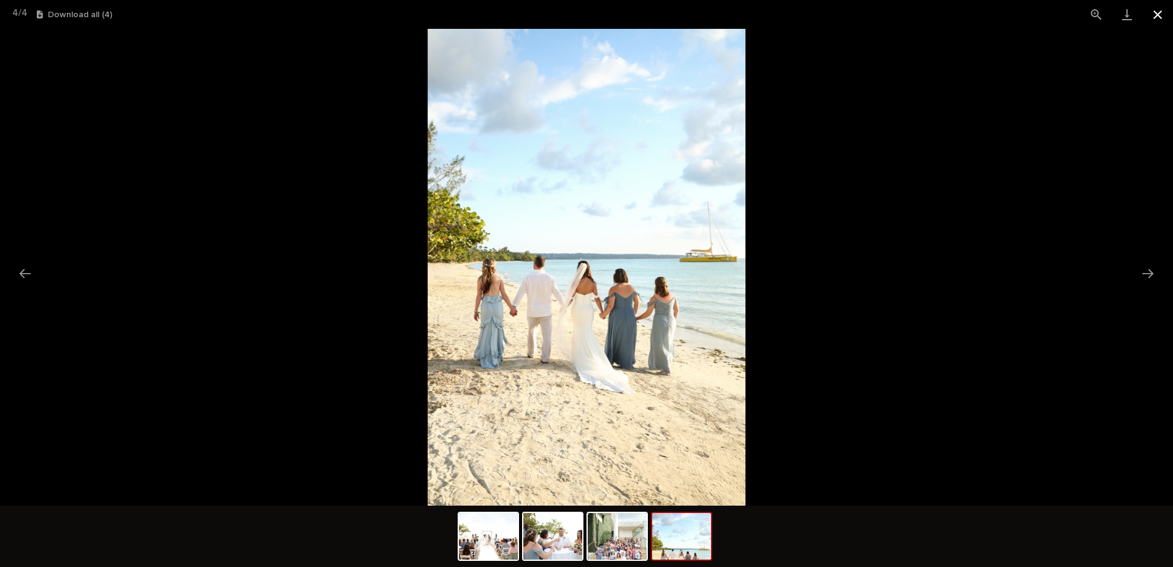
click at [1159, 12] on button "Close gallery" at bounding box center [1157, 14] width 31 height 29
